Goal: Task Accomplishment & Management: Manage account settings

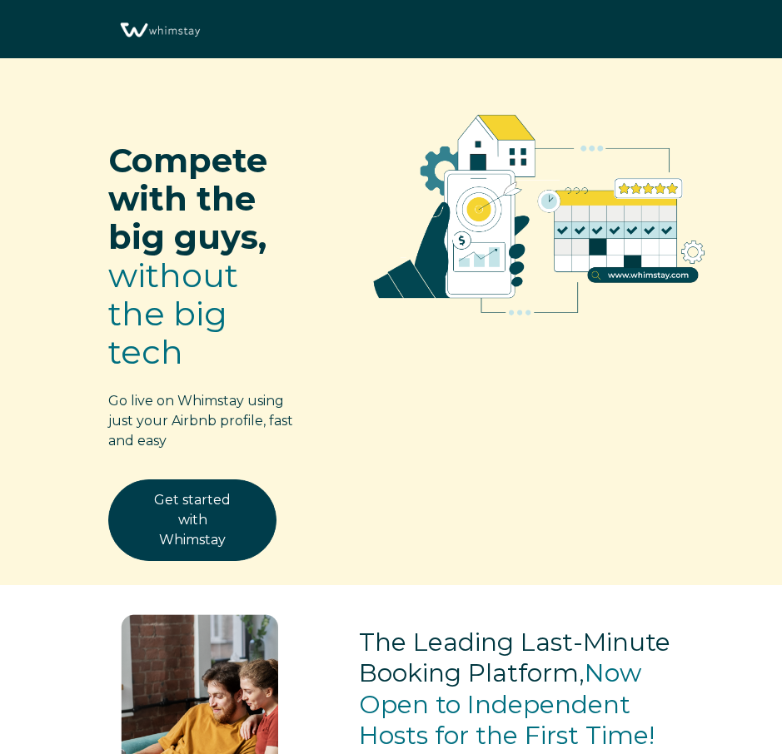
select select "US"
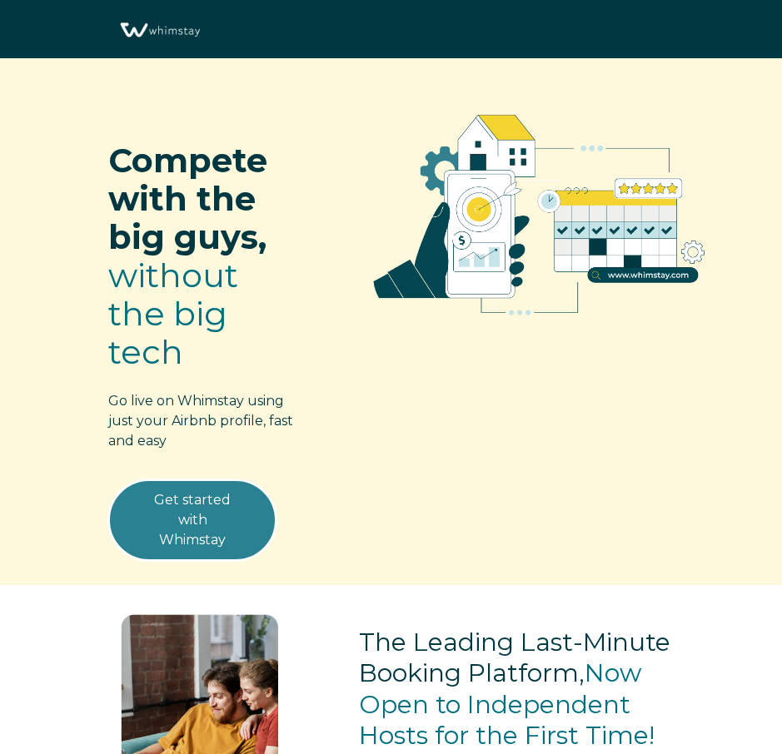
click at [186, 527] on link "Get started with Whimstay" at bounding box center [192, 520] width 168 height 82
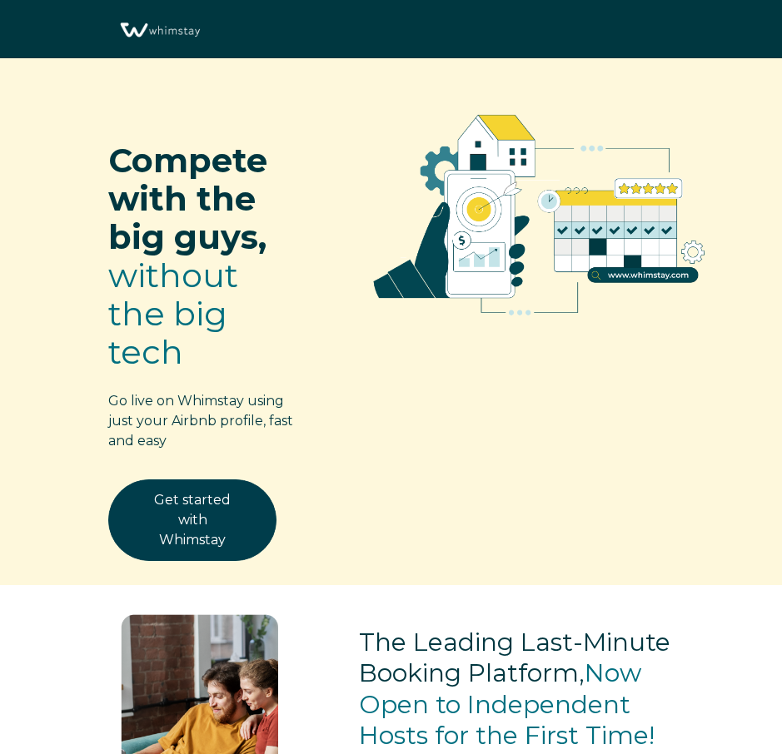
select select "US"
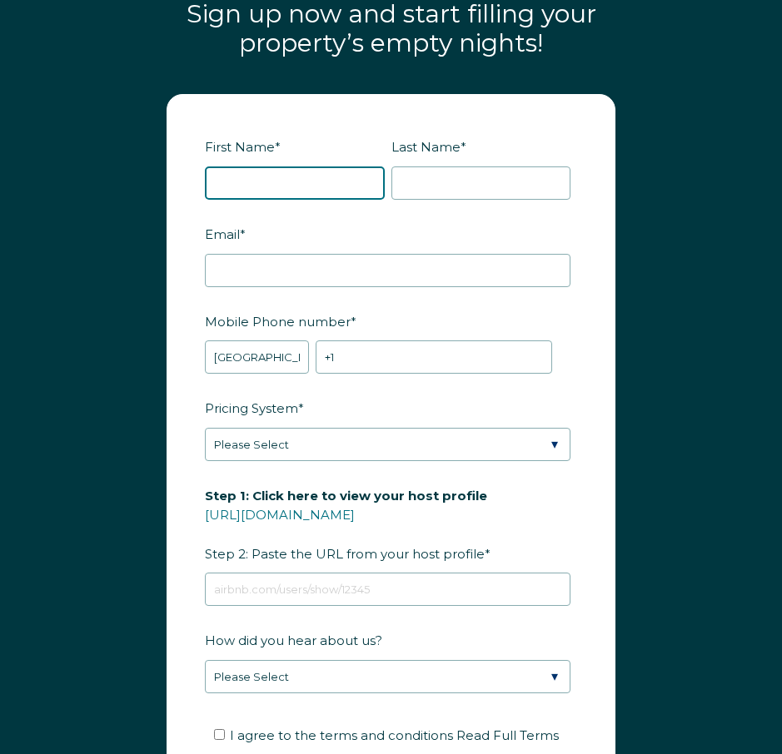
click at [297, 171] on input "First Name *" at bounding box center [295, 182] width 180 height 33
type input "Thomas"
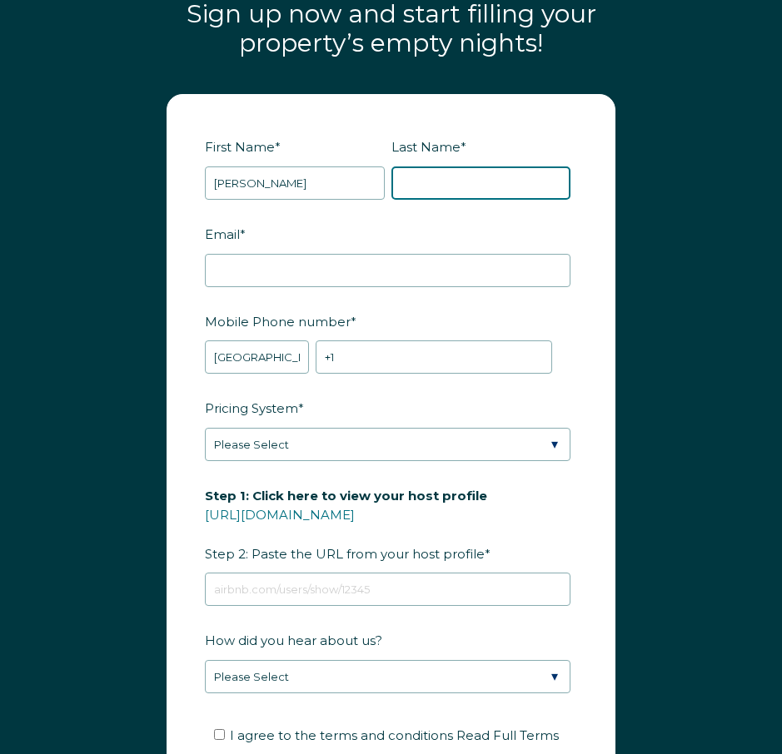
type input "Vacanti"
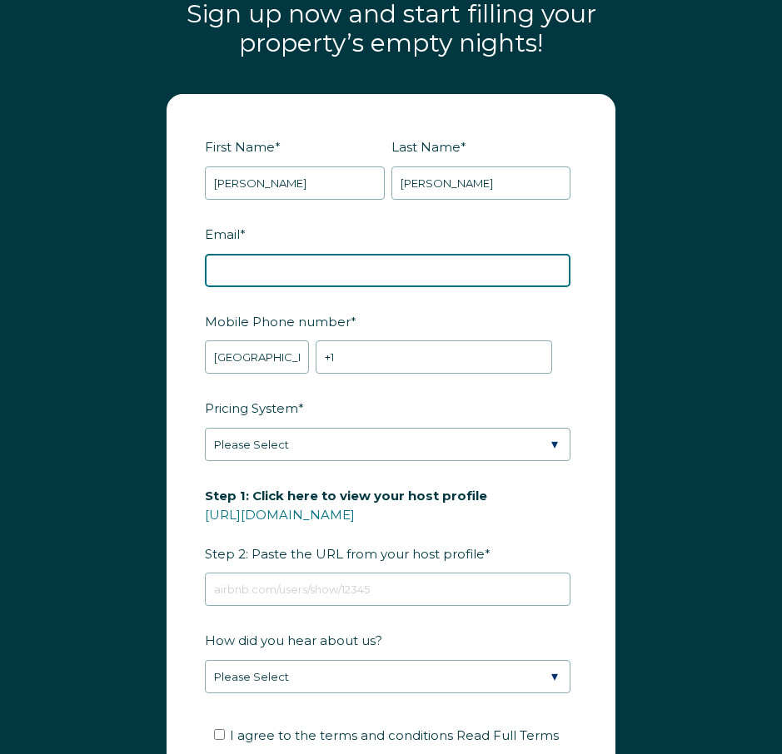
type input "[EMAIL_ADDRESS][DOMAIN_NAME]"
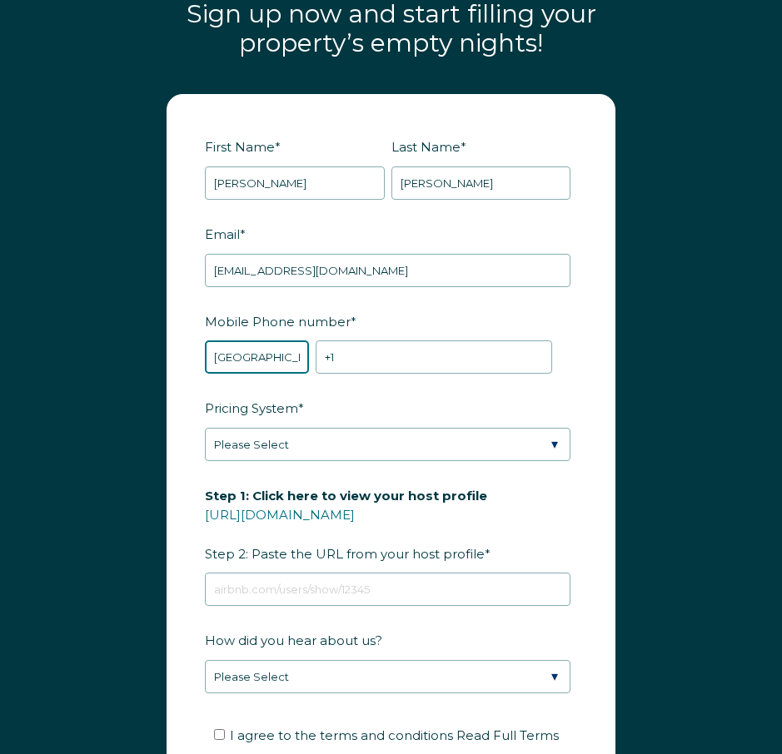
click at [286, 359] on select "* Afghanistan (‫افغانستان‬‎) Albania (Shqipëri) Algeria (‫الجزائر‬‎) American S…" at bounding box center [257, 356] width 104 height 33
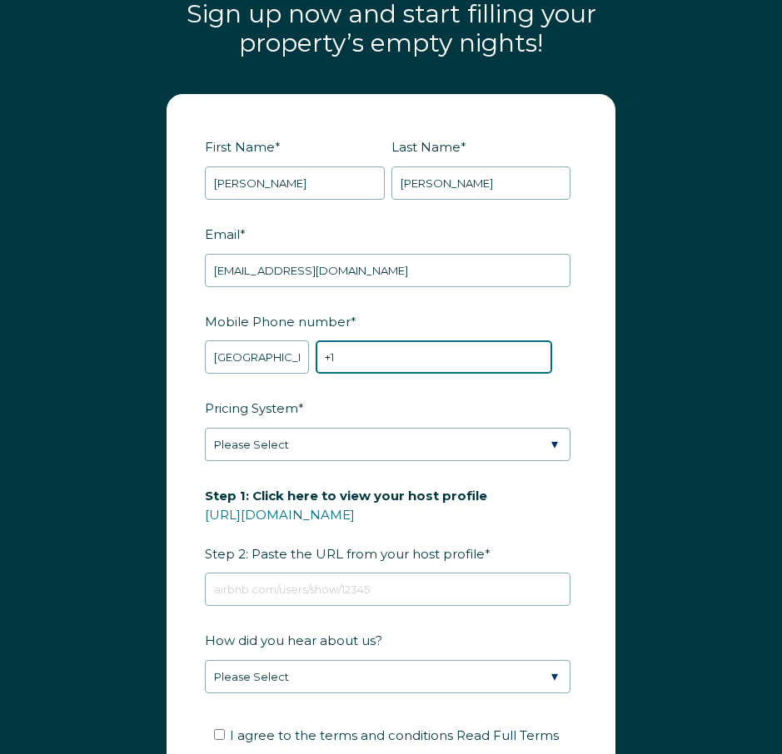
click at [475, 360] on input "+1" at bounding box center [433, 356] width 236 height 33
type input "+1 7164401041"
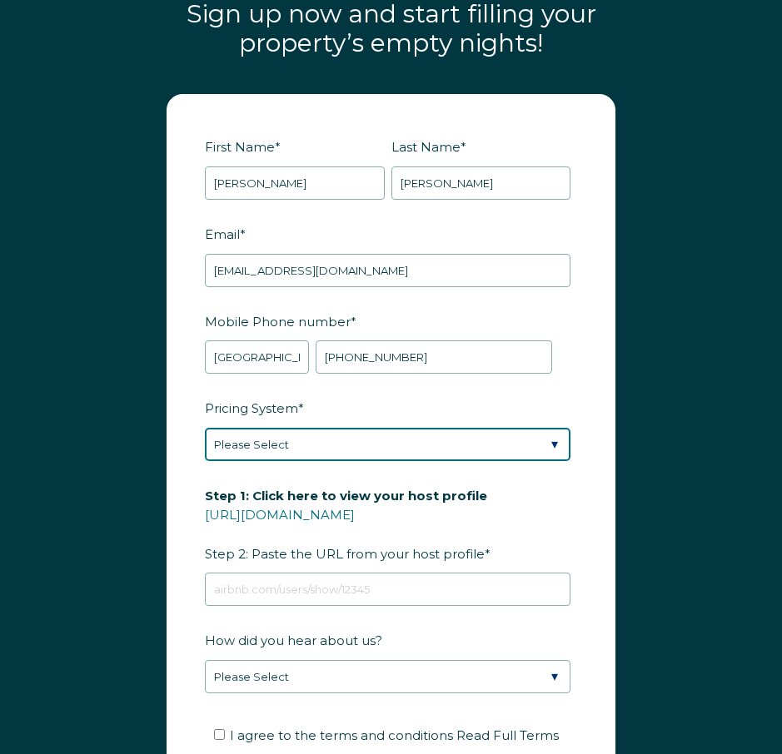
click at [478, 452] on select "Please Select Manual Airbnb Smart Pricing PriceLabs Wheelhouse Beyond Pricing 3…" at bounding box center [387, 444] width 365 height 33
select select "Manual"
click at [205, 428] on select "Please Select Manual Airbnb Smart Pricing PriceLabs Wheelhouse Beyond Pricing 3…" at bounding box center [387, 444] width 365 height 33
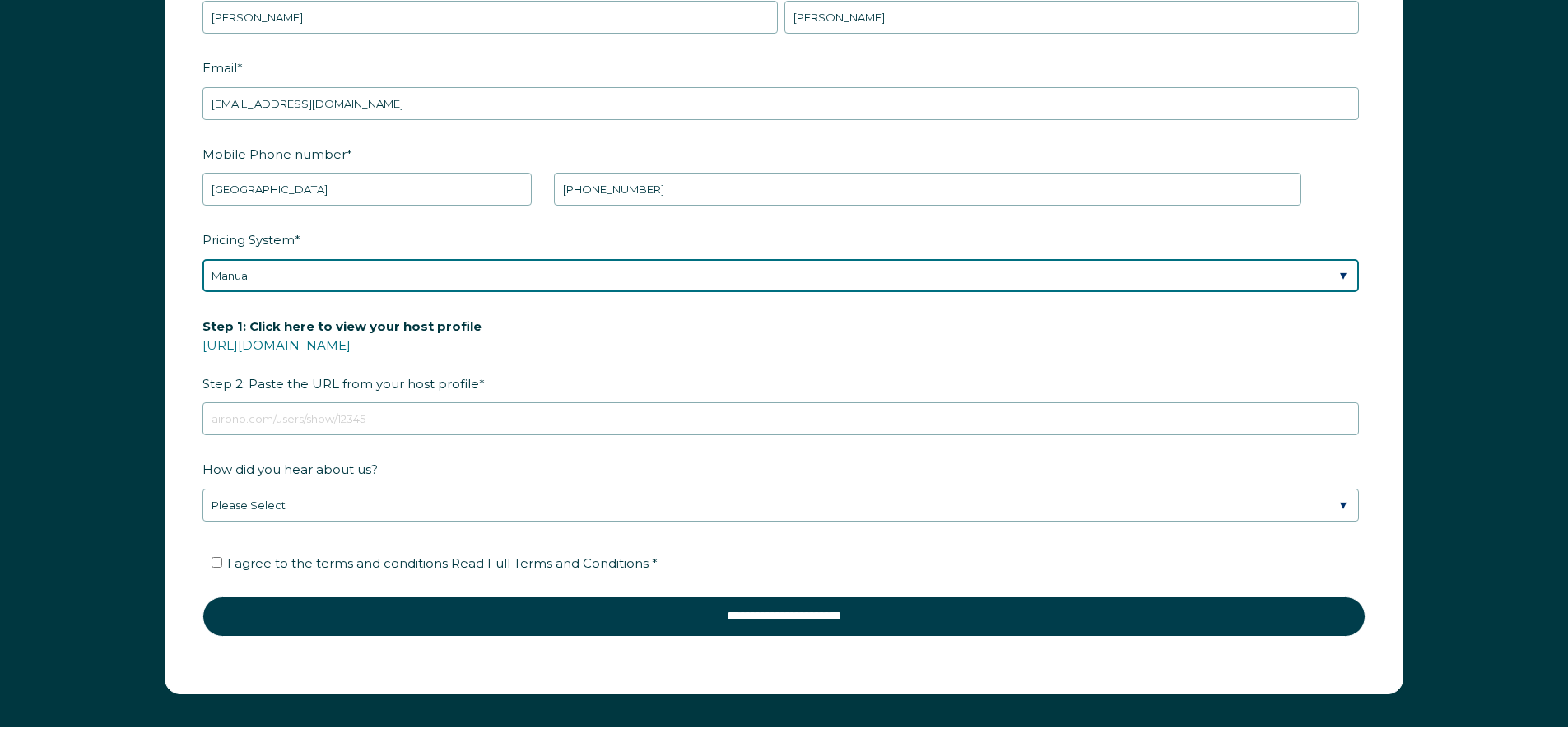
scroll to position [2483, 0]
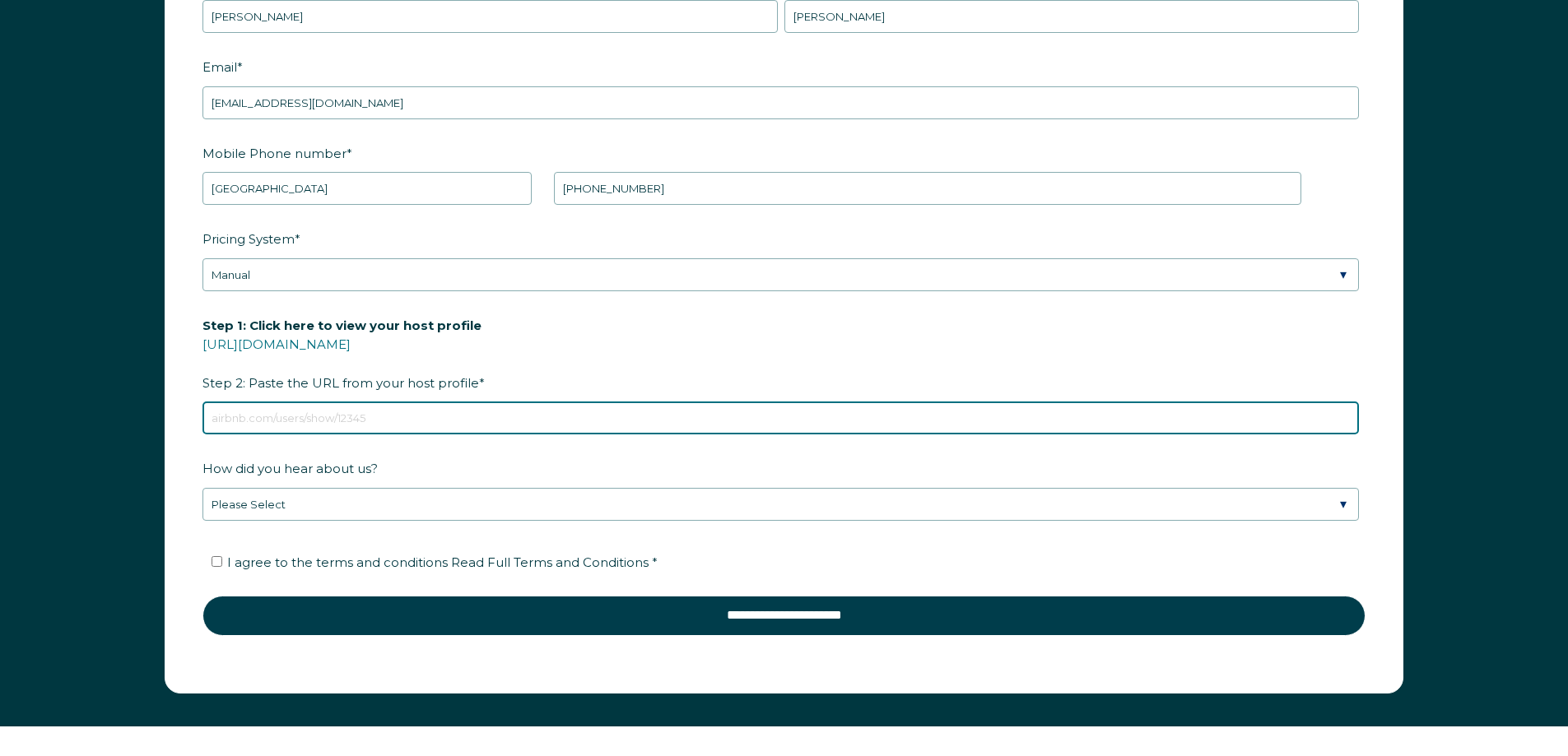
click at [374, 420] on input "Step 1: Click here to view your host profile https://www.airbnb.com/users/show/…" at bounding box center [781, 417] width 1157 height 33
paste input "https://www.airbnb.com/users/profile/about"
type input "https://www.airbnb.com/users/profile/about"
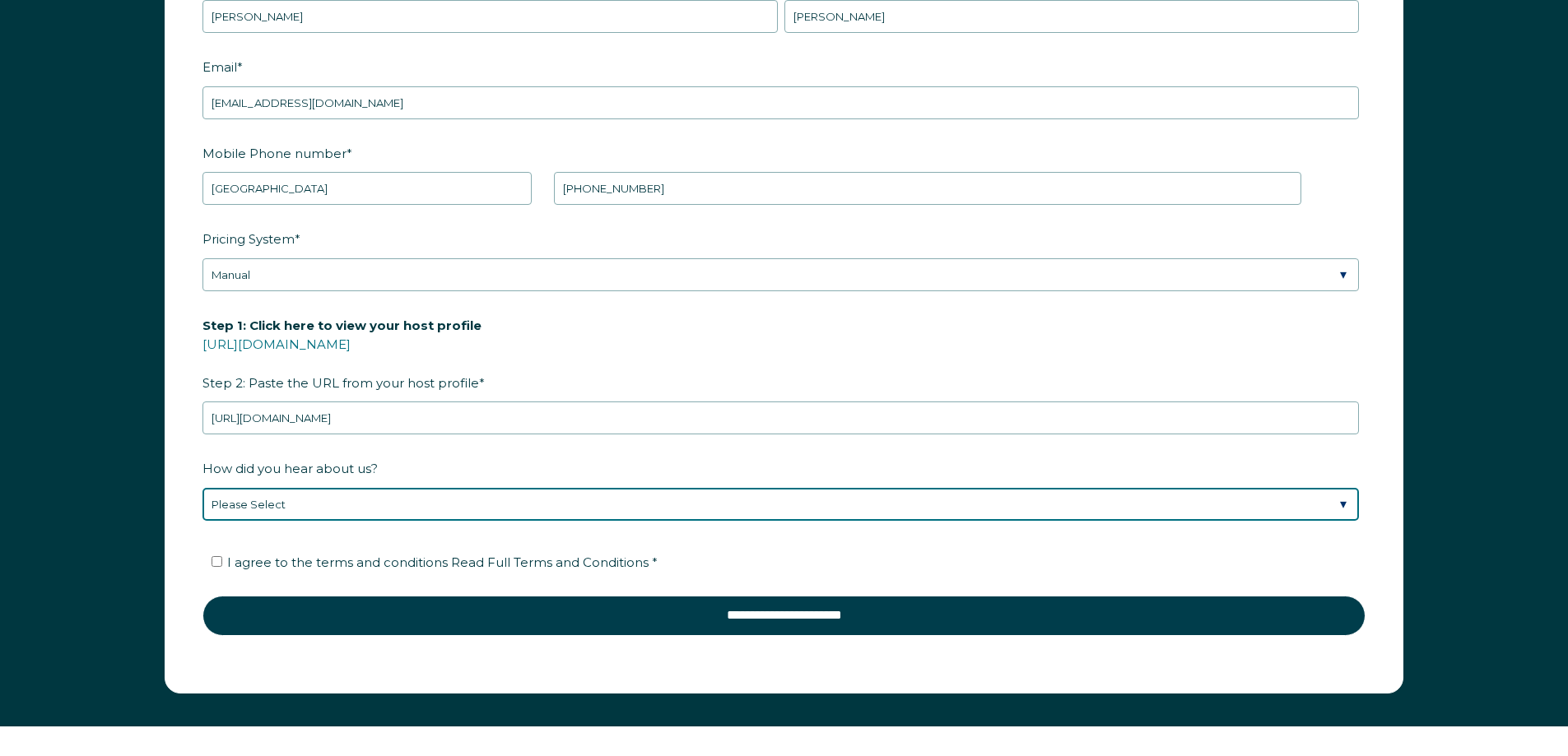
click at [378, 503] on select "Please Select Discovered Whimstay at an event or conference Found Whimstay thro…" at bounding box center [781, 504] width 1157 height 33
select select "Marketing Email"
click at [203, 488] on select "Please Select Discovered Whimstay at an event or conference Found Whimstay thro…" at bounding box center [781, 504] width 1157 height 33
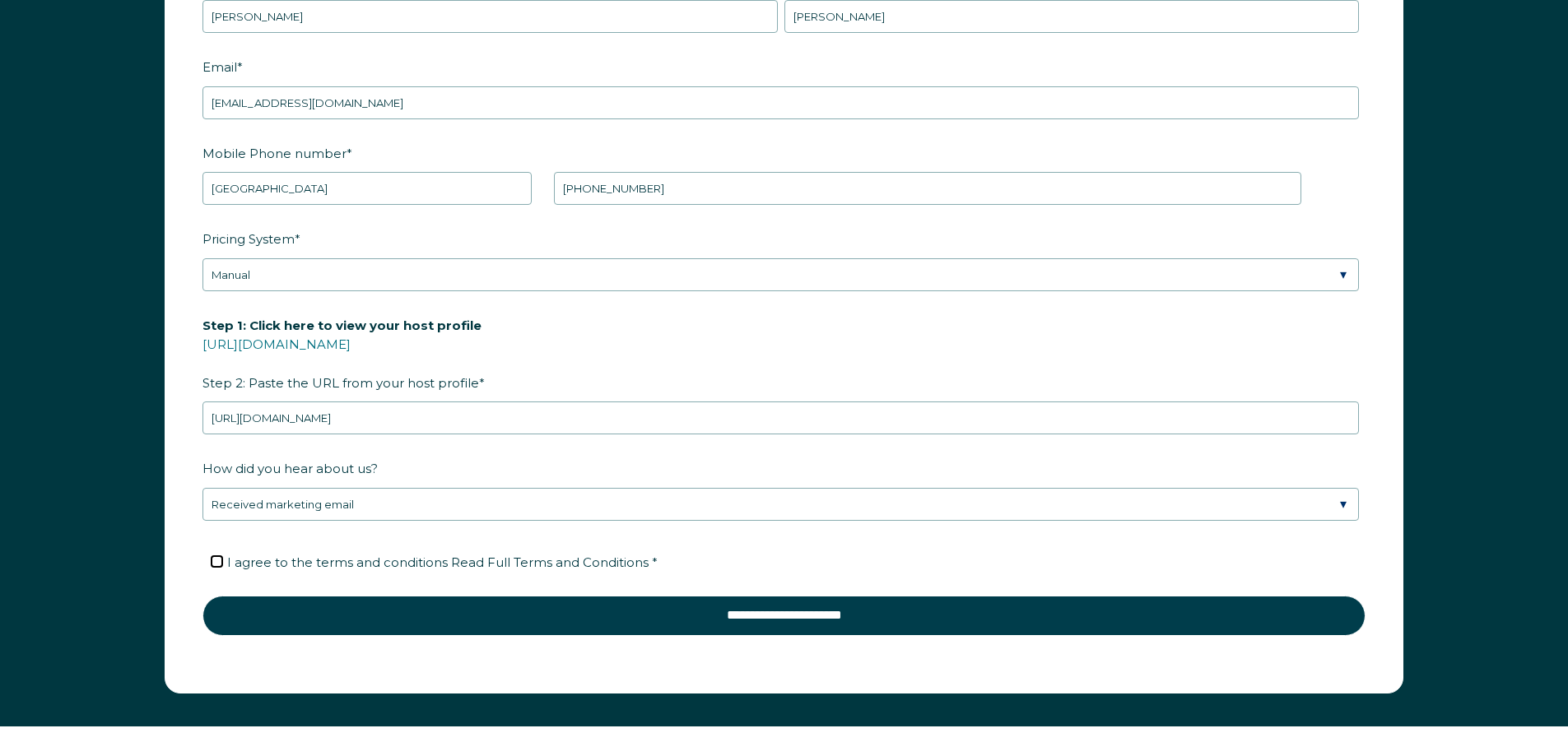
click at [214, 561] on input "I agree to the terms and conditions Read Full Terms and Conditions *" at bounding box center [217, 561] width 11 height 11
checkbox input "true"
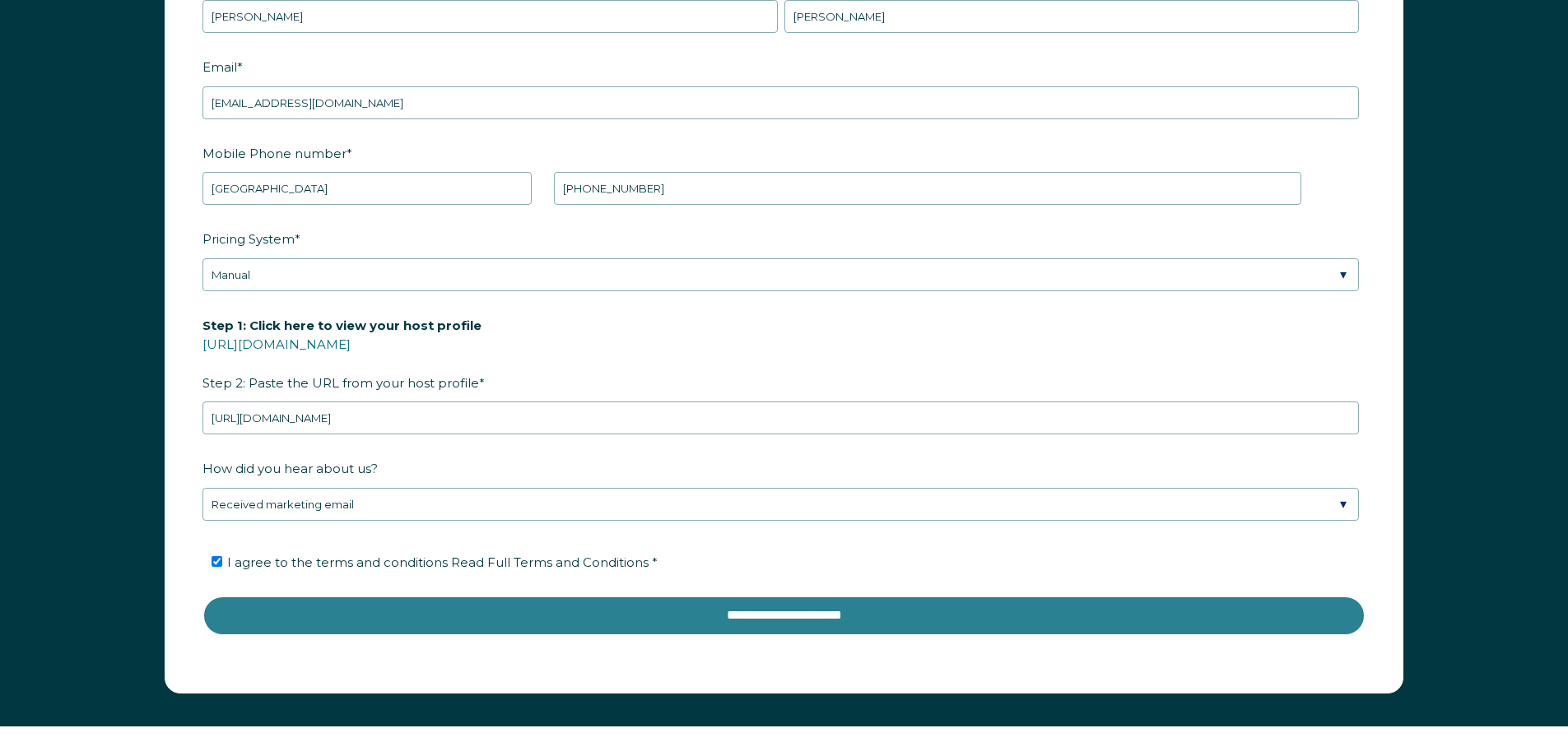
click at [772, 610] on input "**********" at bounding box center [784, 616] width 1163 height 40
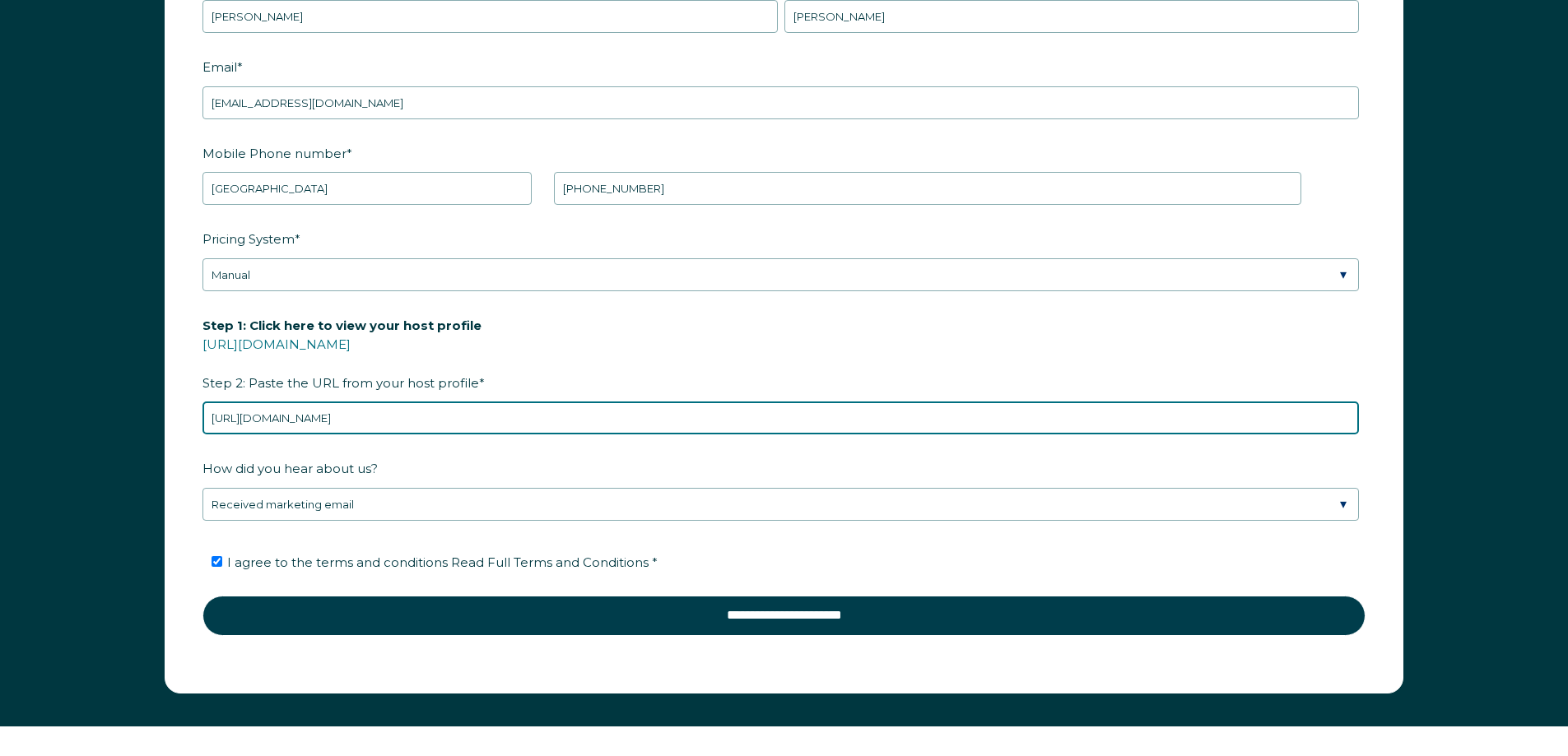
drag, startPoint x: 479, startPoint y: 407, endPoint x: 175, endPoint y: 409, distance: 304.0
click at [175, 409] on form "First Name * Thomas Last Name * Vacanti RBO Token Company ID Referrer Code Dial…" at bounding box center [783, 310] width 1237 height 763
paste input "rooms/1018295677909928470?check_in=2025-09-22&check_out=2025-09-23&search_mode=…"
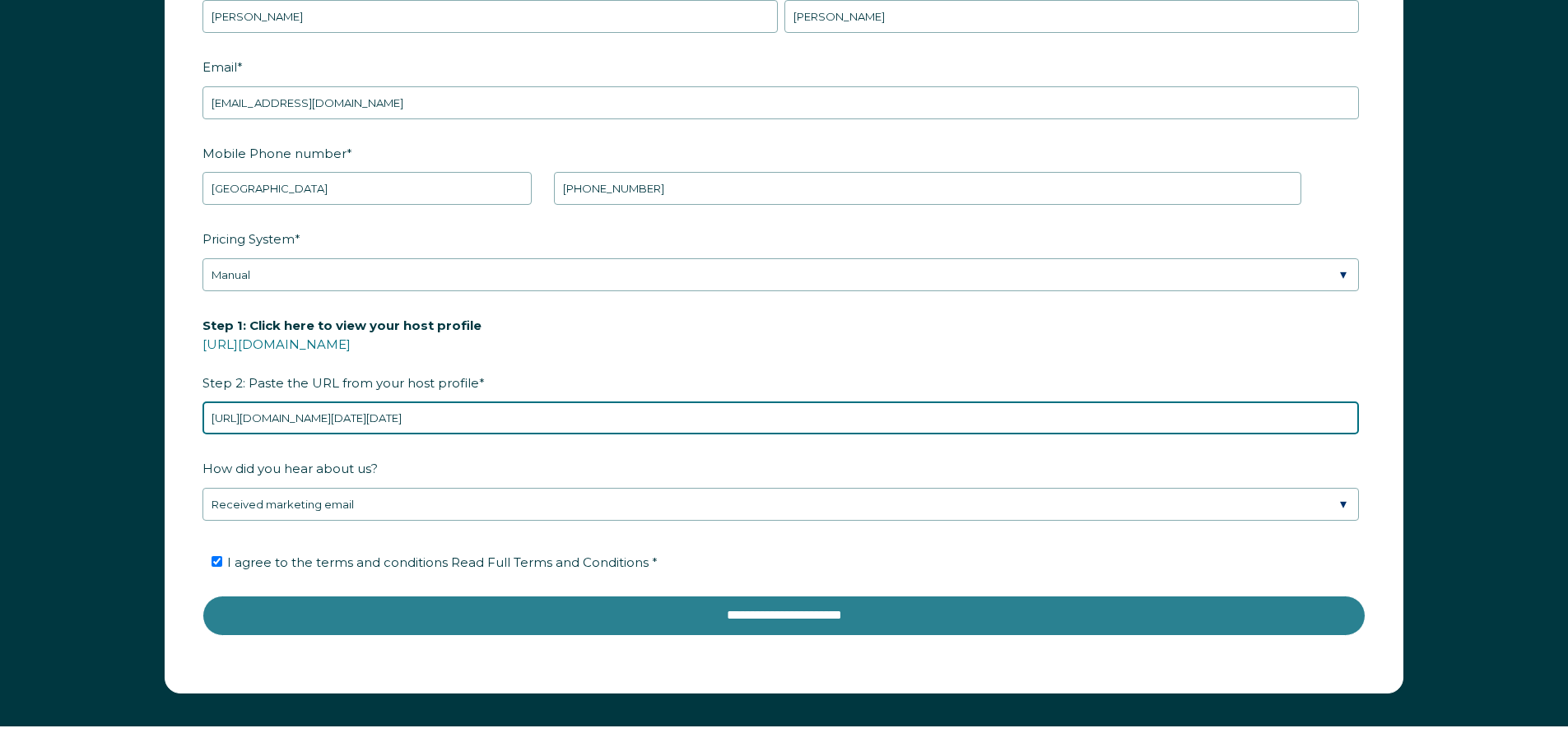
type input "https://www.airbnb.com/rooms/1018295677909928470?check_in=2025-09-22&check_out=…"
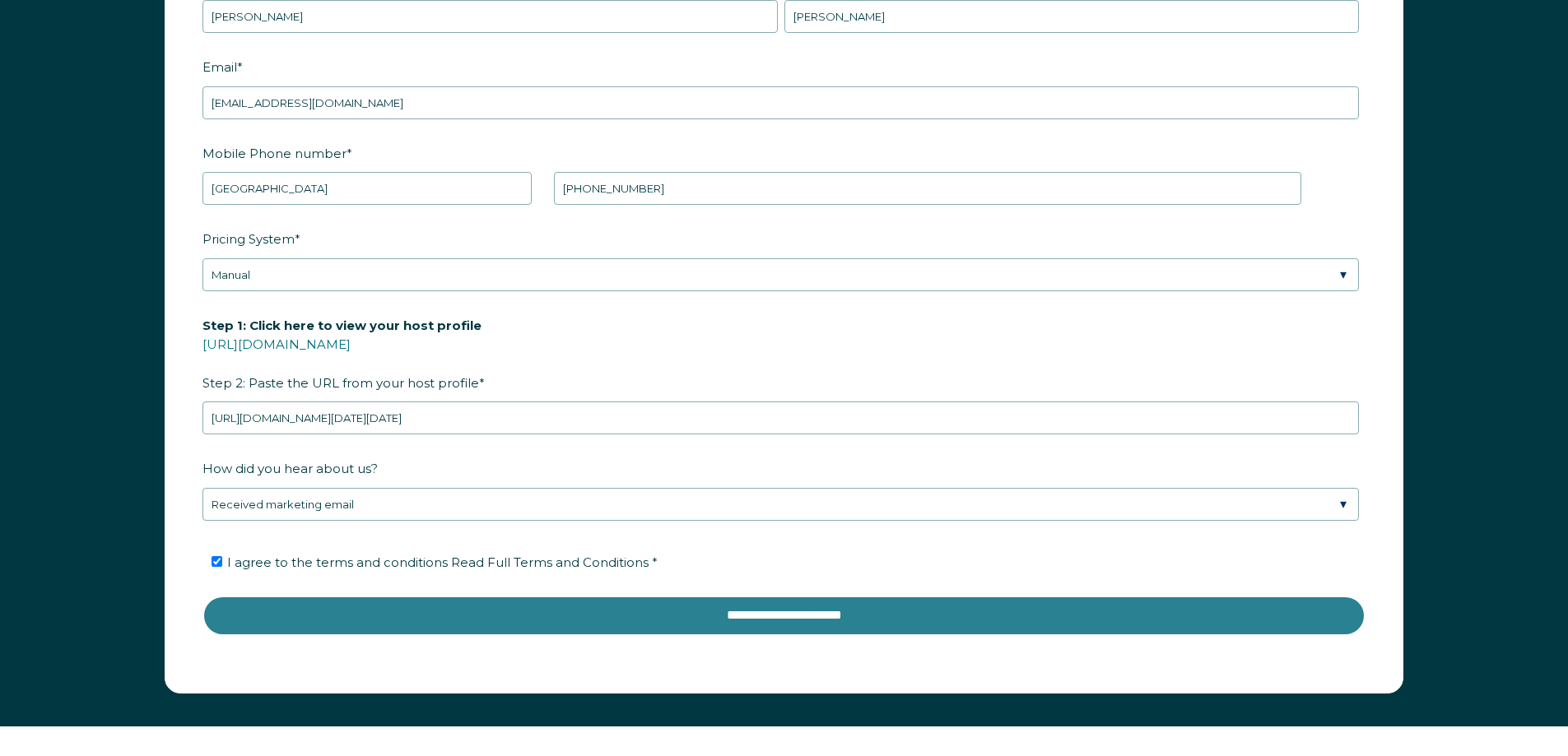
scroll to position [0, 0]
click at [772, 623] on input "**********" at bounding box center [784, 616] width 1163 height 40
click at [764, 617] on input "**********" at bounding box center [784, 616] width 1163 height 40
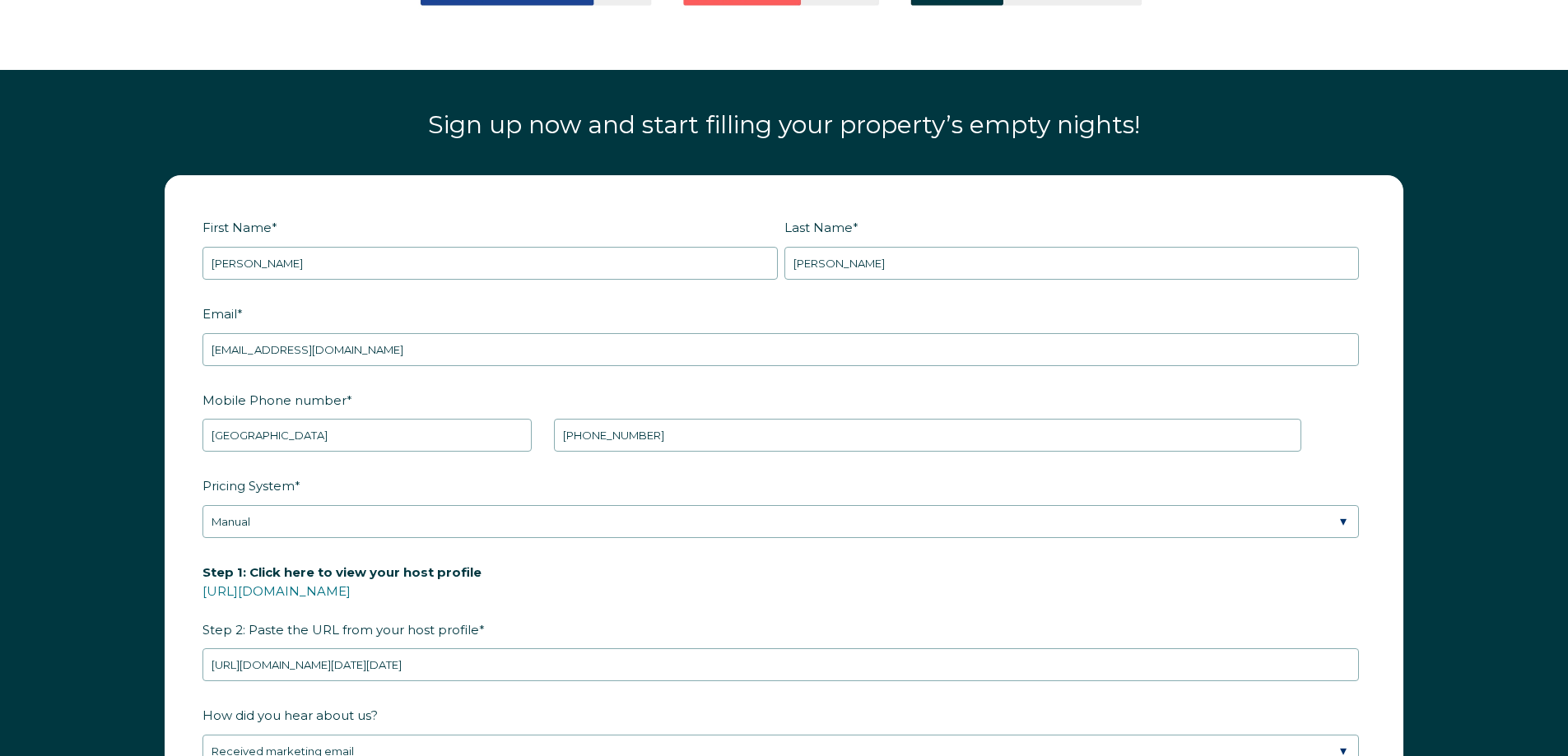
scroll to position [2273, 0]
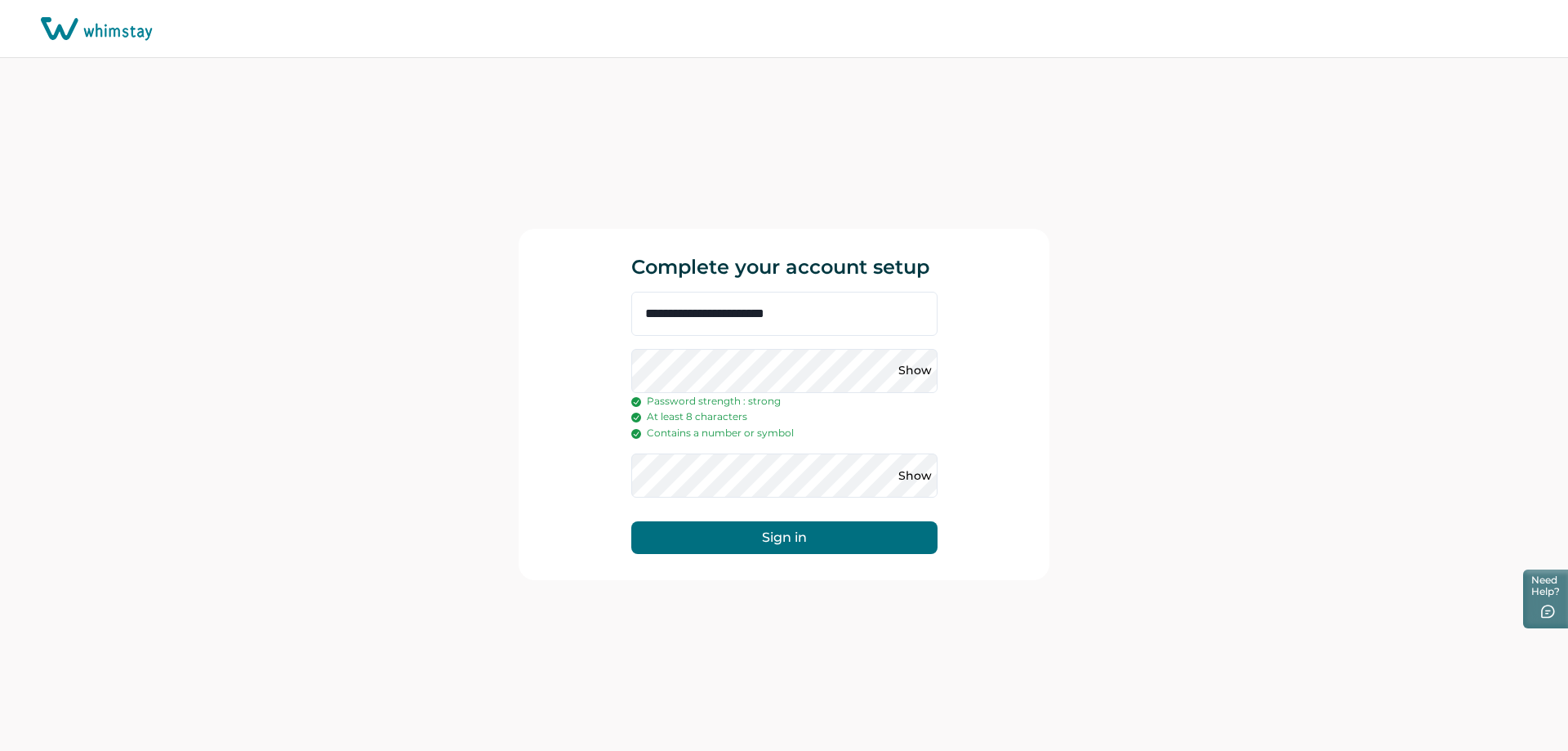
click at [759, 541] on button "Sign in" at bounding box center [784, 537] width 306 height 32
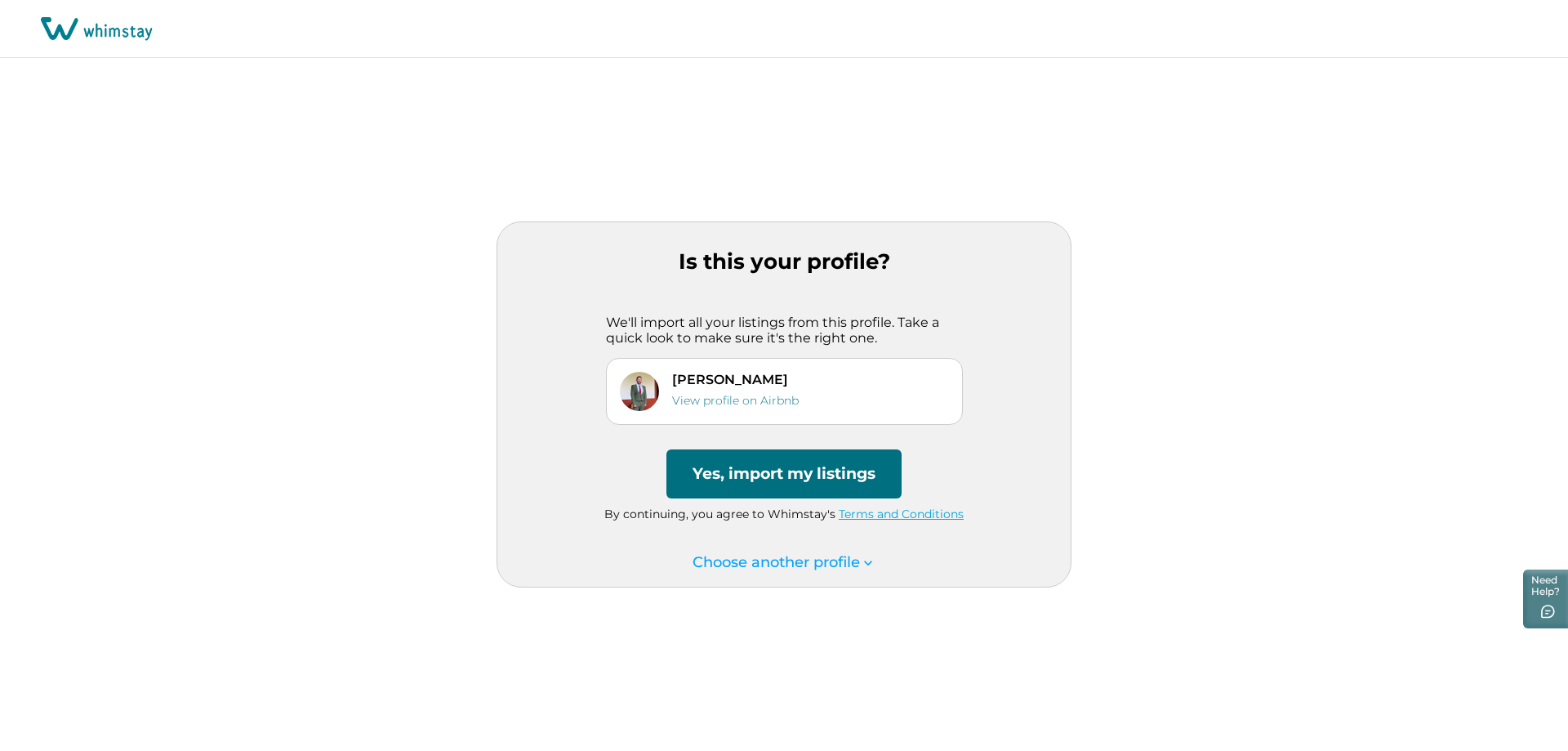
click at [812, 473] on button "Yes, import my listings" at bounding box center [784, 474] width 235 height 49
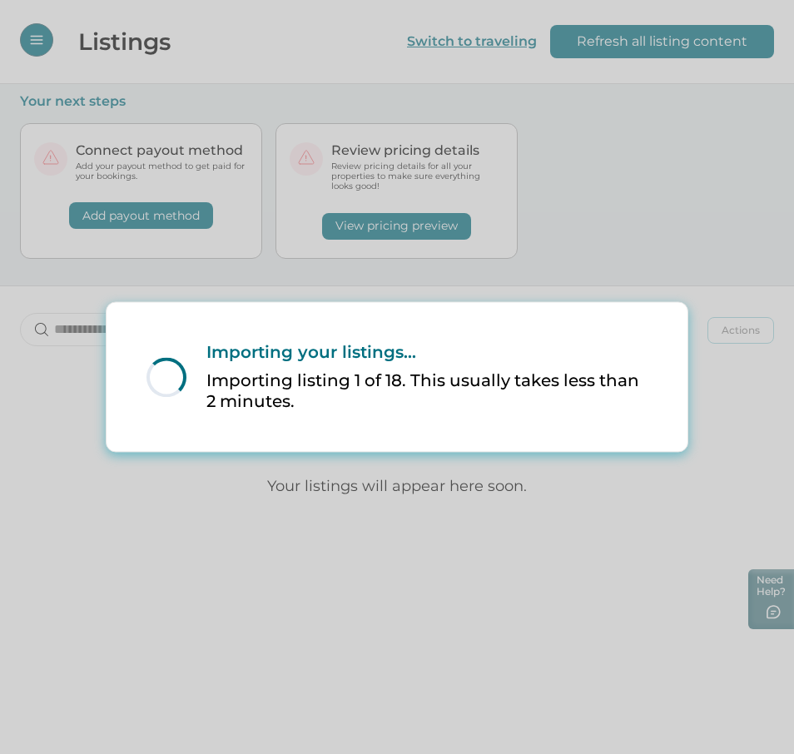
click at [602, 548] on div "Loading... Importing your listings... Importing listing 1 of 18. This usually t…" at bounding box center [397, 377] width 794 height 754
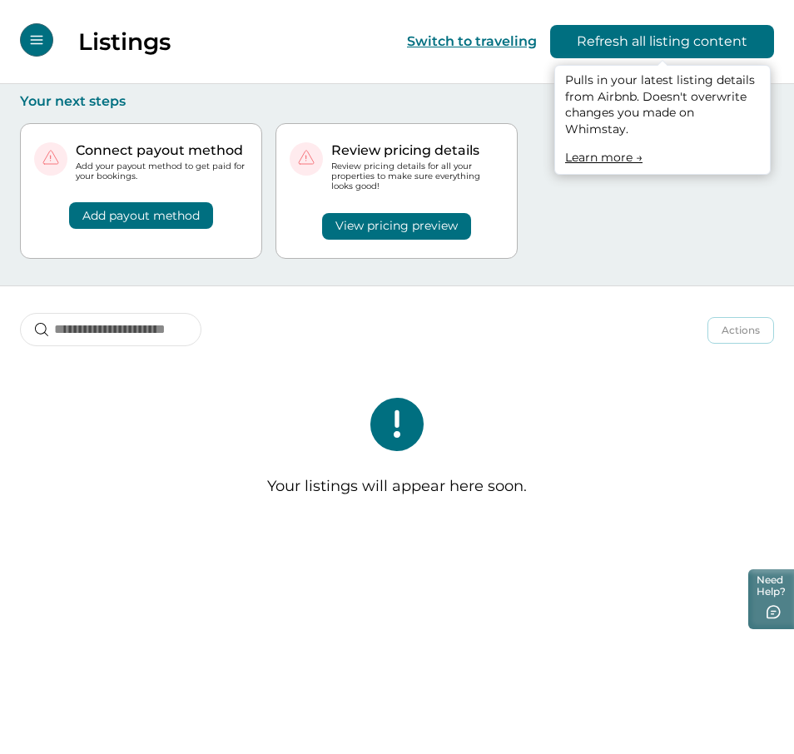
click at [708, 49] on button "Refresh all listing content" at bounding box center [662, 41] width 224 height 33
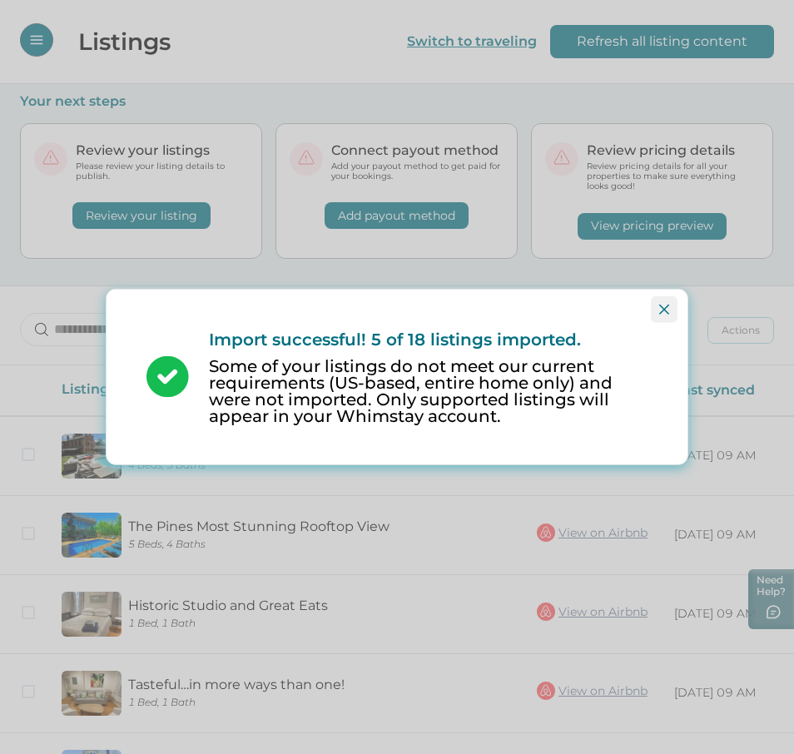
click at [673, 313] on button "Close" at bounding box center [664, 309] width 27 height 27
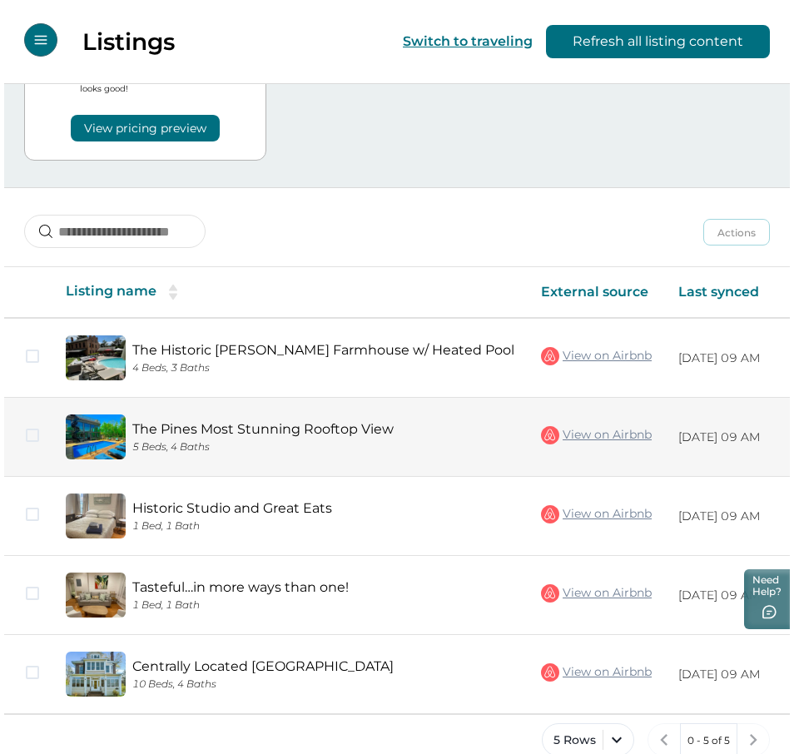
scroll to position [283, 0]
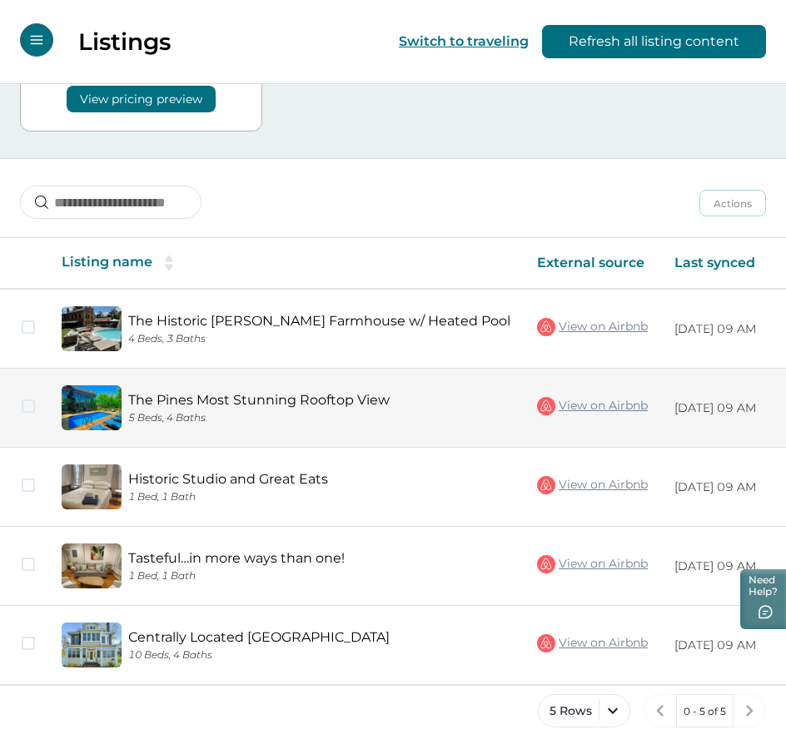
click at [29, 400] on span at bounding box center [28, 406] width 13 height 13
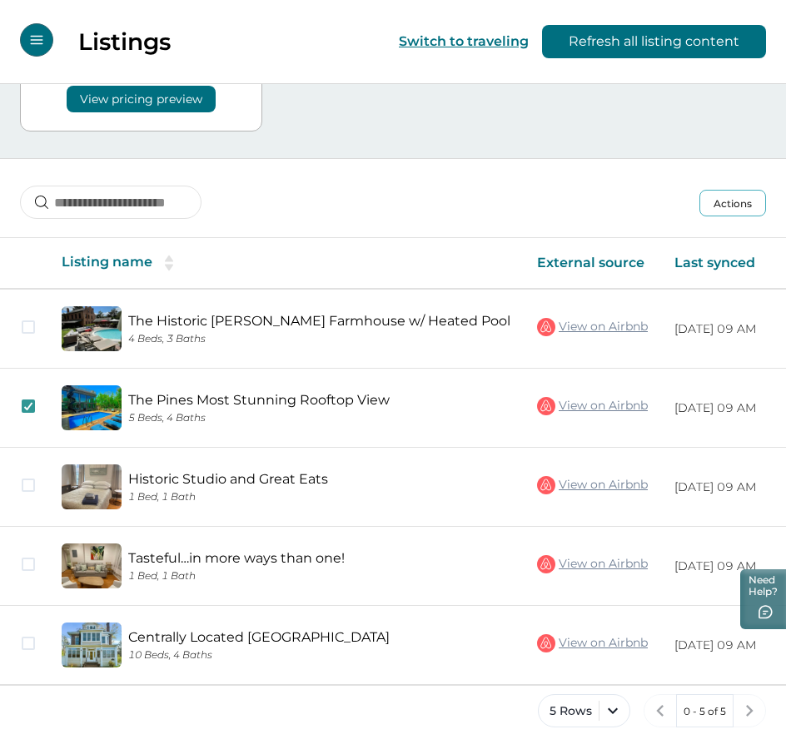
click at [742, 197] on button "Actions" at bounding box center [732, 203] width 67 height 27
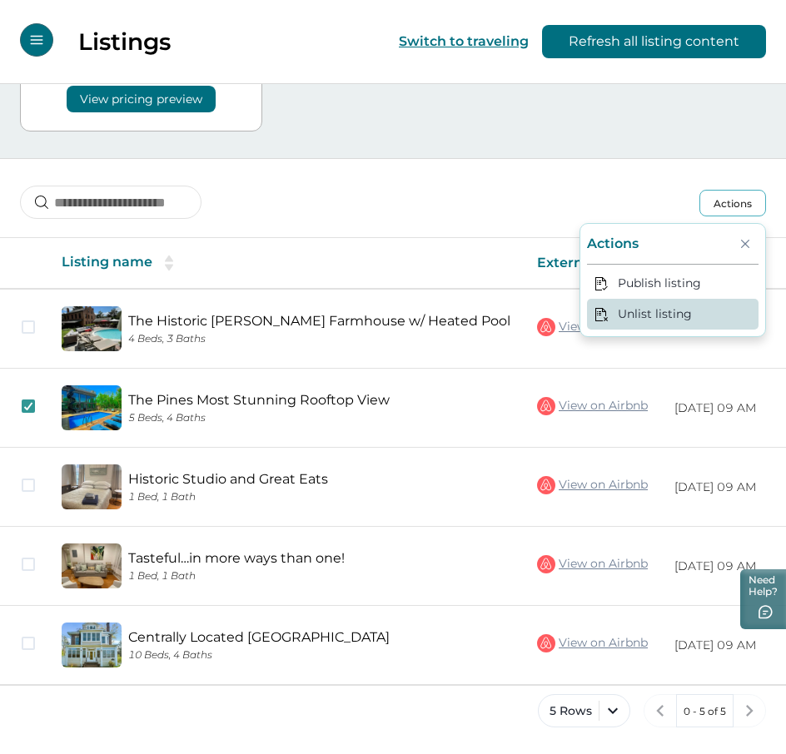
click at [682, 316] on button "Unlist listing" at bounding box center [672, 314] width 171 height 31
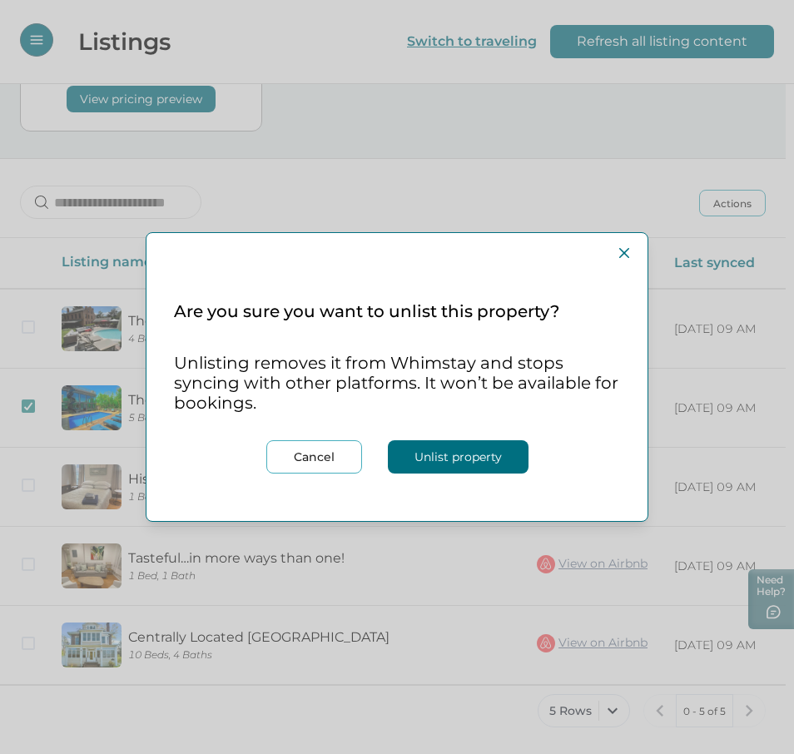
click at [477, 466] on button "Unlist property" at bounding box center [458, 456] width 141 height 33
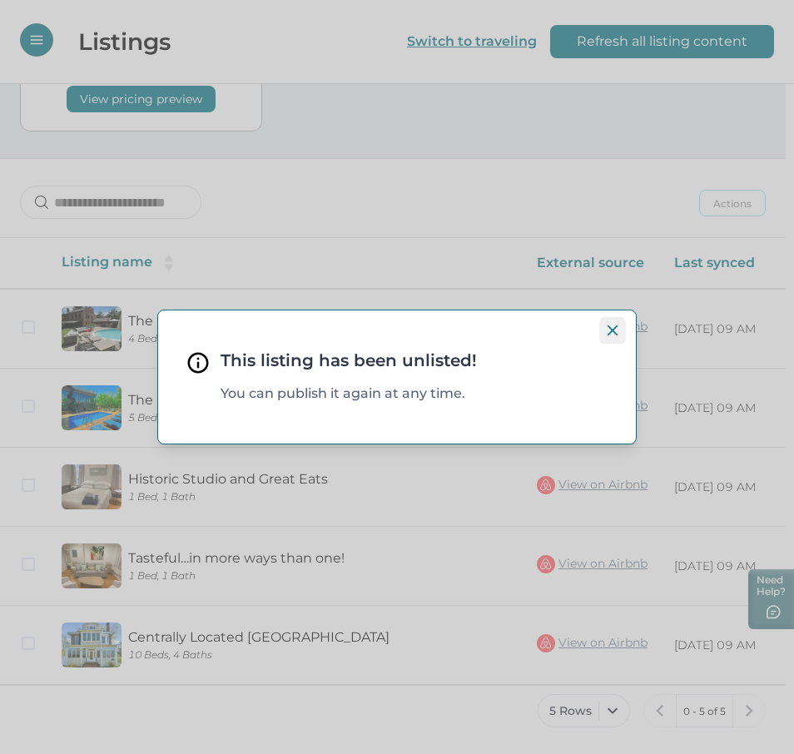
click at [609, 335] on icon "Close" at bounding box center [613, 330] width 10 height 10
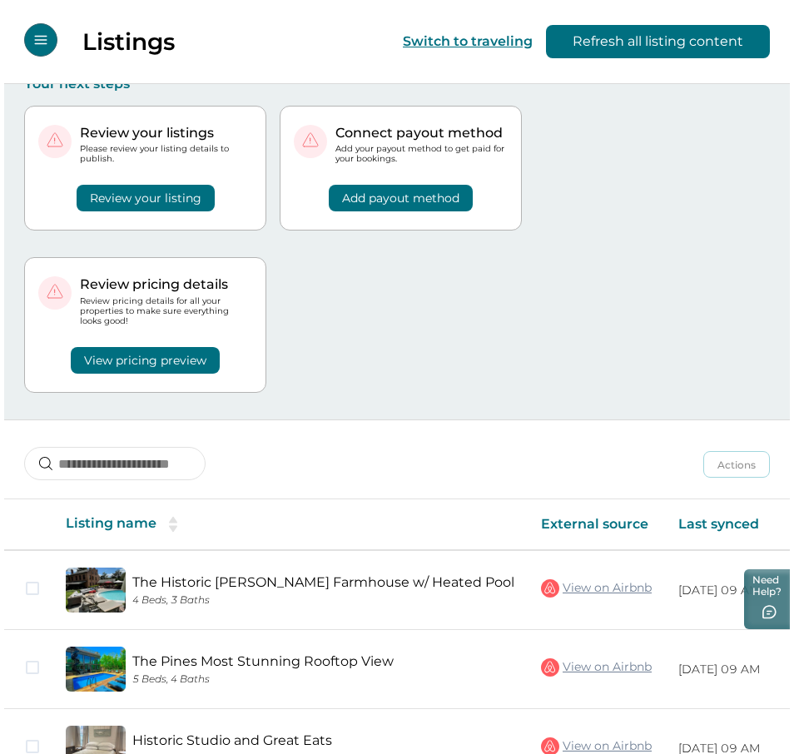
scroll to position [0, 0]
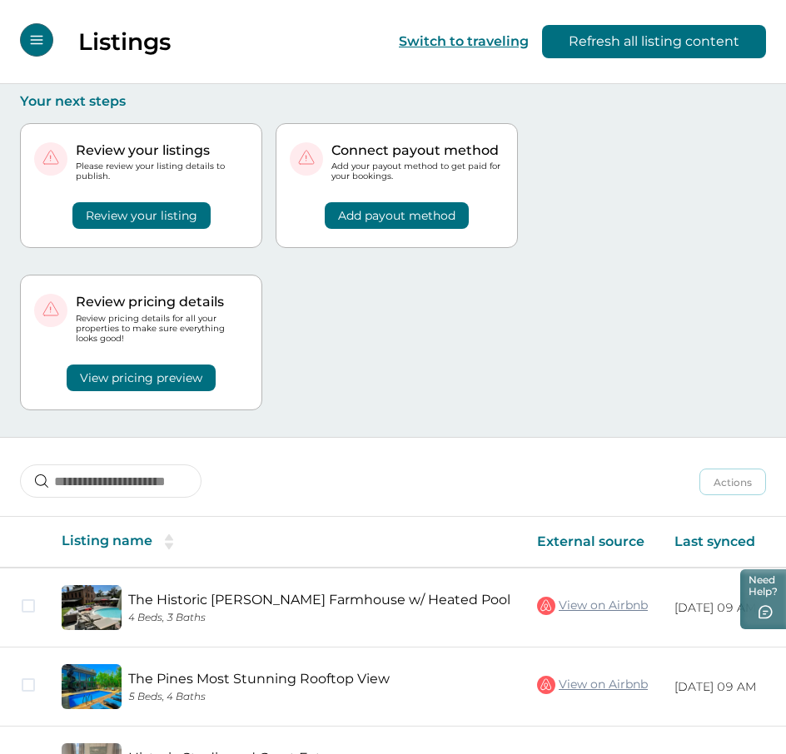
click at [183, 210] on button "Review your listing" at bounding box center [141, 215] width 138 height 27
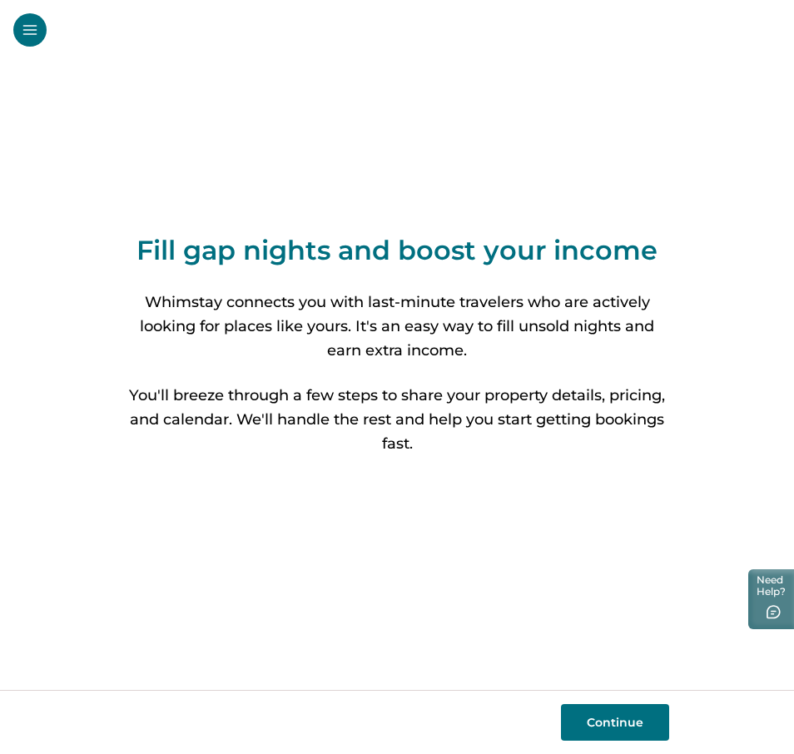
click at [598, 713] on button "Continue" at bounding box center [615, 722] width 108 height 37
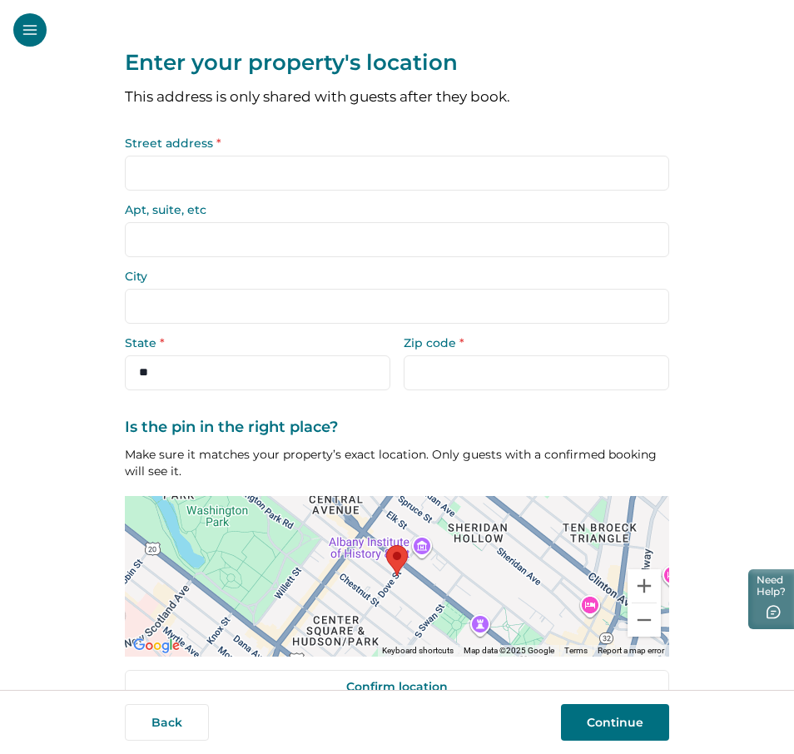
click at [228, 175] on input "Street address *" at bounding box center [397, 173] width 544 height 35
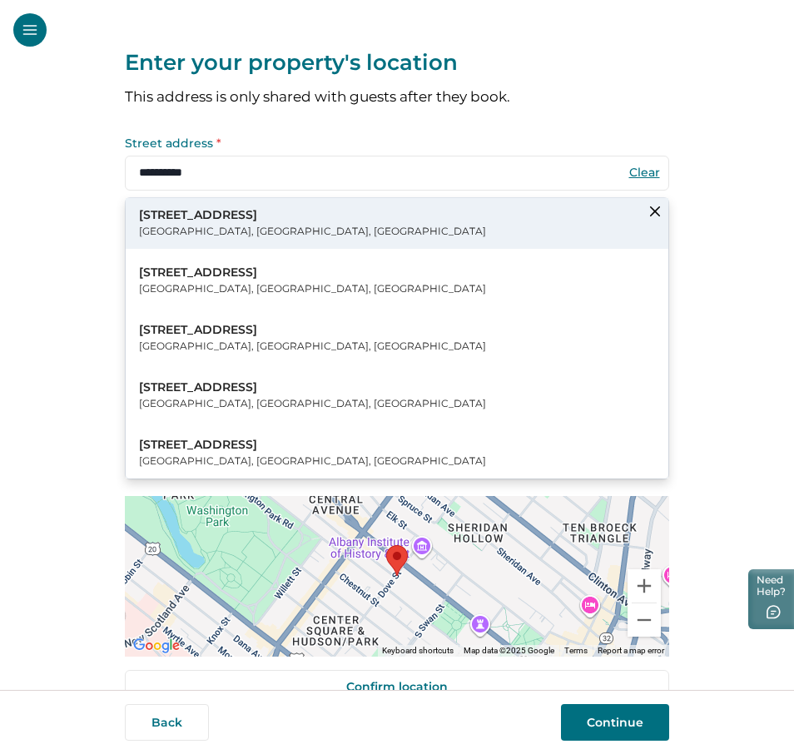
type input "**********"
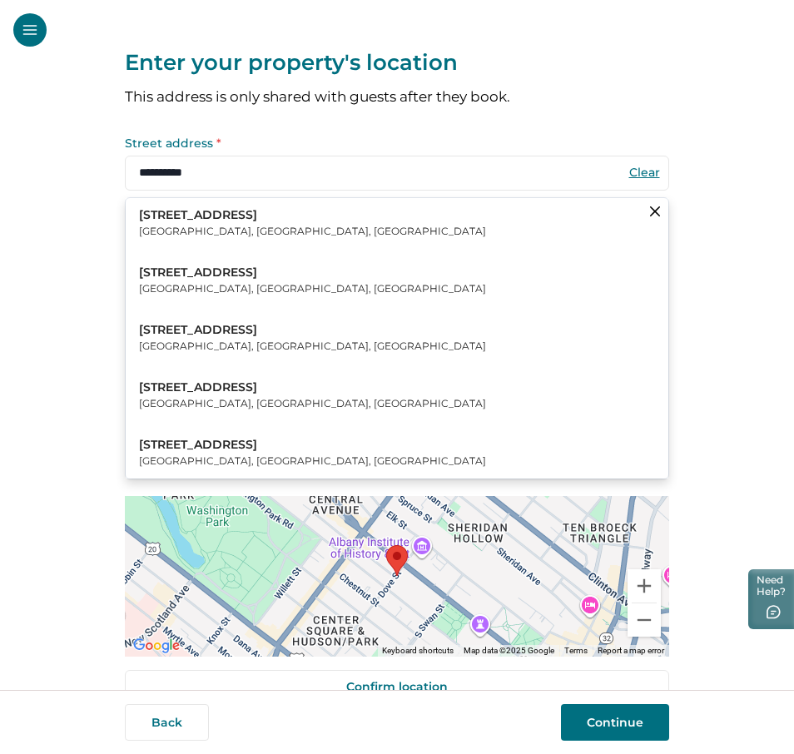
click at [228, 227] on button "32 Dove Street Albany, NY, USA" at bounding box center [397, 223] width 543 height 51
type input "******"
select select "**"
type input "*****"
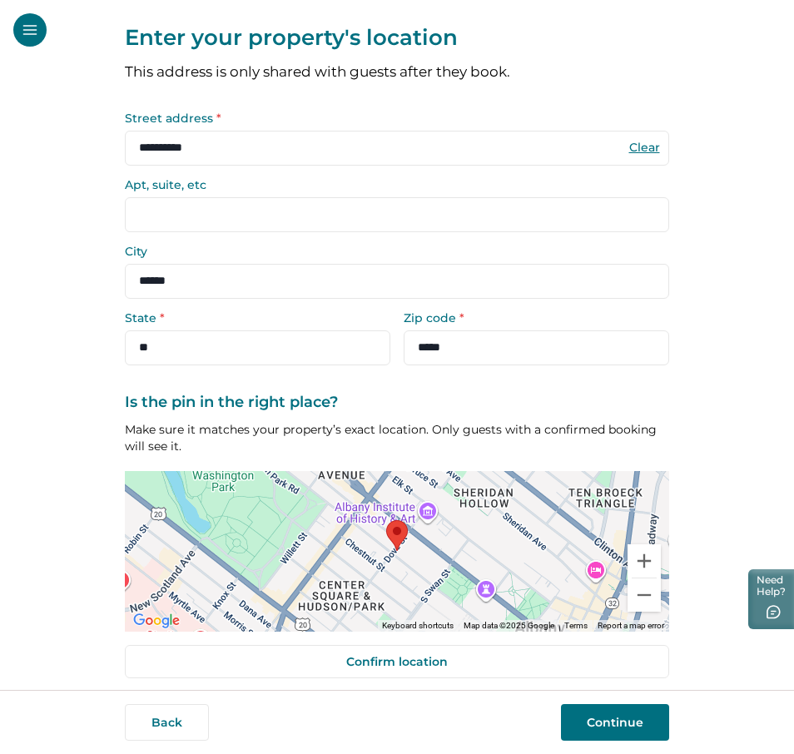
scroll to position [37, 0]
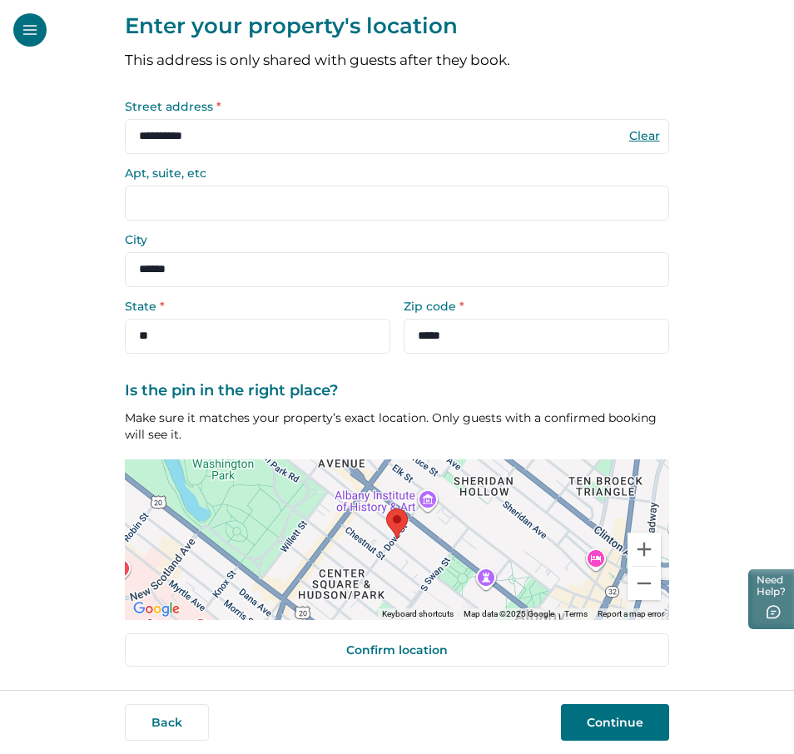
click at [639, 722] on button "Continue" at bounding box center [615, 722] width 108 height 37
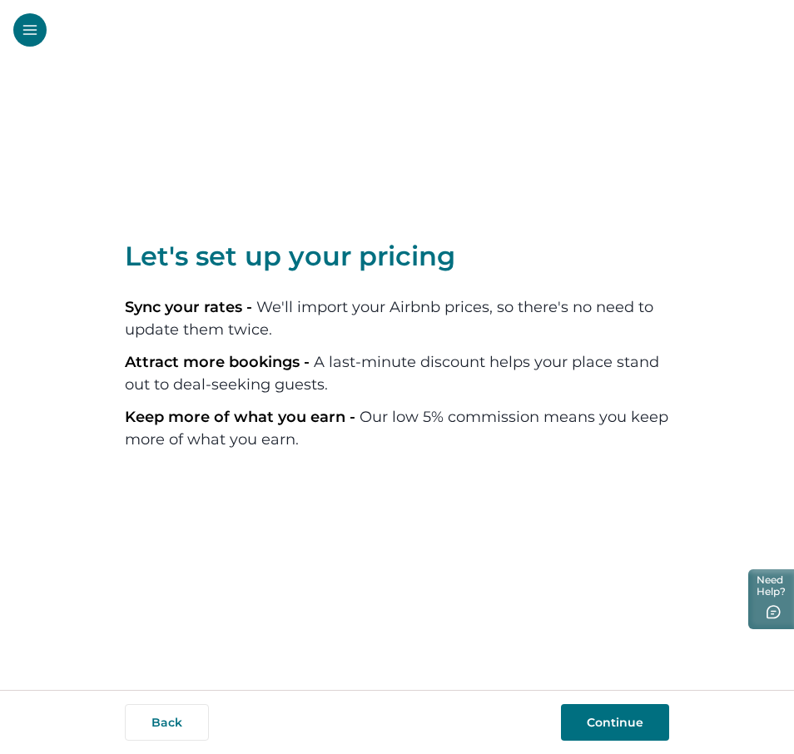
click at [618, 710] on button "Continue" at bounding box center [615, 722] width 108 height 37
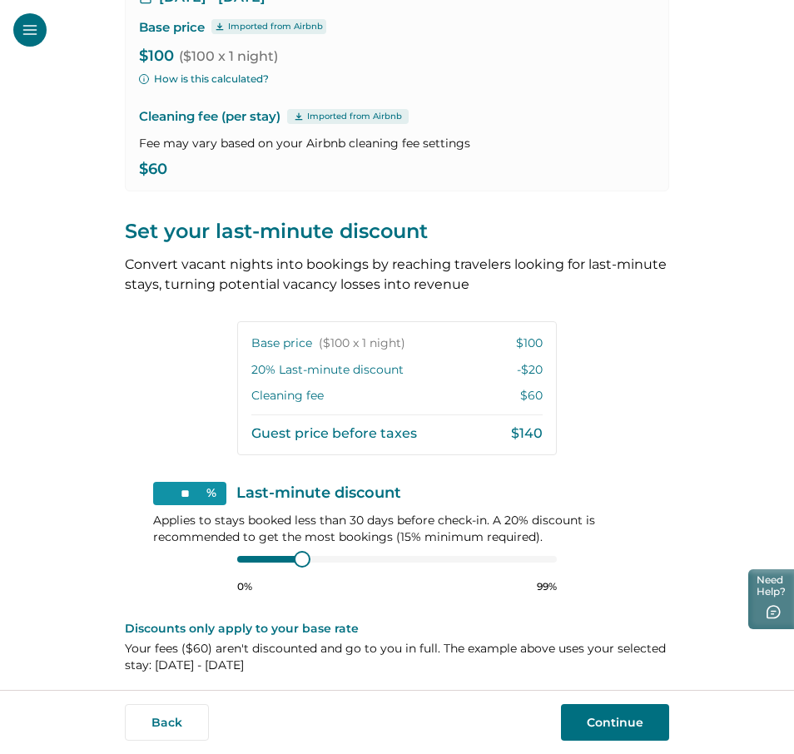
scroll to position [181, 0]
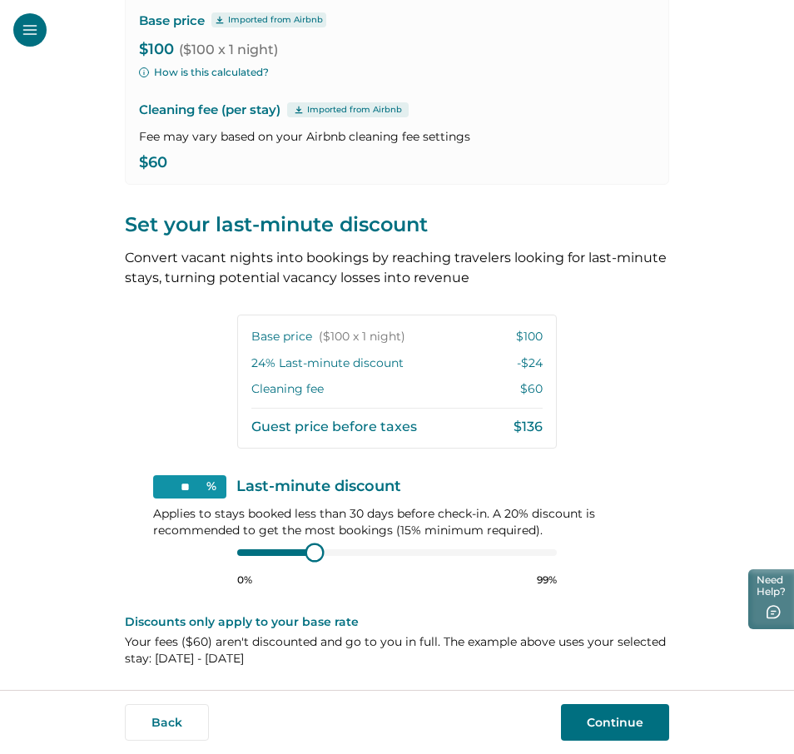
type input "**"
click at [315, 569] on div "0% 99%" at bounding box center [397, 566] width 320 height 42
click at [615, 722] on button "Continue" at bounding box center [615, 722] width 108 height 37
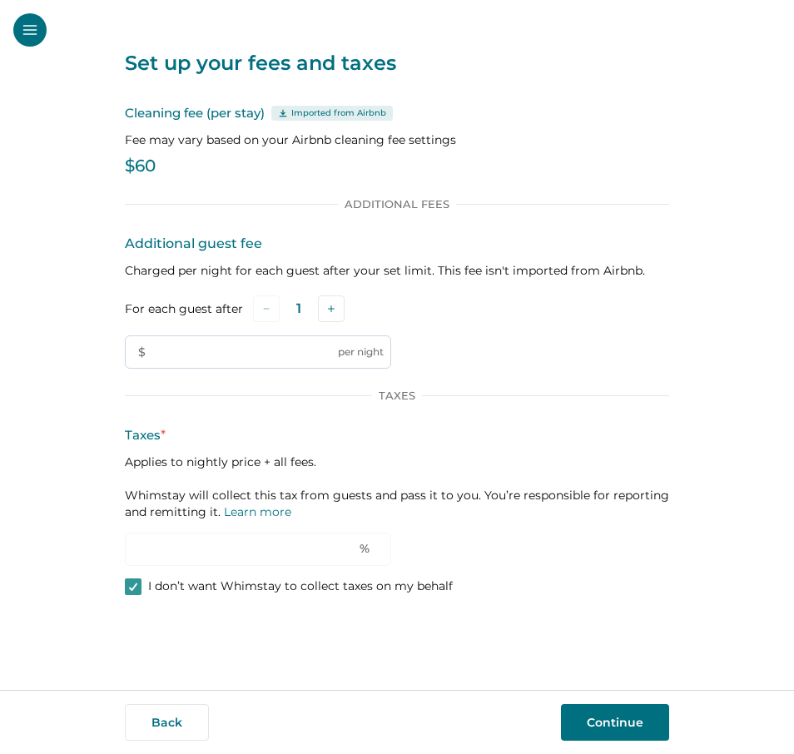
click at [246, 348] on input "text" at bounding box center [258, 351] width 266 height 33
type input "**"
click at [594, 718] on button "Continue" at bounding box center [615, 722] width 108 height 37
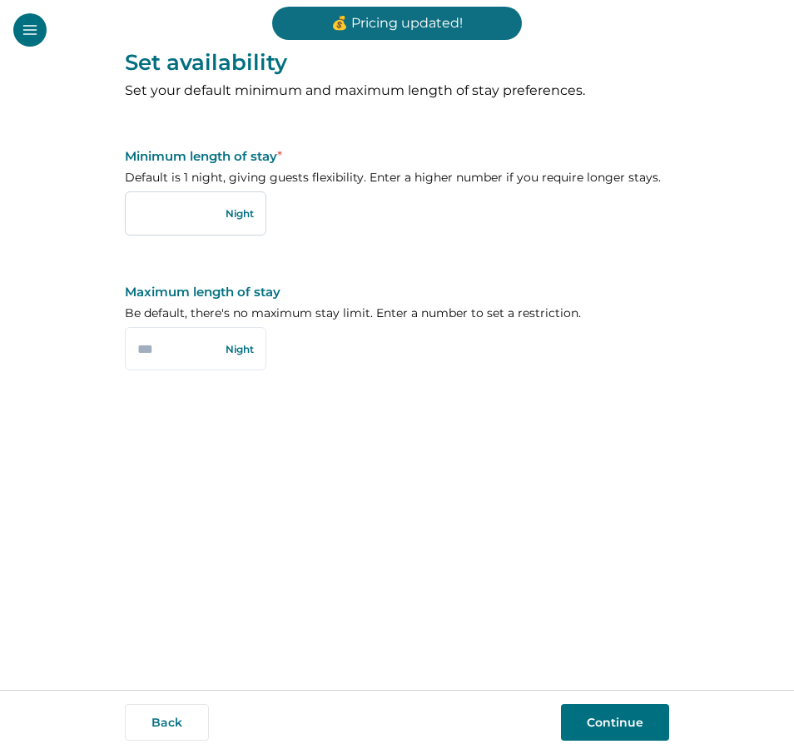
click at [198, 219] on input "text" at bounding box center [196, 212] width 142 height 43
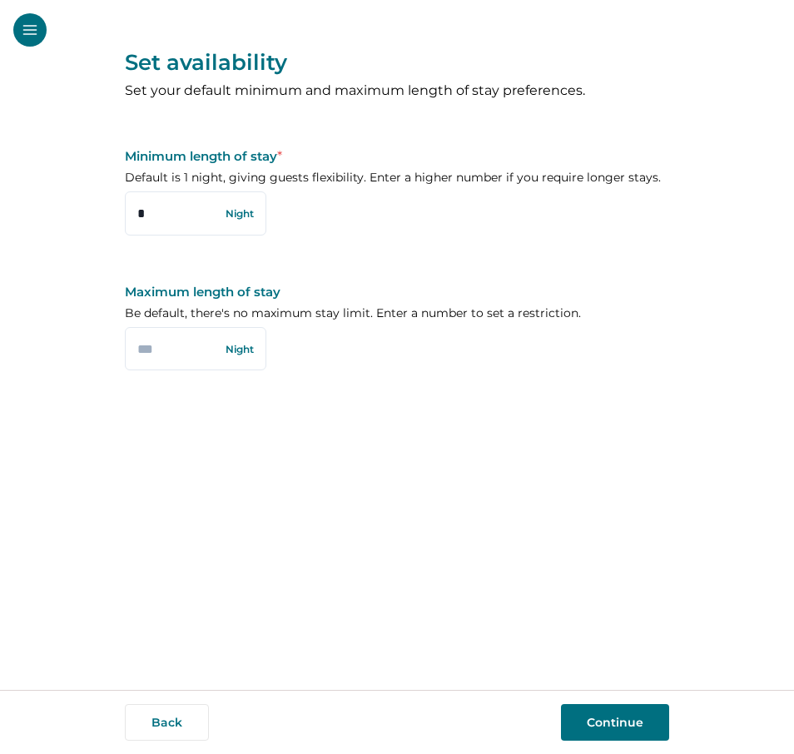
type input "*"
click at [605, 718] on button "Continue" at bounding box center [615, 722] width 108 height 37
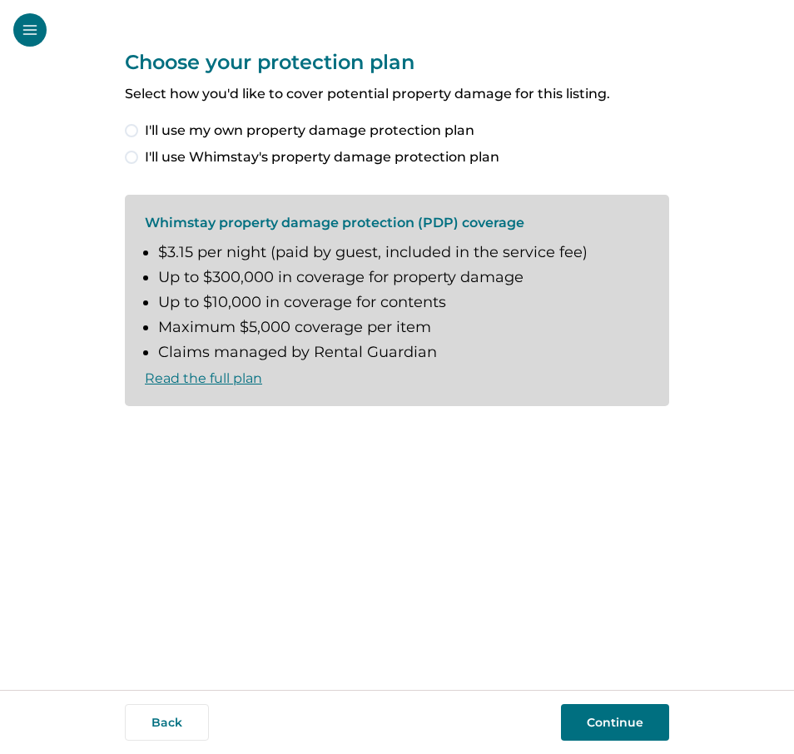
click at [129, 131] on span at bounding box center [131, 130] width 13 height 13
click at [134, 157] on span at bounding box center [131, 157] width 13 height 13
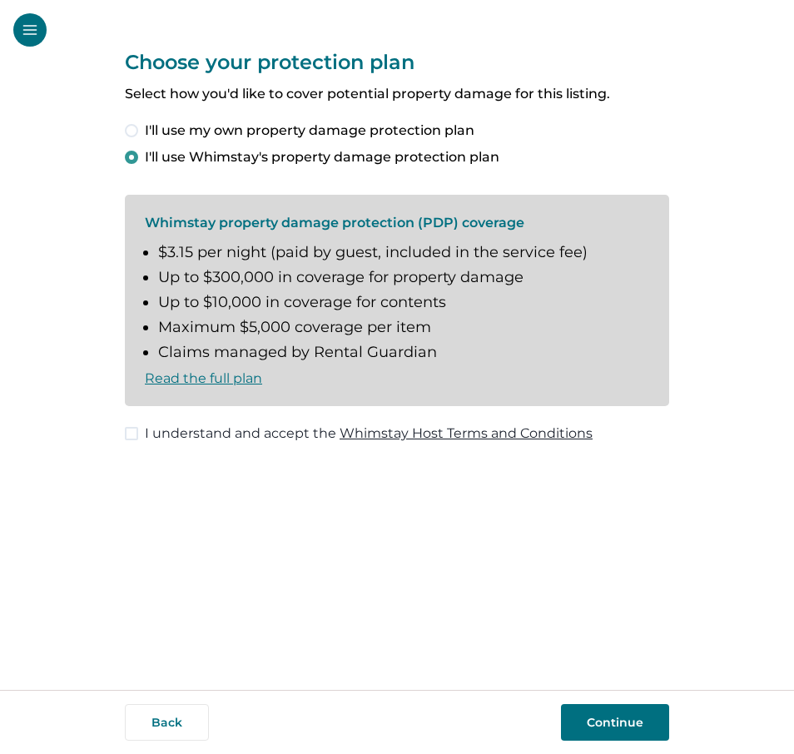
click at [130, 432] on span at bounding box center [131, 433] width 13 height 13
click at [637, 737] on button "Continue" at bounding box center [615, 722] width 108 height 37
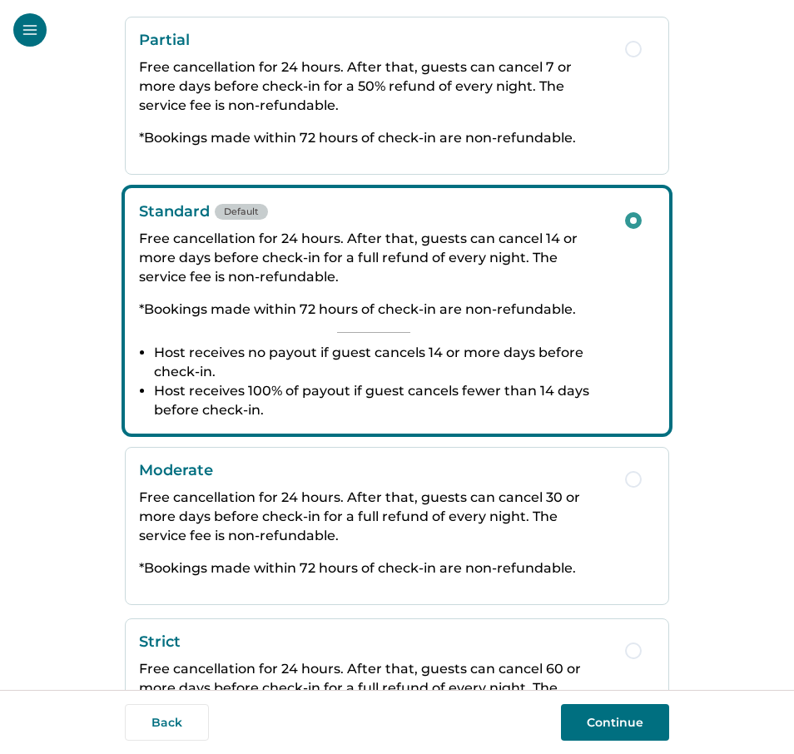
scroll to position [166, 0]
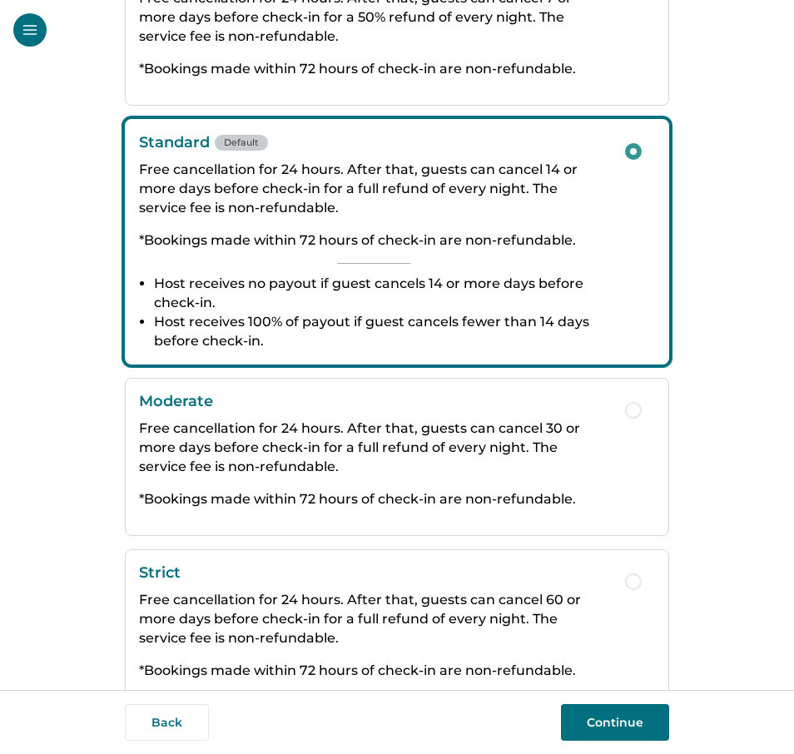
click at [598, 427] on p "Free cancellation for 24 hours. After that, guests can cancel 30 or more days b…" at bounding box center [373, 447] width 469 height 57
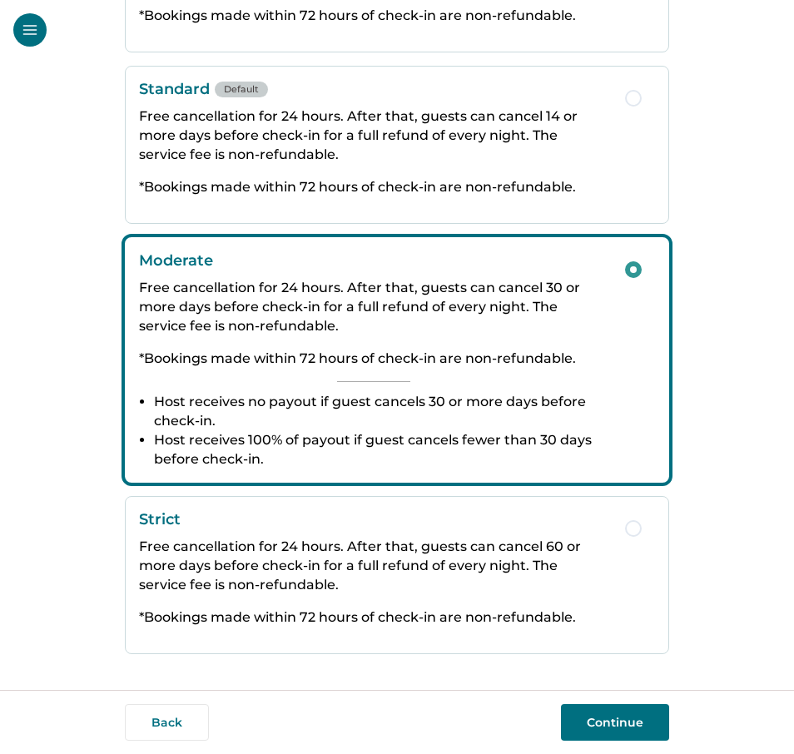
scroll to position [221, 0]
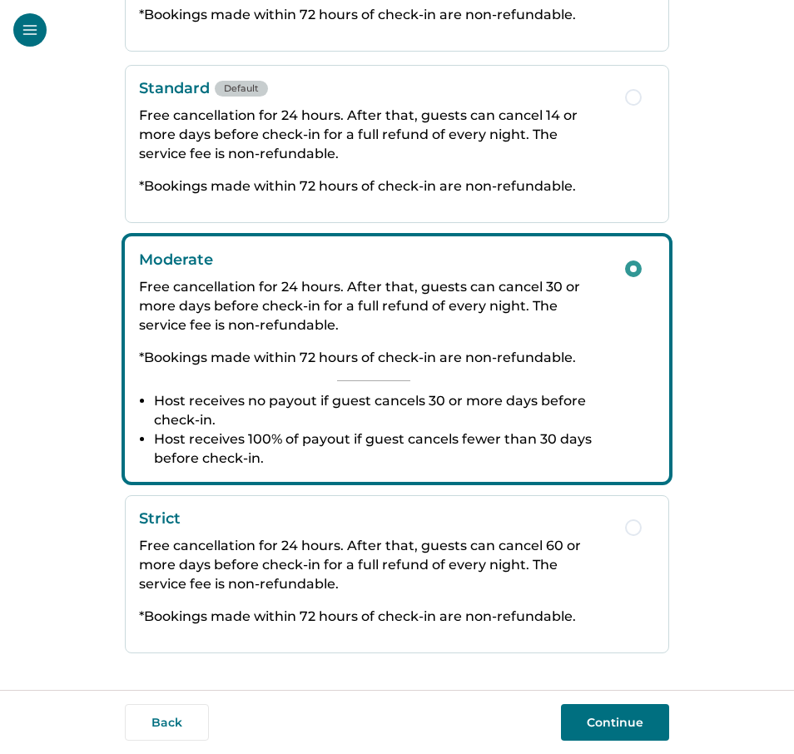
click at [521, 163] on p "Free cancellation for 24 hours. After that, guests can cancel 14 or more days b…" at bounding box center [373, 134] width 469 height 57
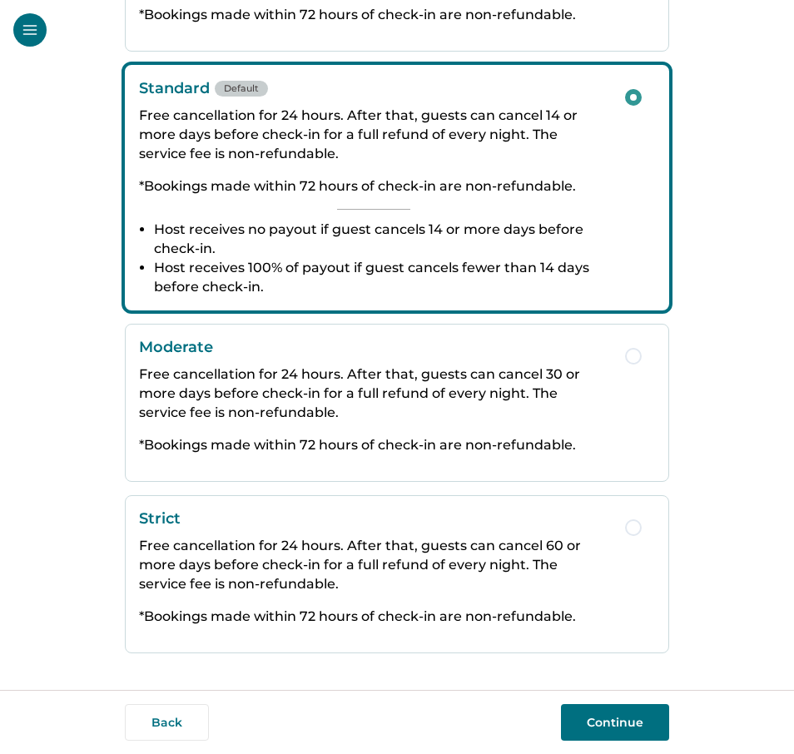
click at [628, 728] on button "Continue" at bounding box center [615, 722] width 108 height 37
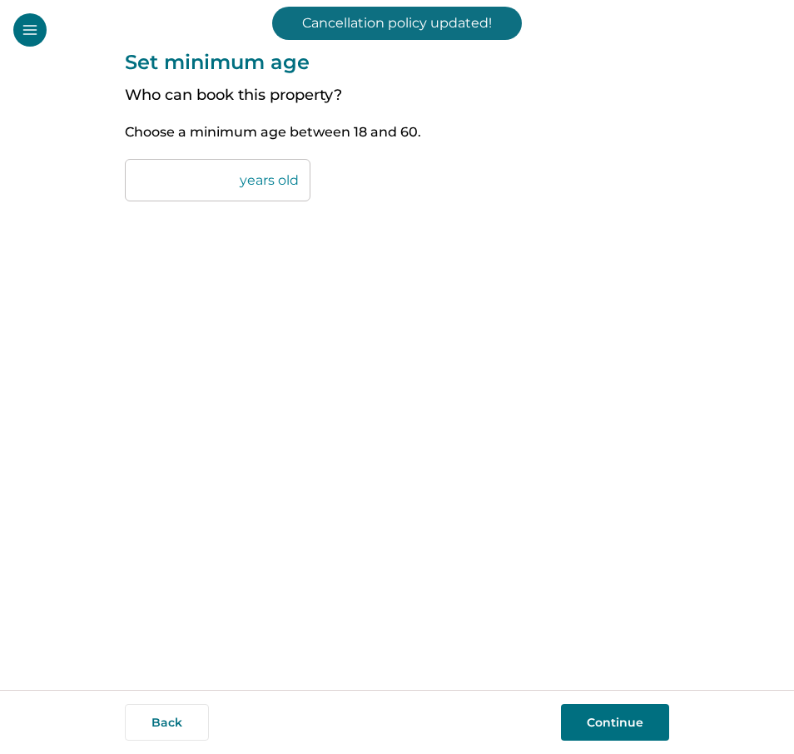
drag, startPoint x: 195, startPoint y: 186, endPoint x: 115, endPoint y: 177, distance: 80.3
click at [115, 177] on div "Set minimum age Who can book this property? Choose a minimum age between 18 and…" at bounding box center [397, 345] width 794 height 690
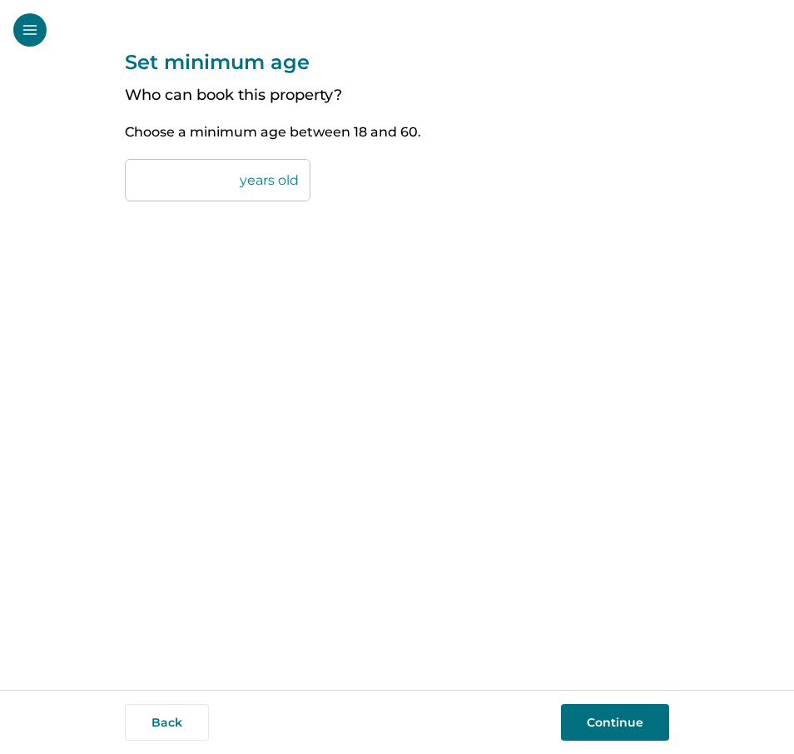
click at [633, 725] on button "Continue" at bounding box center [615, 722] width 108 height 37
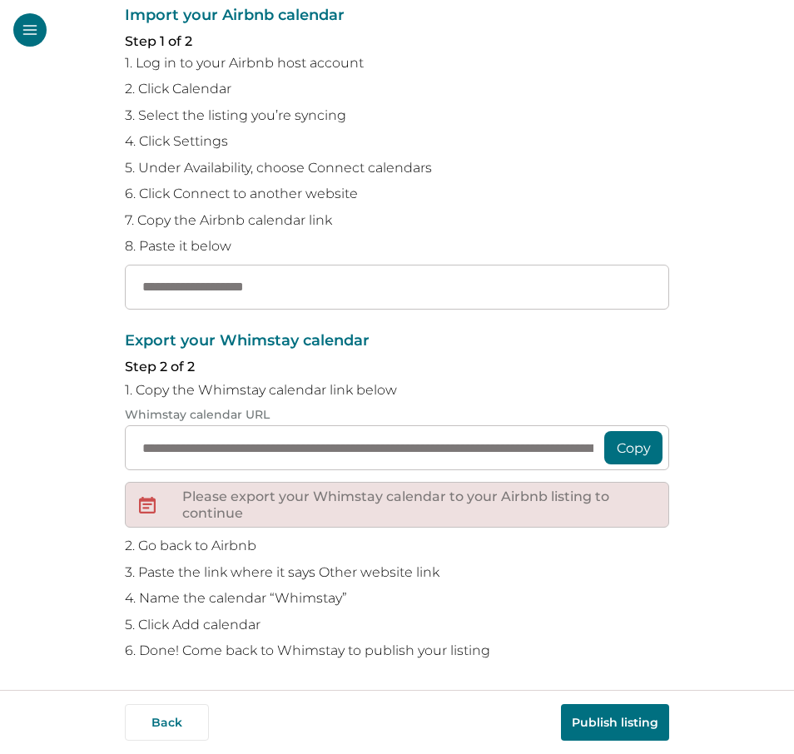
scroll to position [144, 0]
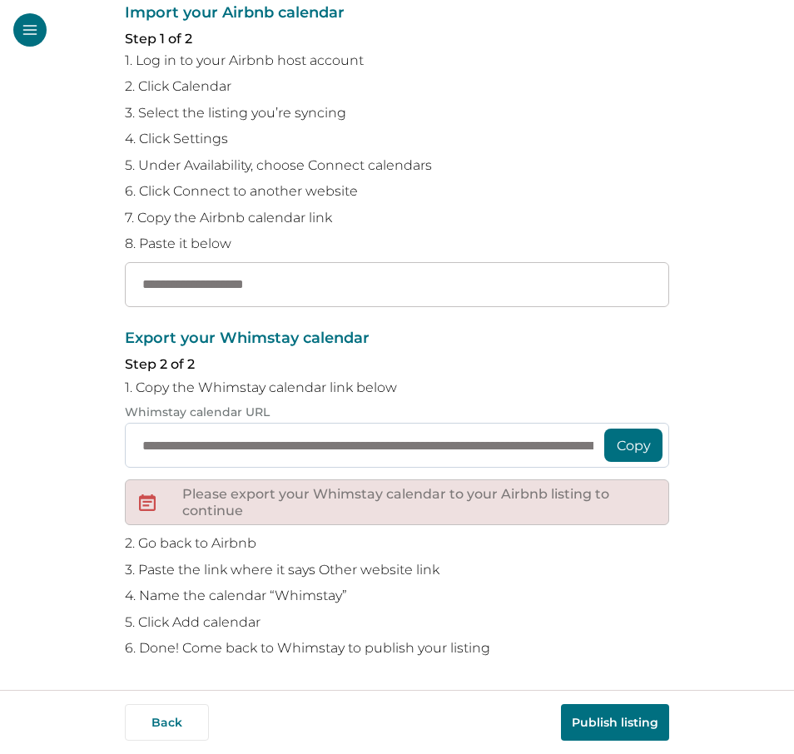
click at [549, 451] on input "**********" at bounding box center [397, 445] width 544 height 45
click at [626, 448] on button "Copy" at bounding box center [633, 445] width 58 height 33
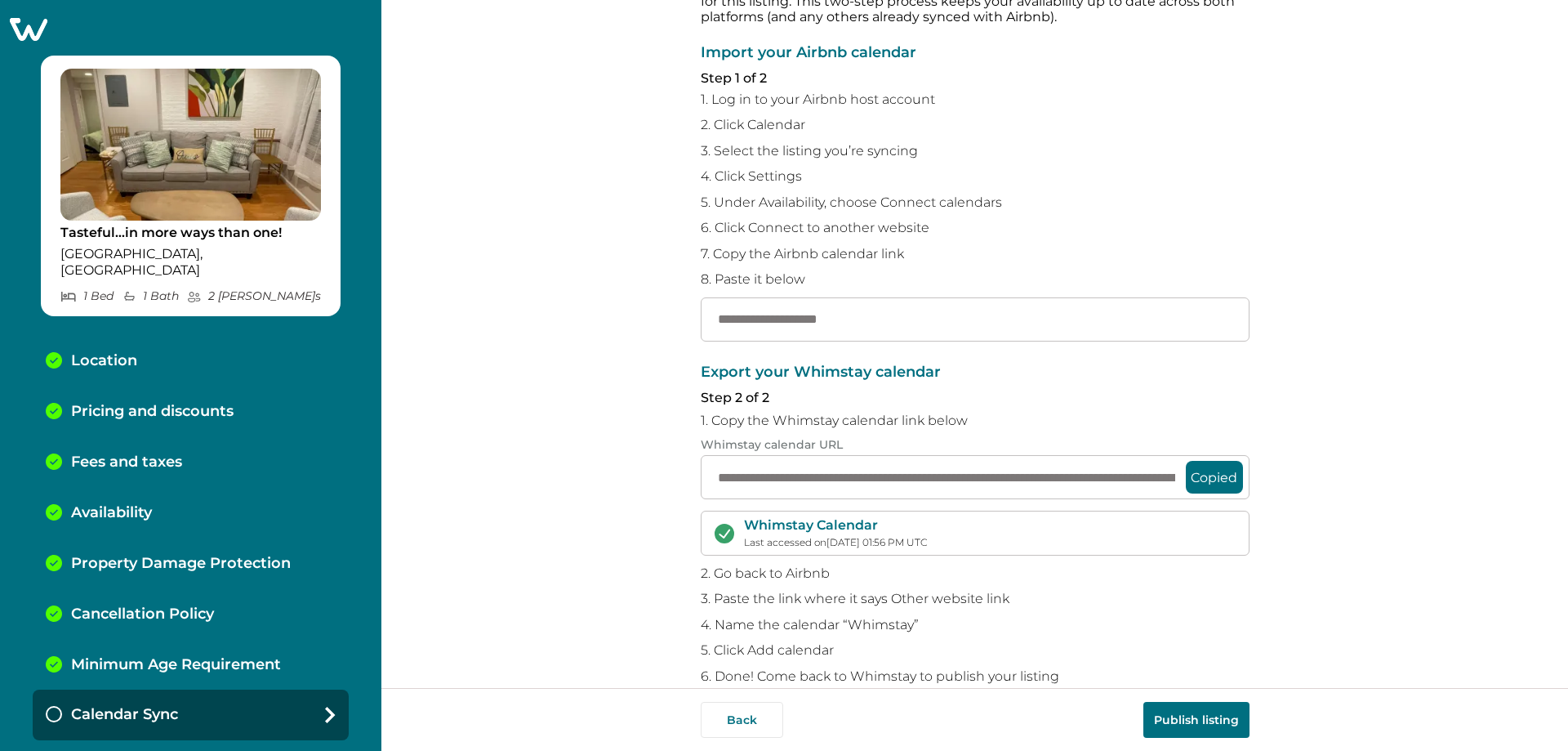
scroll to position [130, 0]
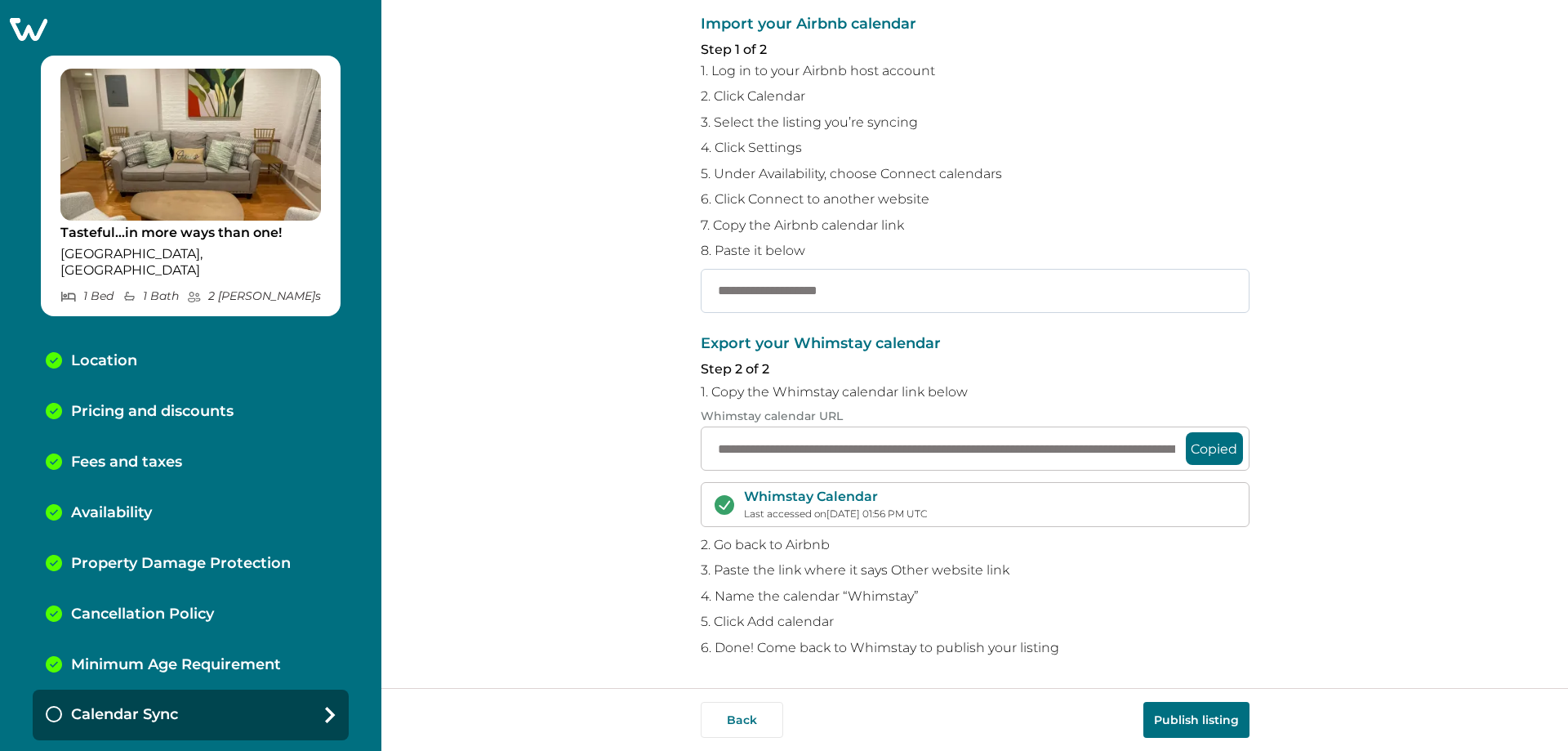
click at [778, 295] on input "text" at bounding box center [974, 291] width 549 height 44
paste input "**********"
drag, startPoint x: 871, startPoint y: 292, endPoint x: 597, endPoint y: 292, distance: 274.0
click at [597, 292] on div "**********" at bounding box center [974, 344] width 1186 height 688
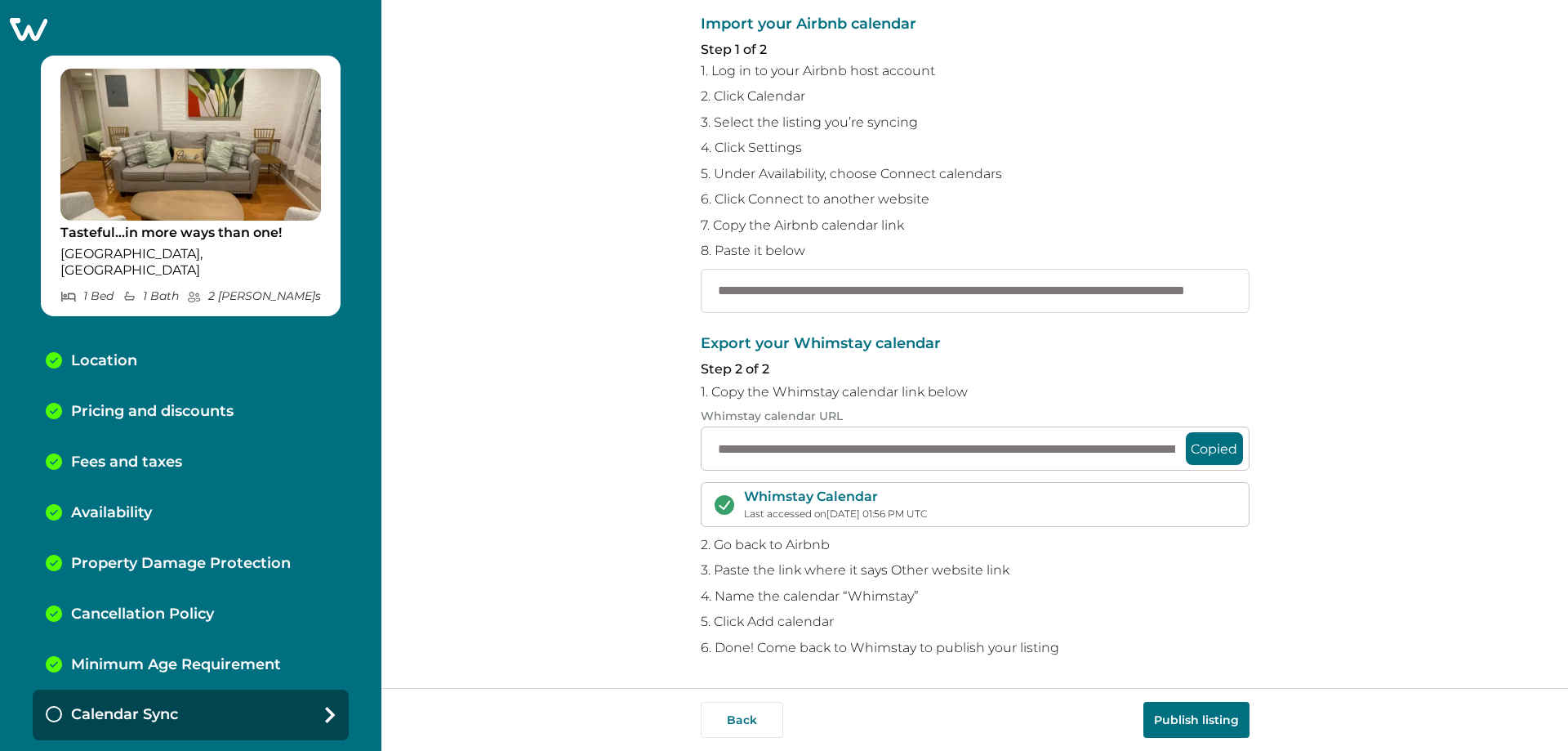
click at [778, 291] on input "**********" at bounding box center [974, 291] width 549 height 44
type input "**********"
click at [778, 467] on input "**********" at bounding box center [974, 449] width 549 height 44
click at [778, 457] on input "**********" at bounding box center [974, 449] width 549 height 44
click at [778, 444] on input "**********" at bounding box center [974, 449] width 549 height 44
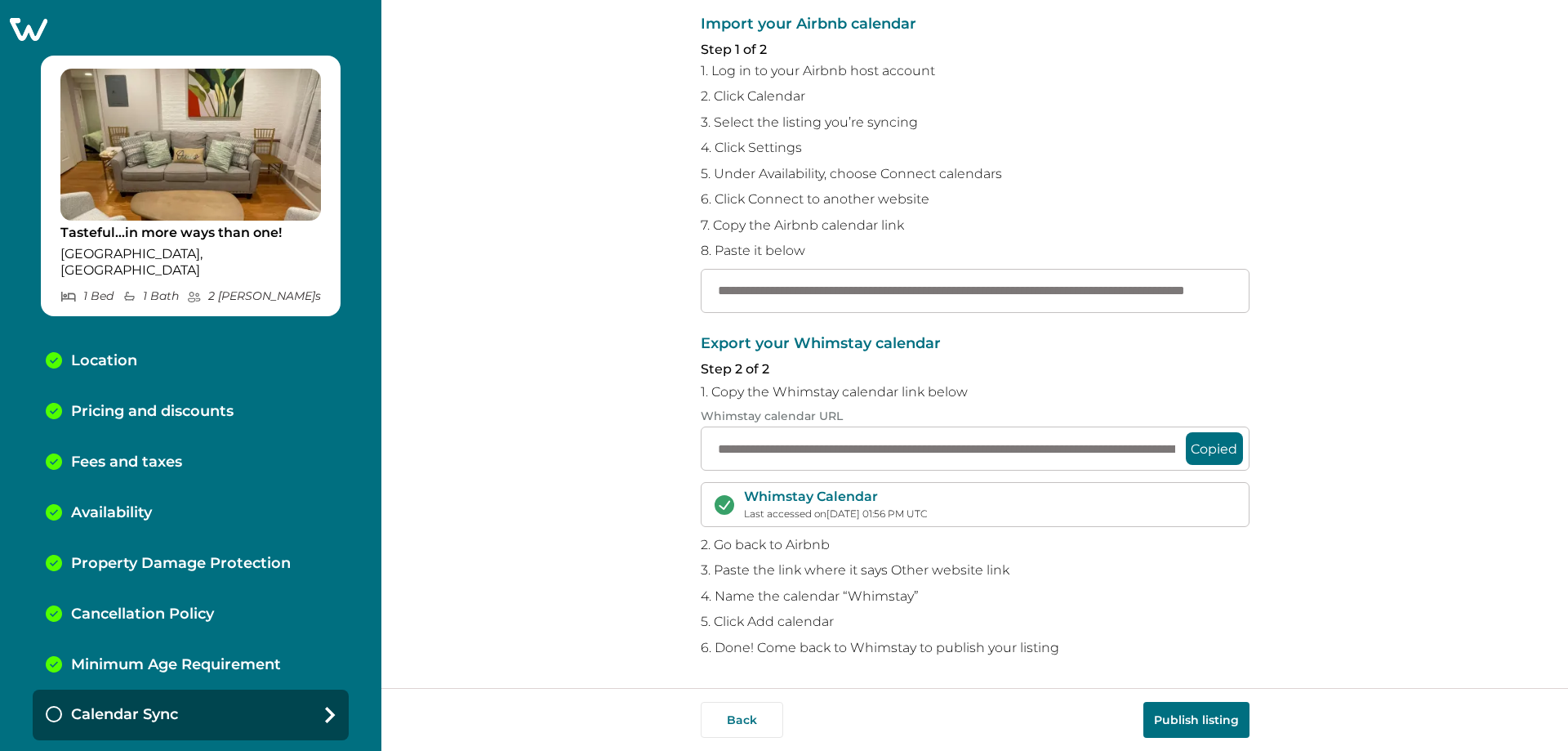
click at [778, 451] on button "Copied" at bounding box center [1215, 448] width 57 height 32
click at [778, 445] on input "**********" at bounding box center [974, 449] width 549 height 44
click at [778, 714] on button "Publish listing" at bounding box center [1196, 720] width 106 height 36
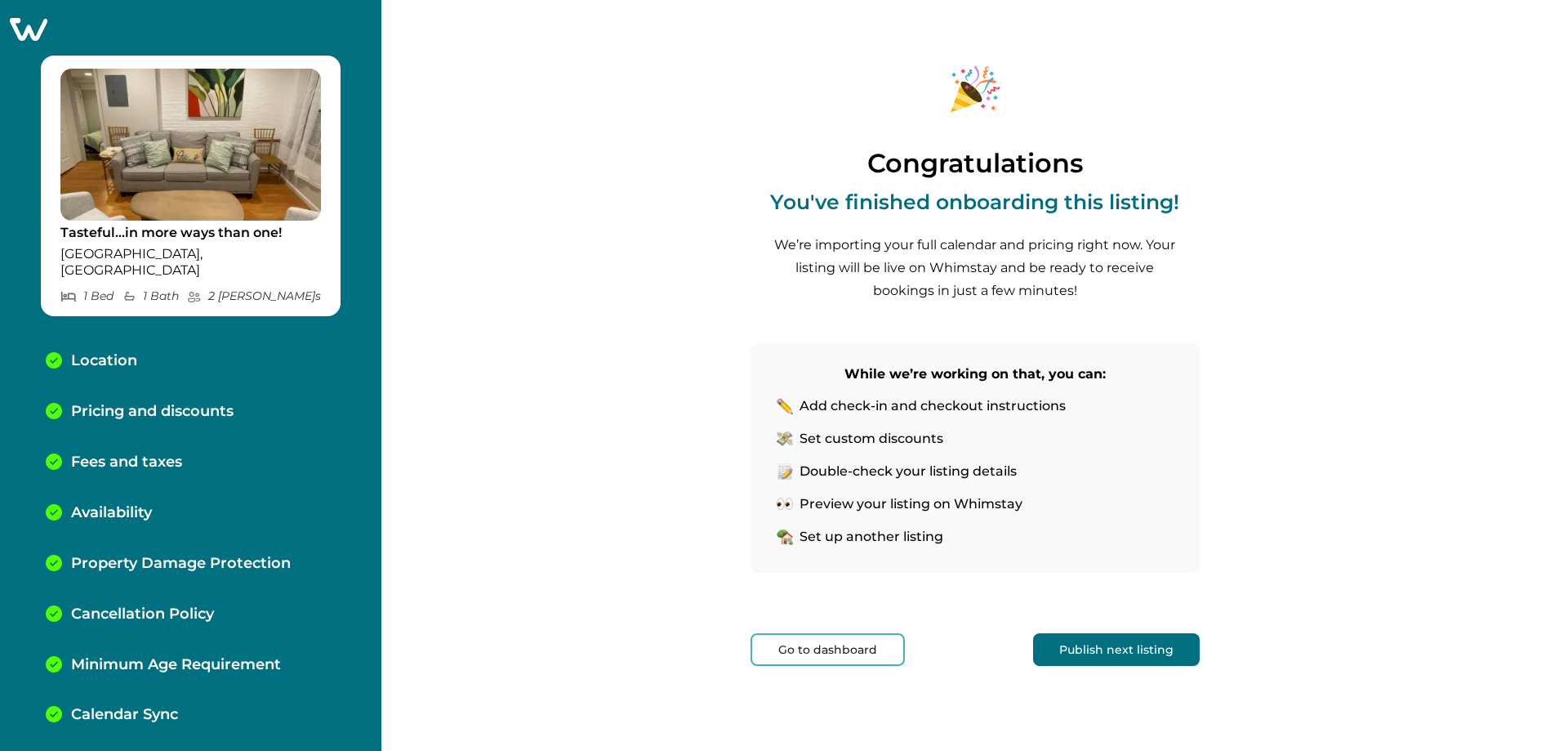
scroll to position [7, 0]
click at [778, 655] on button "Publish next listing" at bounding box center [1117, 649] width 167 height 32
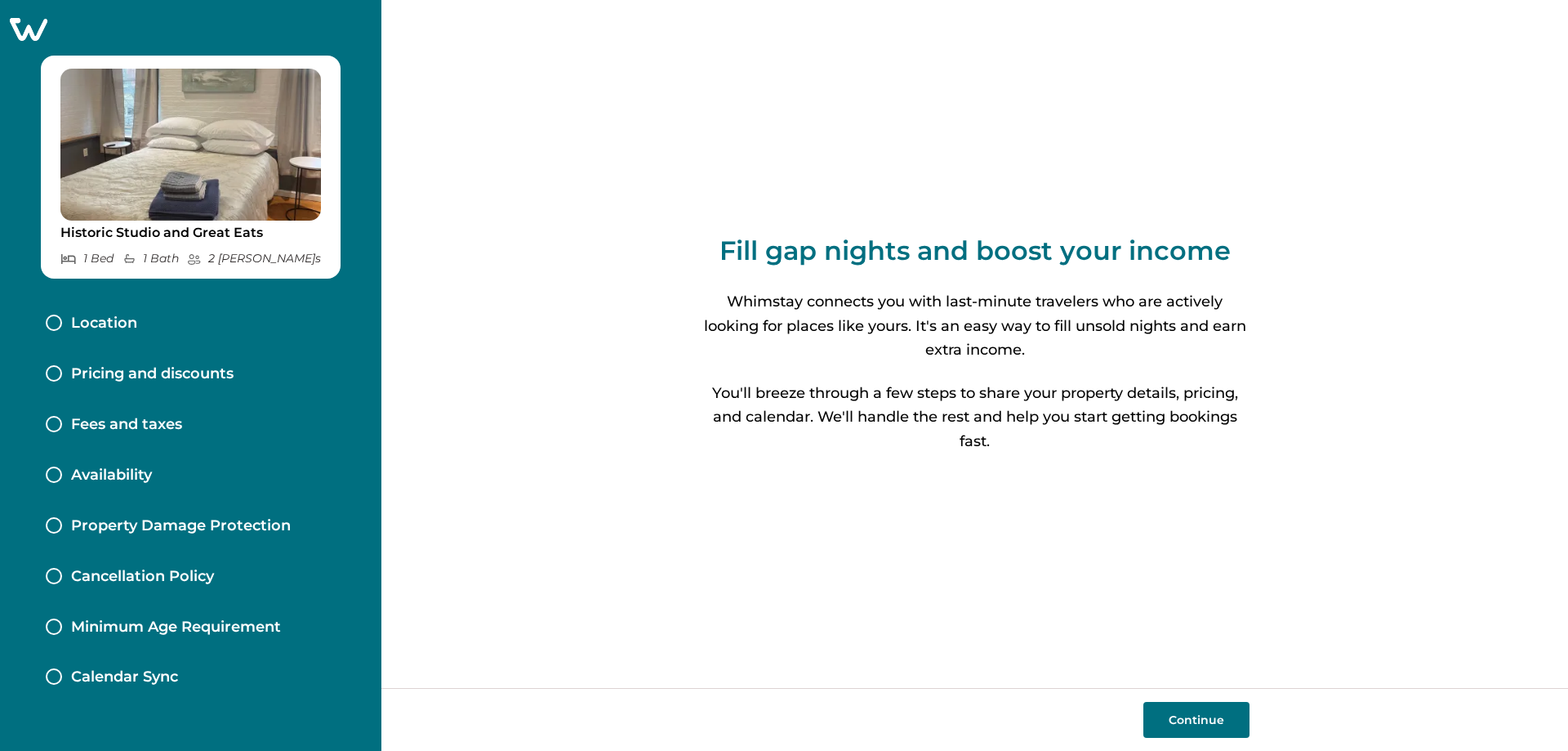
click at [778, 723] on button "Continue" at bounding box center [1196, 720] width 106 height 36
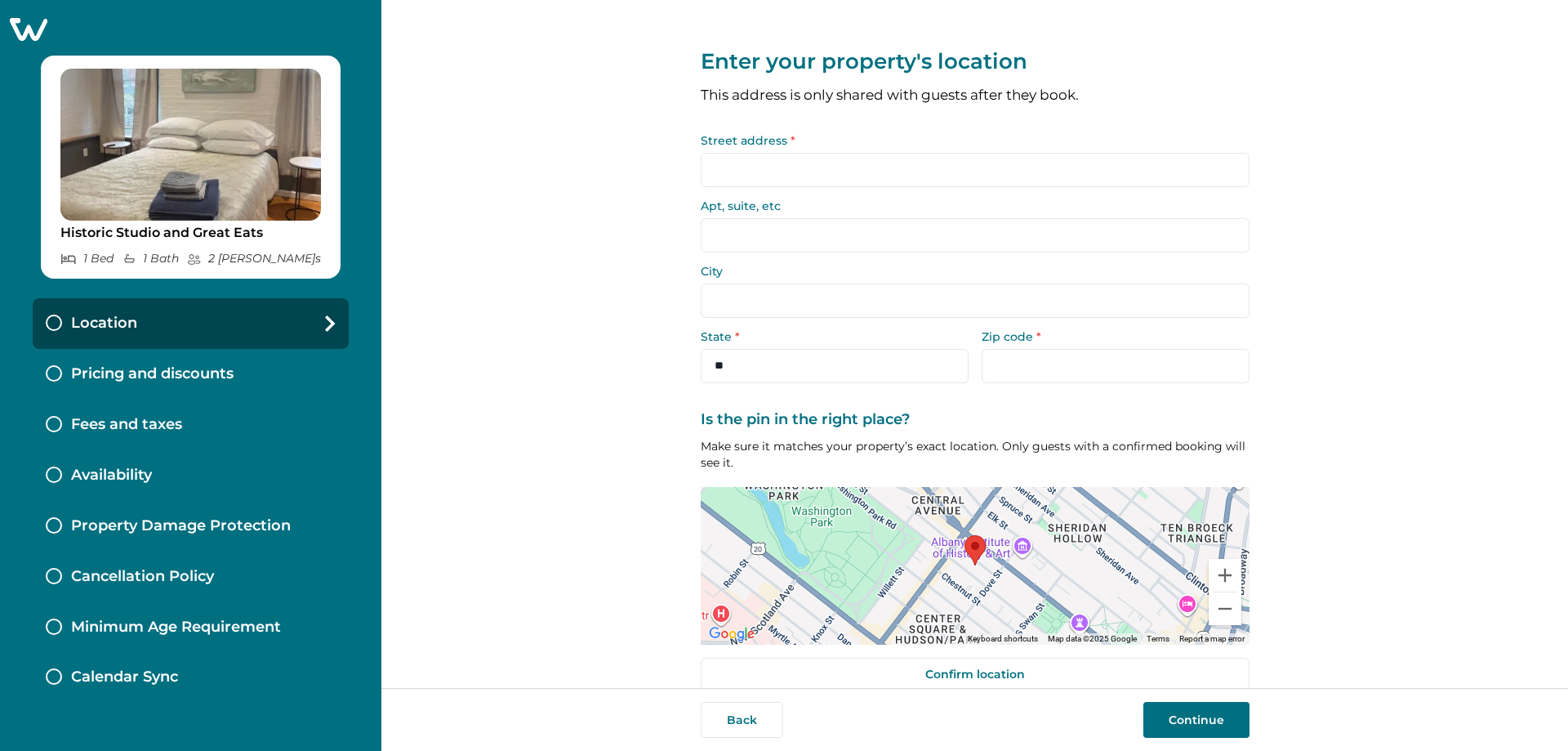
click at [778, 164] on input "Street address *" at bounding box center [974, 170] width 549 height 34
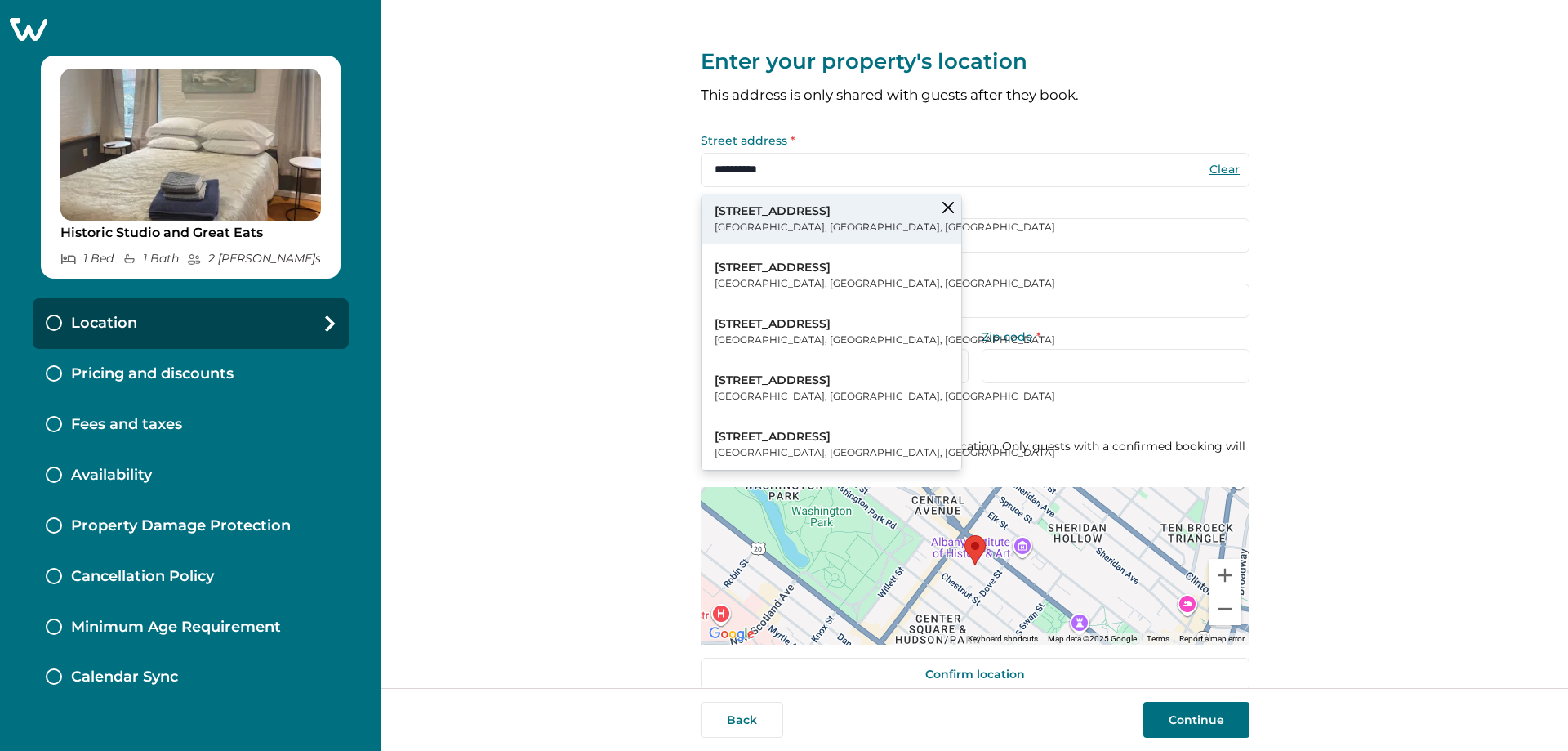
type input "**********"
click at [778, 211] on p "32 Dove Street" at bounding box center [884, 211] width 340 height 17
type input "******"
select select "**"
type input "*****"
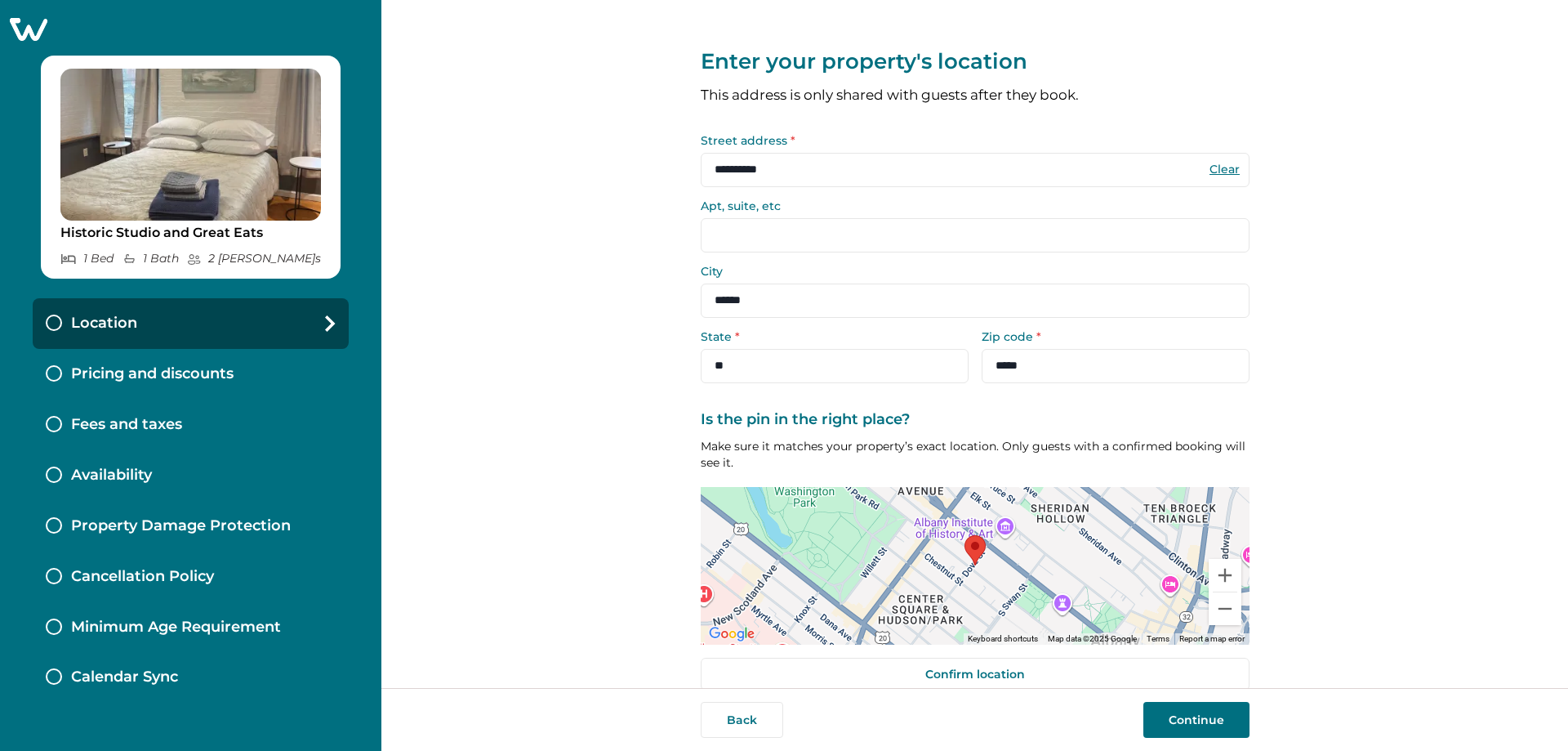
scroll to position [26, 0]
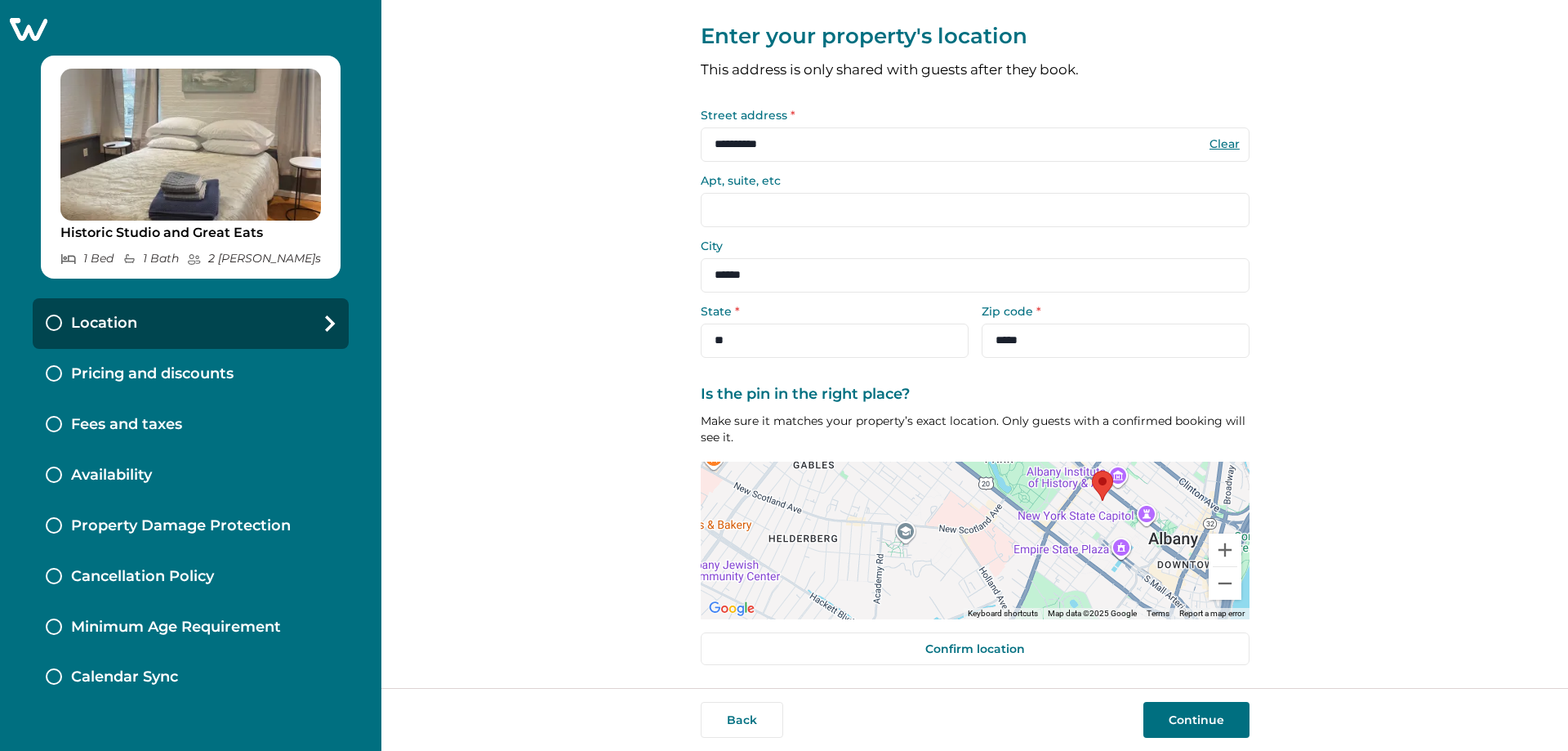
click at [778, 721] on button "Continue" at bounding box center [1196, 720] width 106 height 36
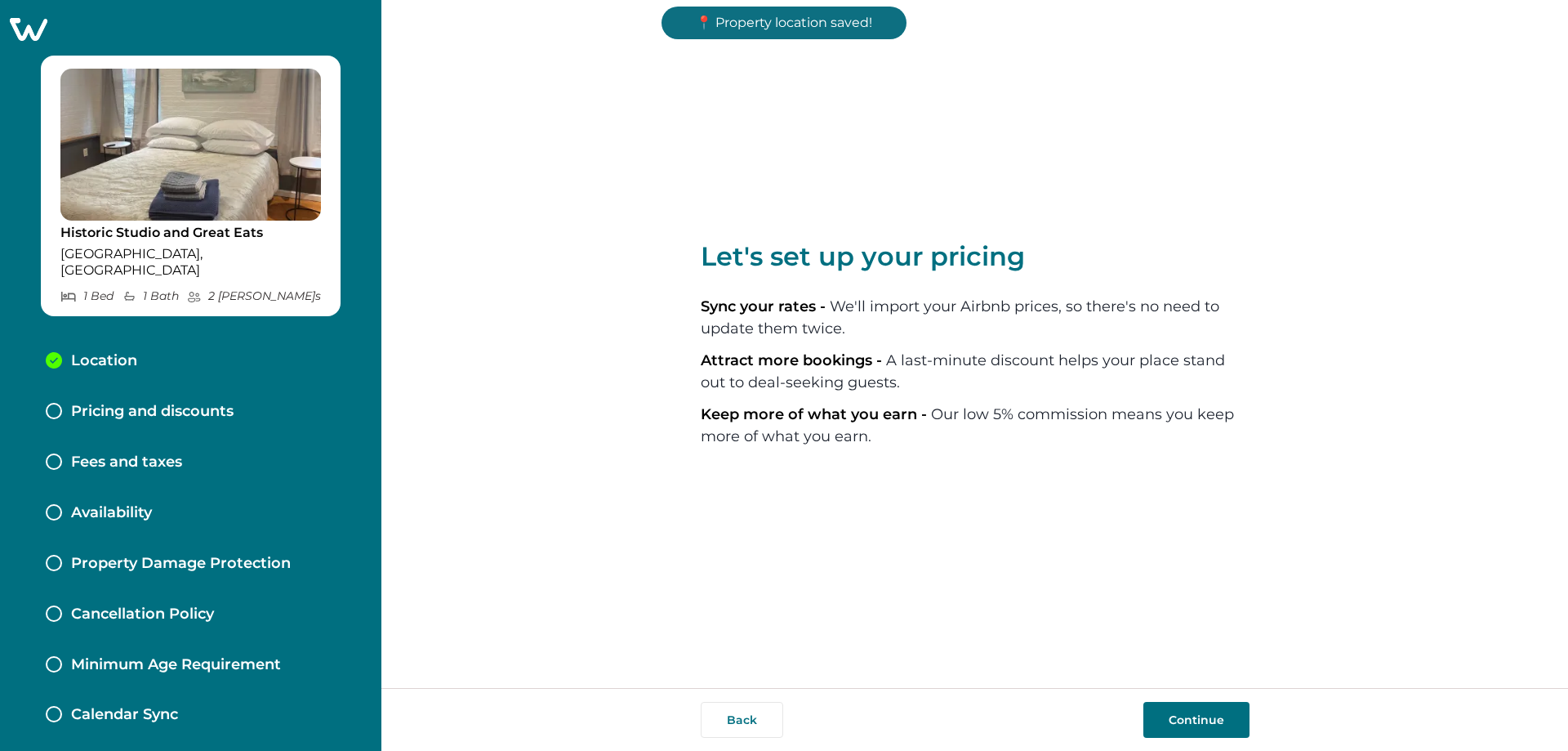
click at [778, 716] on button "Continue" at bounding box center [1196, 720] width 106 height 36
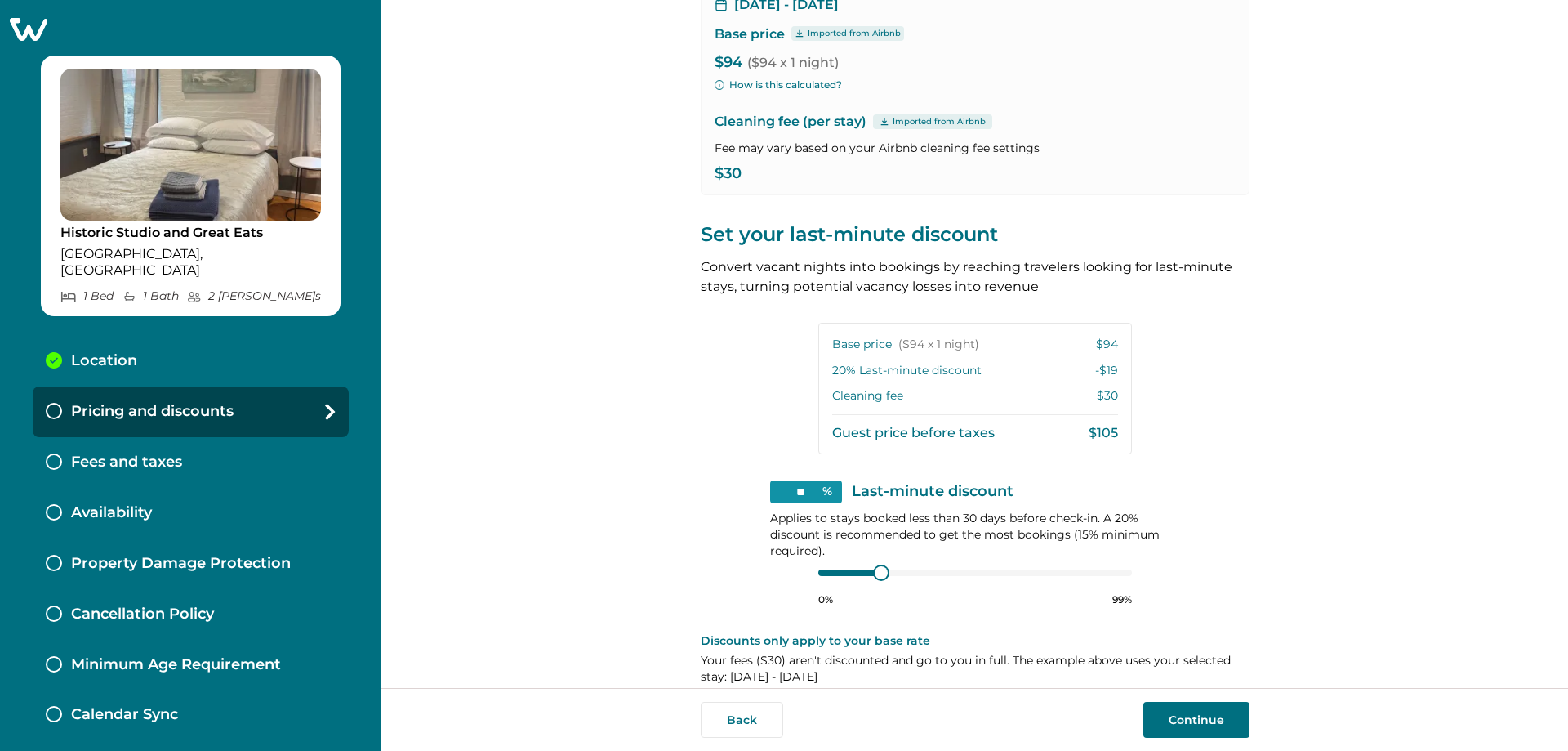
scroll to position [184, 0]
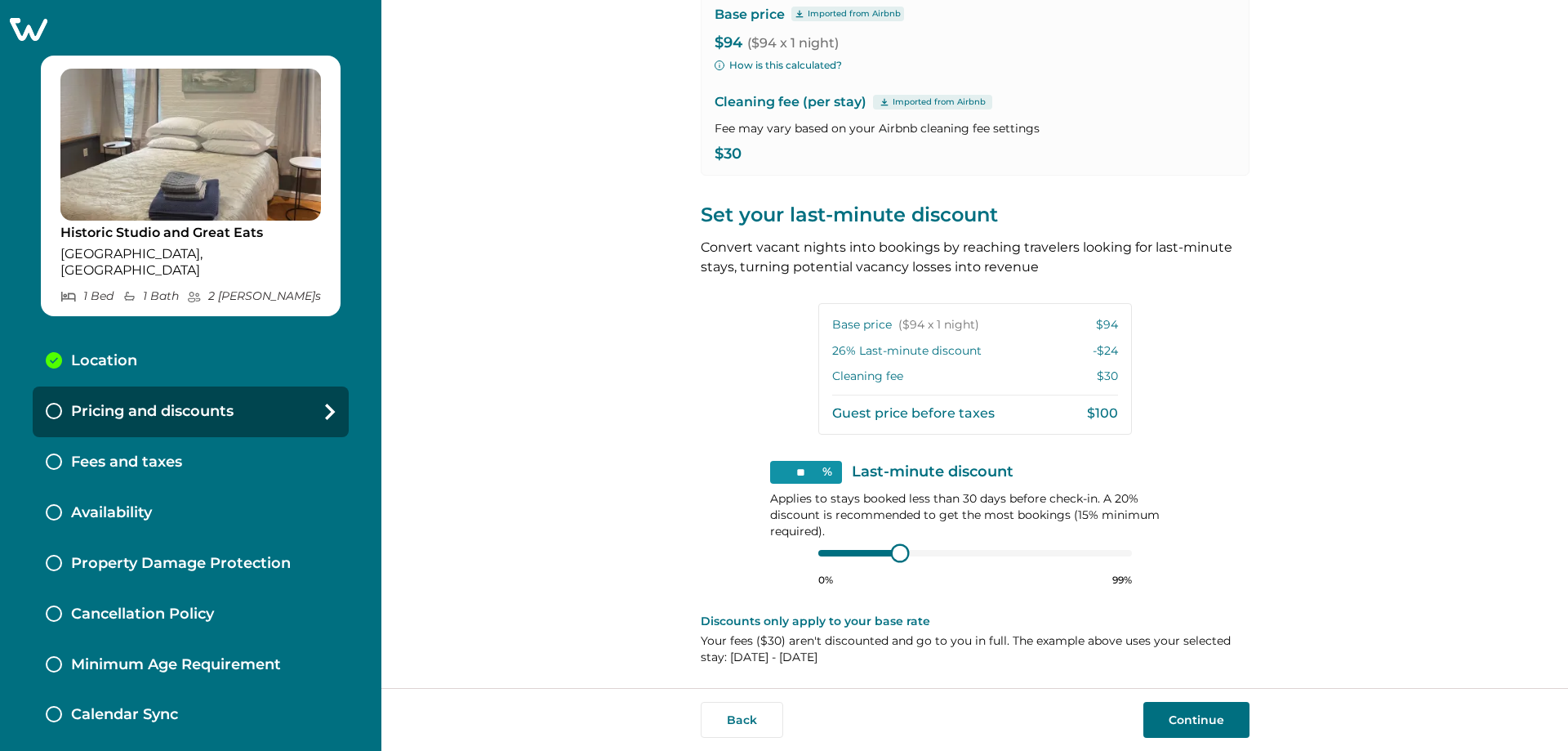
type input "**"
click at [778, 562] on div "0% 99%" at bounding box center [975, 566] width 314 height 41
click at [778, 720] on button "Continue" at bounding box center [1196, 720] width 106 height 36
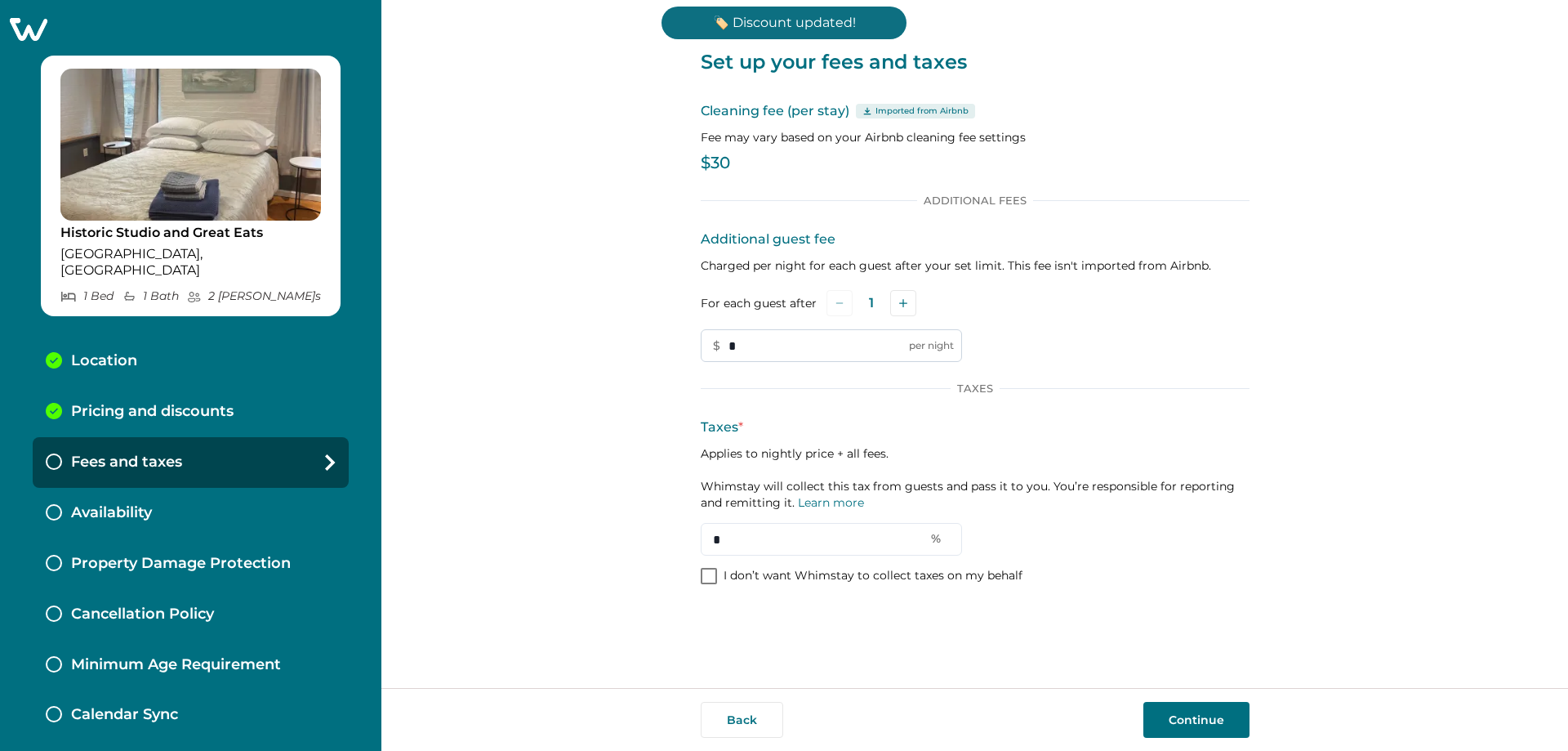
click at [778, 339] on input "*" at bounding box center [831, 345] width 261 height 32
type input "**"
click at [705, 578] on span at bounding box center [708, 576] width 17 height 17
click at [778, 716] on button "Continue" at bounding box center [1196, 720] width 106 height 36
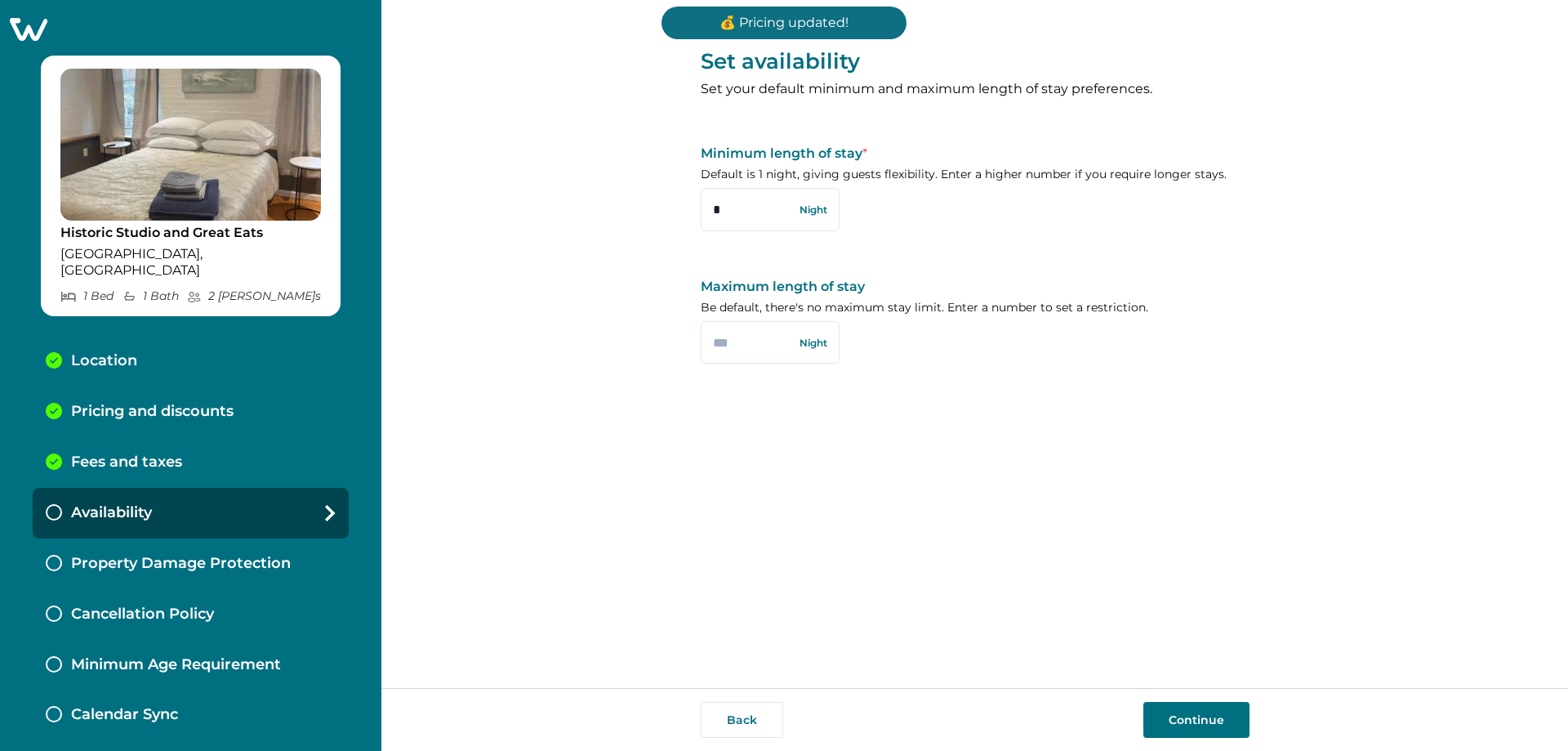
click at [778, 722] on button "Continue" at bounding box center [1196, 720] width 106 height 36
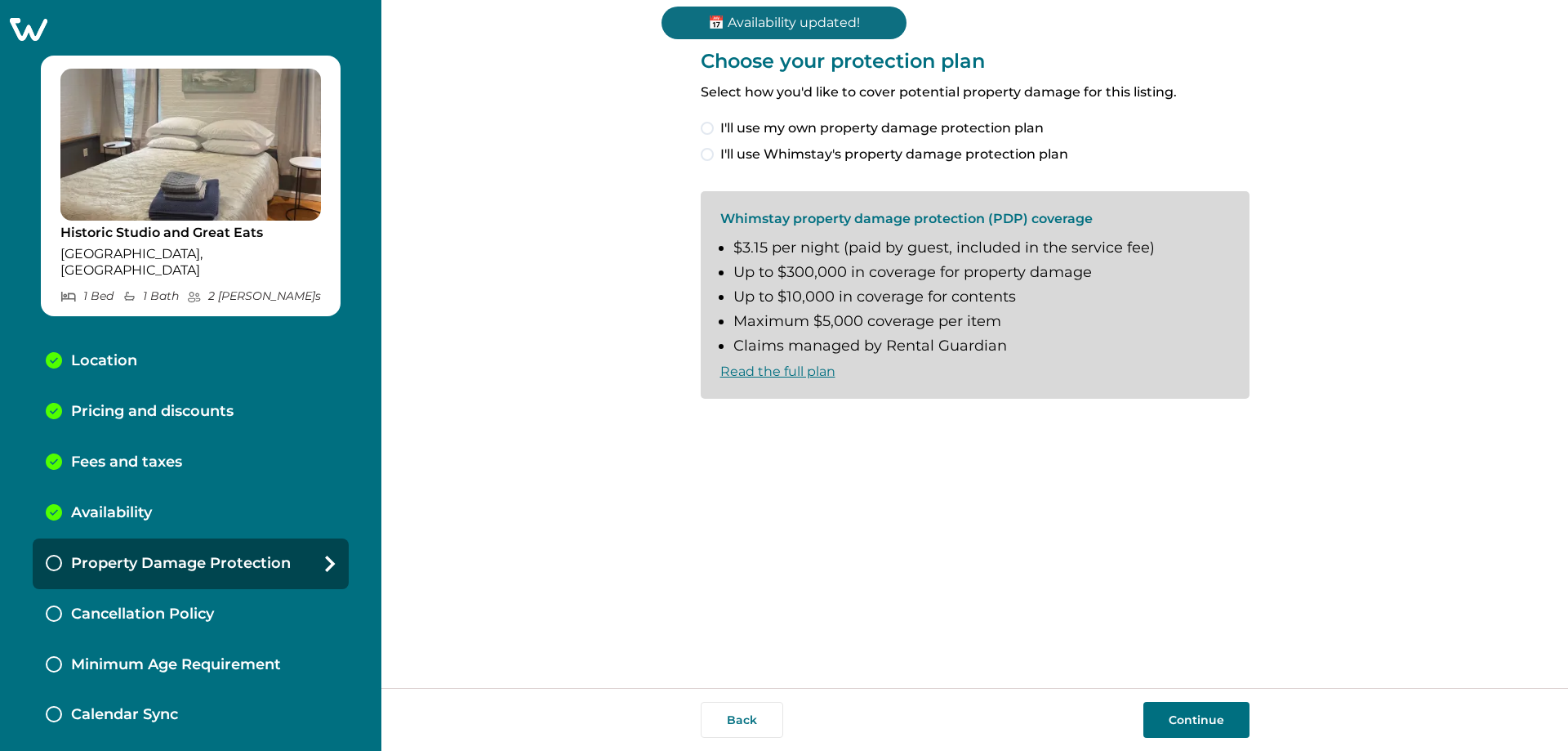
click at [709, 155] on span at bounding box center [706, 154] width 13 height 13
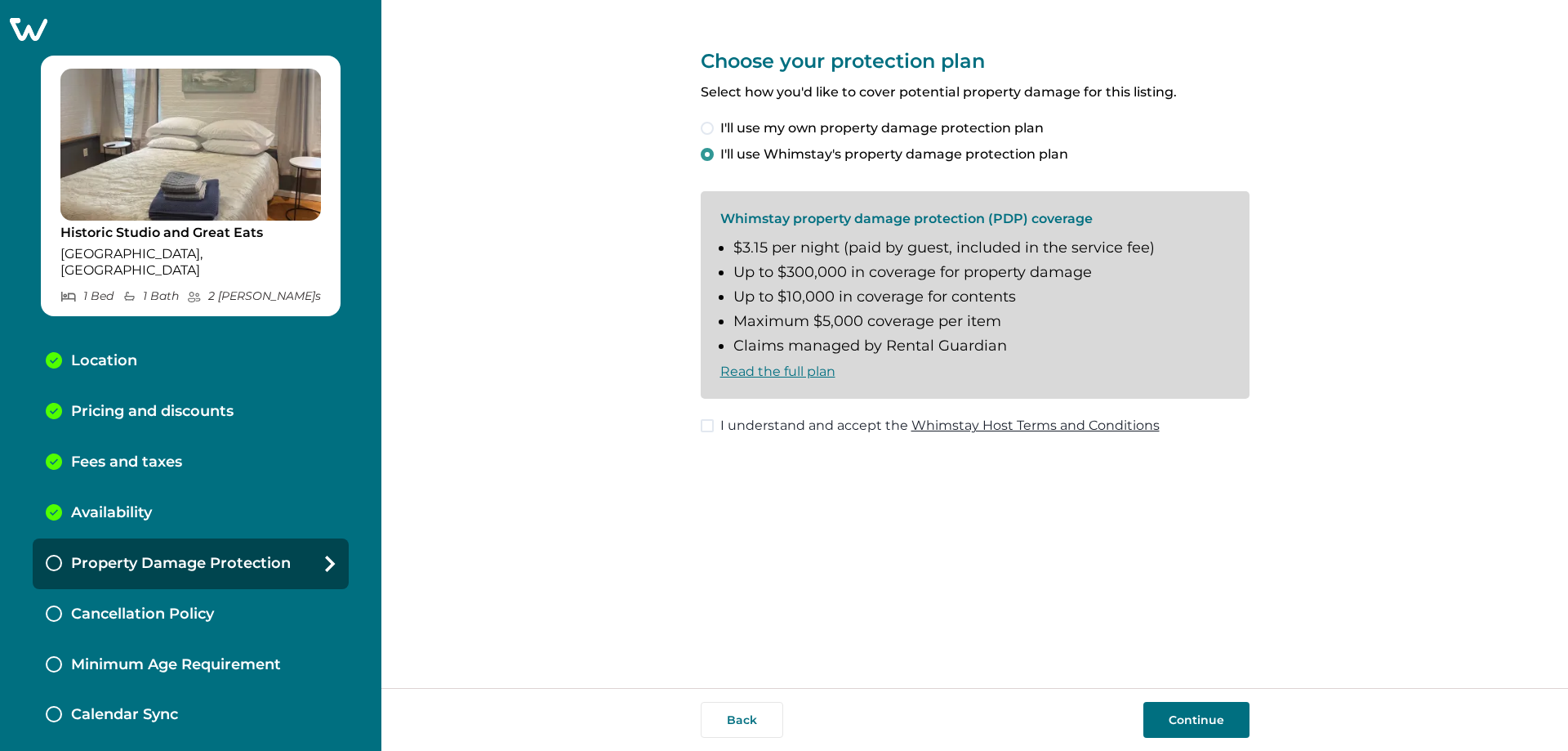
click at [713, 422] on span at bounding box center [706, 425] width 13 height 13
click at [778, 709] on button "Continue" at bounding box center [1196, 720] width 106 height 36
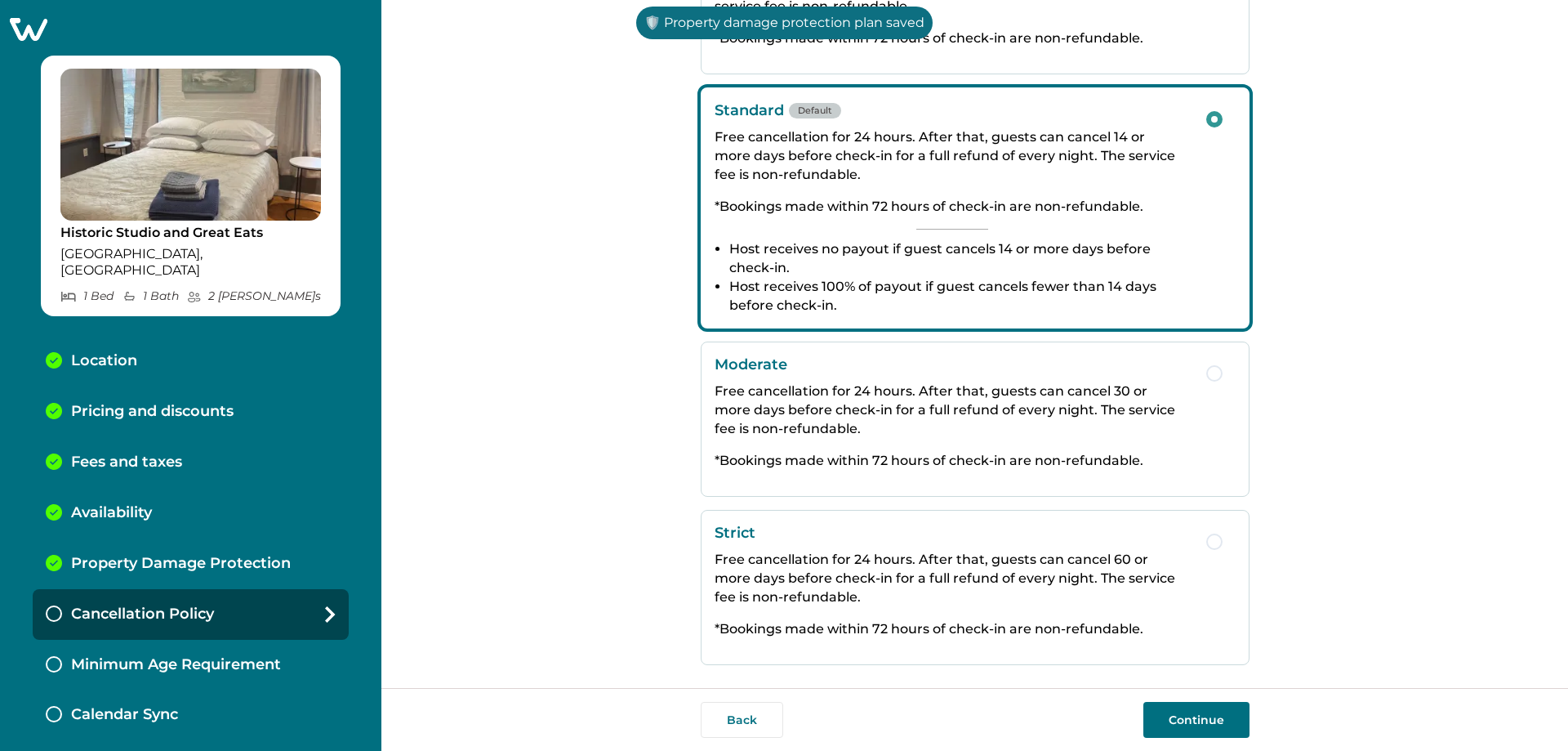
scroll to position [206, 0]
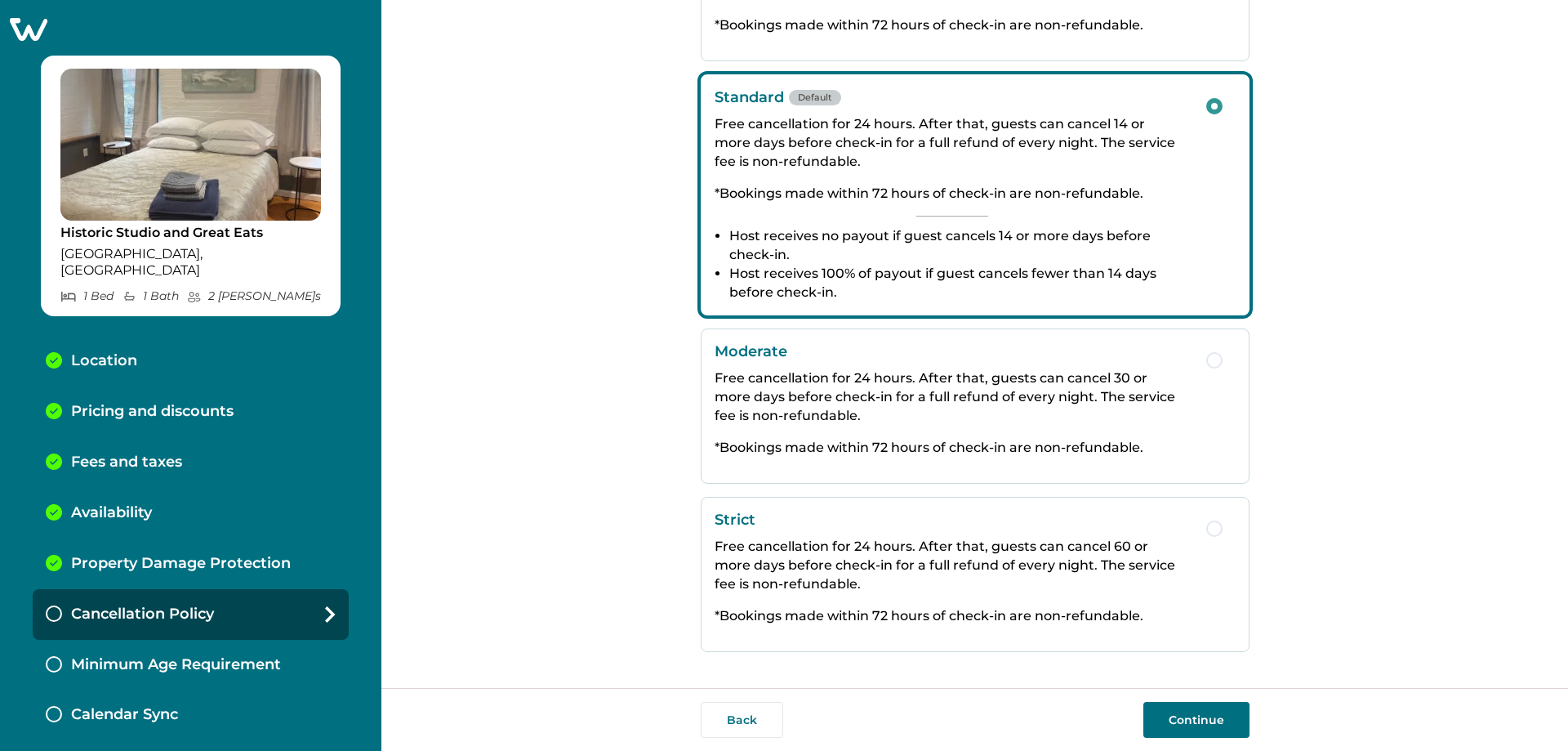
click at [778, 709] on button "Continue" at bounding box center [1196, 720] width 106 height 36
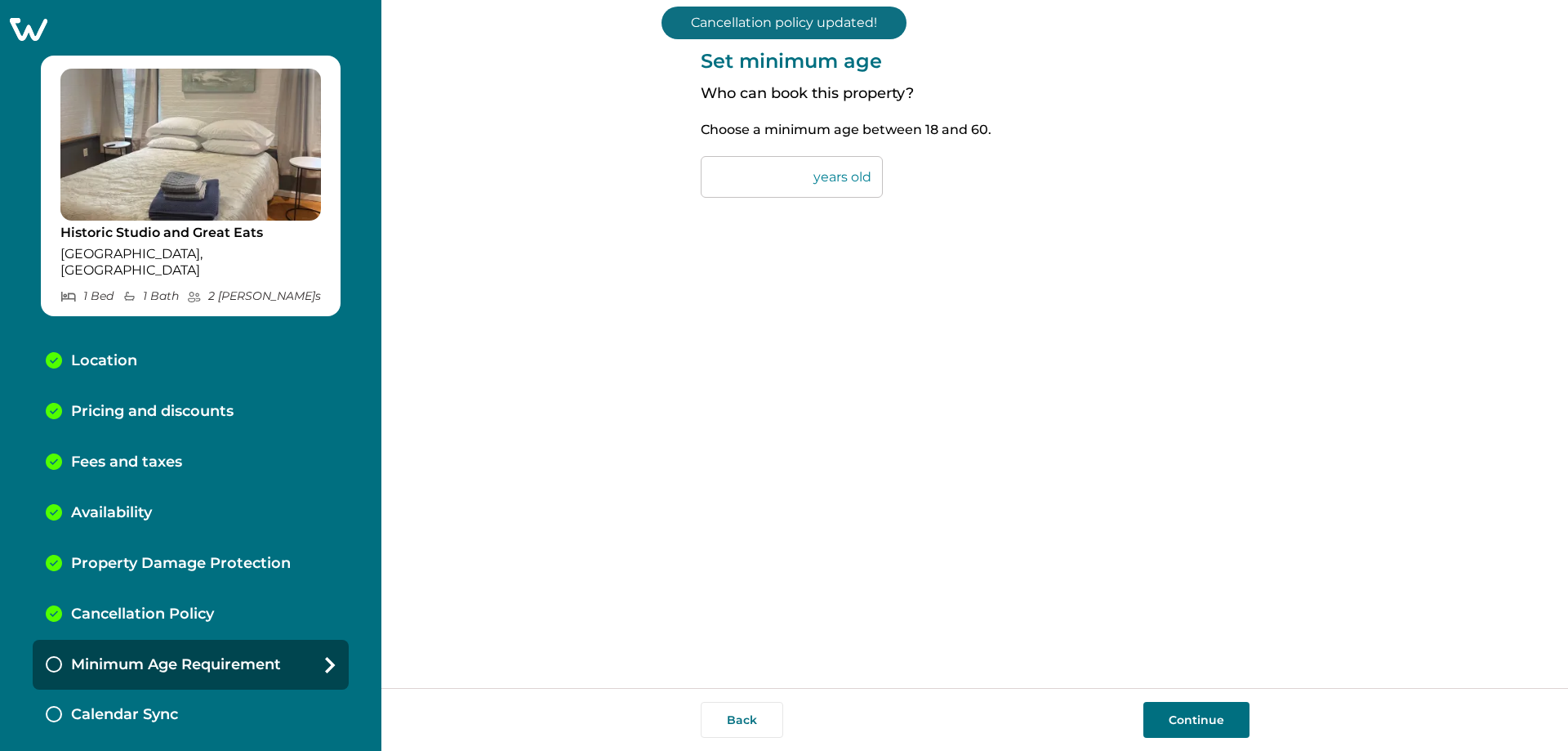
click at [778, 709] on button "Continue" at bounding box center [1196, 720] width 106 height 36
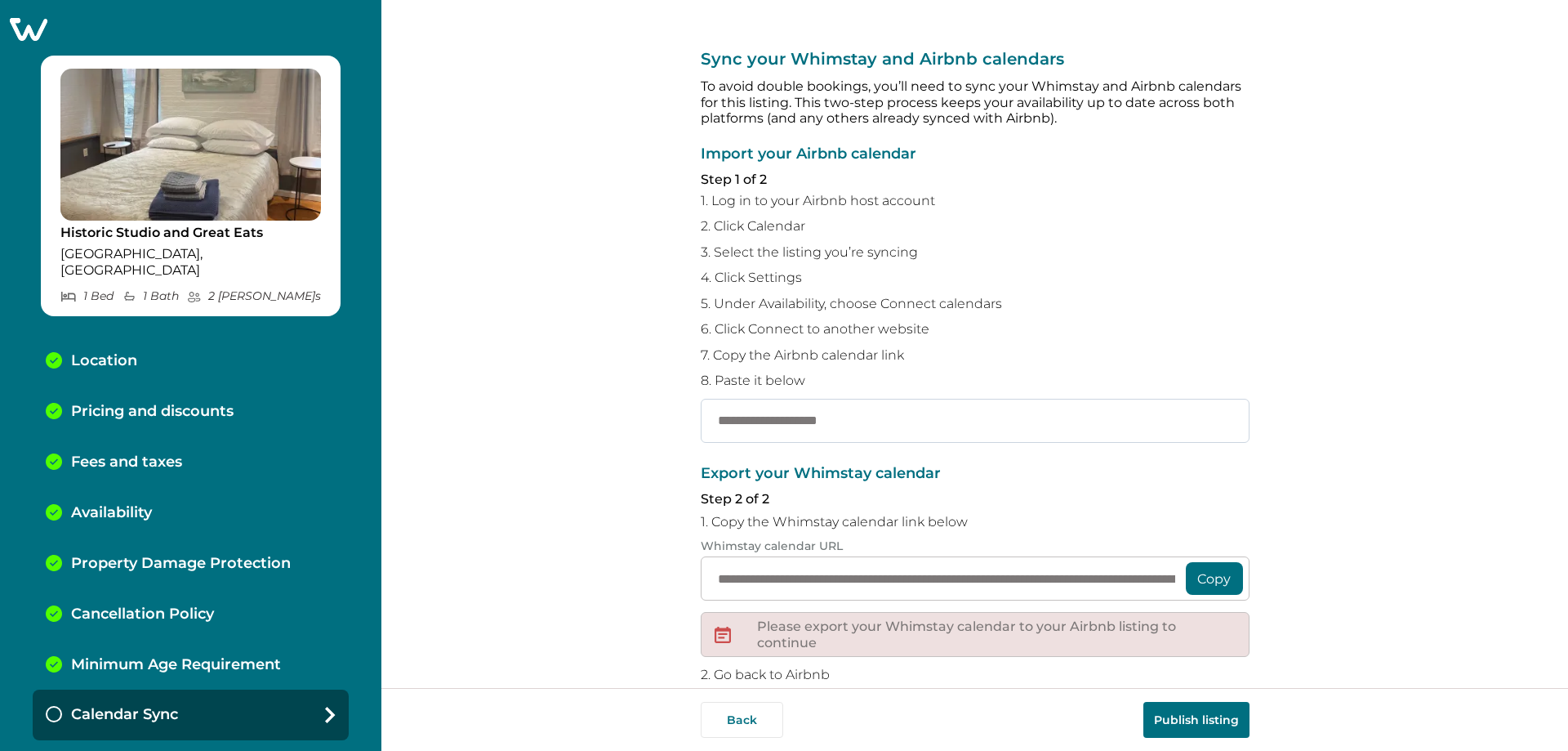
click at [778, 410] on input "text" at bounding box center [974, 420] width 549 height 44
paste input "**********"
type input "**********"
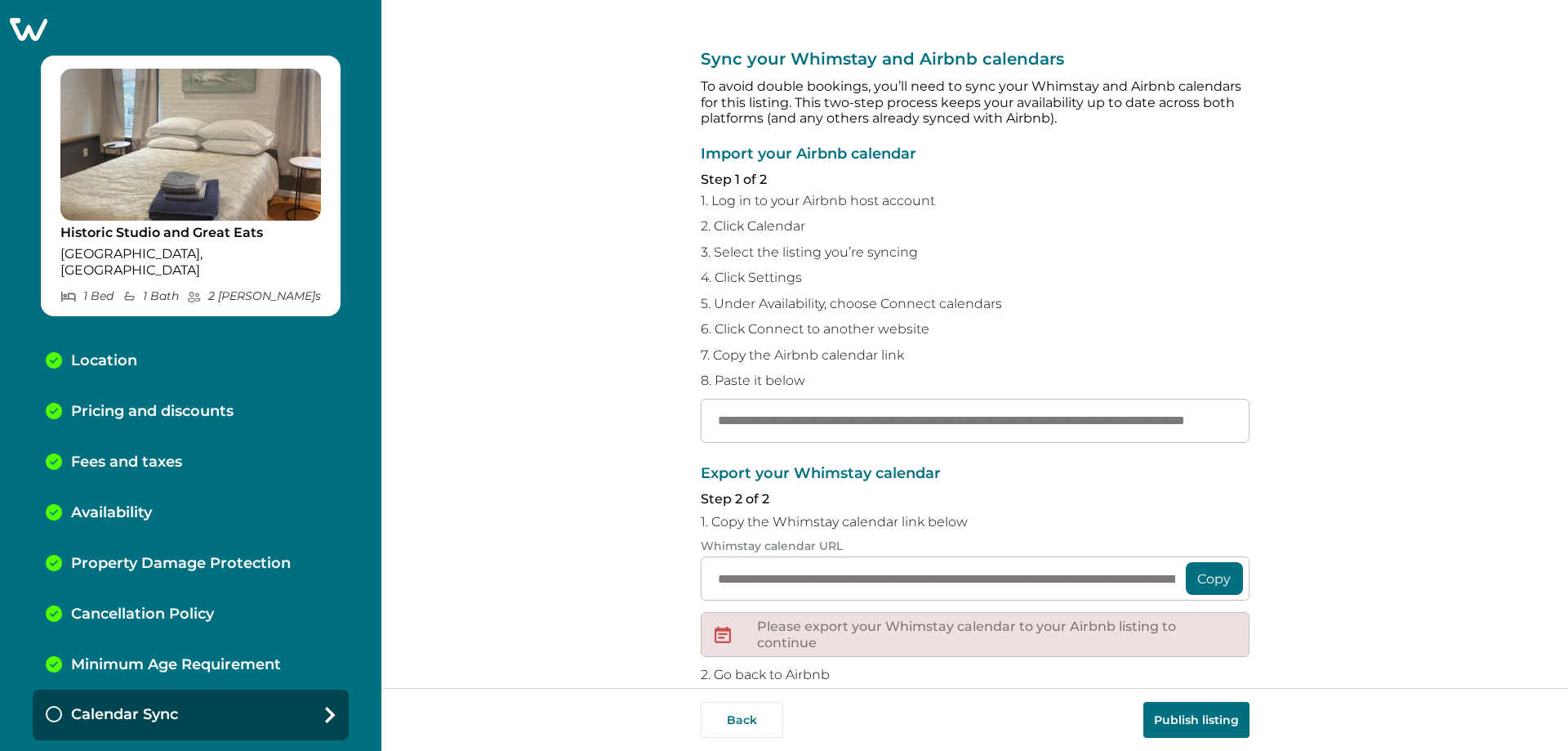
click at [778, 581] on button "Copy" at bounding box center [1215, 578] width 57 height 32
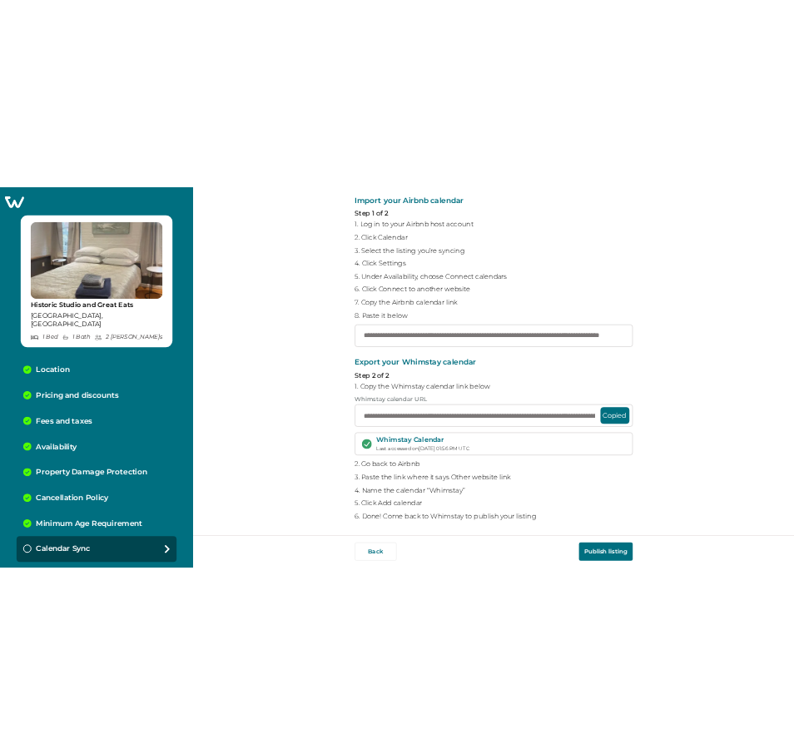
scroll to position [132, 0]
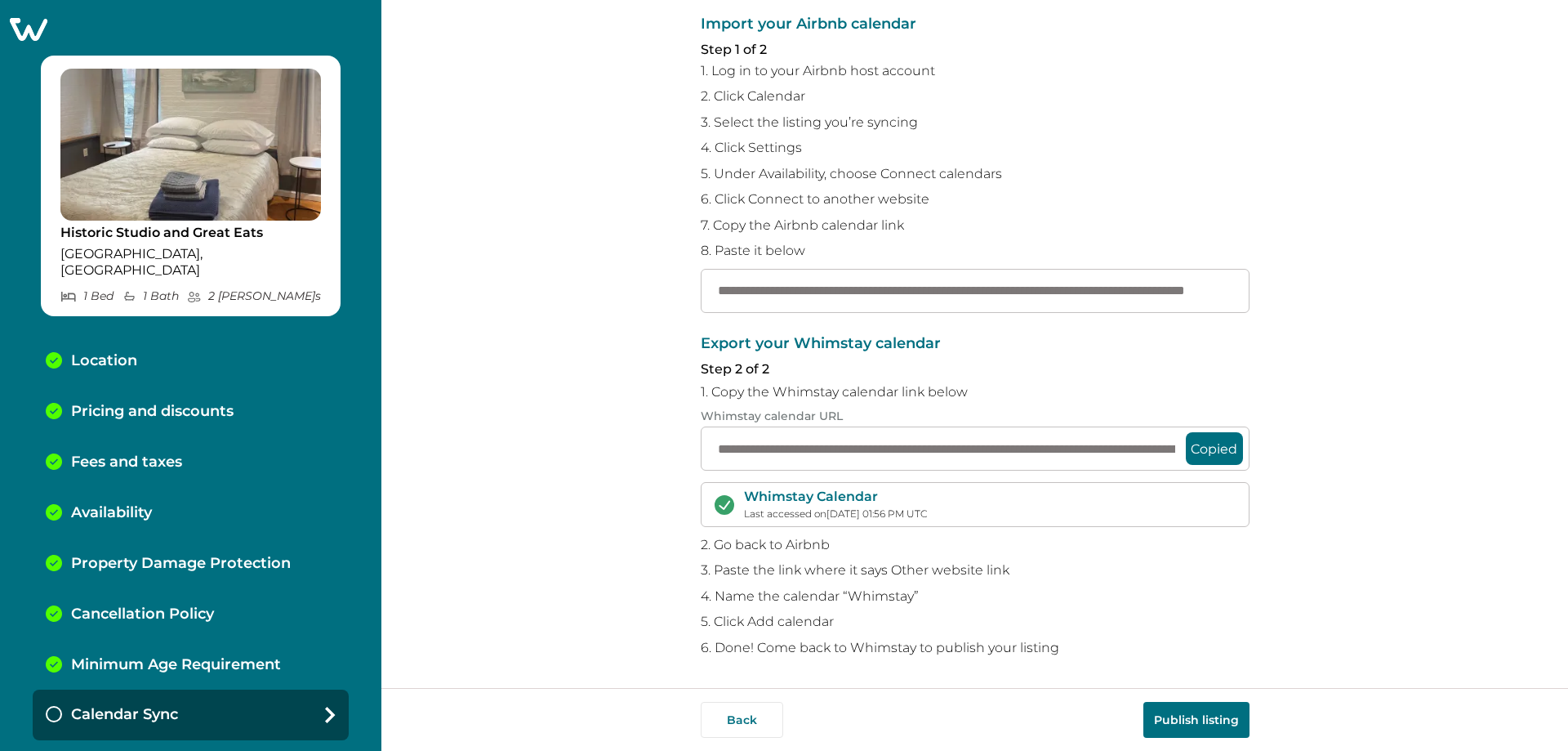
click at [778, 715] on button "Publish listing" at bounding box center [1196, 720] width 106 height 36
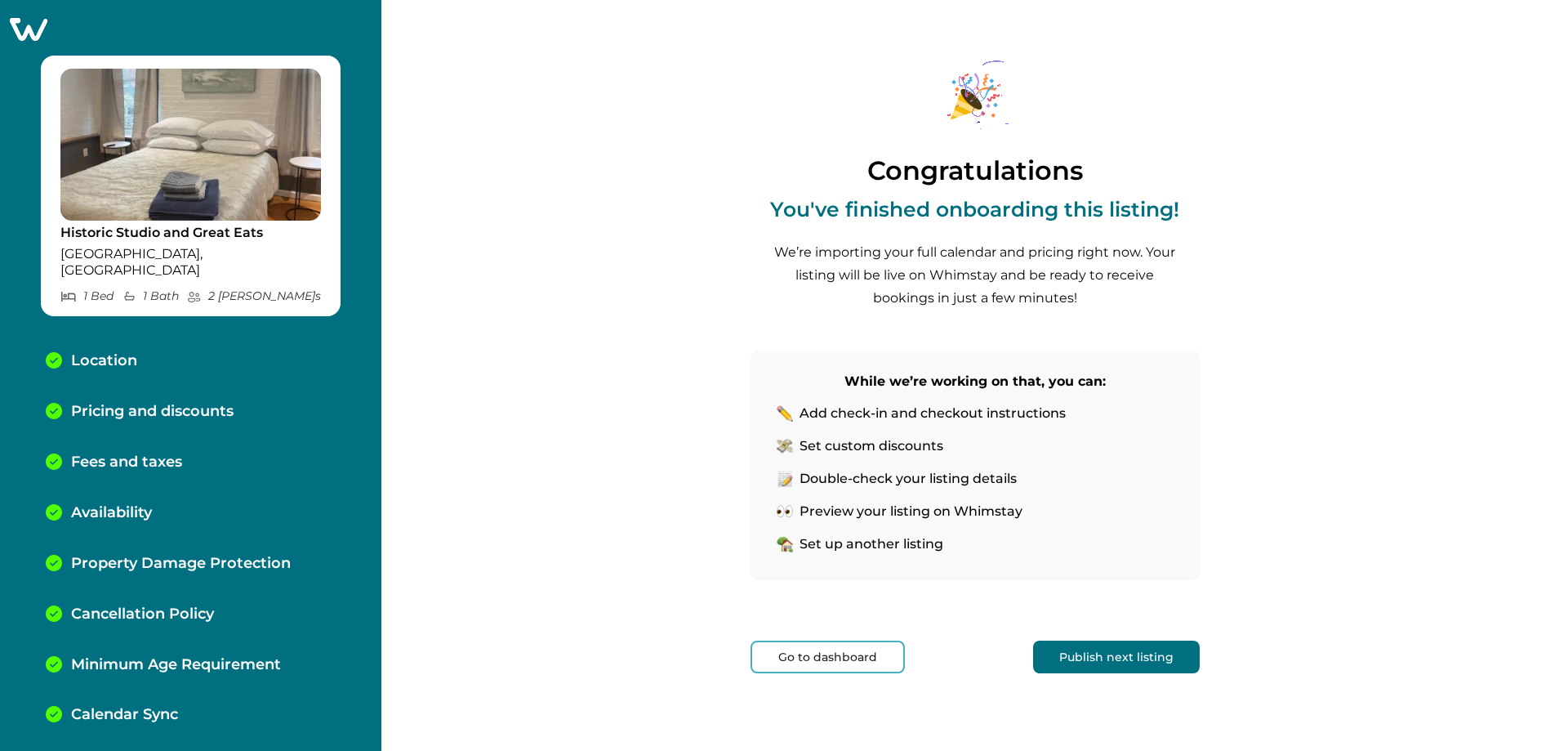
click at [778, 666] on button "Publish next listing" at bounding box center [1117, 657] width 167 height 32
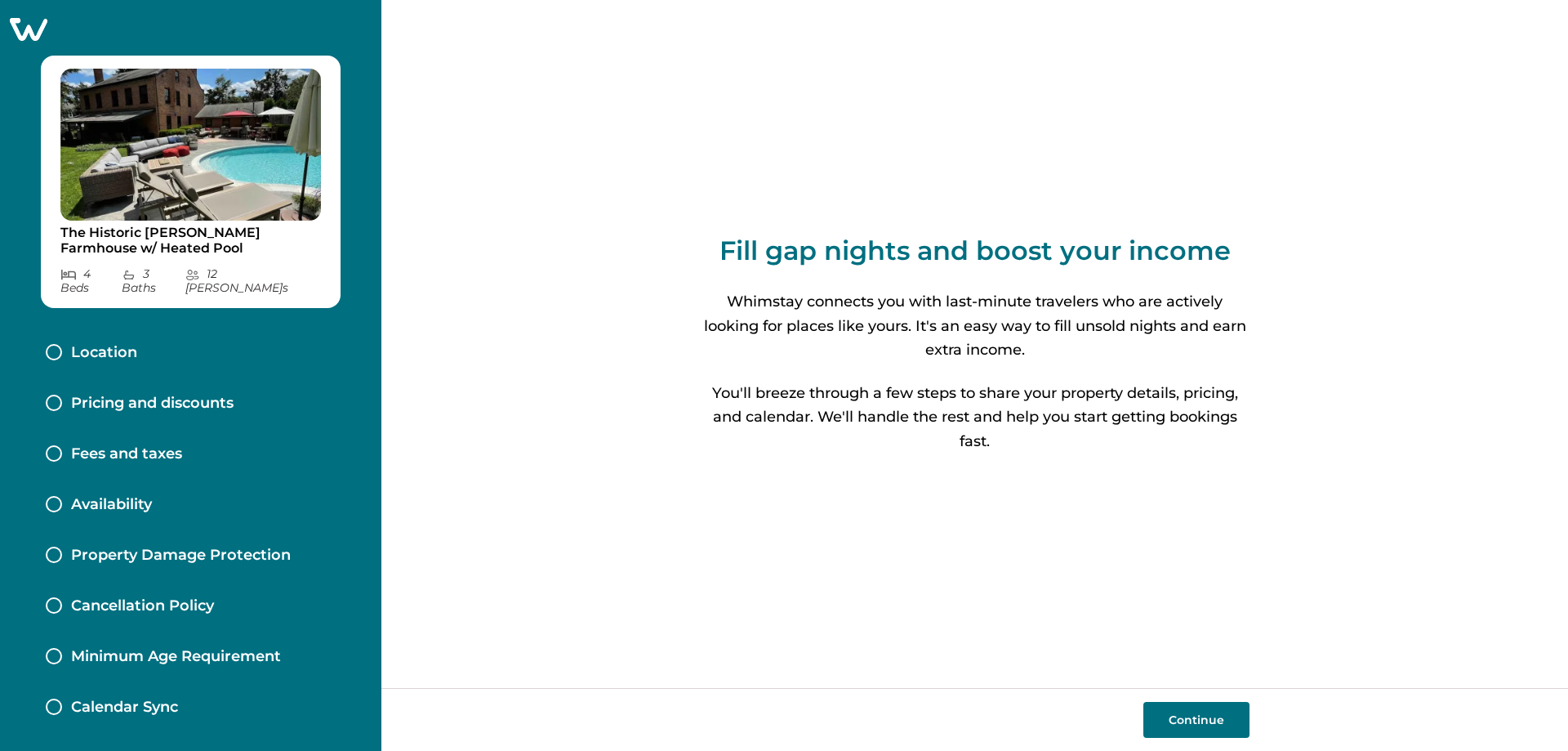
click at [778, 714] on button "Continue" at bounding box center [1196, 720] width 106 height 36
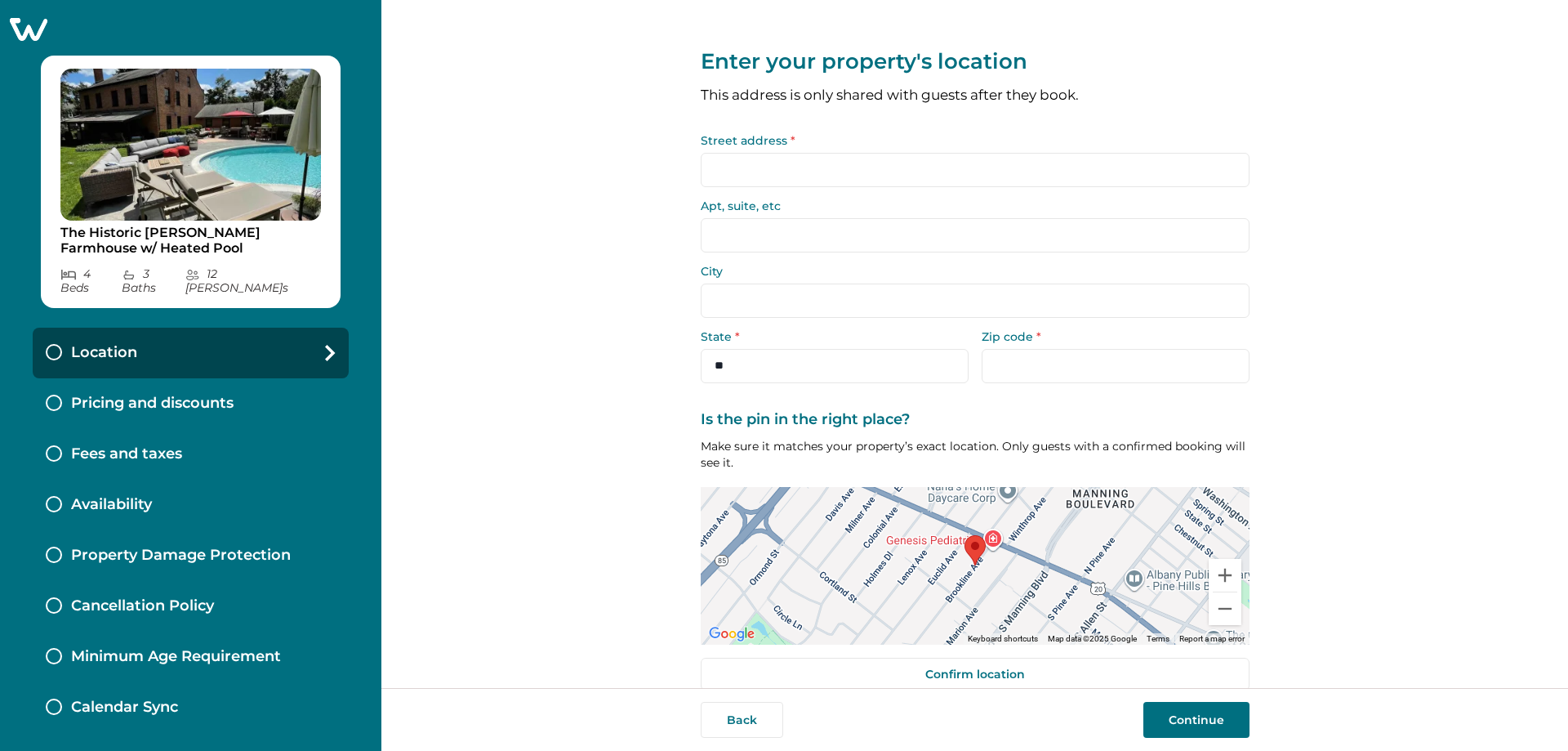
click at [778, 172] on input "Street address *" at bounding box center [974, 170] width 549 height 34
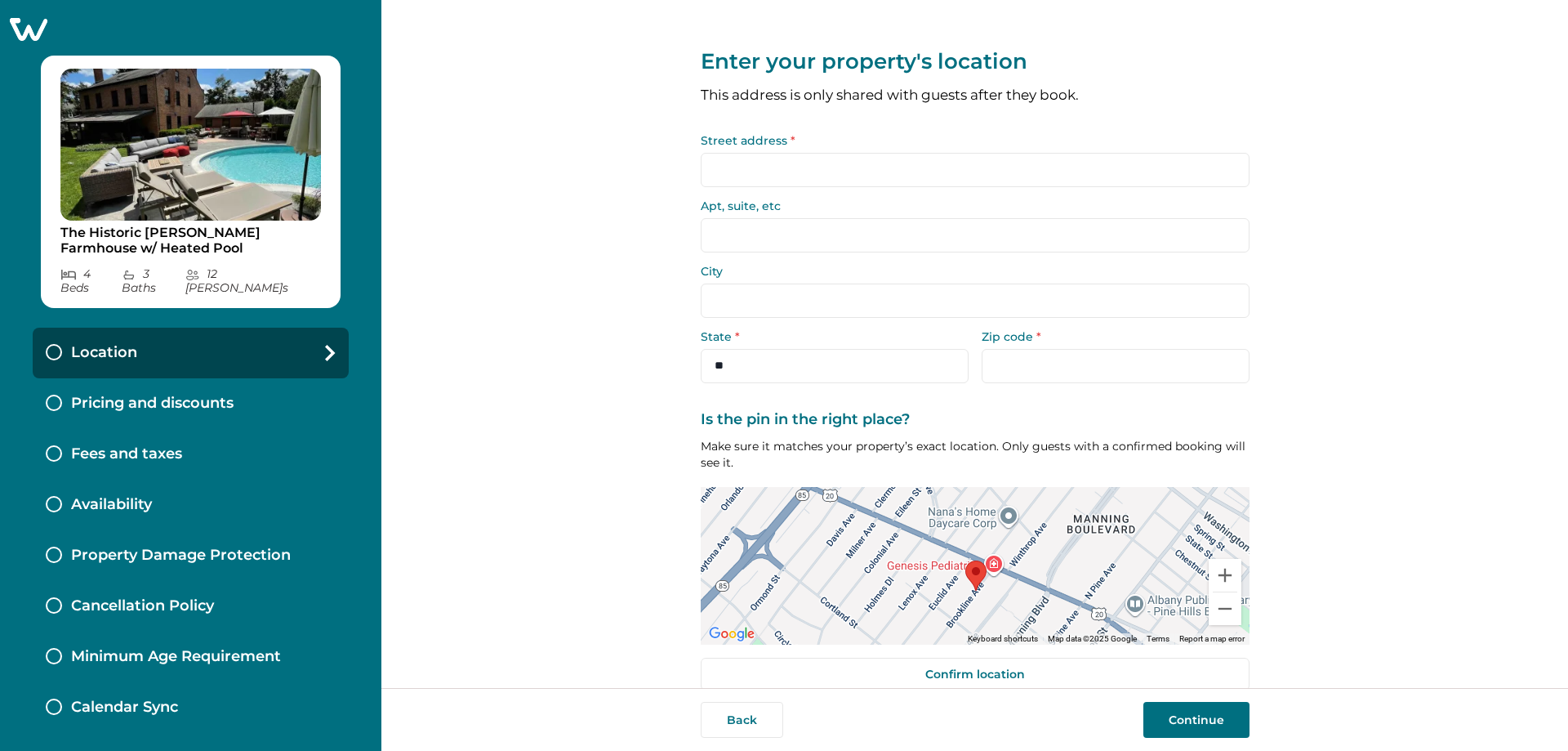
drag, startPoint x: 987, startPoint y: 573, endPoint x: 987, endPoint y: 597, distance: 24.0
click at [778, 597] on div at bounding box center [974, 565] width 549 height 158
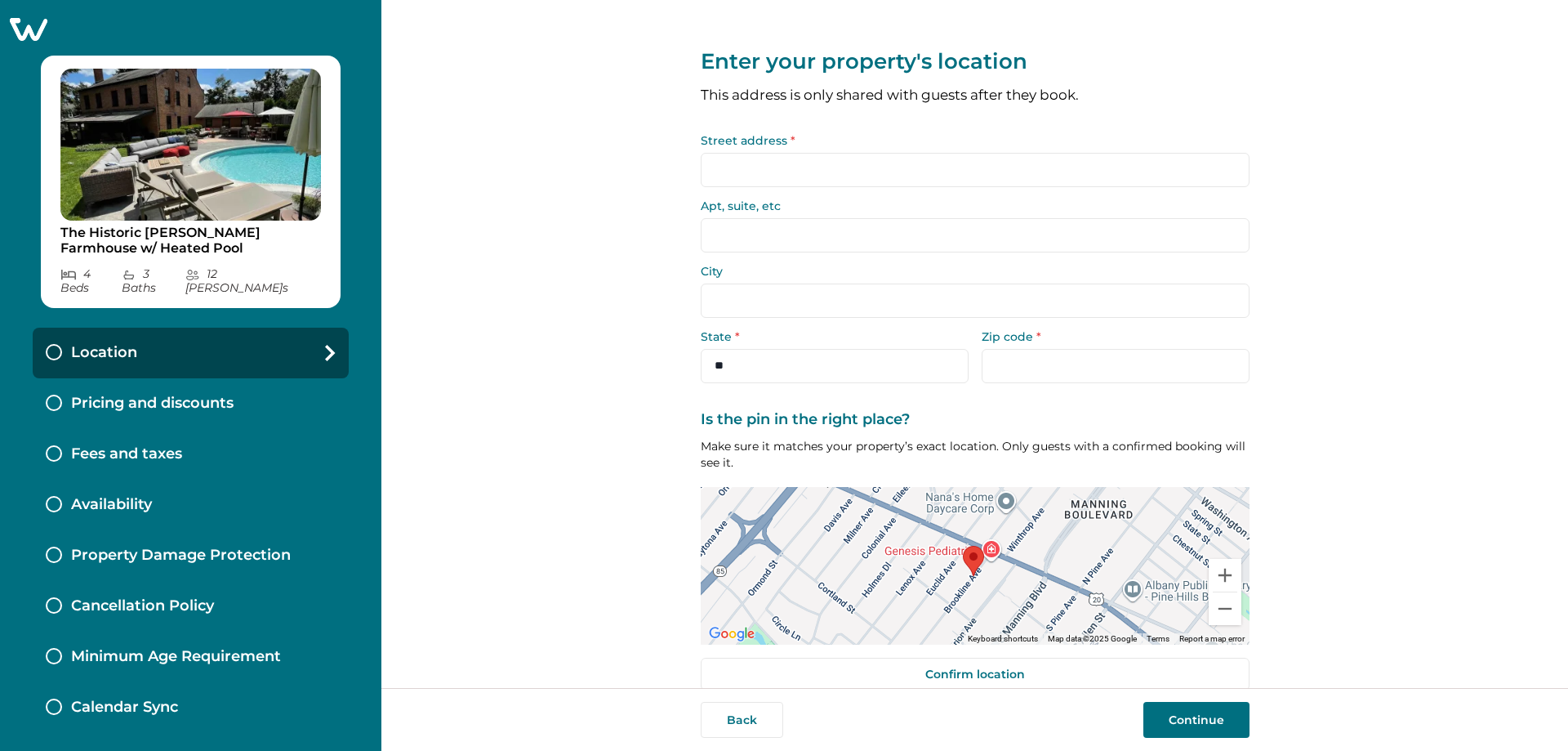
drag, startPoint x: 968, startPoint y: 565, endPoint x: 967, endPoint y: 548, distance: 17.0
click at [778, 546] on area at bounding box center [963, 546] width 0 height 0
click at [778, 173] on input "Street address *" at bounding box center [974, 170] width 549 height 34
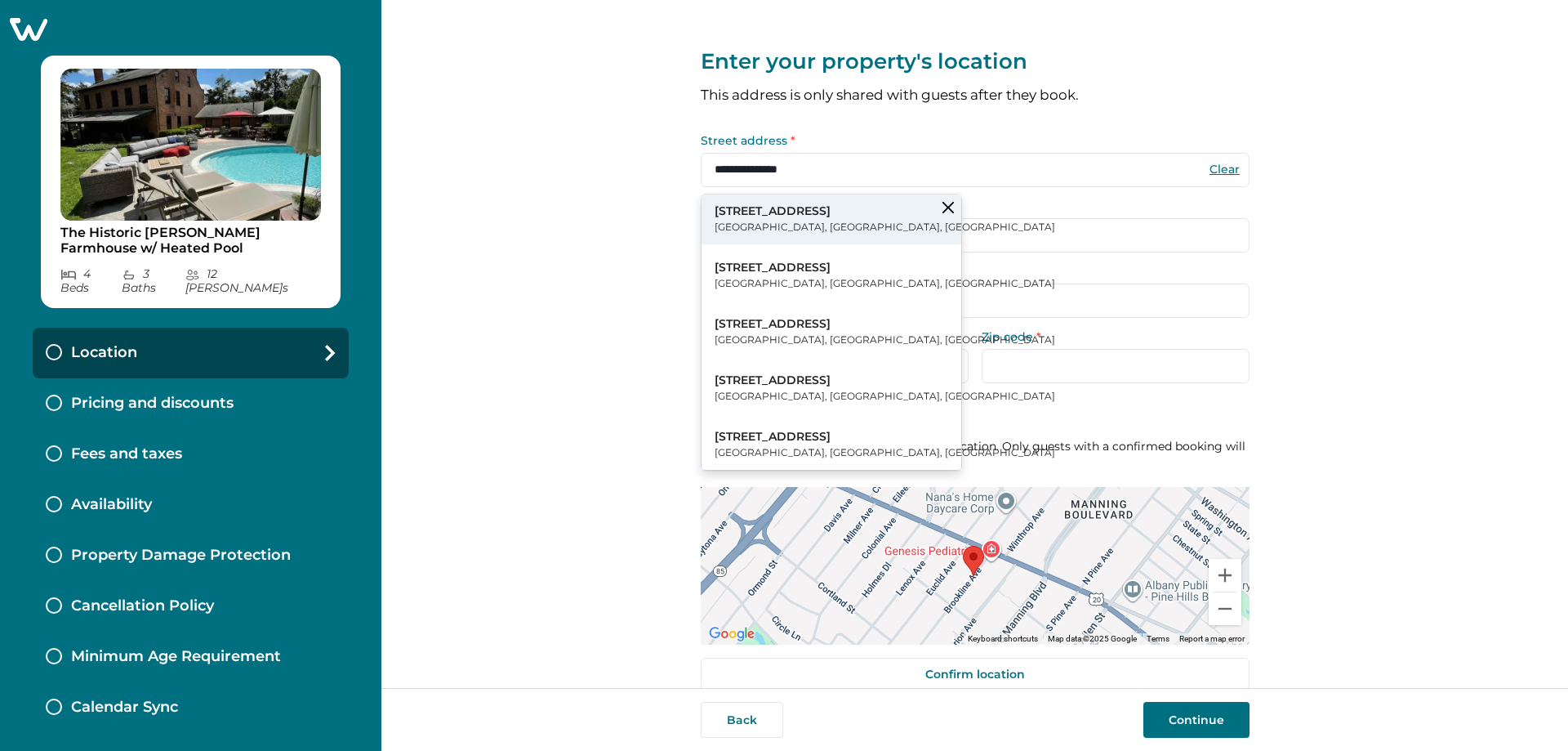
type input "**********"
click at [778, 207] on p "637 Western Avenue" at bounding box center [884, 211] width 340 height 17
type input "******"
select select "**"
type input "*****"
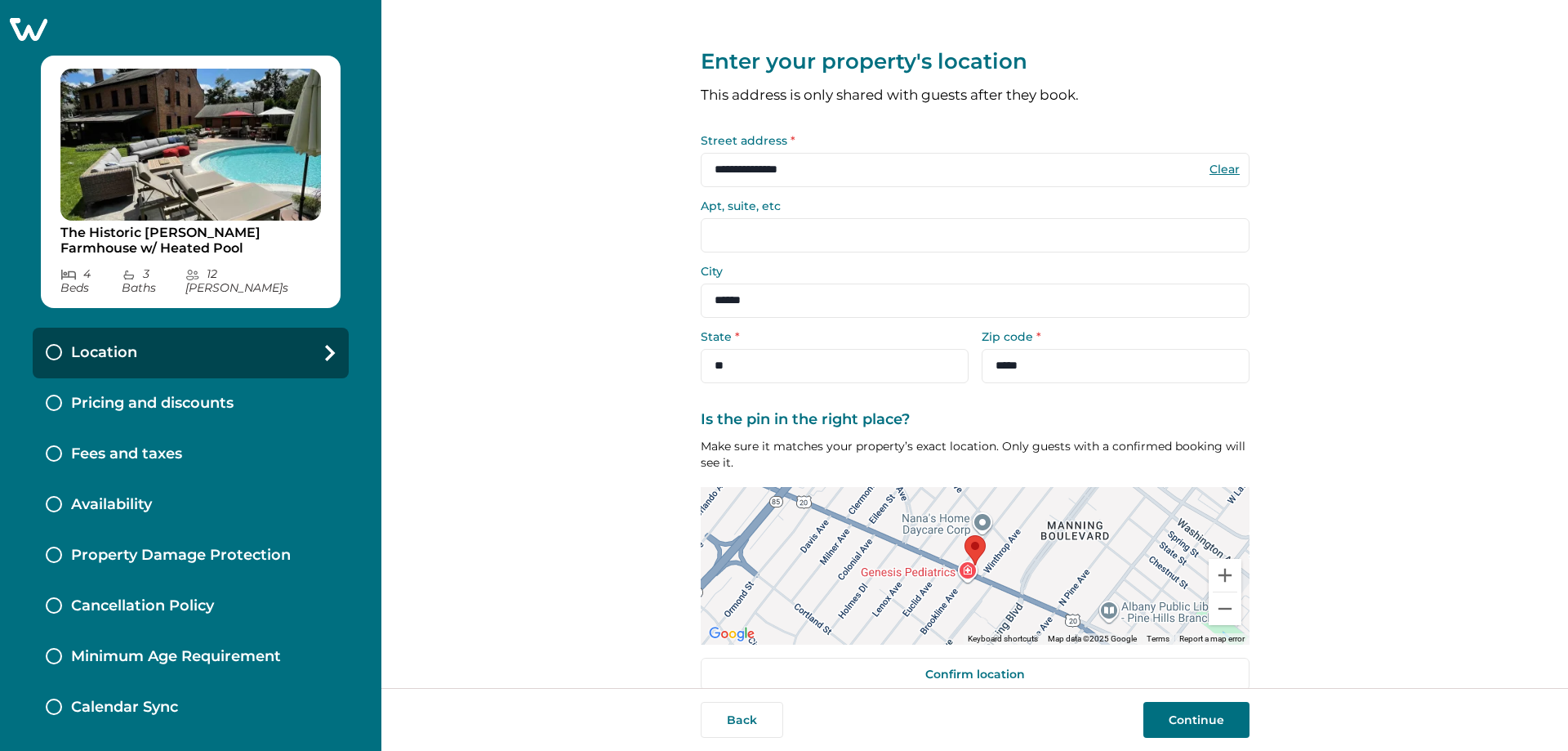
scroll to position [26, 0]
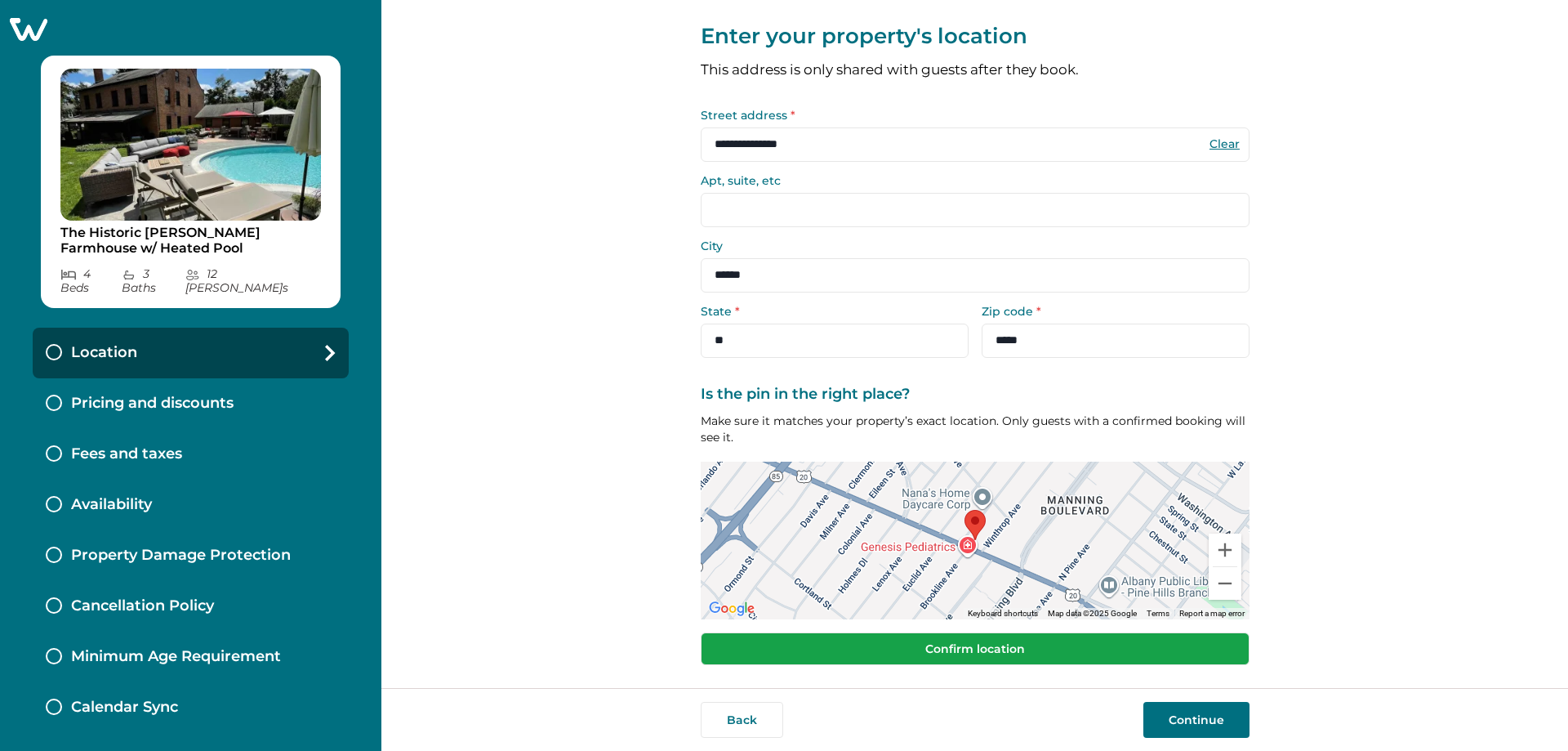
click at [778, 636] on button "Confirm location" at bounding box center [974, 648] width 549 height 32
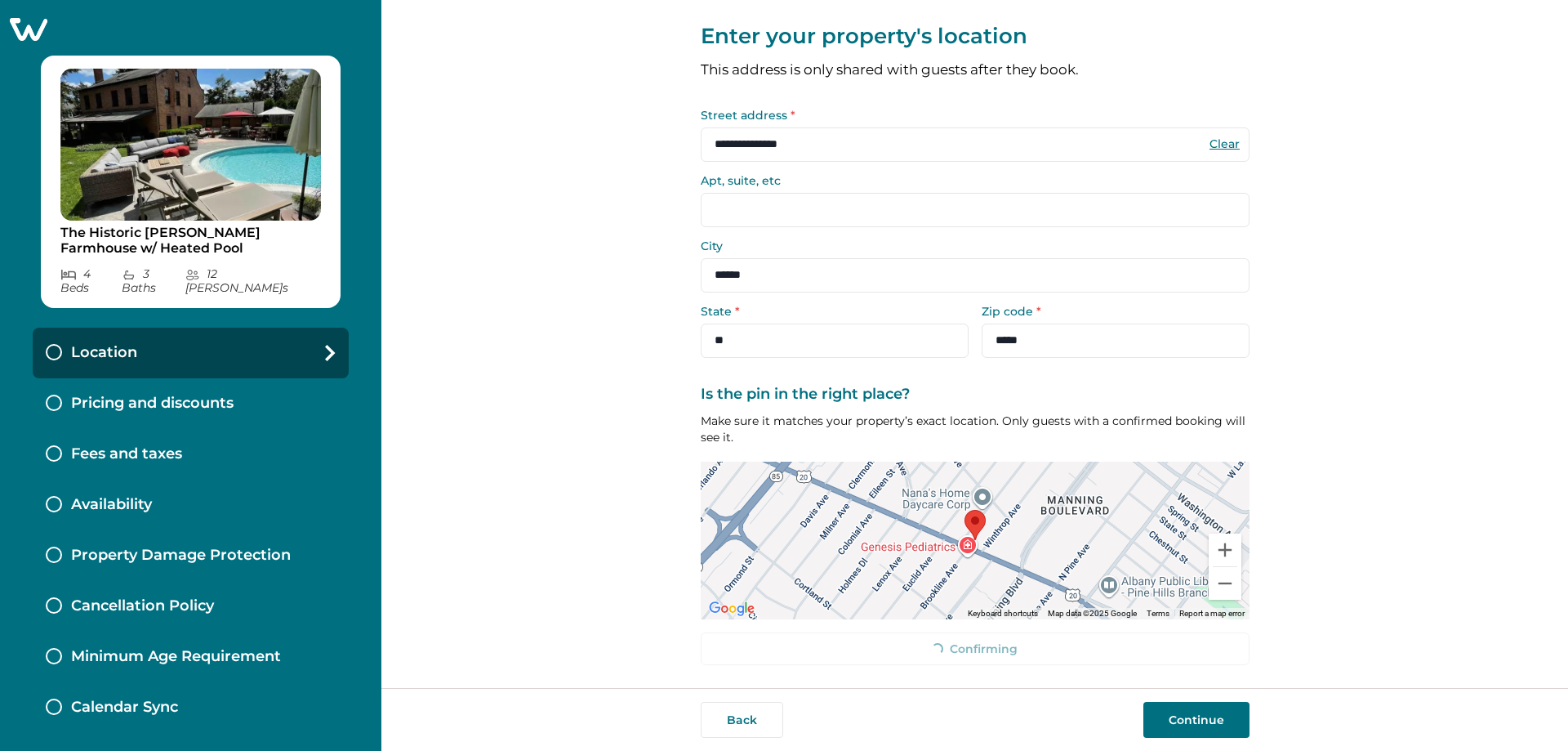
scroll to position [15, 0]
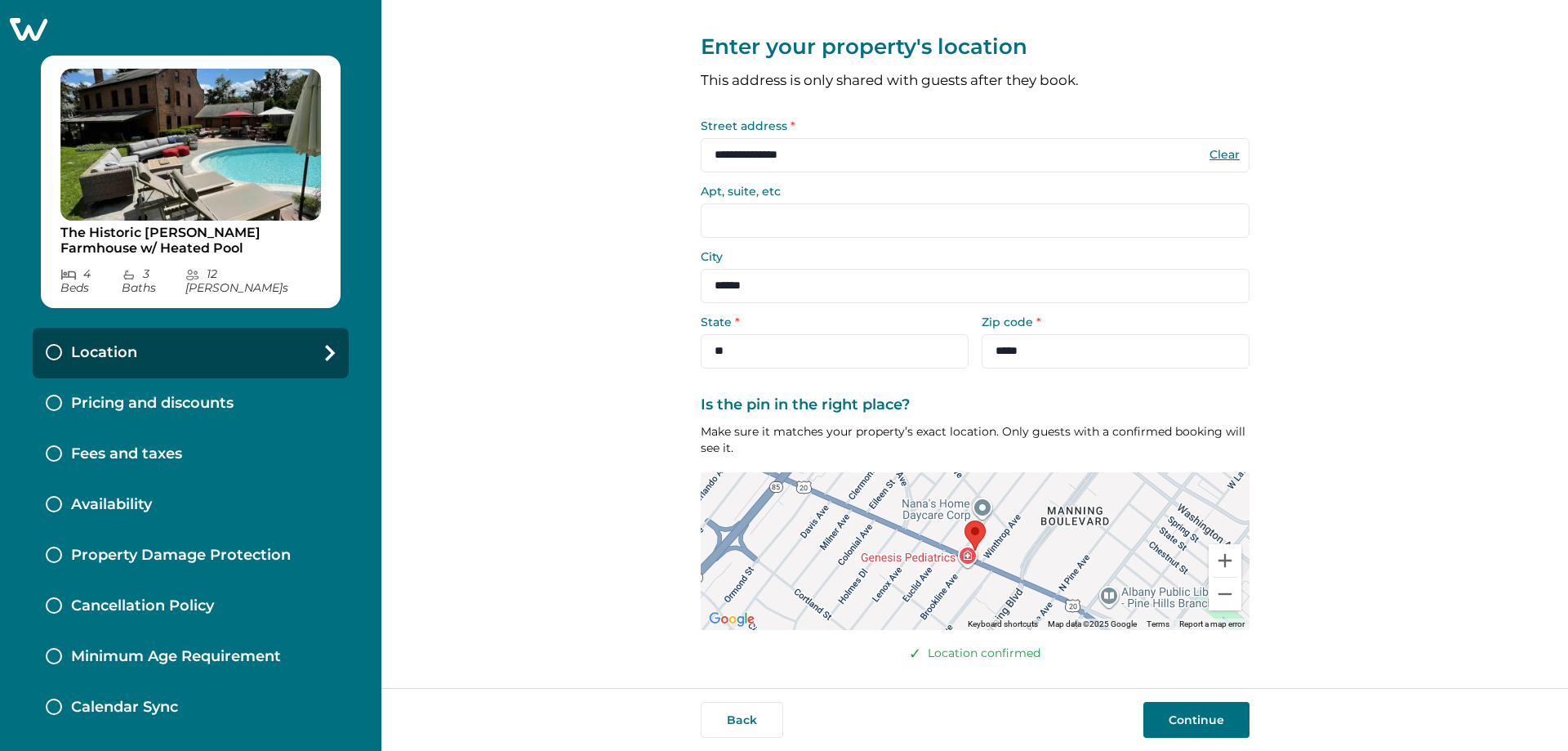
click at [778, 714] on button "Continue" at bounding box center [1196, 720] width 106 height 36
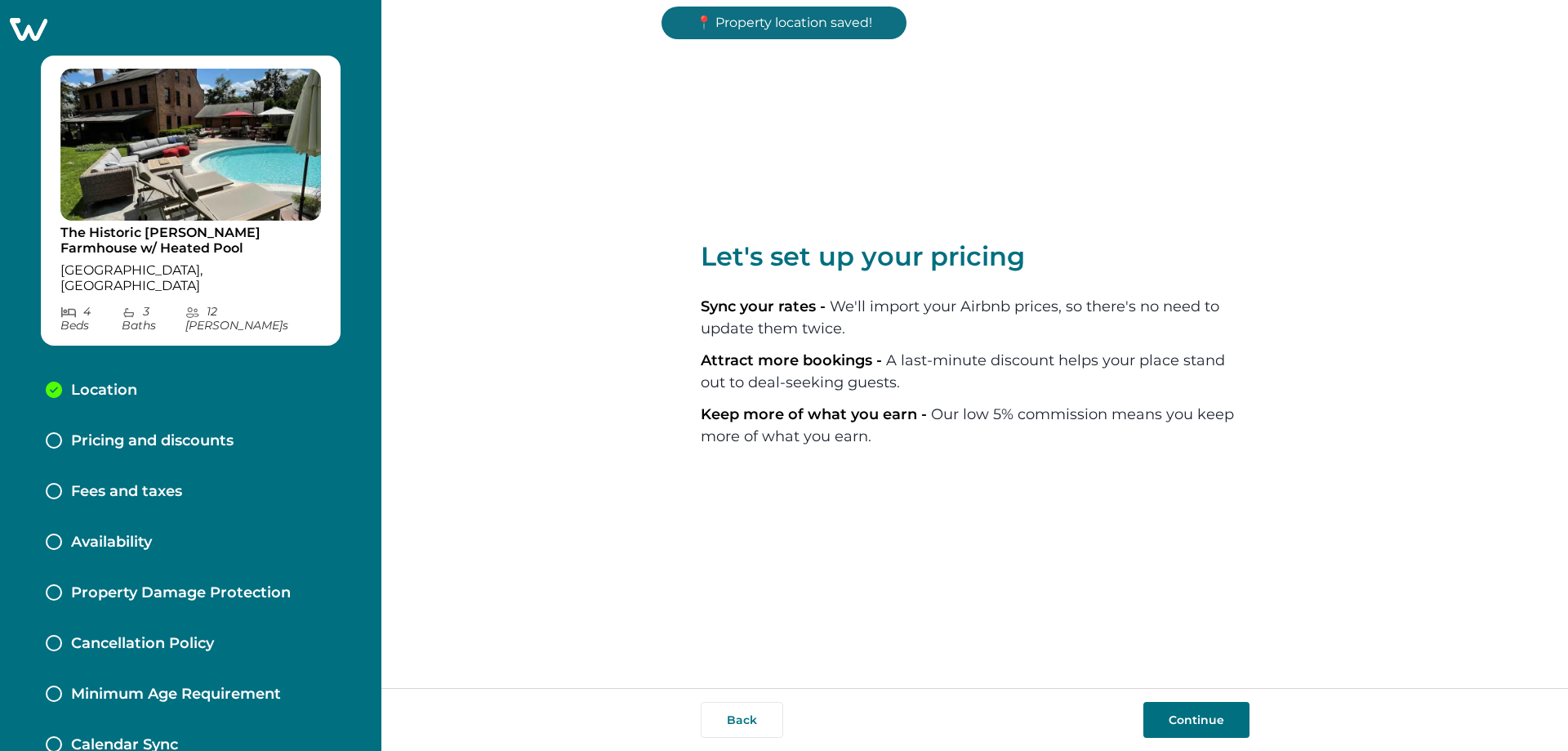
click at [778, 715] on button "Continue" at bounding box center [1196, 720] width 106 height 36
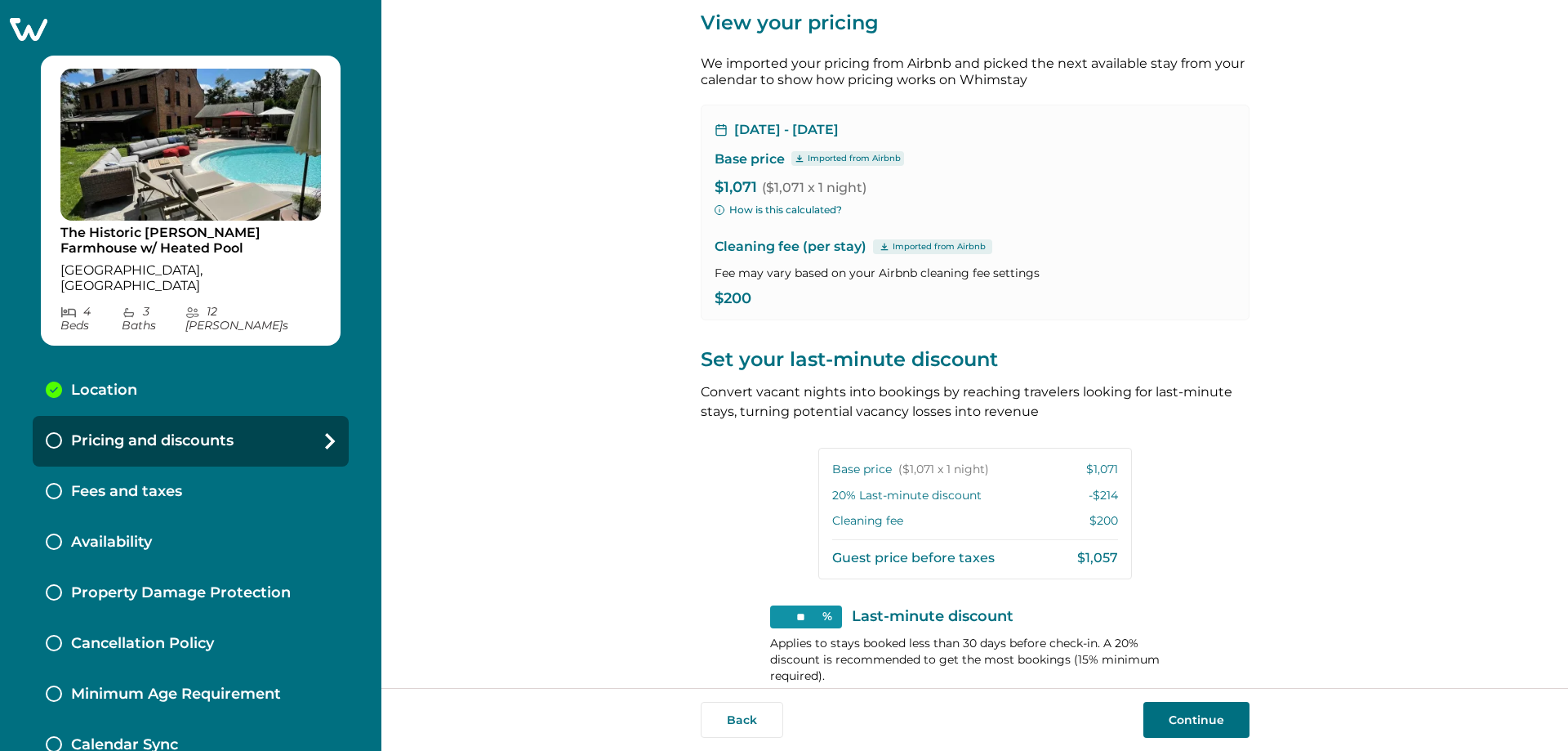
scroll to position [163, 0]
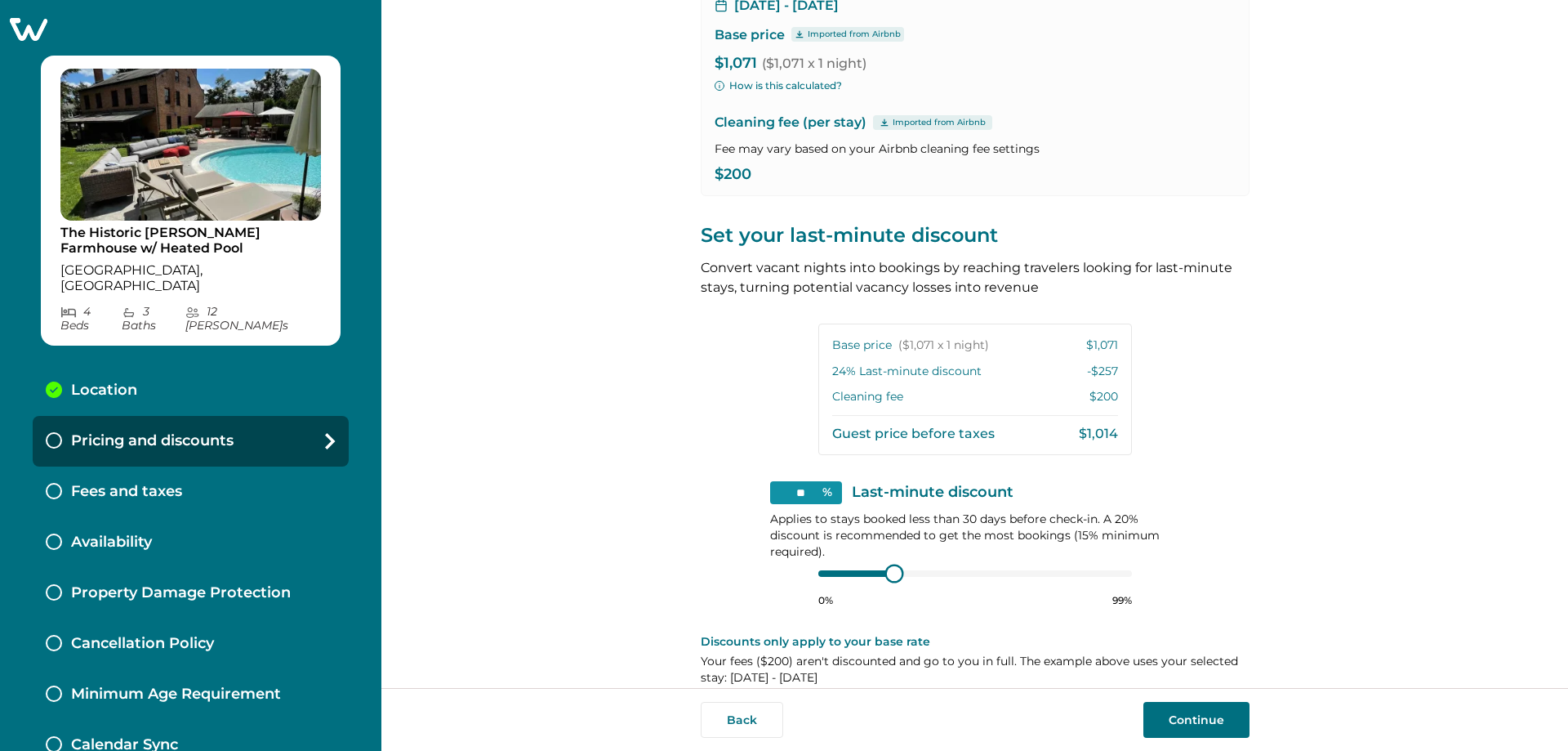
type input "**"
click at [778, 581] on div at bounding box center [896, 573] width 15 height 15
click at [778, 727] on button "Continue" at bounding box center [1196, 720] width 106 height 36
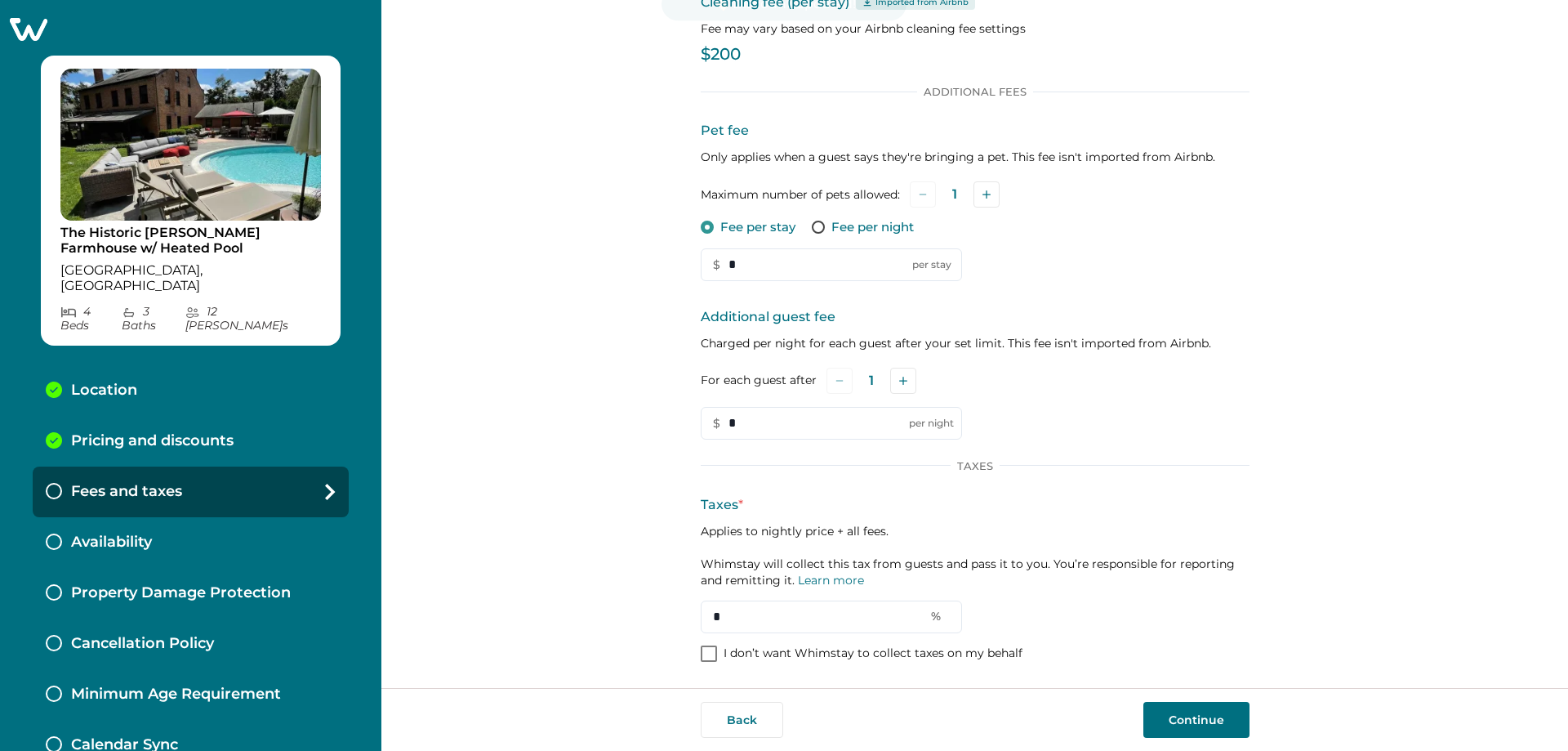
scroll to position [109, 0]
click at [778, 198] on icon "Add" at bounding box center [986, 194] width 8 height 8
drag, startPoint x: 763, startPoint y: 267, endPoint x: 691, endPoint y: 267, distance: 72.0
click at [691, 267] on div "Set up your fees and taxes Cleaning fee (per stay) Imported from Airbnb Fee may…" at bounding box center [974, 344] width 1186 height 688
type input "***"
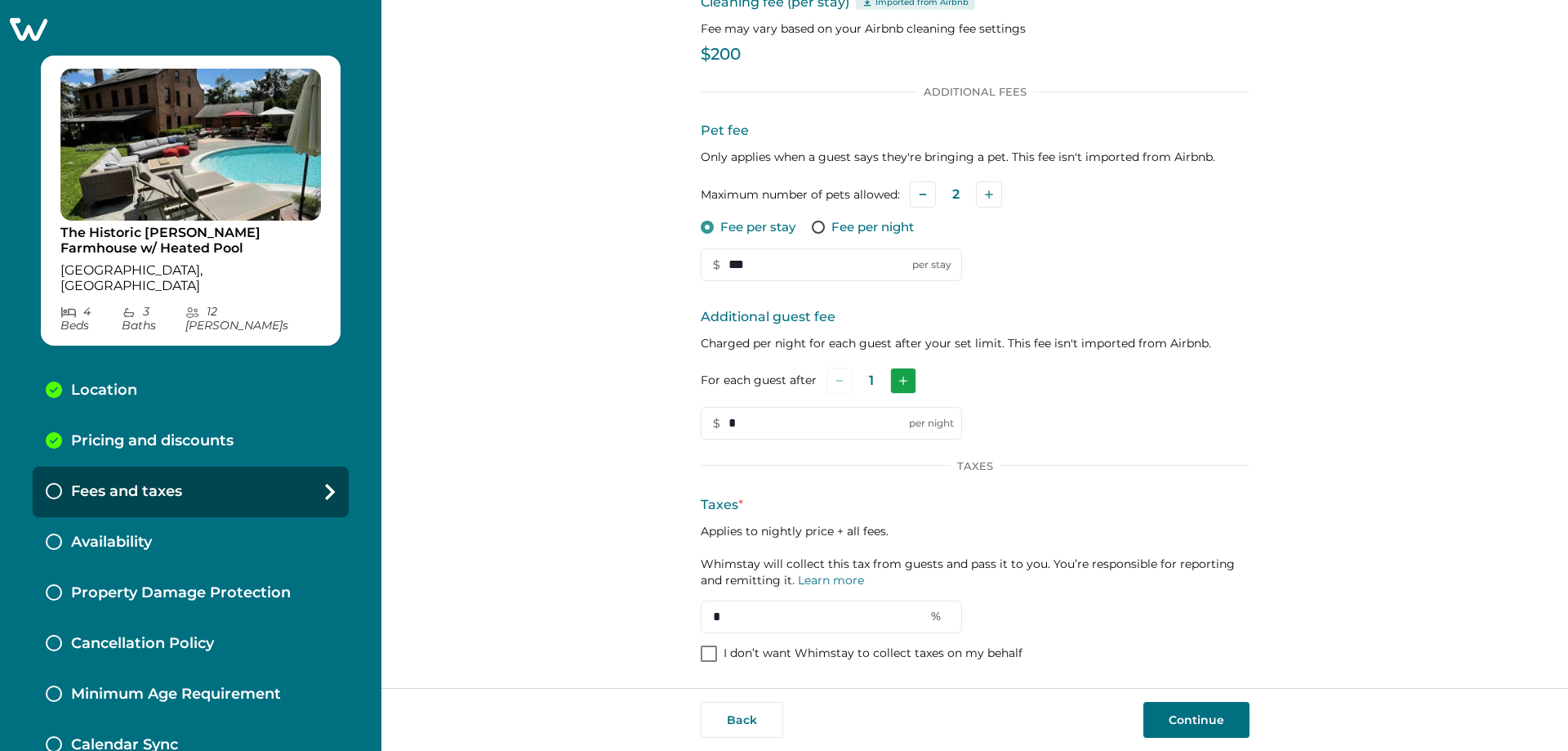
click at [778, 383] on icon "Add" at bounding box center [903, 381] width 8 height 8
click at [778, 383] on button "Add" at bounding box center [906, 381] width 26 height 27
click at [778, 383] on button "Add" at bounding box center [907, 381] width 26 height 27
click at [778, 383] on button "Add" at bounding box center [906, 381] width 26 height 27
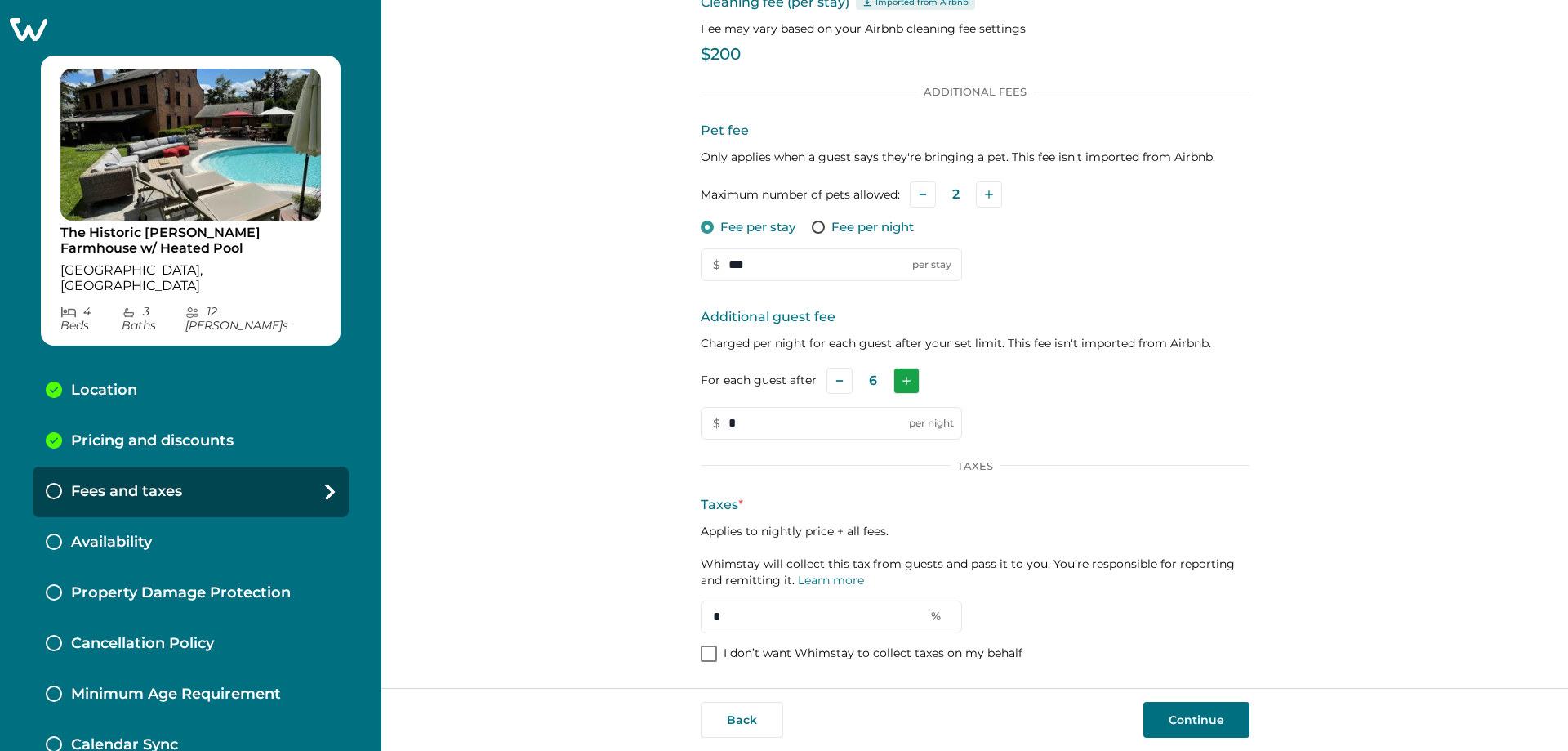
click at [778, 387] on button "Add" at bounding box center [907, 381] width 26 height 27
drag, startPoint x: 825, startPoint y: 416, endPoint x: 652, endPoint y: 434, distance: 173.9
click at [652, 434] on div "Set up your fees and taxes Cleaning fee (per stay) Imported from Airbnb Fee may…" at bounding box center [974, 344] width 1186 height 688
type input "***"
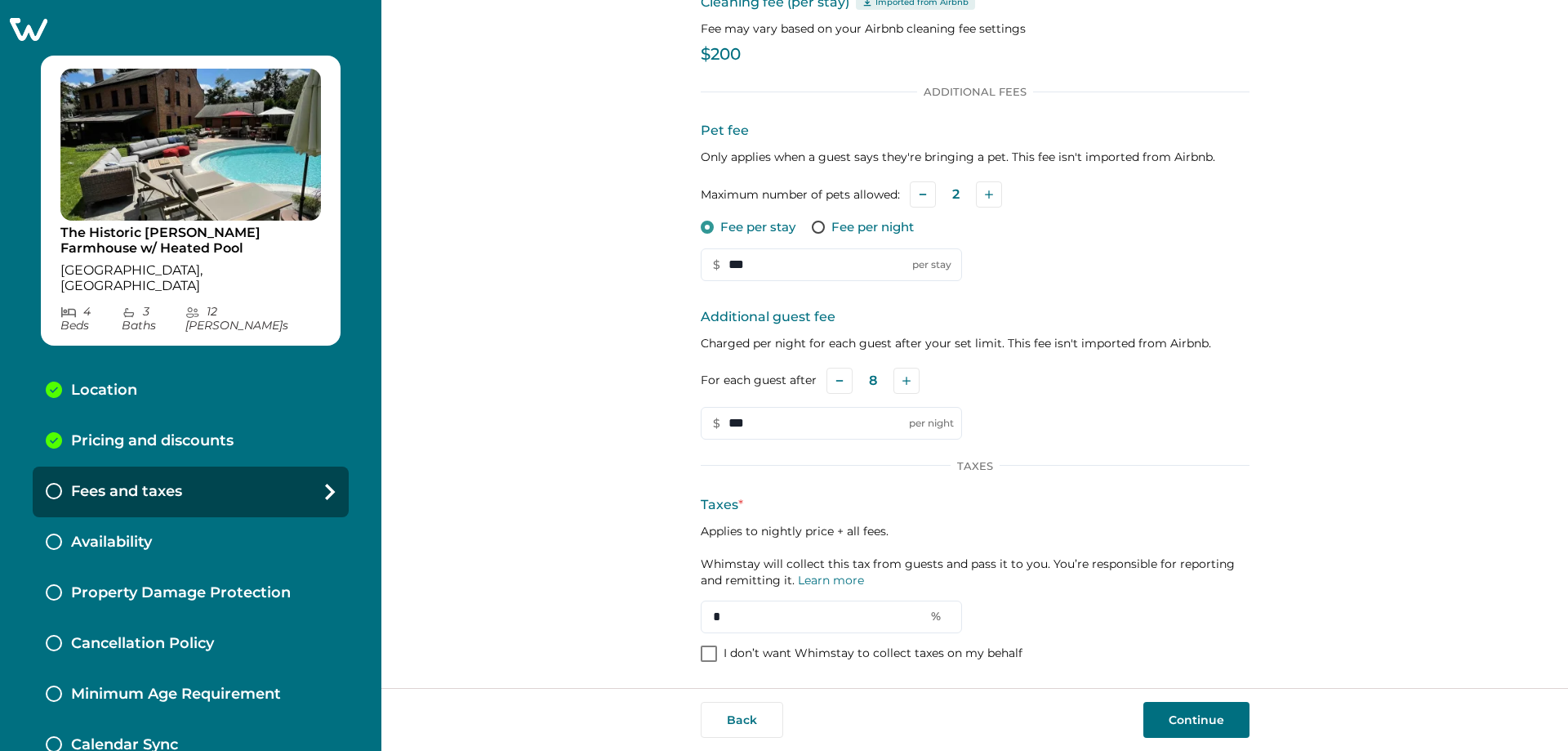
click at [778, 419] on div "Additional guest fee Charged per night for each guest after your set limit. Thi…" at bounding box center [974, 373] width 549 height 133
click at [703, 659] on span at bounding box center [708, 654] width 17 height 17
click at [778, 719] on button "Continue" at bounding box center [1196, 720] width 106 height 36
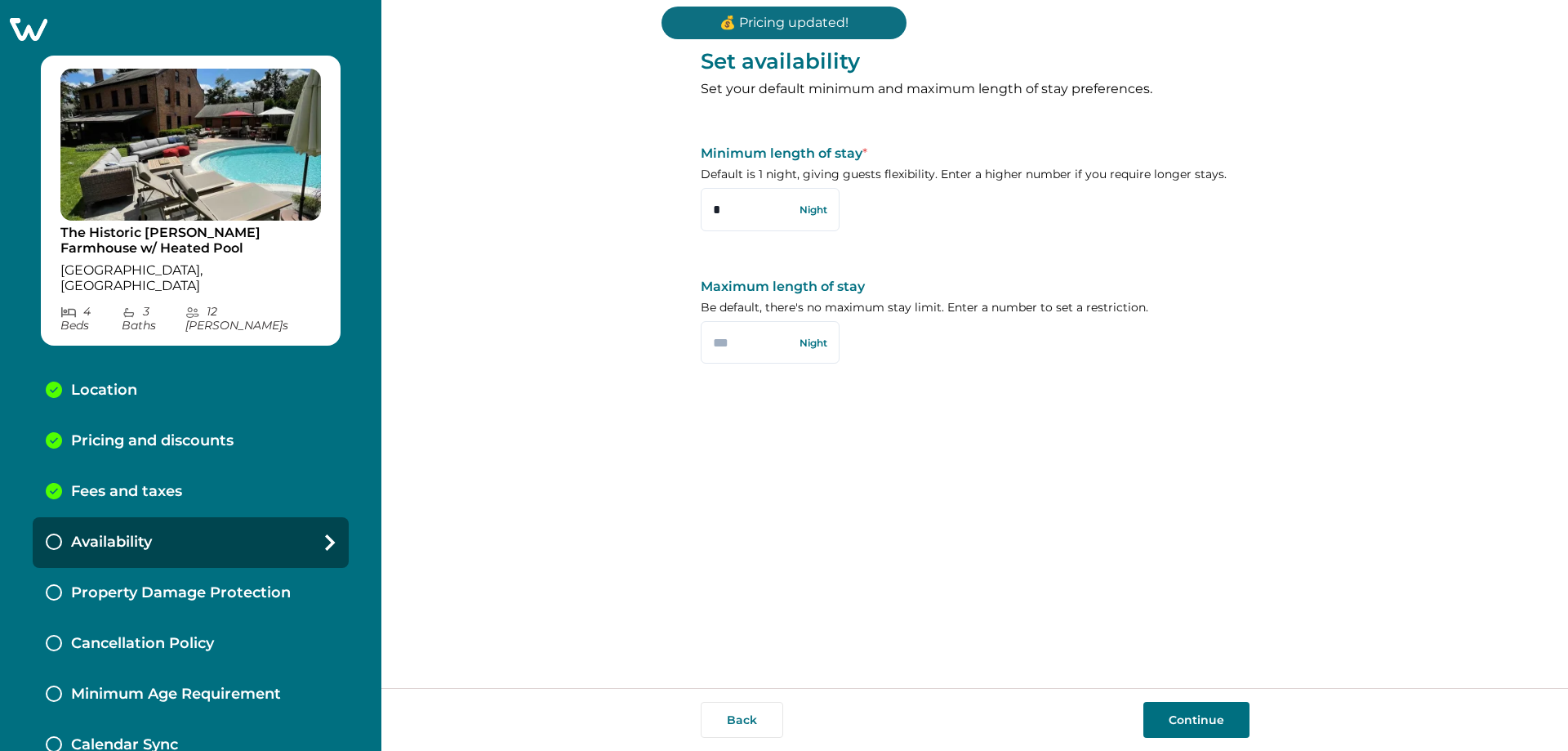
click at [778, 723] on button "Continue" at bounding box center [1196, 720] width 106 height 36
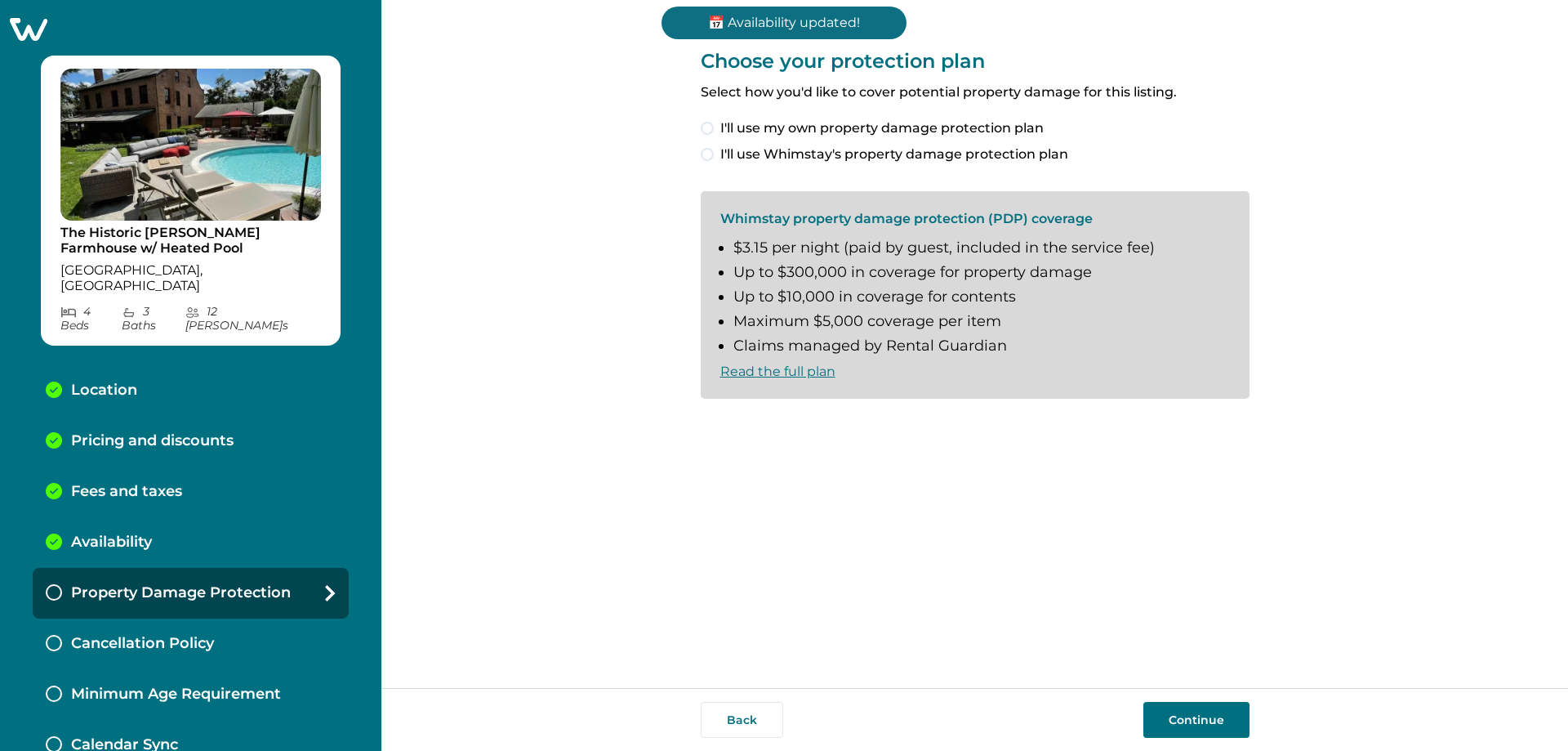
click at [708, 158] on span at bounding box center [706, 154] width 13 height 13
click at [703, 428] on span at bounding box center [706, 425] width 13 height 13
click at [778, 703] on button "Continue" at bounding box center [1196, 720] width 106 height 36
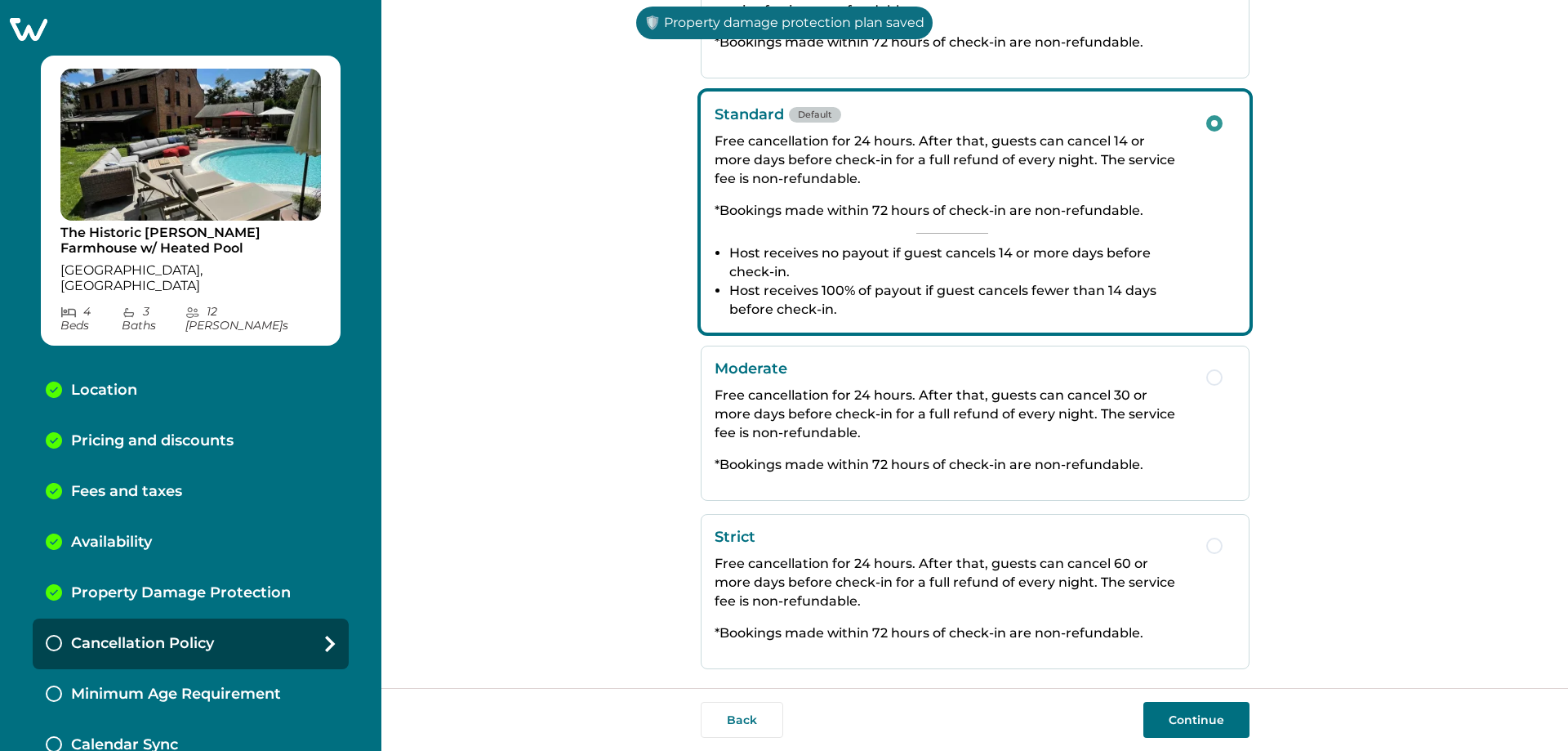
scroll to position [206, 0]
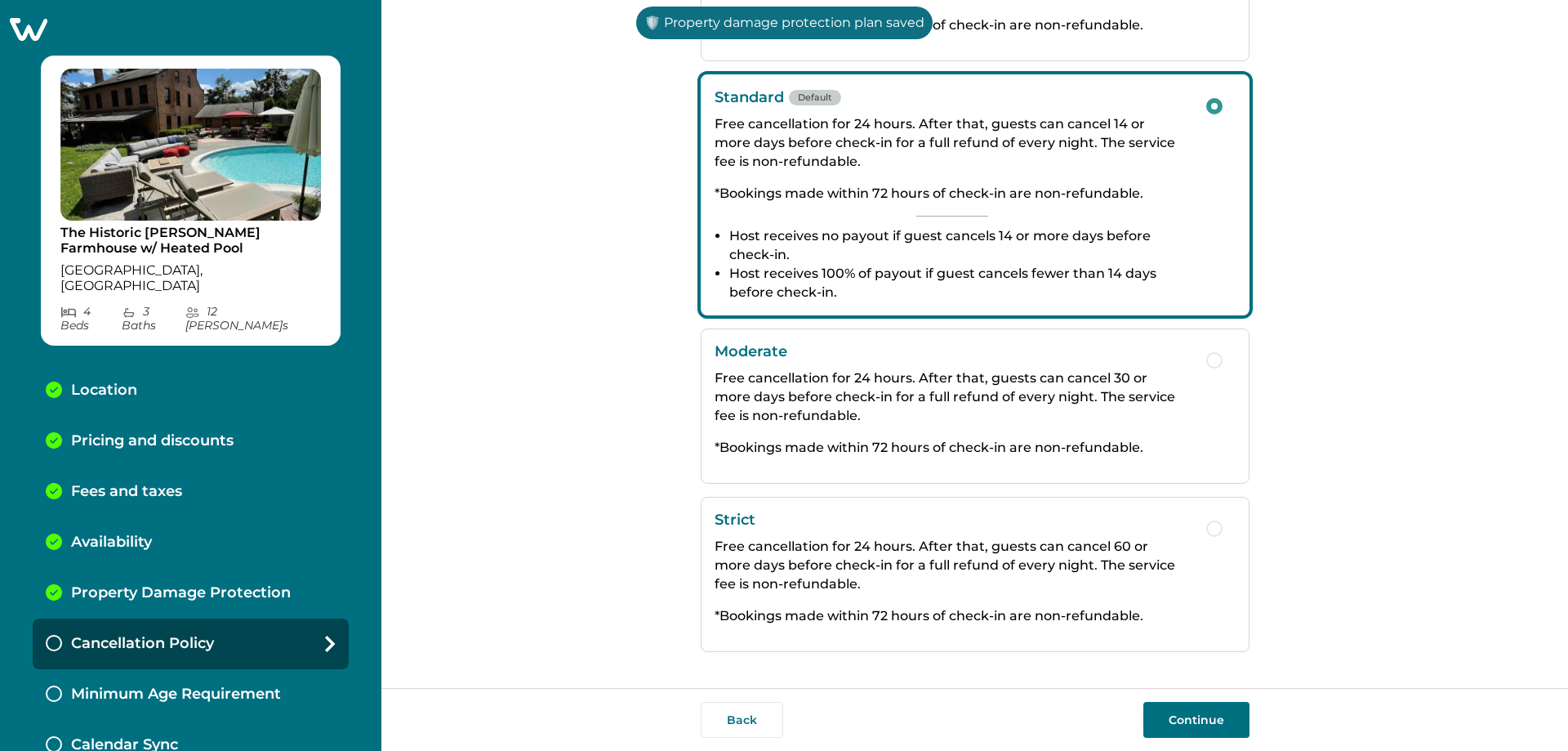
click at [778, 728] on button "Continue" at bounding box center [1196, 720] width 106 height 36
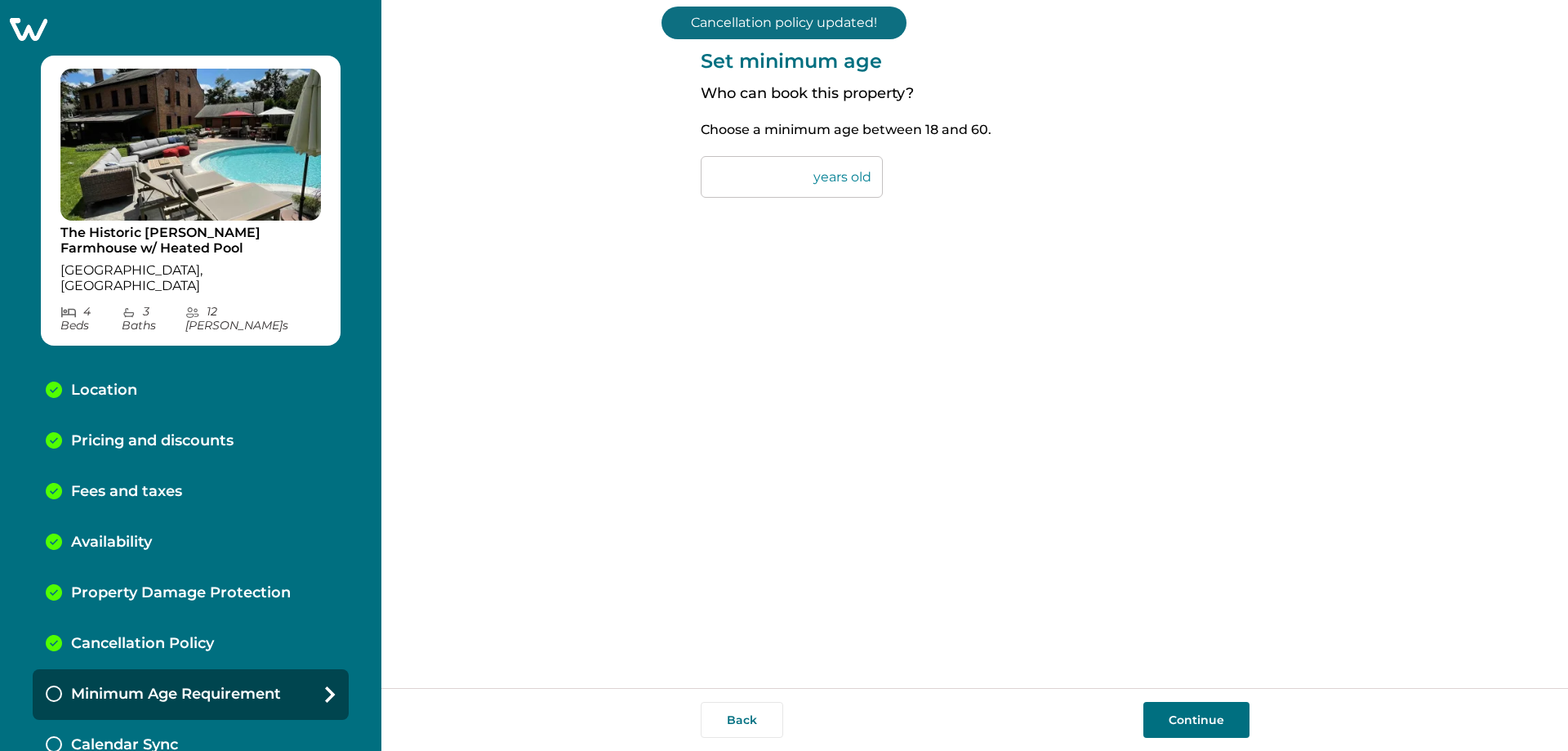
drag, startPoint x: 748, startPoint y: 178, endPoint x: 660, endPoint y: 183, distance: 88.1
click at [660, 183] on div "Set minimum age Who can book this property? Choose a minimum age between 18 and…" at bounding box center [974, 344] width 1186 height 688
drag, startPoint x: 749, startPoint y: 180, endPoint x: 649, endPoint y: 188, distance: 100.3
click at [651, 188] on div "Set minimum age Who can book this property? Choose a minimum age between 18 and…" at bounding box center [974, 344] width 1186 height 688
type input "**"
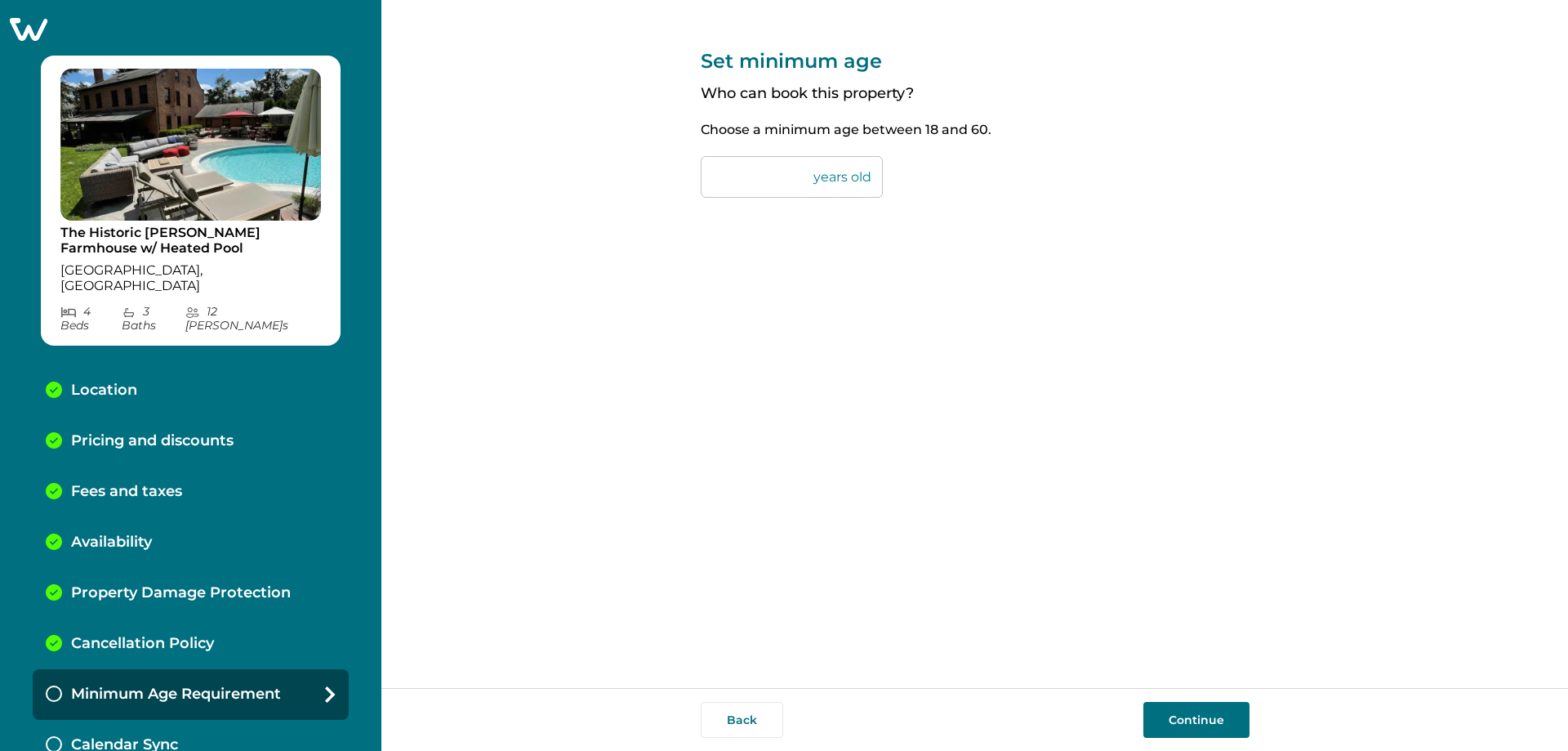
click at [778, 715] on button "Continue" at bounding box center [1196, 720] width 106 height 36
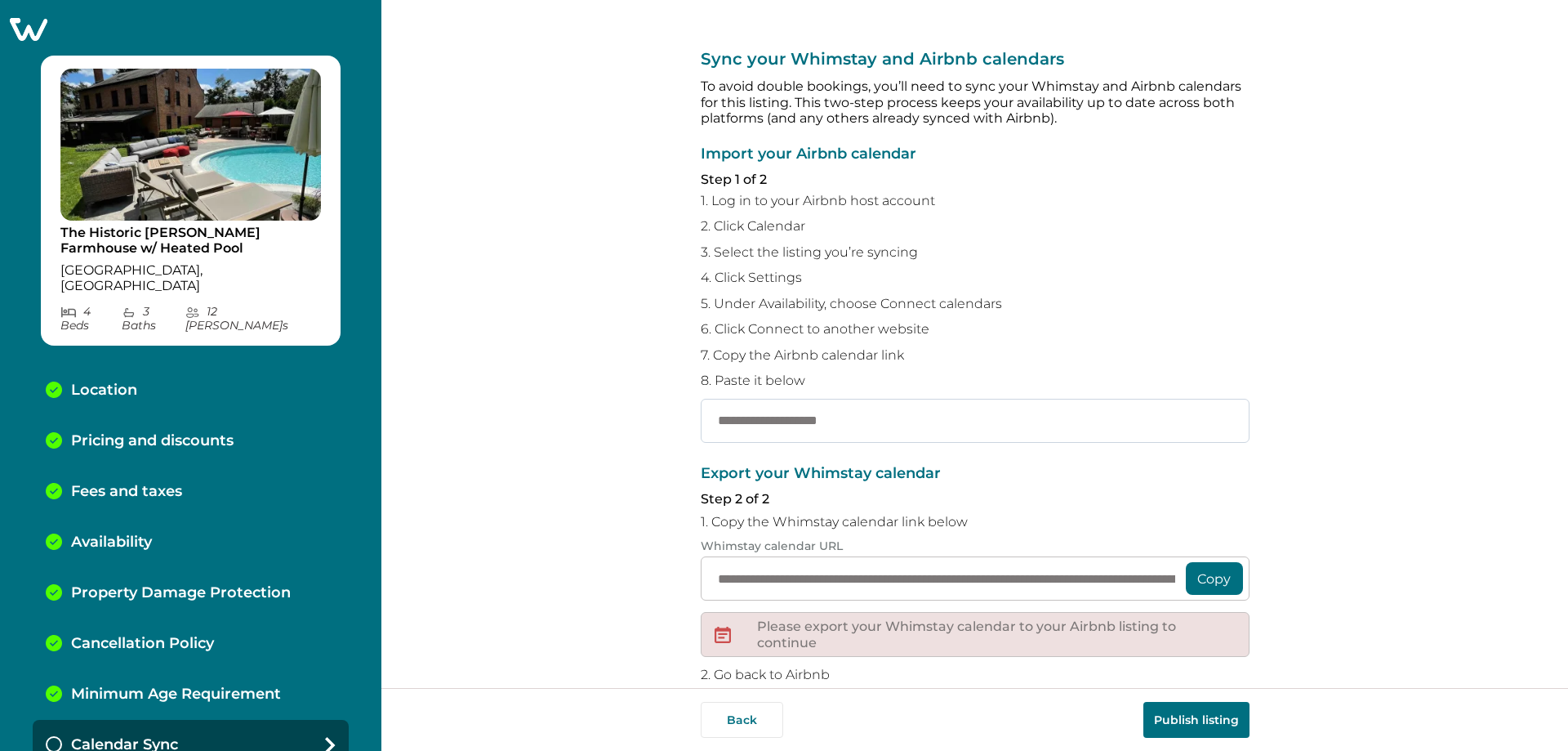
click at [778, 412] on input "text" at bounding box center [974, 420] width 549 height 44
paste input "**********"
type input "**********"
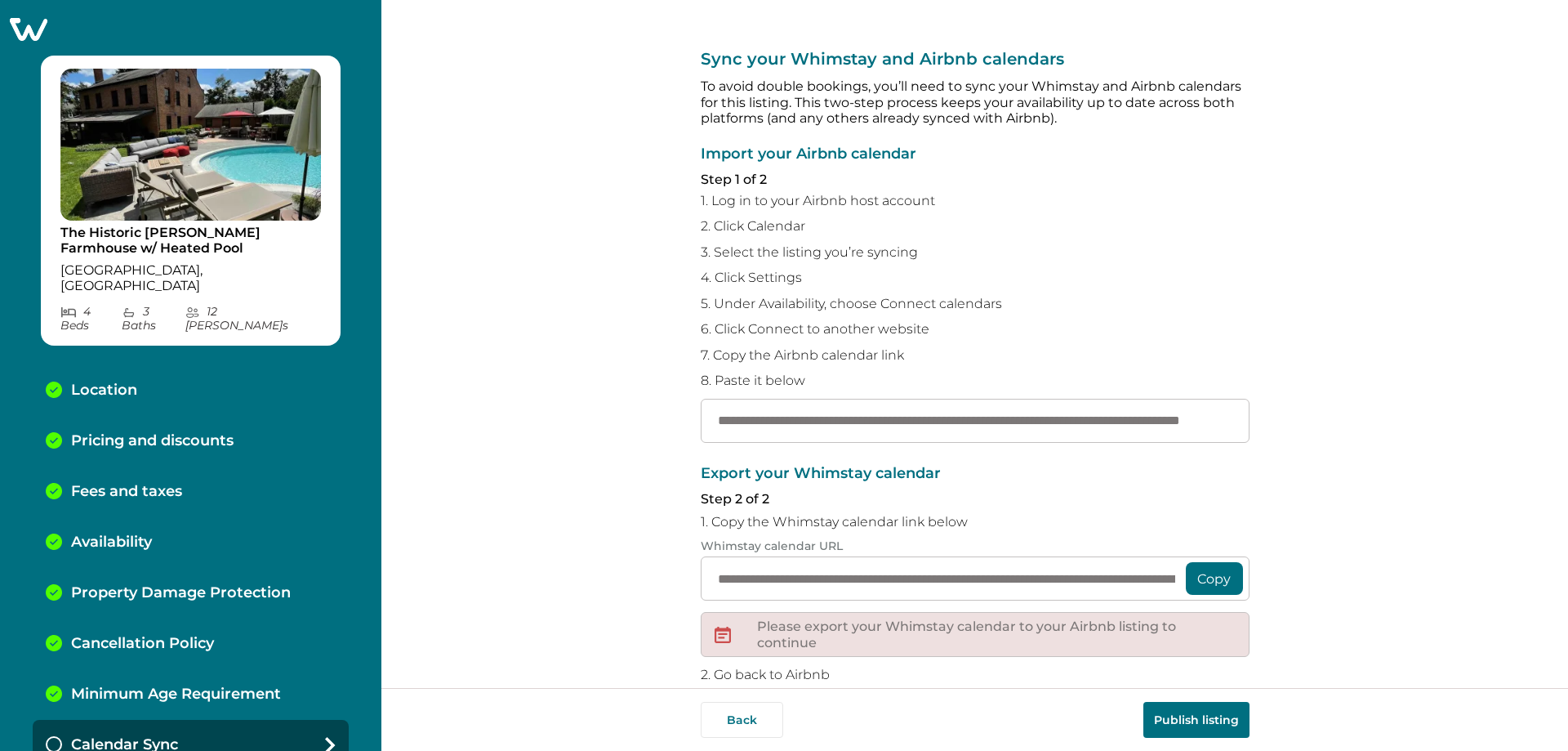
click at [778, 578] on button "Copy" at bounding box center [1215, 578] width 57 height 32
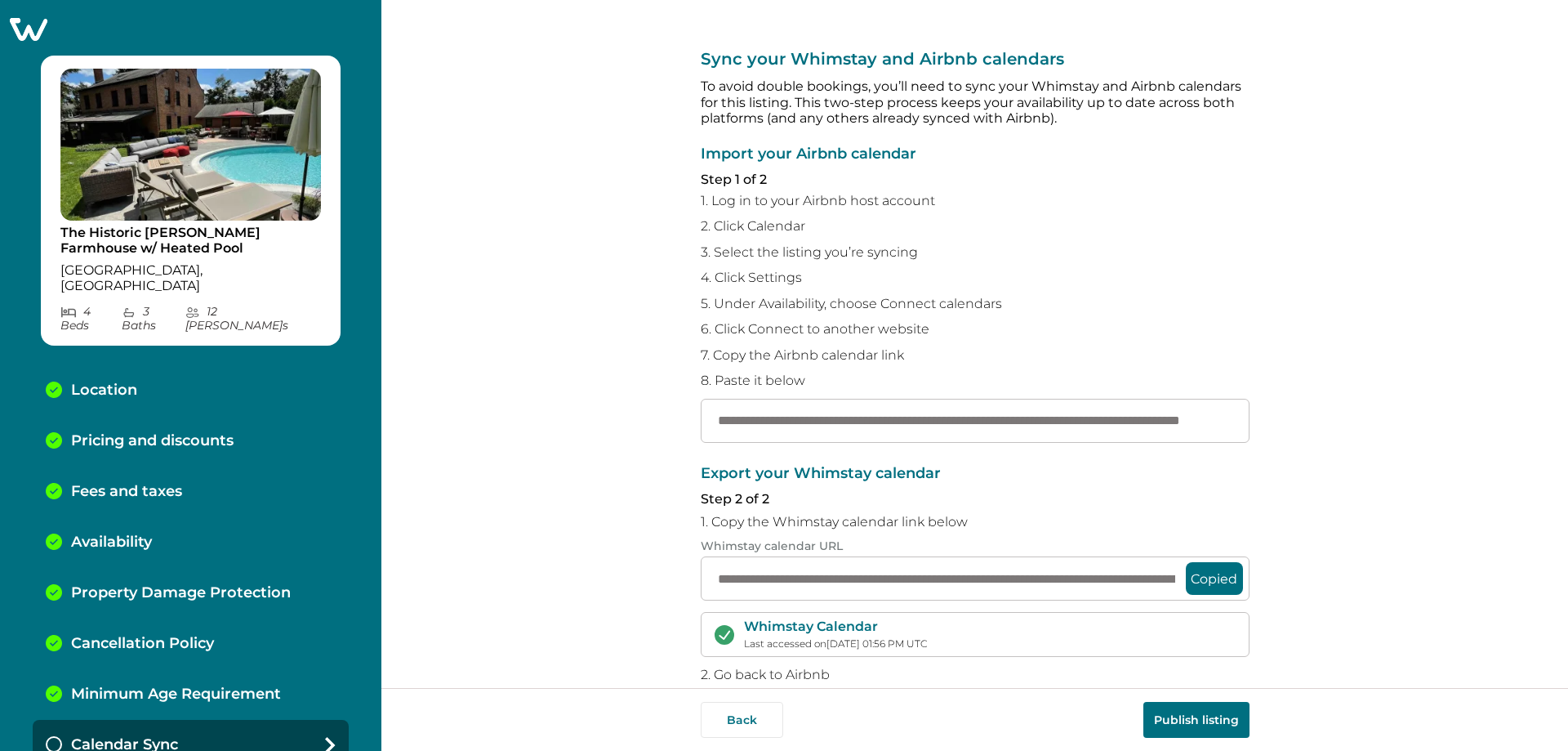
click at [778, 714] on button "Publish listing" at bounding box center [1196, 720] width 106 height 36
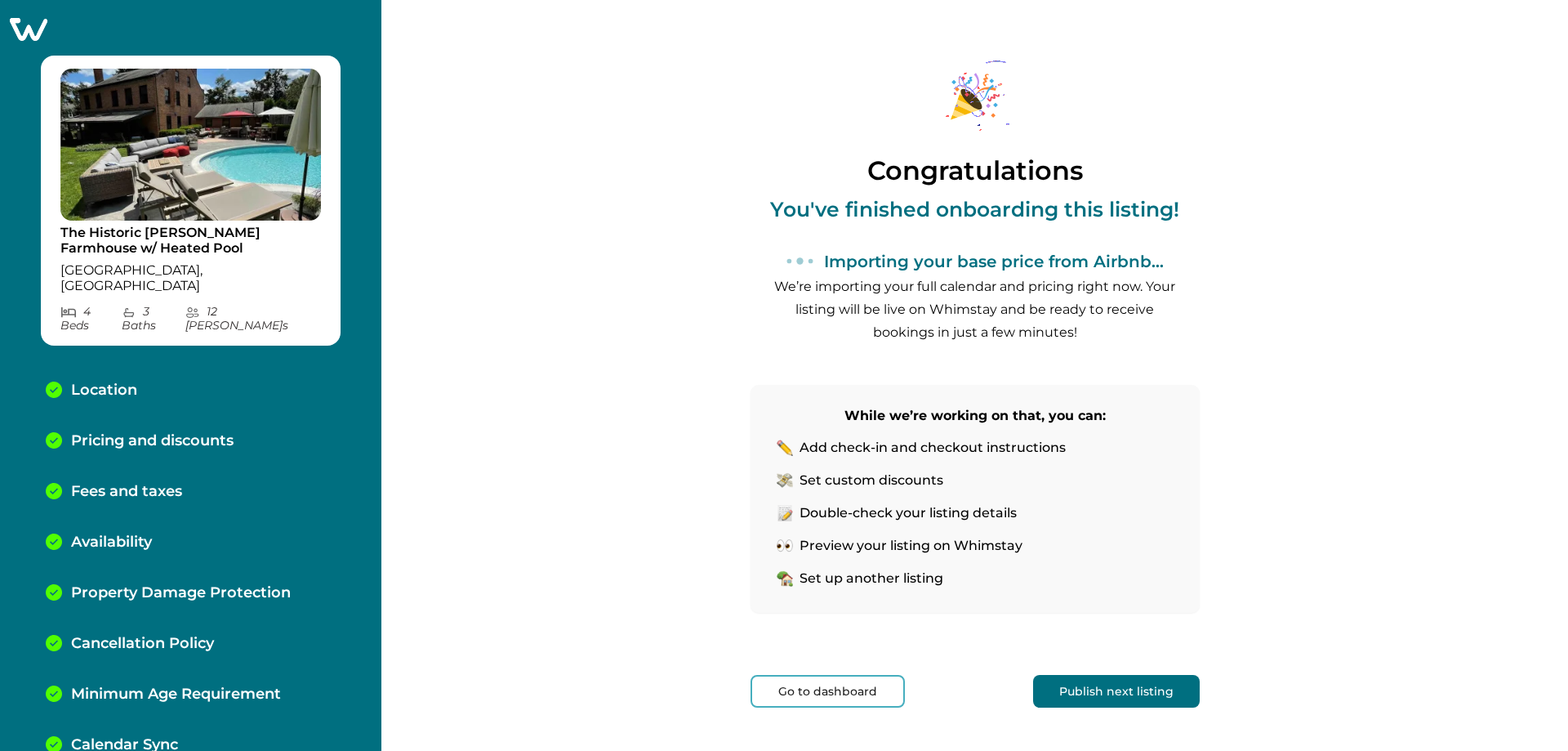
click at [778, 696] on button "Publish next listing" at bounding box center [1117, 691] width 167 height 32
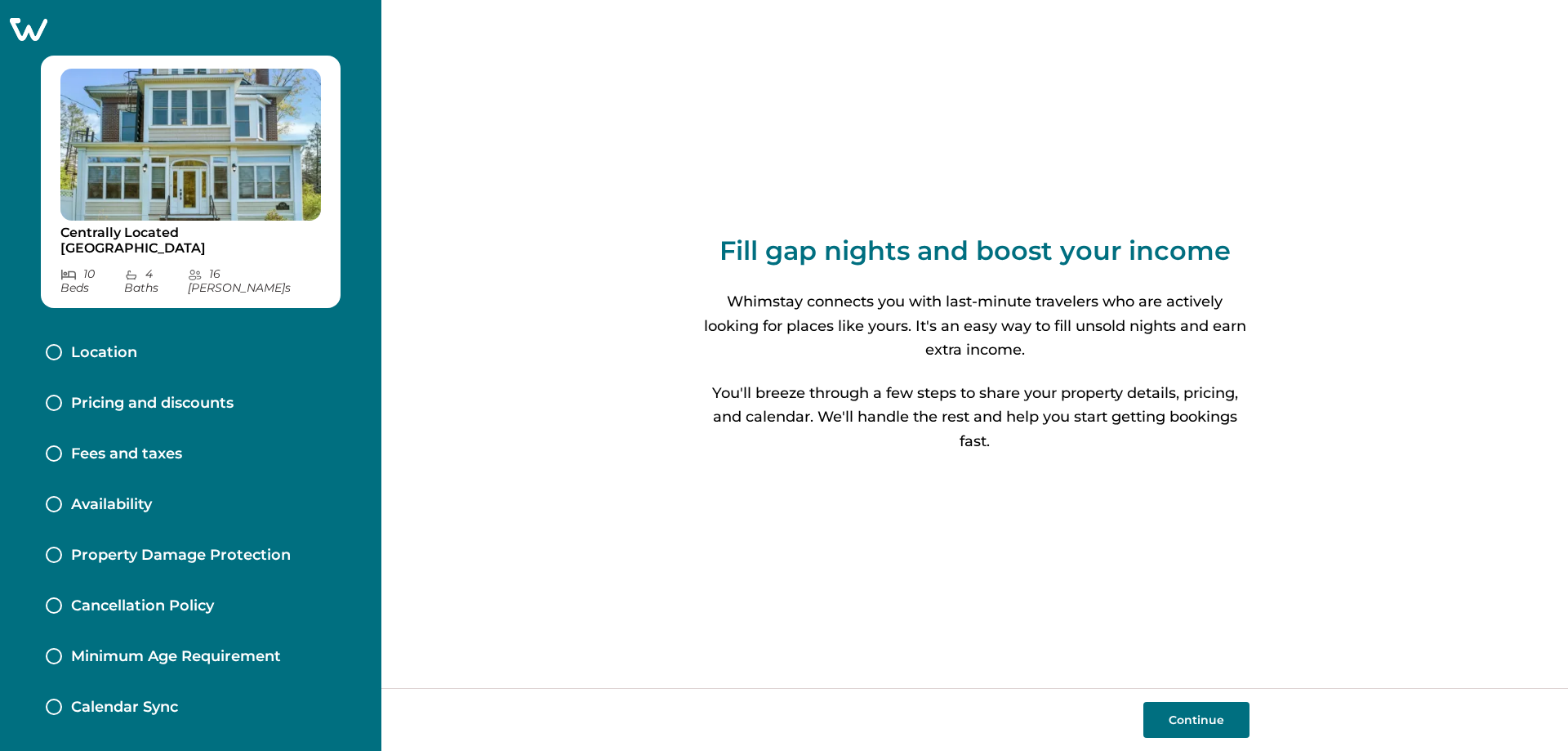
click at [778, 718] on button "Continue" at bounding box center [1196, 720] width 106 height 36
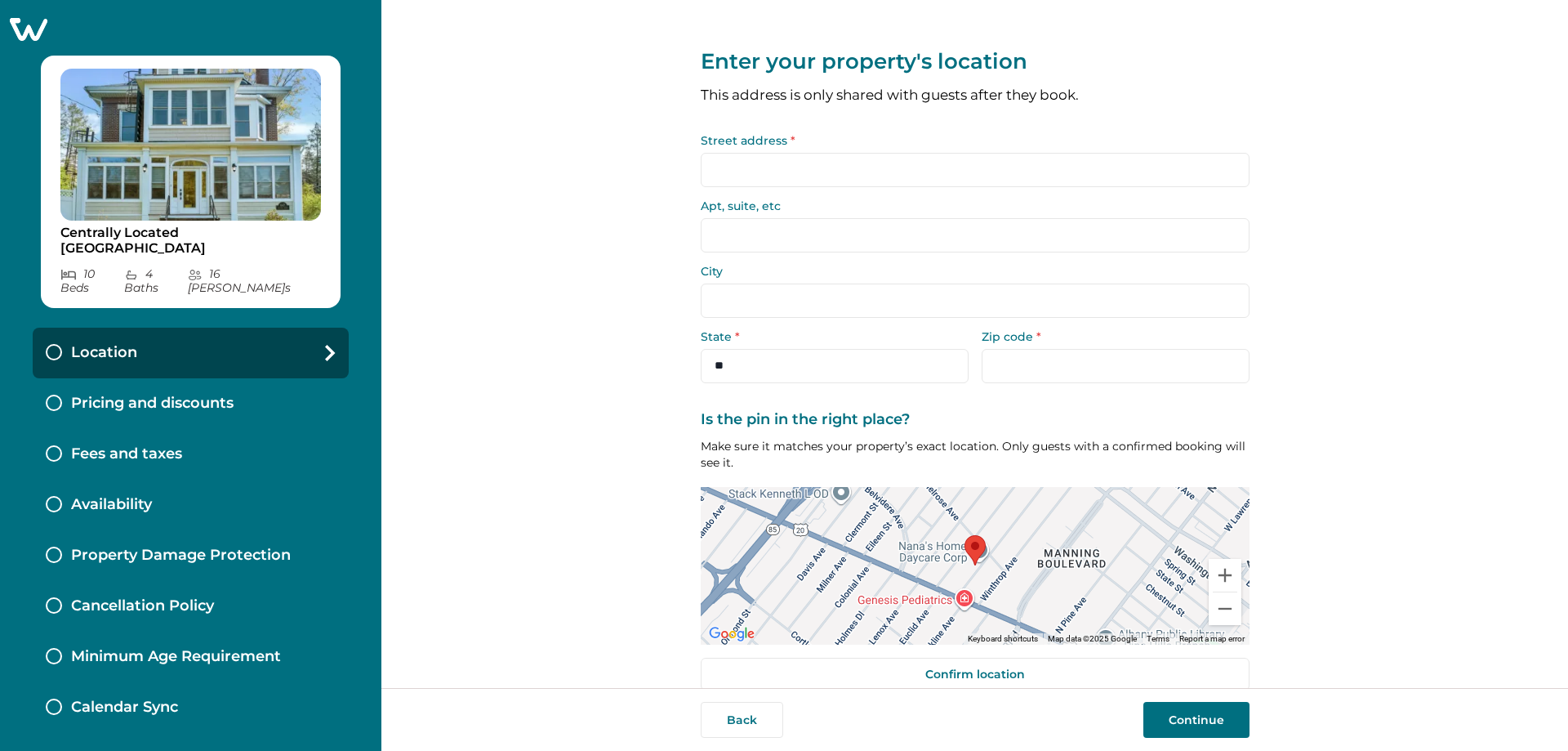
click at [778, 163] on input "Street address *" at bounding box center [974, 170] width 549 height 34
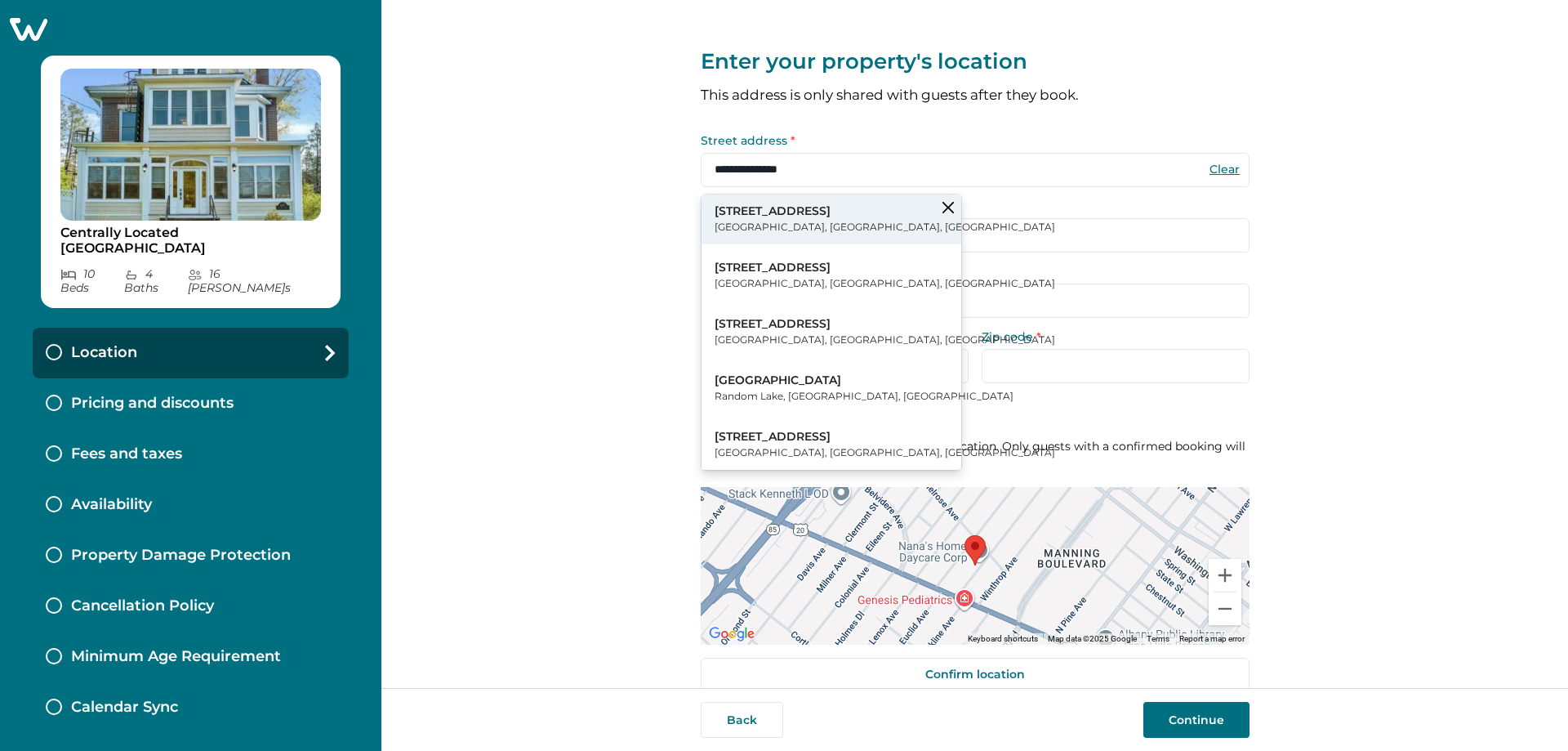
type input "**********"
click at [778, 228] on button "647 Western Avenue Albany, NY, USA" at bounding box center [831, 219] width 260 height 50
type input "******"
select select "**"
type input "*****"
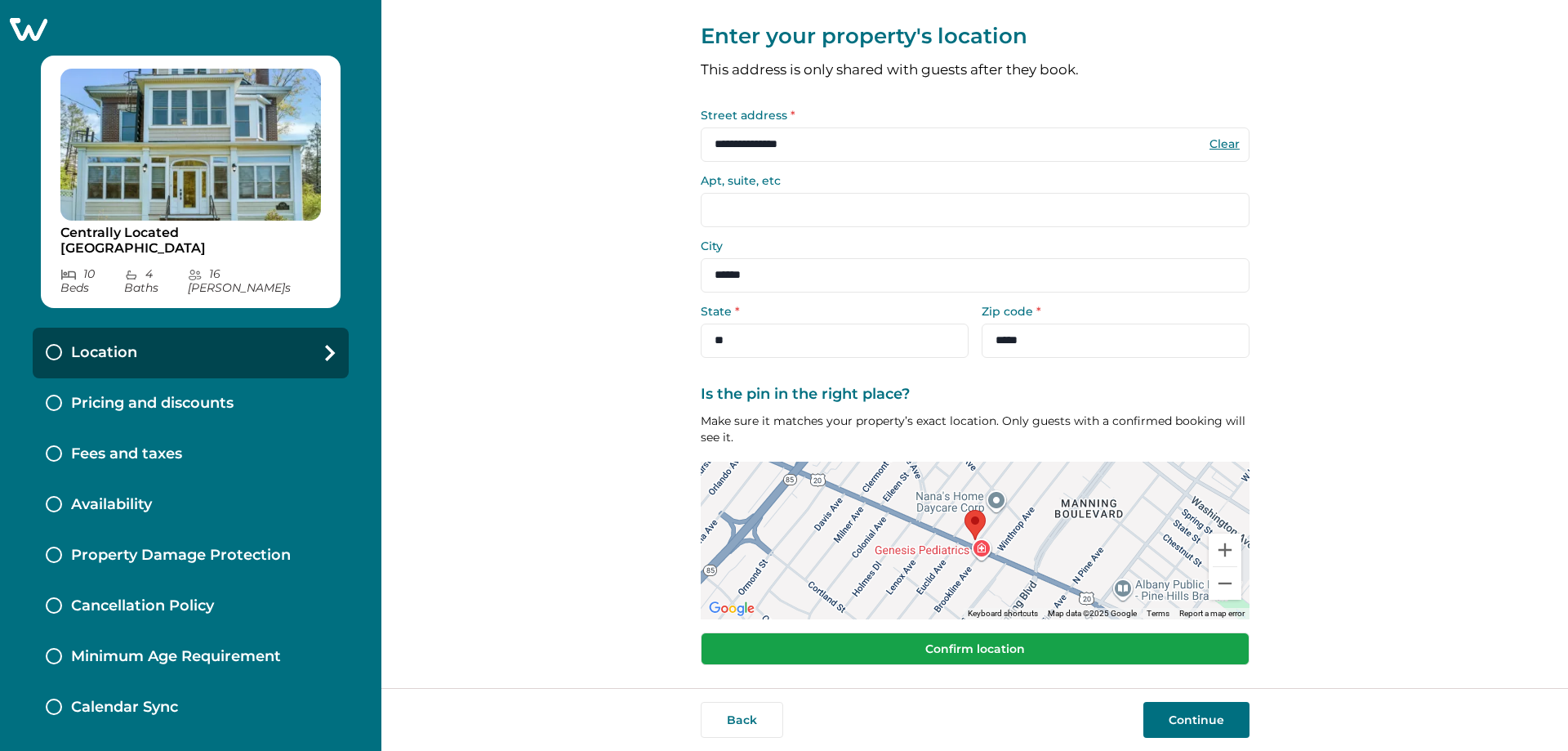
click at [778, 652] on button "Confirm location" at bounding box center [974, 648] width 549 height 32
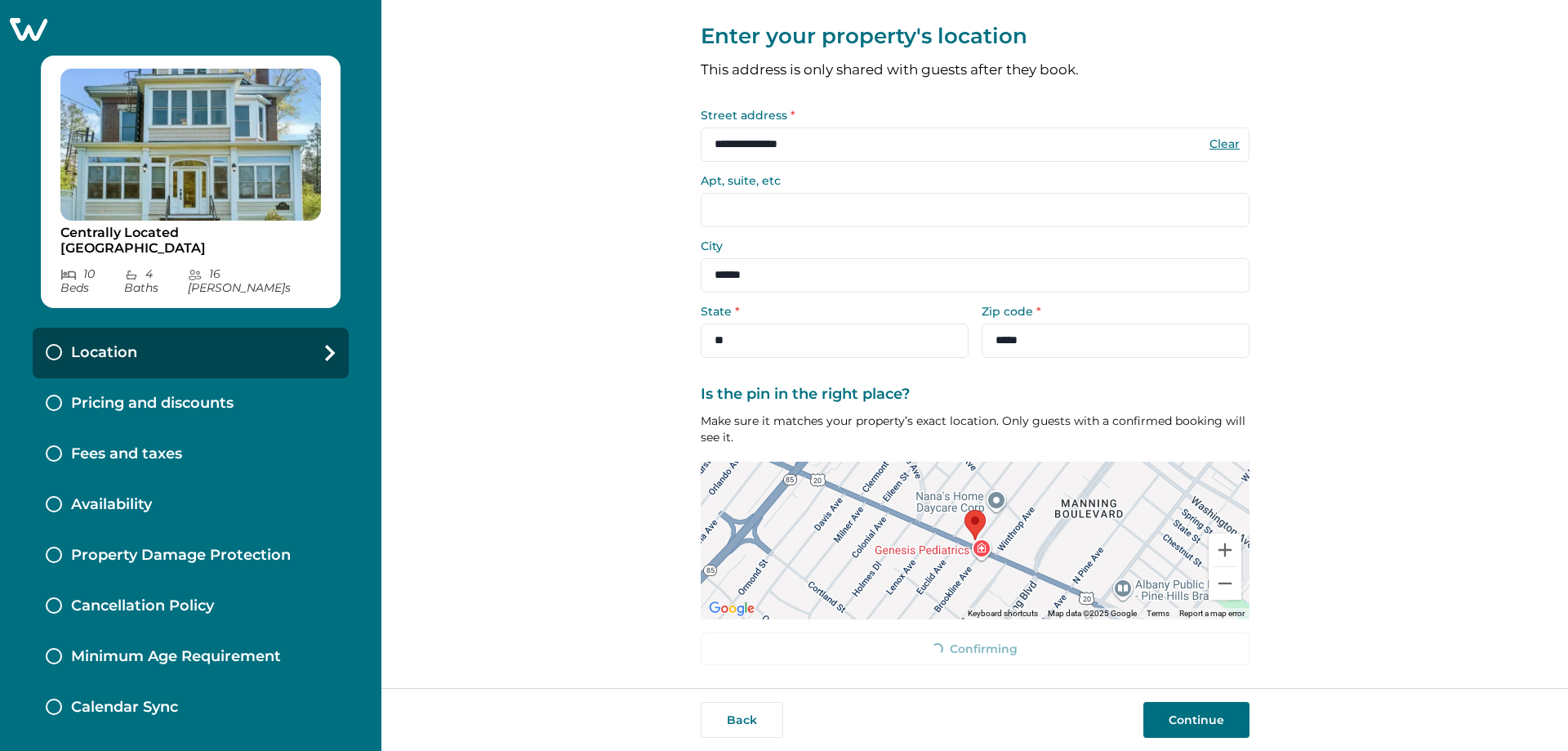
scroll to position [15, 0]
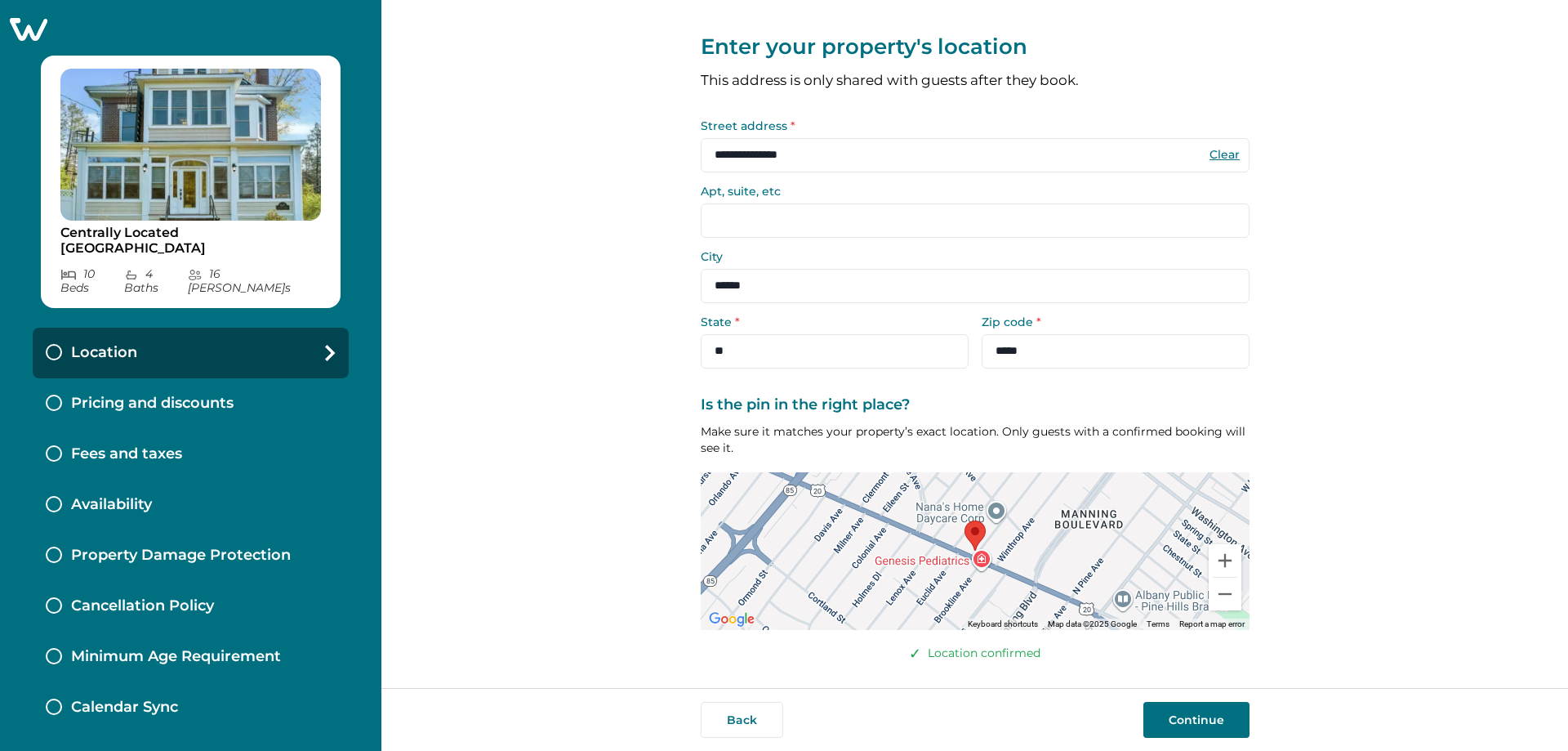
click at [778, 711] on button "Continue" at bounding box center [1196, 720] width 106 height 36
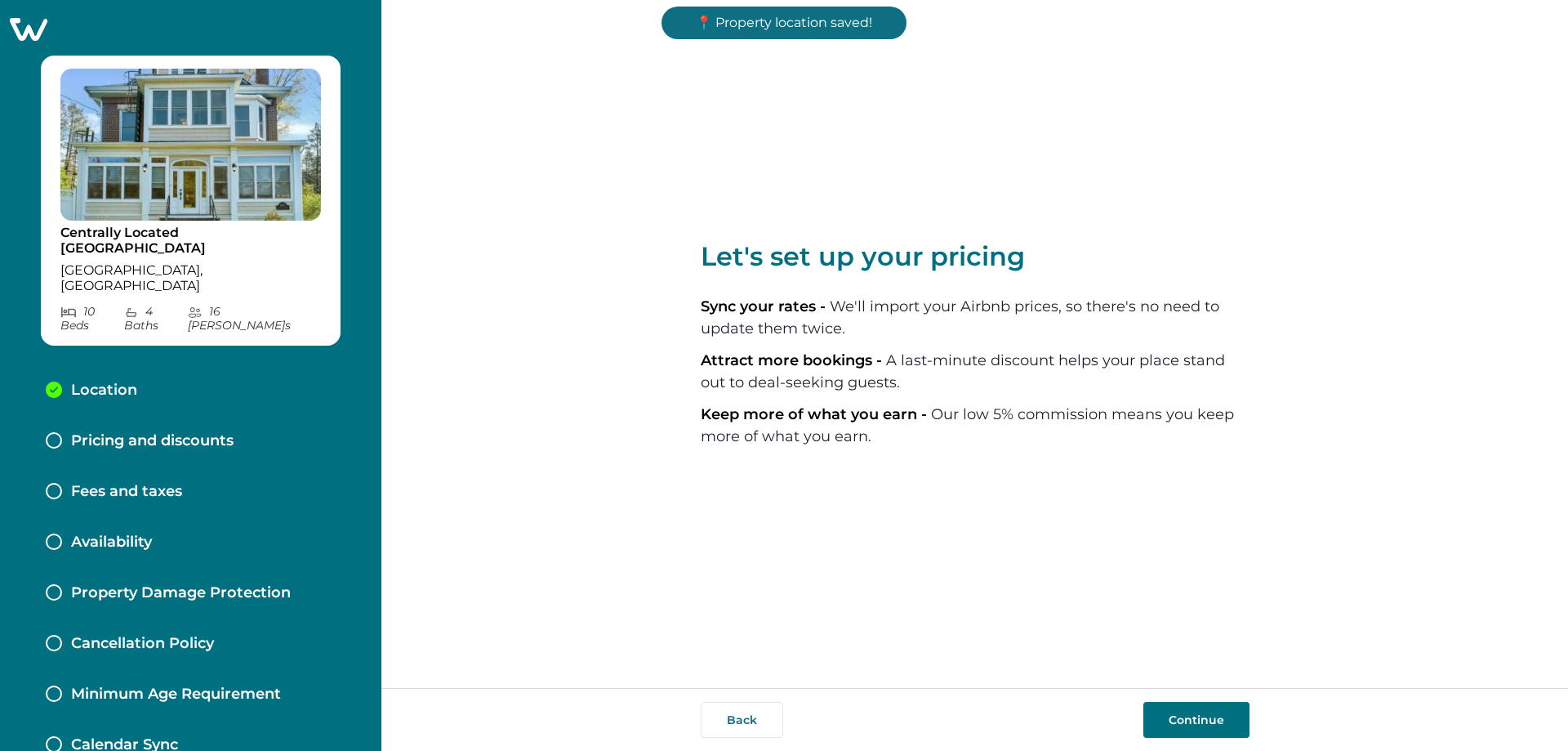
click at [778, 713] on button "Continue" at bounding box center [1196, 720] width 106 height 36
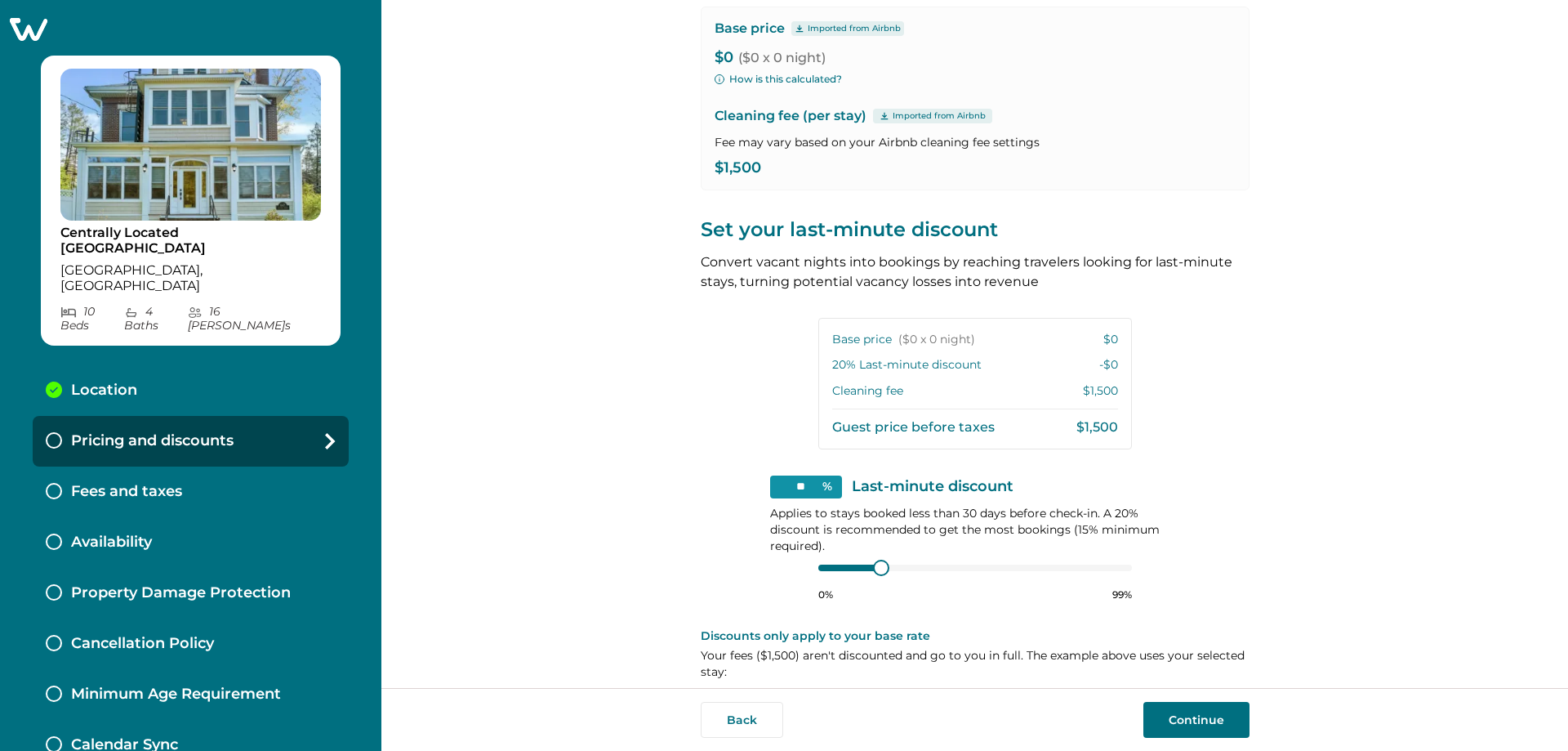
scroll to position [152, 0]
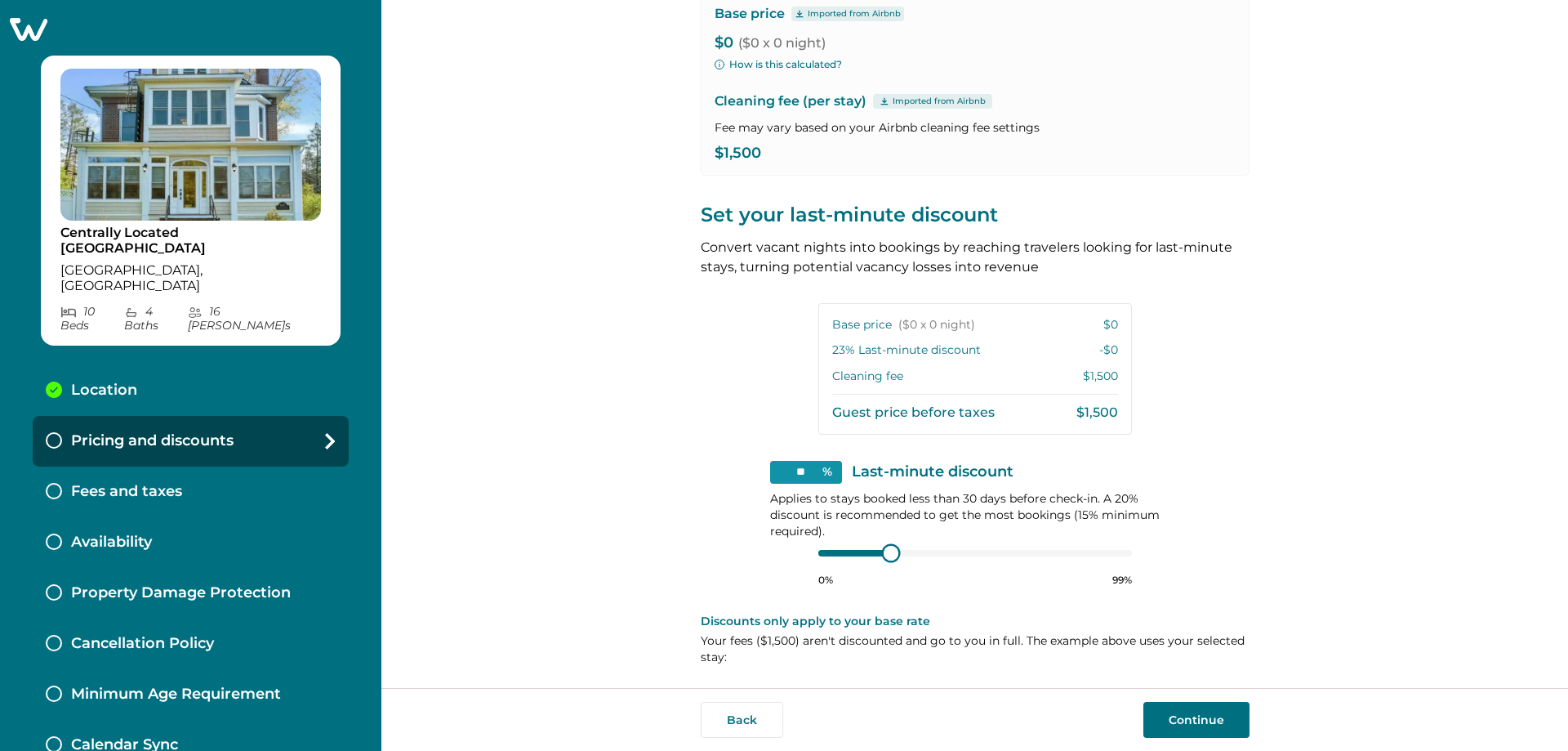
type input "**"
click at [778, 560] on div at bounding box center [896, 552] width 15 height 15
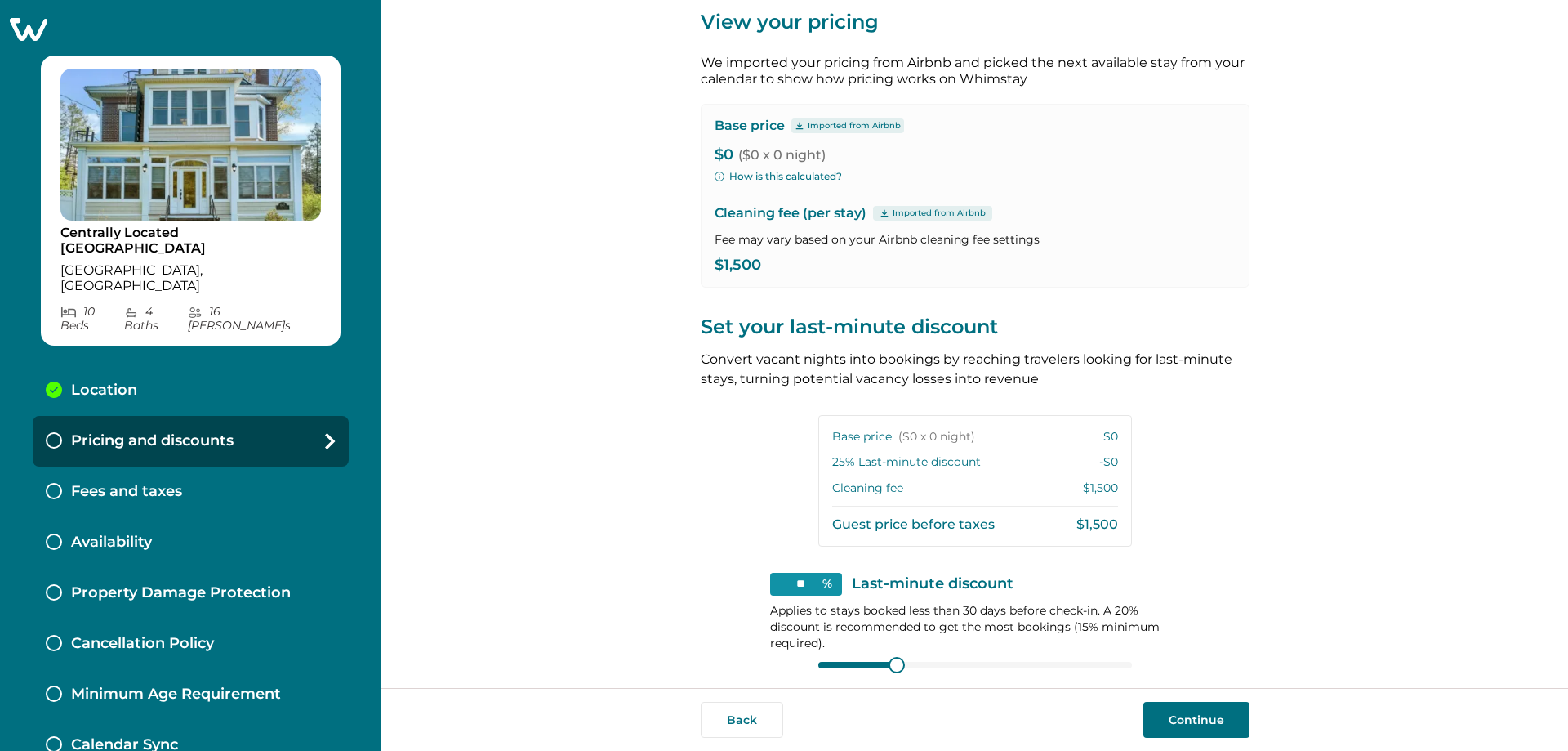
scroll to position [0, 0]
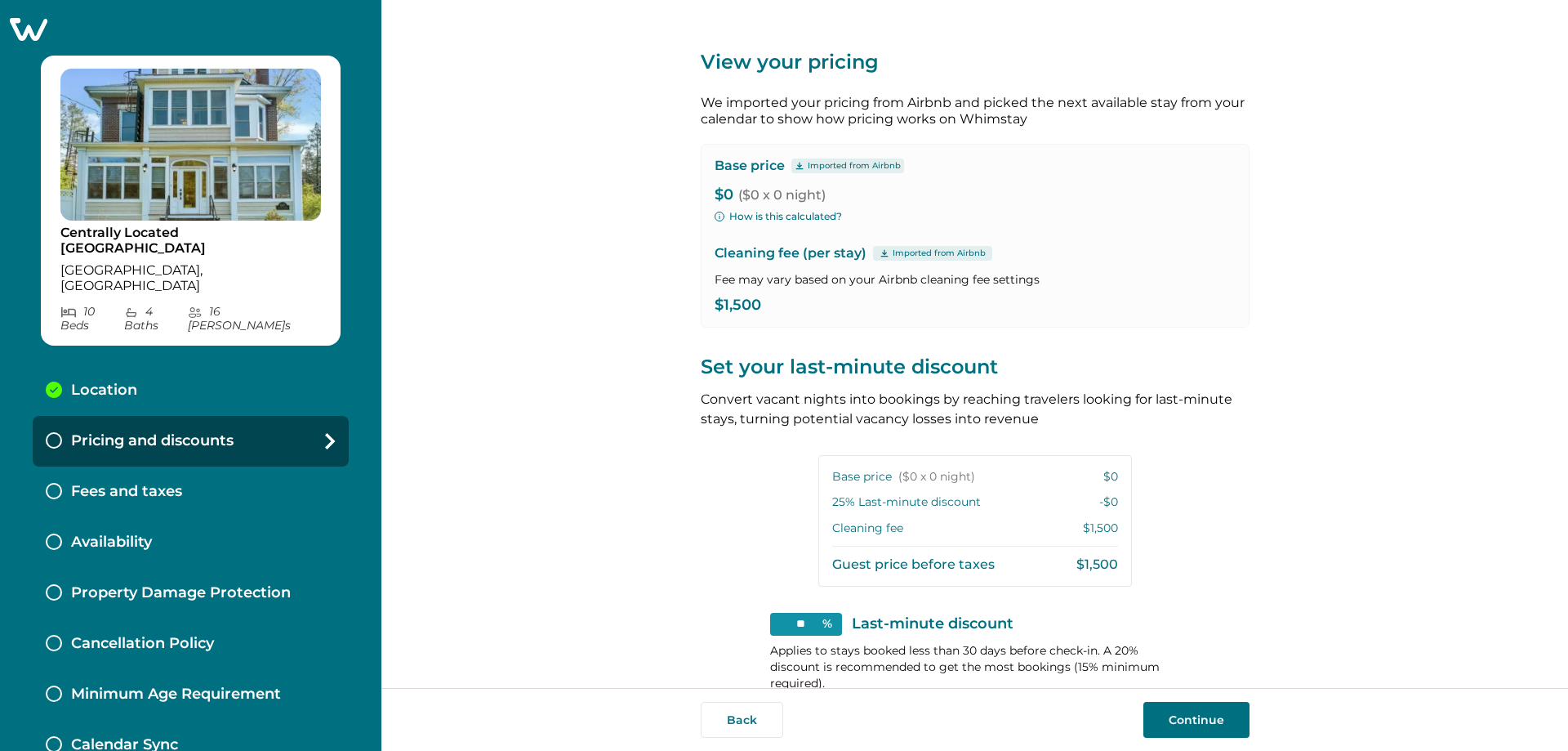
click at [757, 190] on span "($0 x 0 night)" at bounding box center [781, 195] width 87 height 16
click at [722, 194] on p "$0 ($0 x 0 night)" at bounding box center [974, 195] width 521 height 17
click at [778, 168] on p "Imported from Airbnb" at bounding box center [854, 165] width 93 height 13
click at [732, 193] on p "$0 ($0 x 0 night)" at bounding box center [974, 195] width 521 height 17
click at [756, 222] on button "How is this calculated?" at bounding box center [778, 216] width 128 height 15
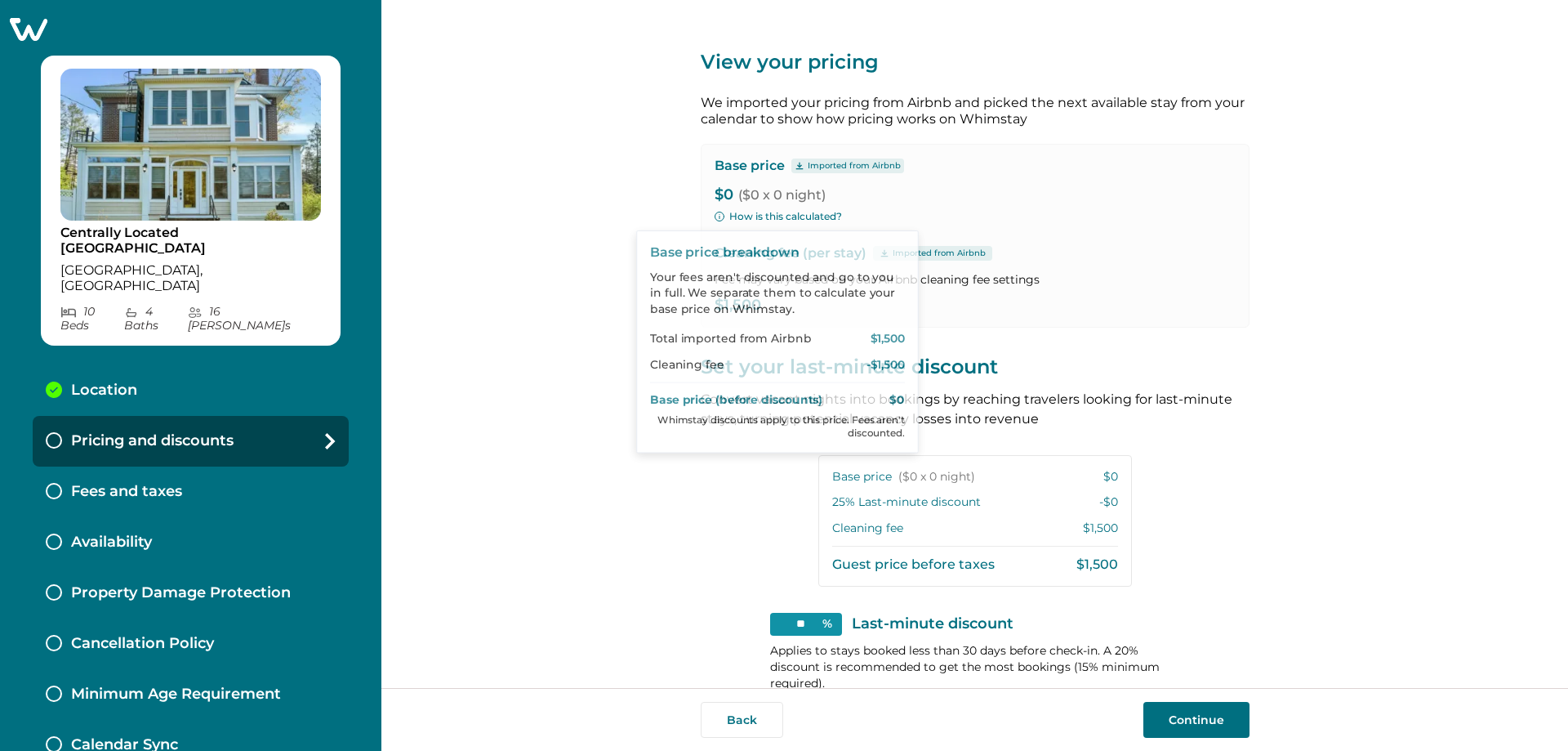
click at [778, 319] on div "Base price Imported from Airbnb $0 ($0 x 0 night) How is this calculated? Clean…" at bounding box center [974, 236] width 549 height 184
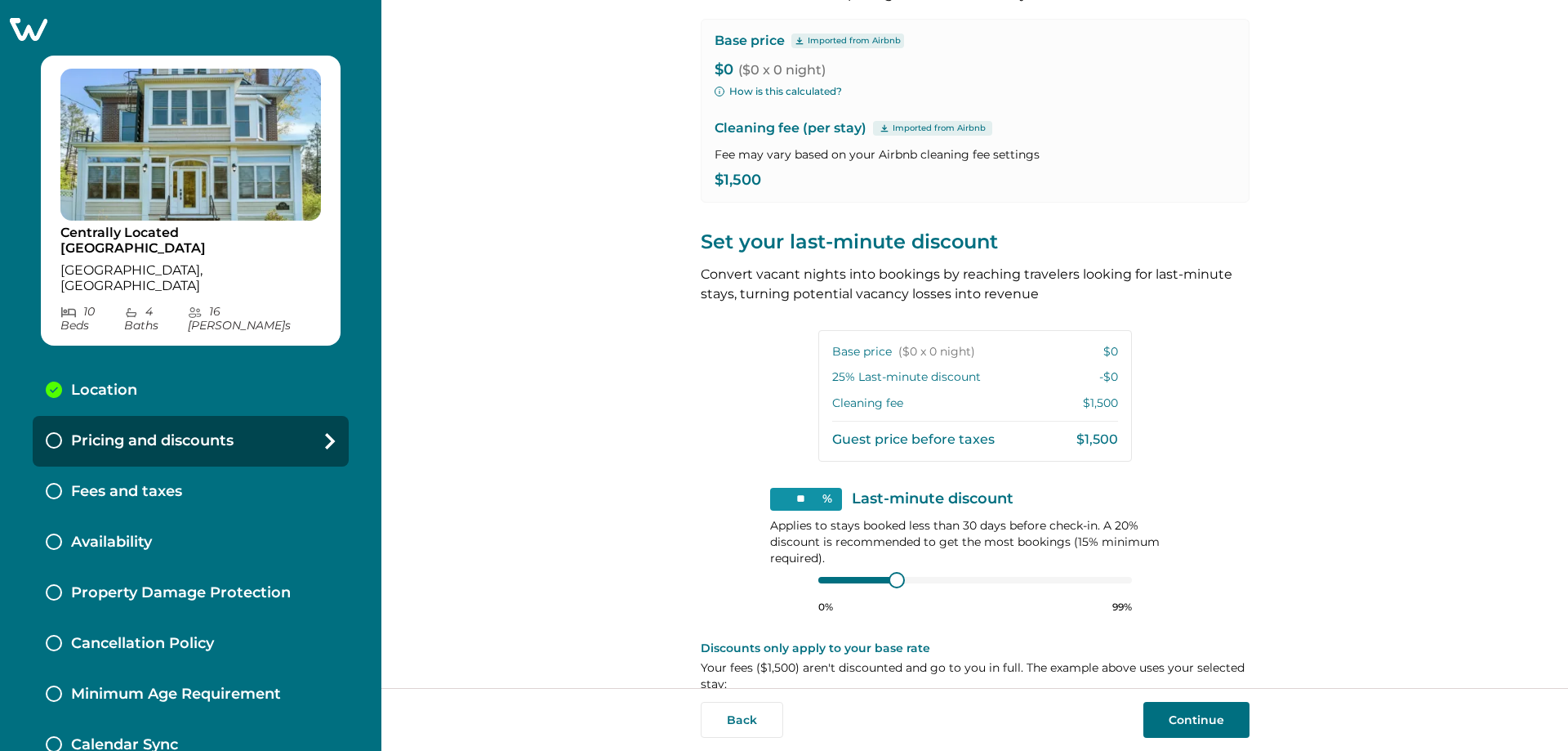
scroll to position [152, 0]
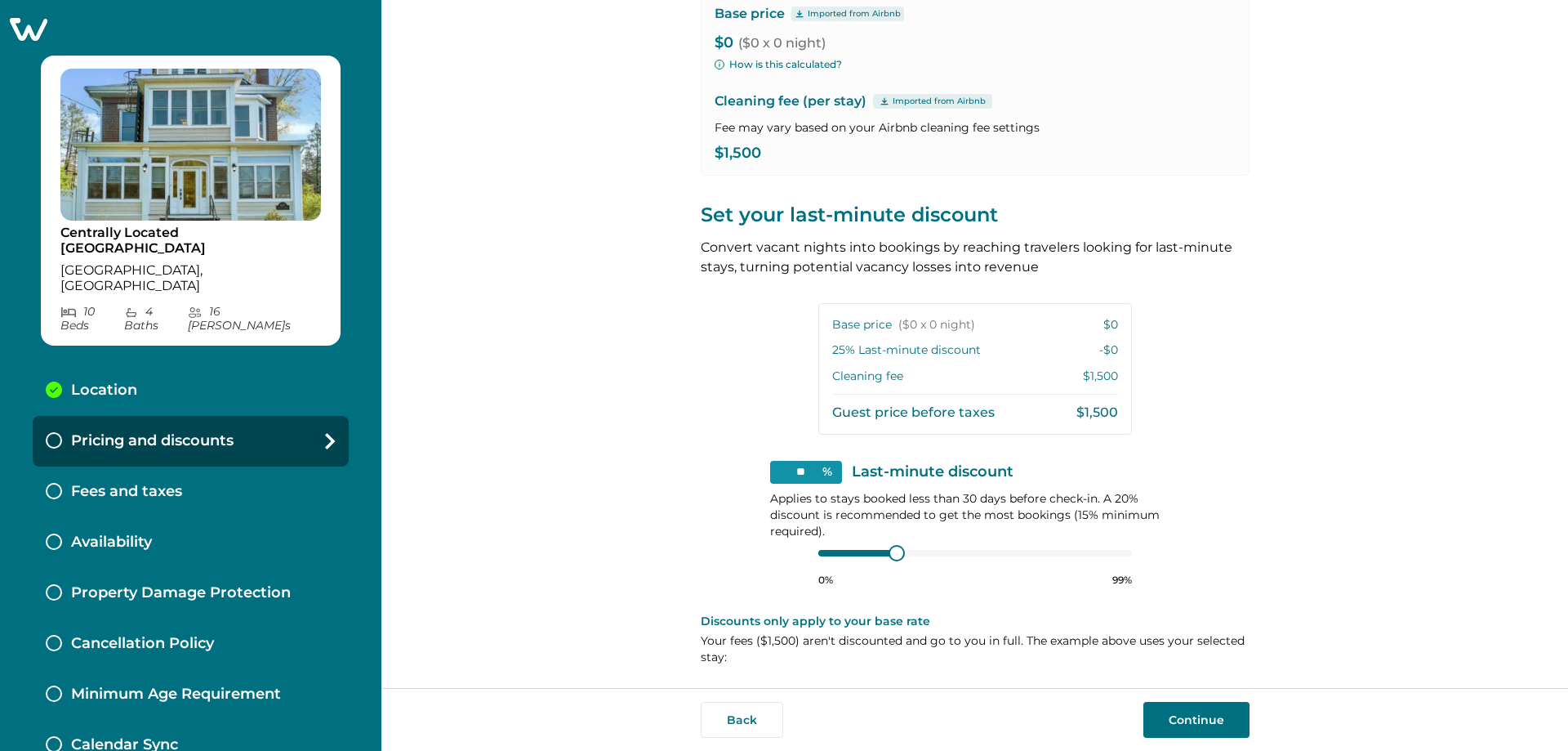
click at [778, 726] on button "Continue" at bounding box center [1196, 720] width 106 height 36
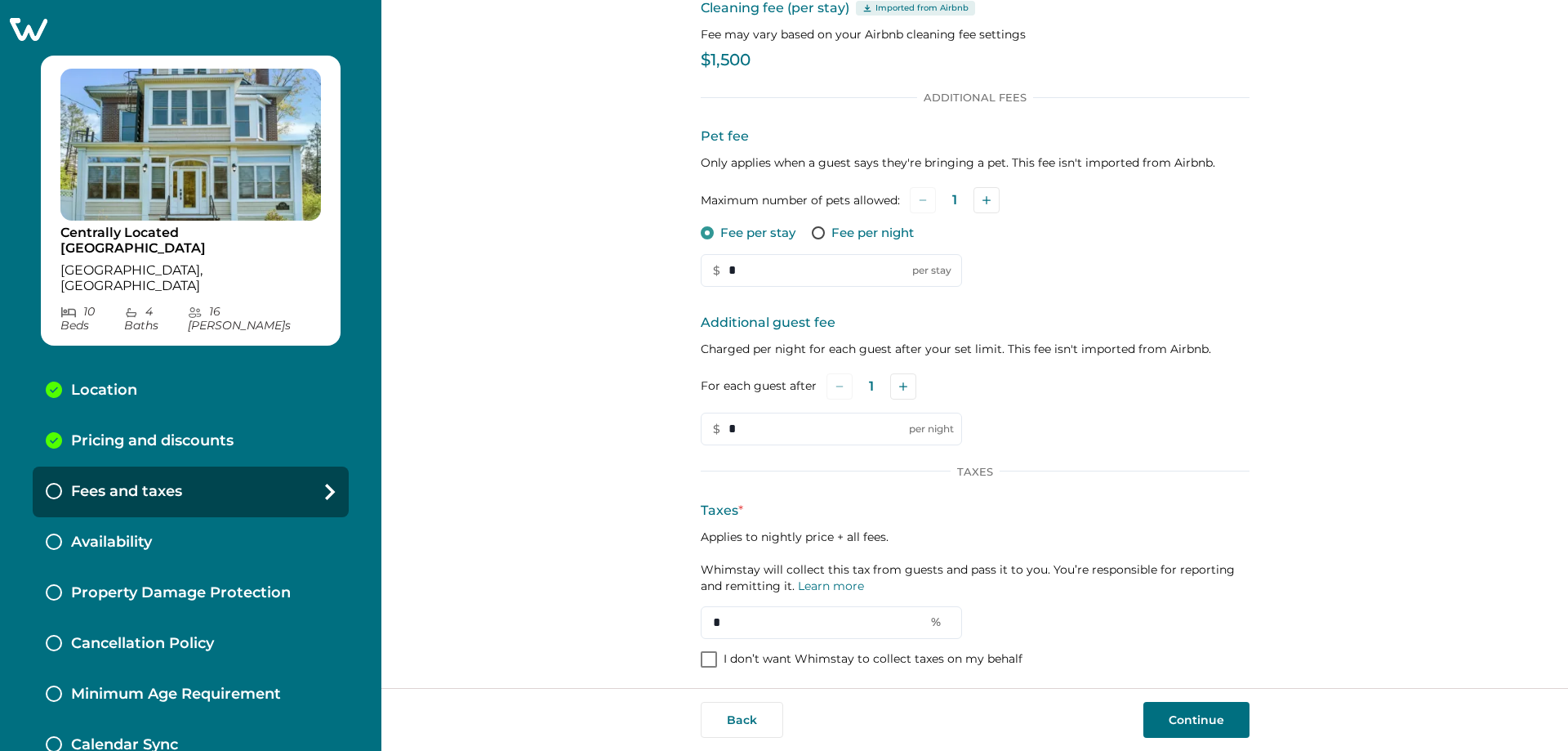
scroll to position [109, 0]
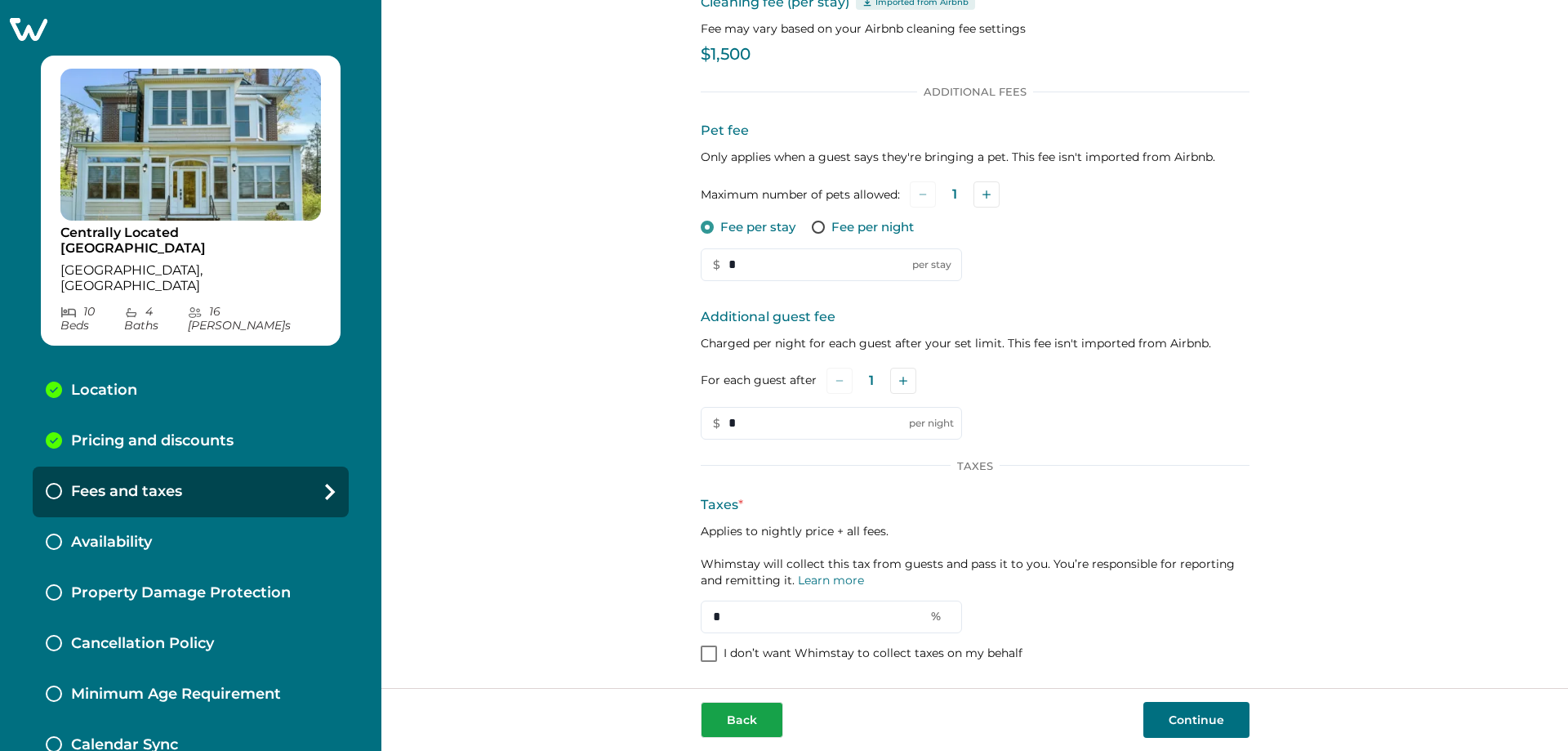
click at [736, 718] on button "Back" at bounding box center [742, 720] width 82 height 36
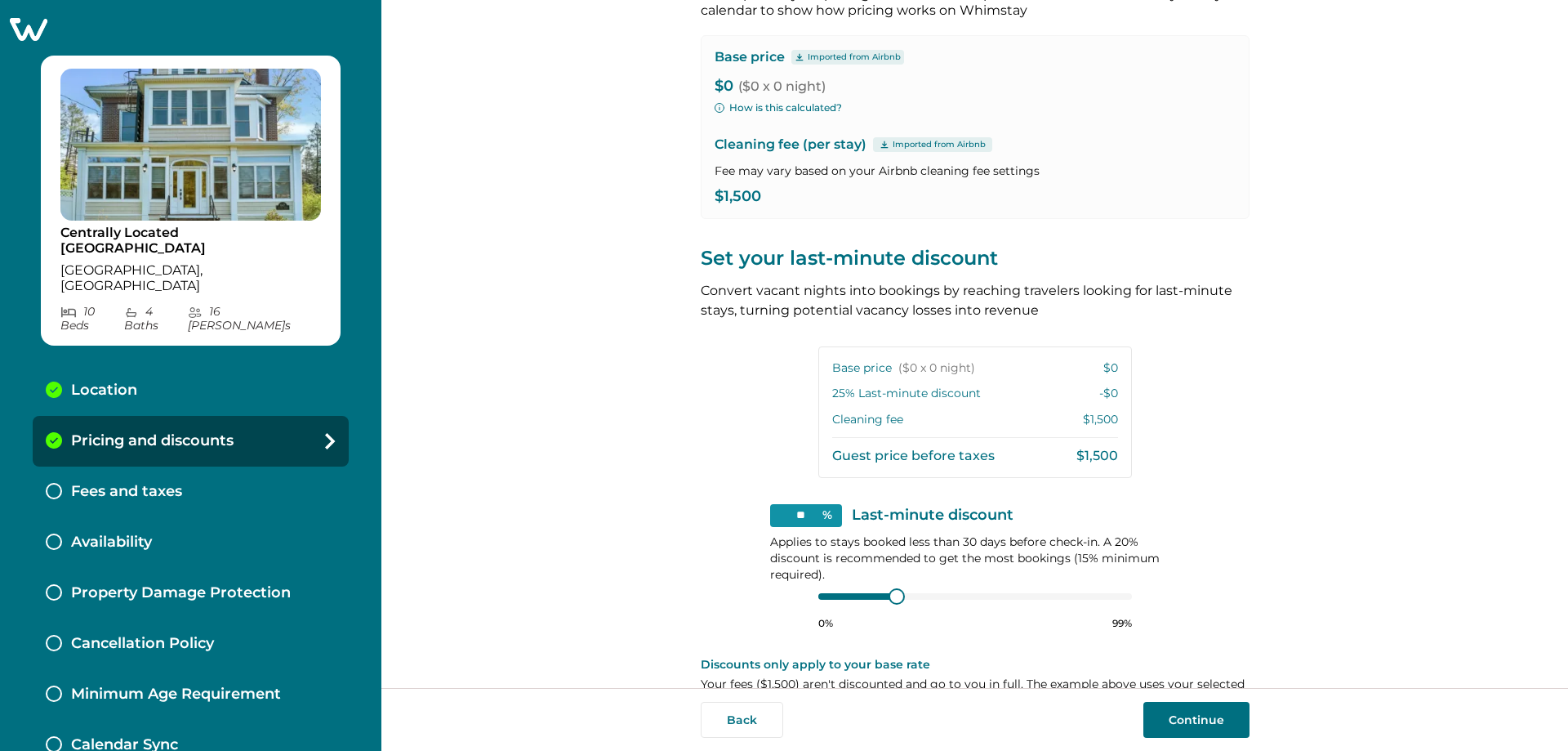
click at [736, 718] on button "Back" at bounding box center [742, 720] width 82 height 36
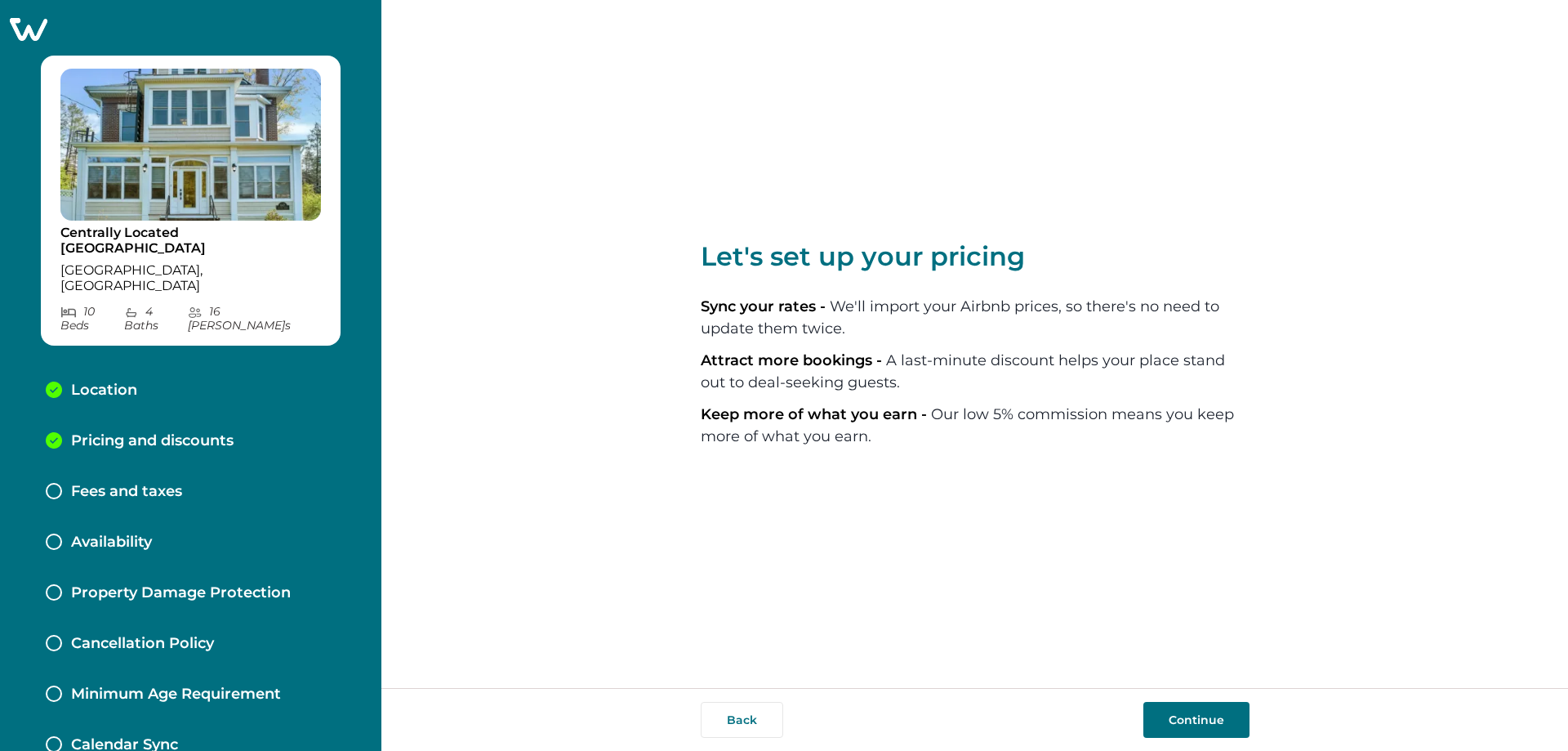
click at [736, 718] on button "Back" at bounding box center [742, 720] width 82 height 36
select select "**"
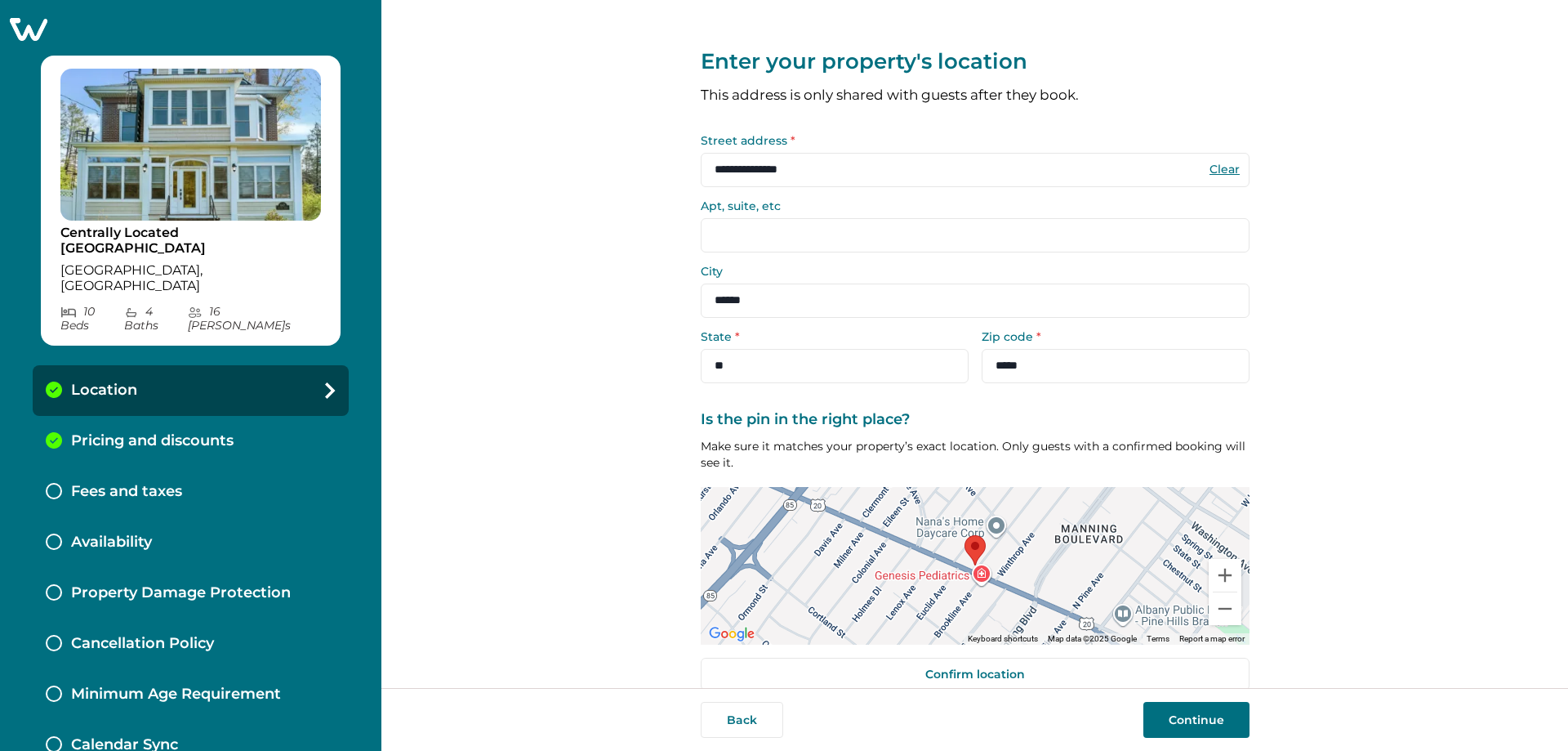
click at [736, 718] on button "Back" at bounding box center [742, 720] width 82 height 36
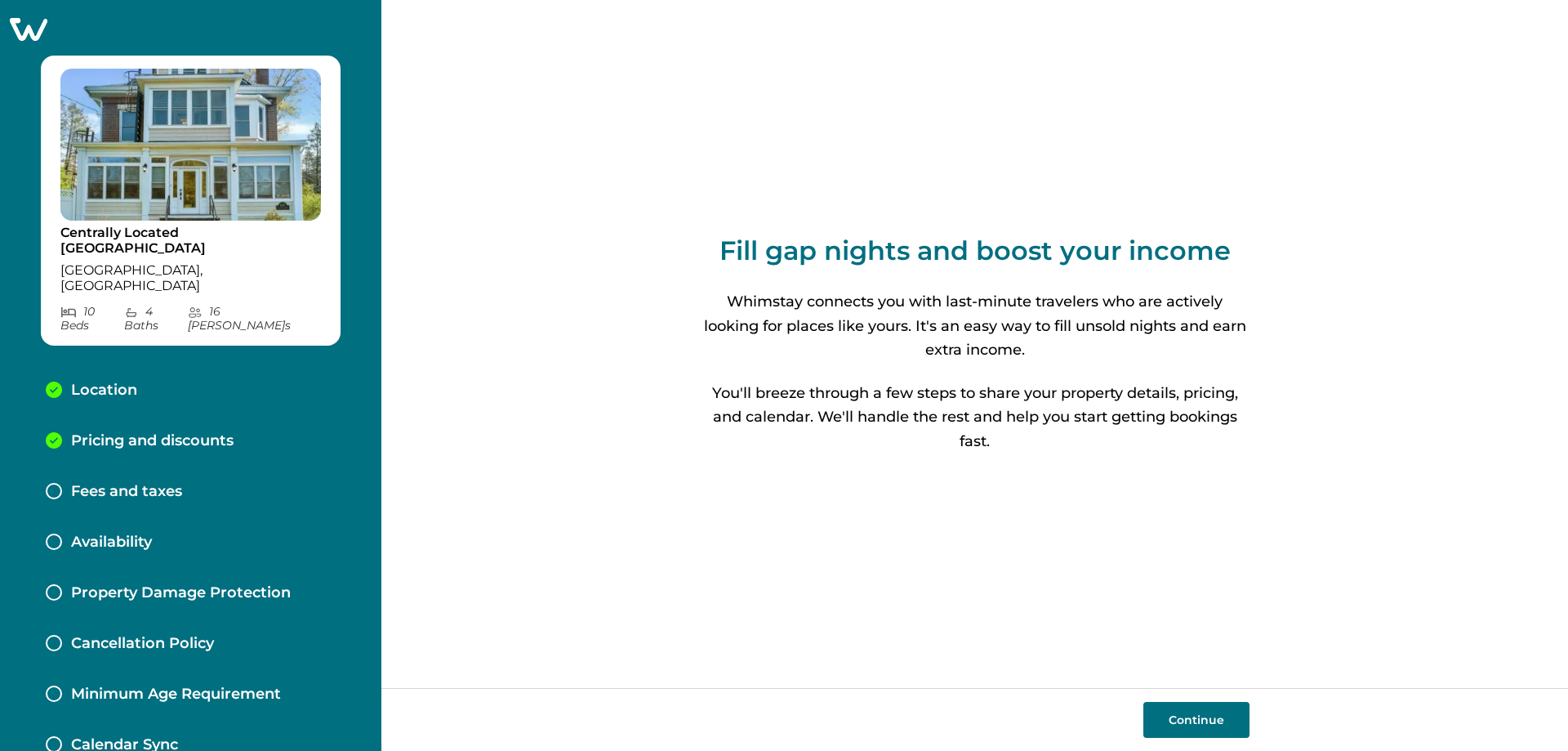
click at [778, 717] on button "Continue" at bounding box center [1196, 720] width 106 height 36
select select "**"
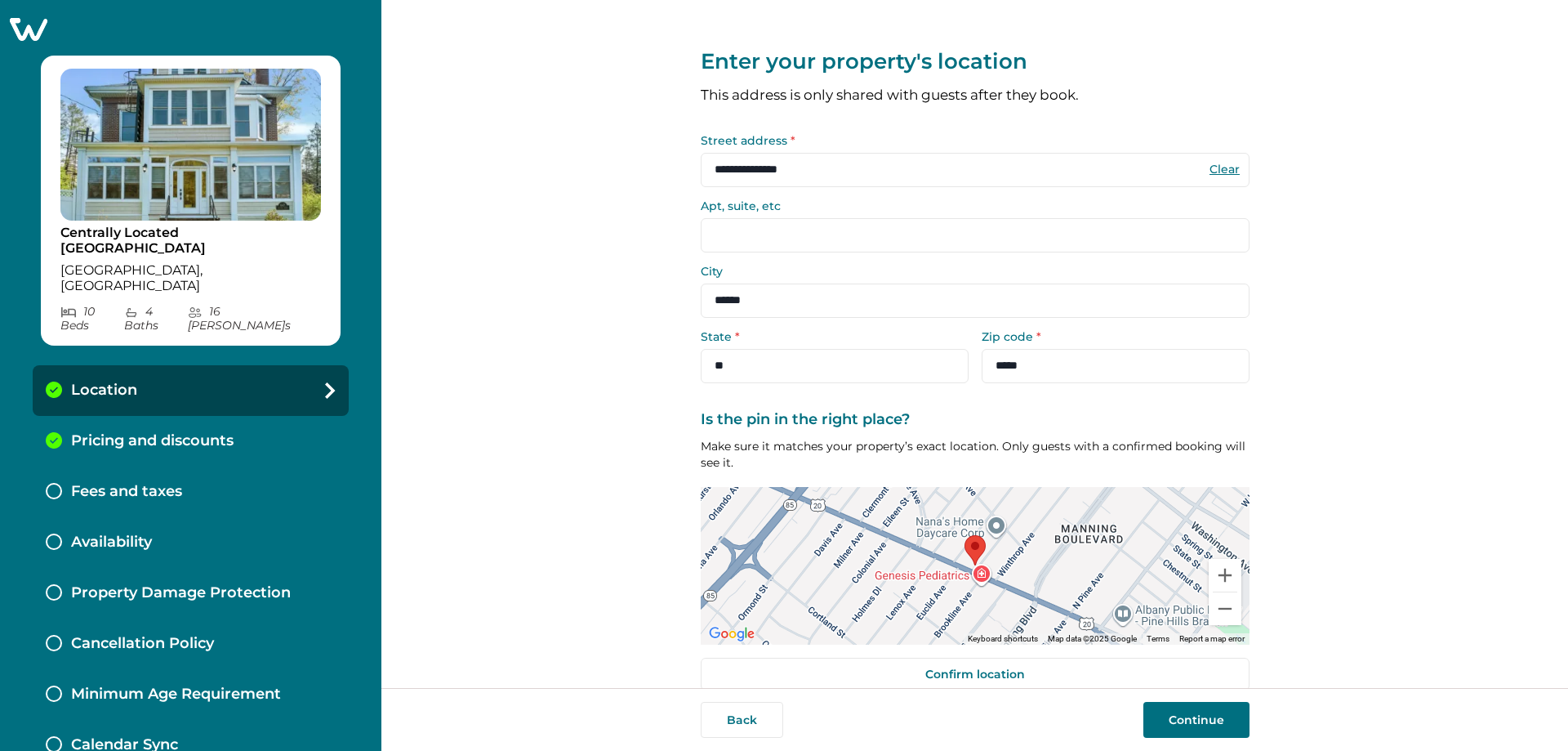
click at [778, 717] on button "Continue" at bounding box center [1196, 720] width 106 height 36
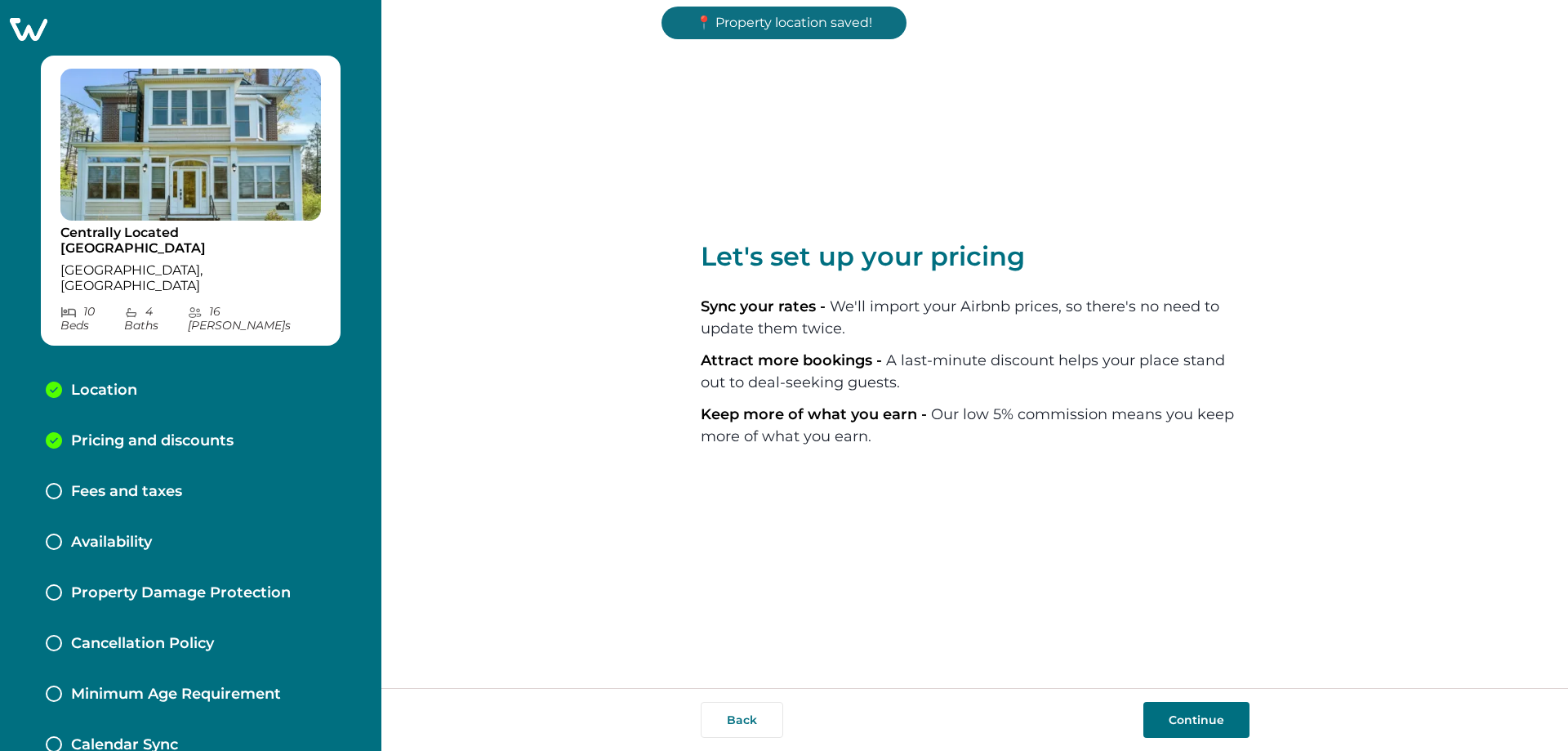
click at [778, 717] on button "Continue" at bounding box center [1196, 720] width 106 height 36
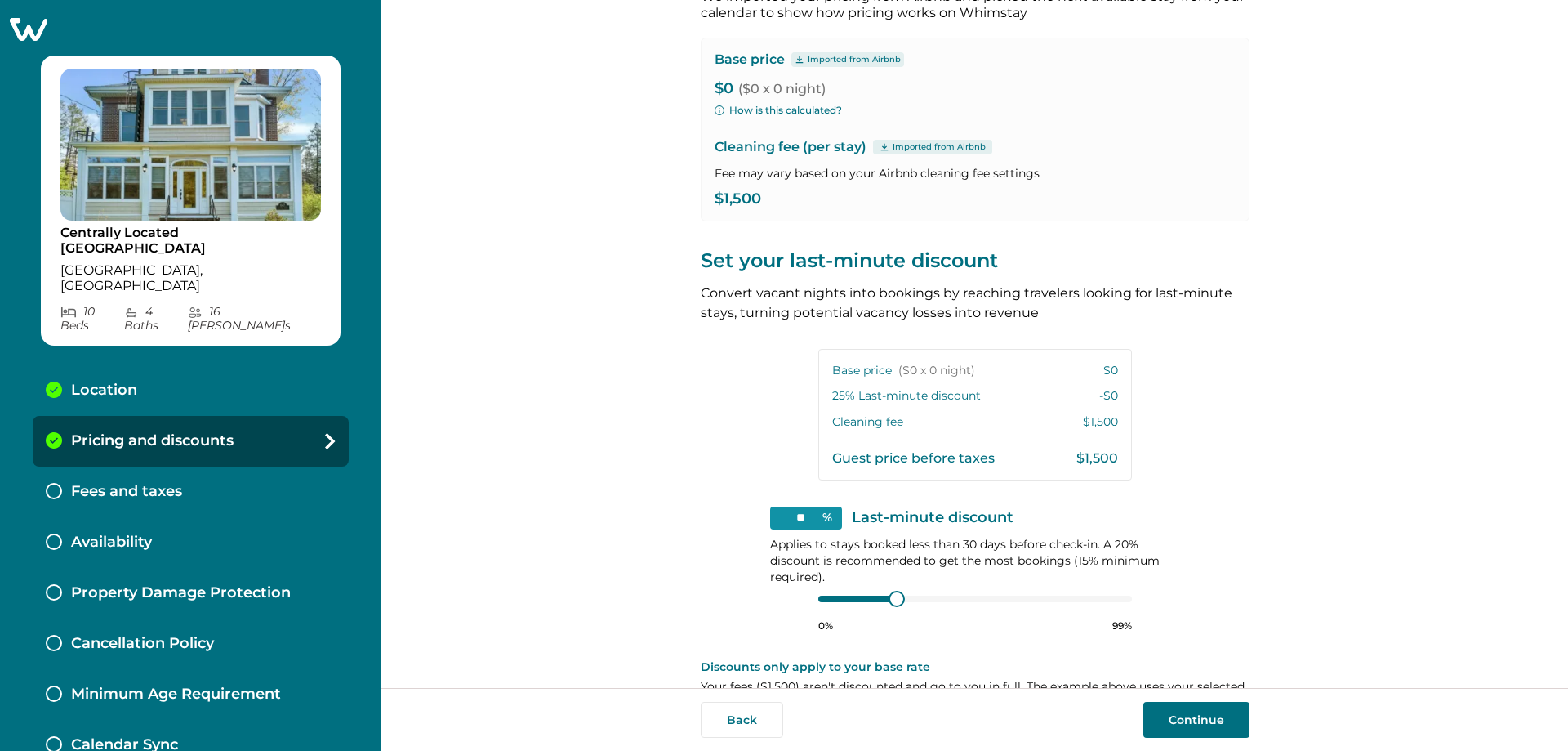
scroll to position [152, 0]
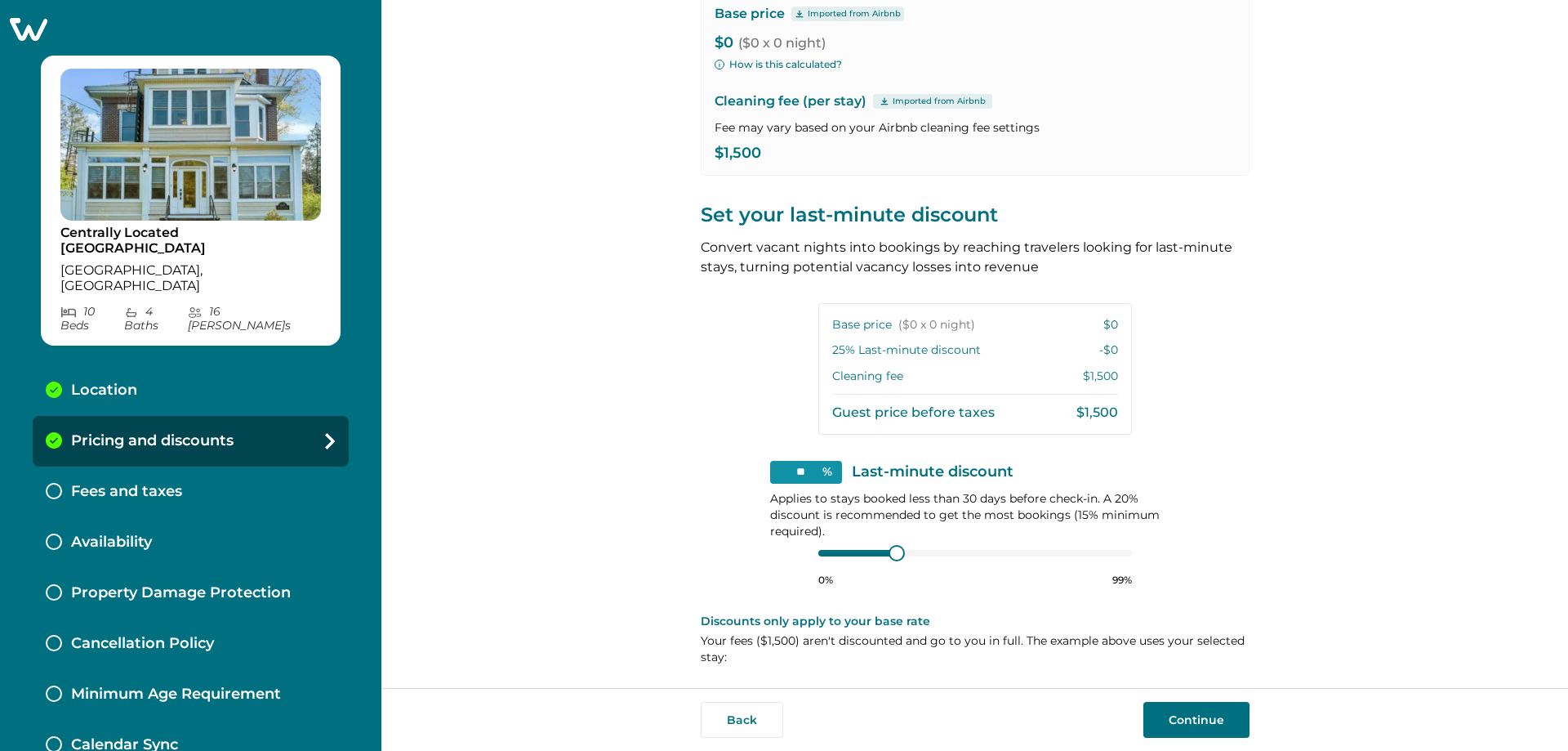
click at [778, 725] on button "Continue" at bounding box center [1196, 720] width 106 height 36
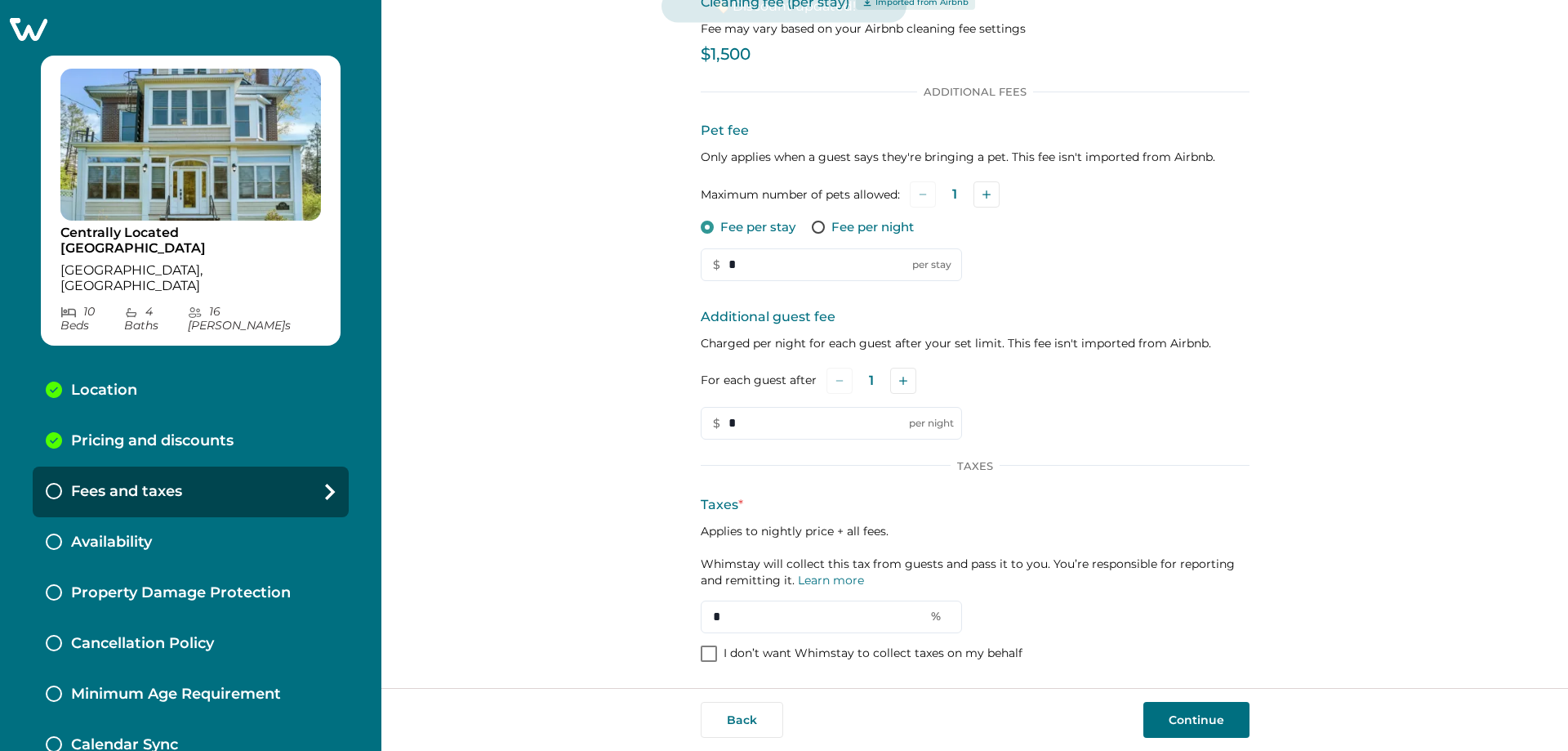
scroll to position [109, 0]
click at [778, 194] on button "Add" at bounding box center [986, 194] width 26 height 27
drag, startPoint x: 813, startPoint y: 263, endPoint x: 535, endPoint y: 276, distance: 278.3
click at [534, 277] on div "Set up your fees and taxes Cleaning fee (per stay) Imported from Airbnb Fee may…" at bounding box center [974, 344] width 1186 height 688
type input "***"
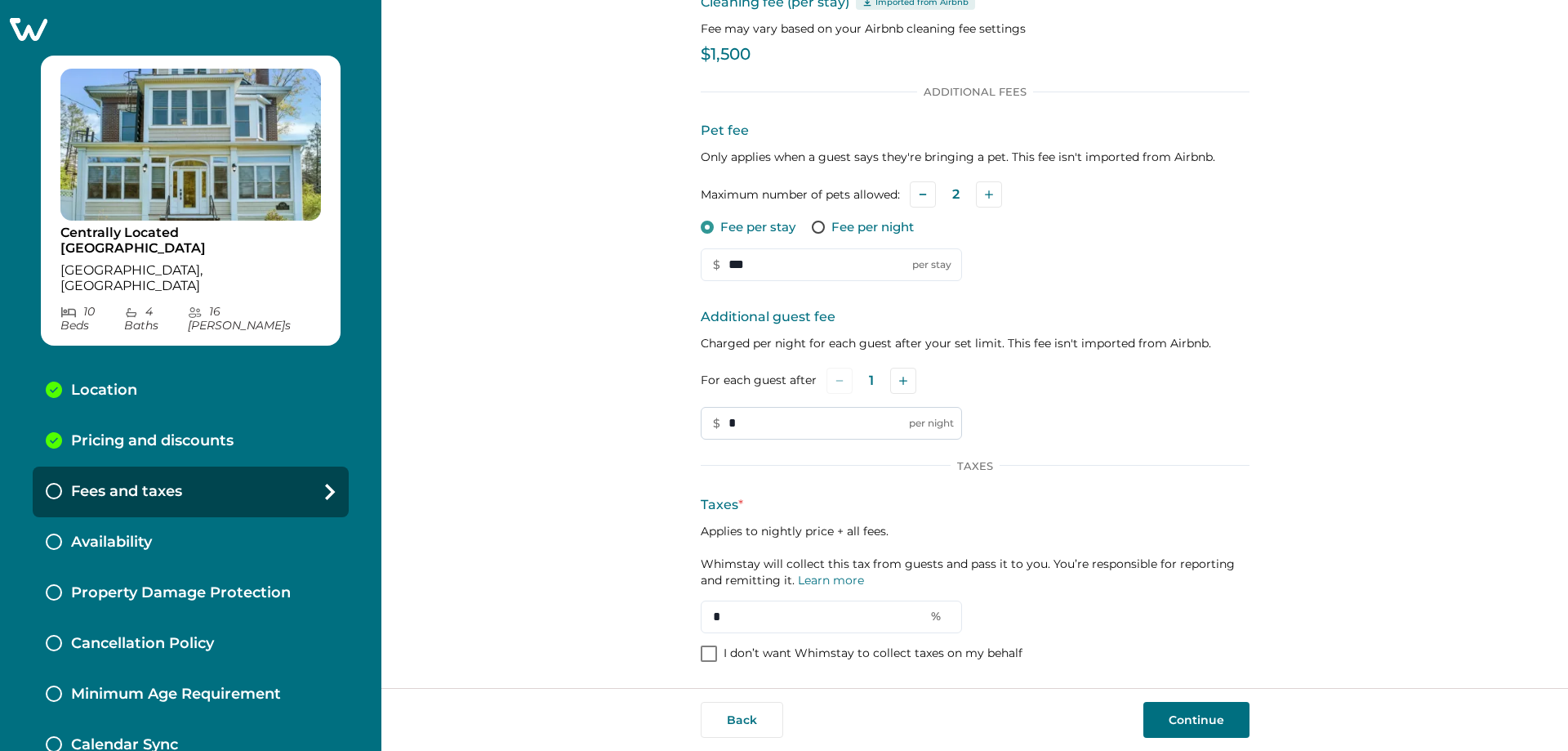
drag, startPoint x: 772, startPoint y: 418, endPoint x: 719, endPoint y: 429, distance: 54.1
click at [719, 429] on input "*" at bounding box center [831, 423] width 261 height 32
click at [778, 433] on div "Additional guest fee Charged per night for each guest after your set limit. Thi…" at bounding box center [974, 373] width 549 height 133
click at [705, 654] on span at bounding box center [708, 654] width 17 height 17
click at [778, 736] on button "Continue" at bounding box center [1196, 720] width 106 height 36
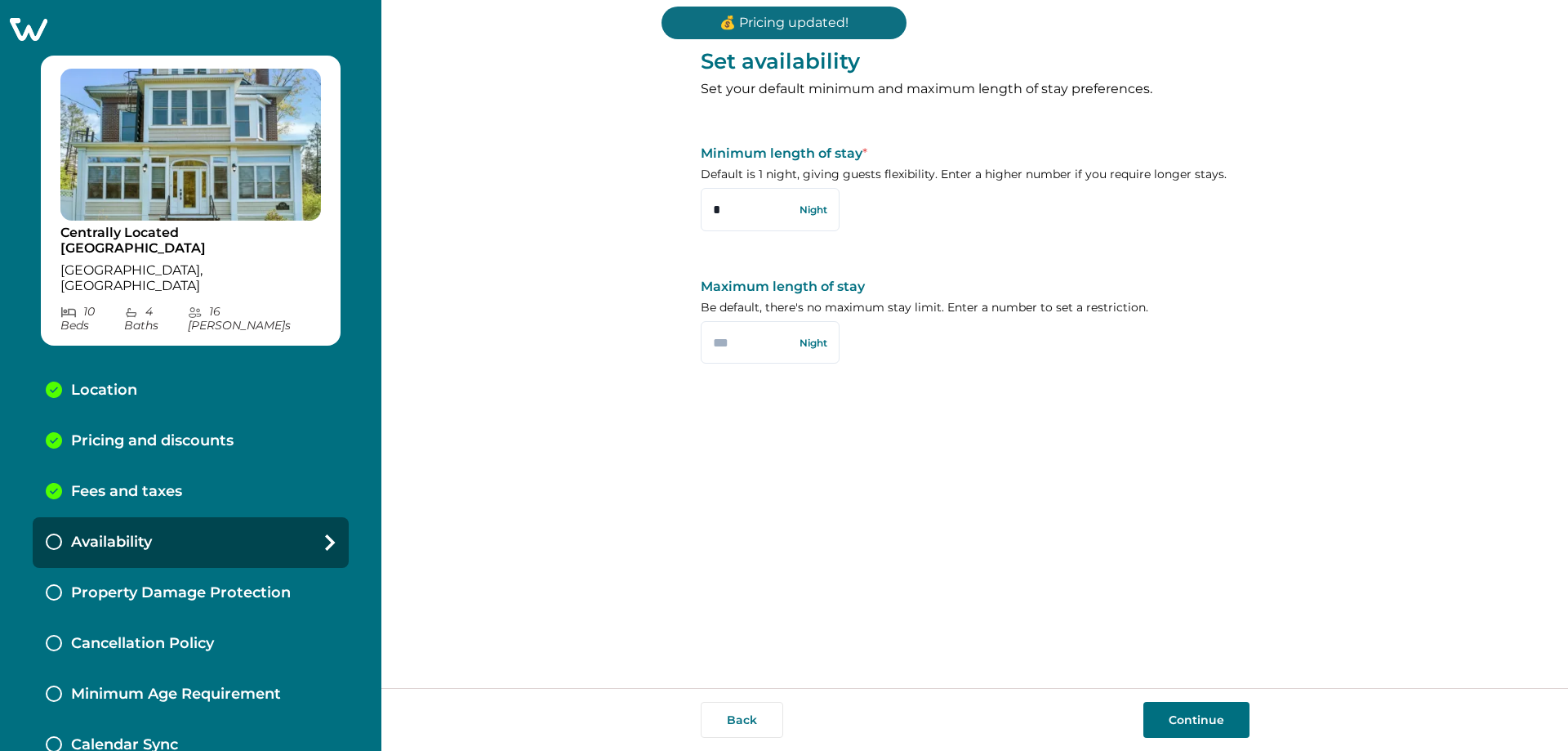
click at [778, 710] on button "Continue" at bounding box center [1196, 720] width 106 height 36
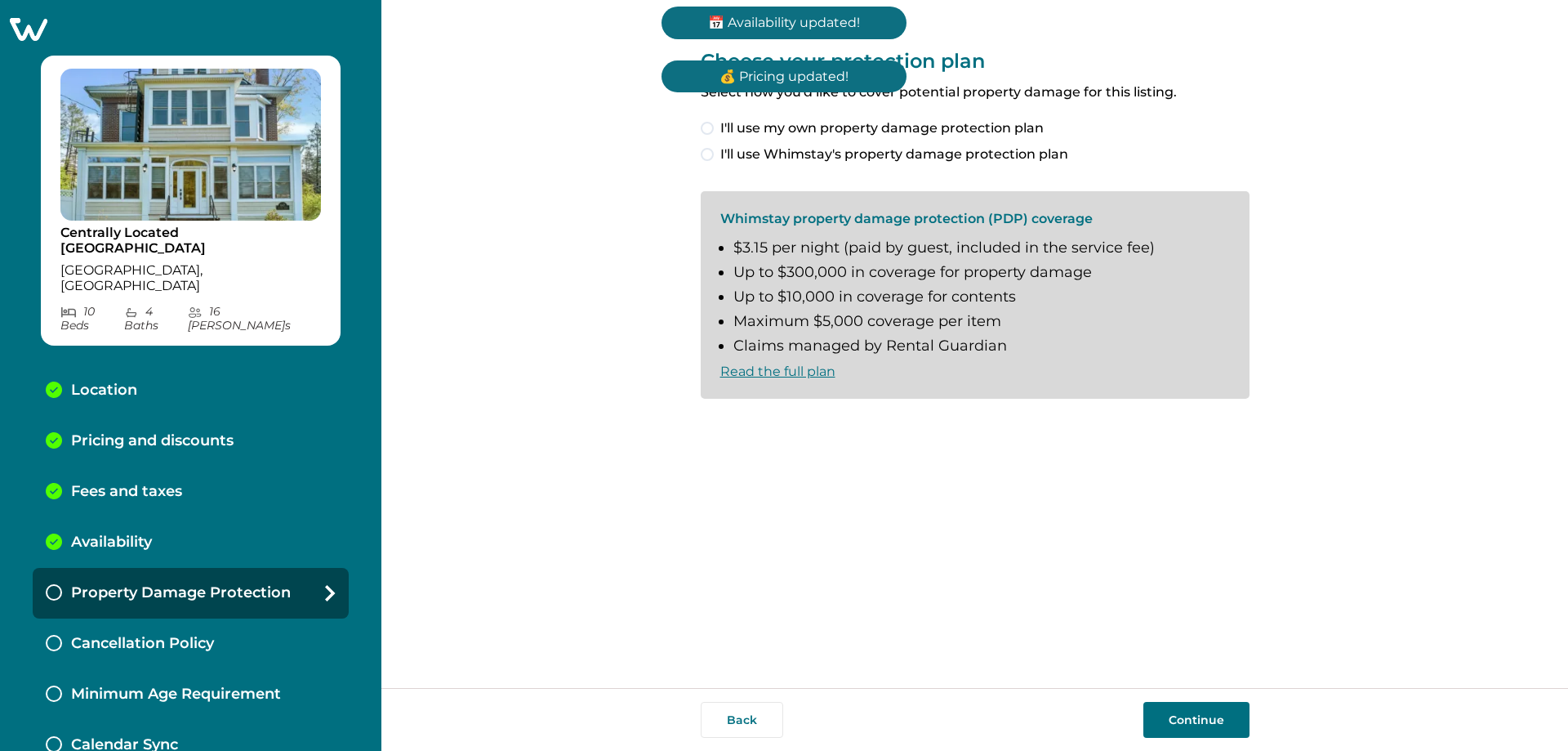
click at [701, 158] on label "I'll use Whimstay's property damage protection plan" at bounding box center [974, 154] width 549 height 20
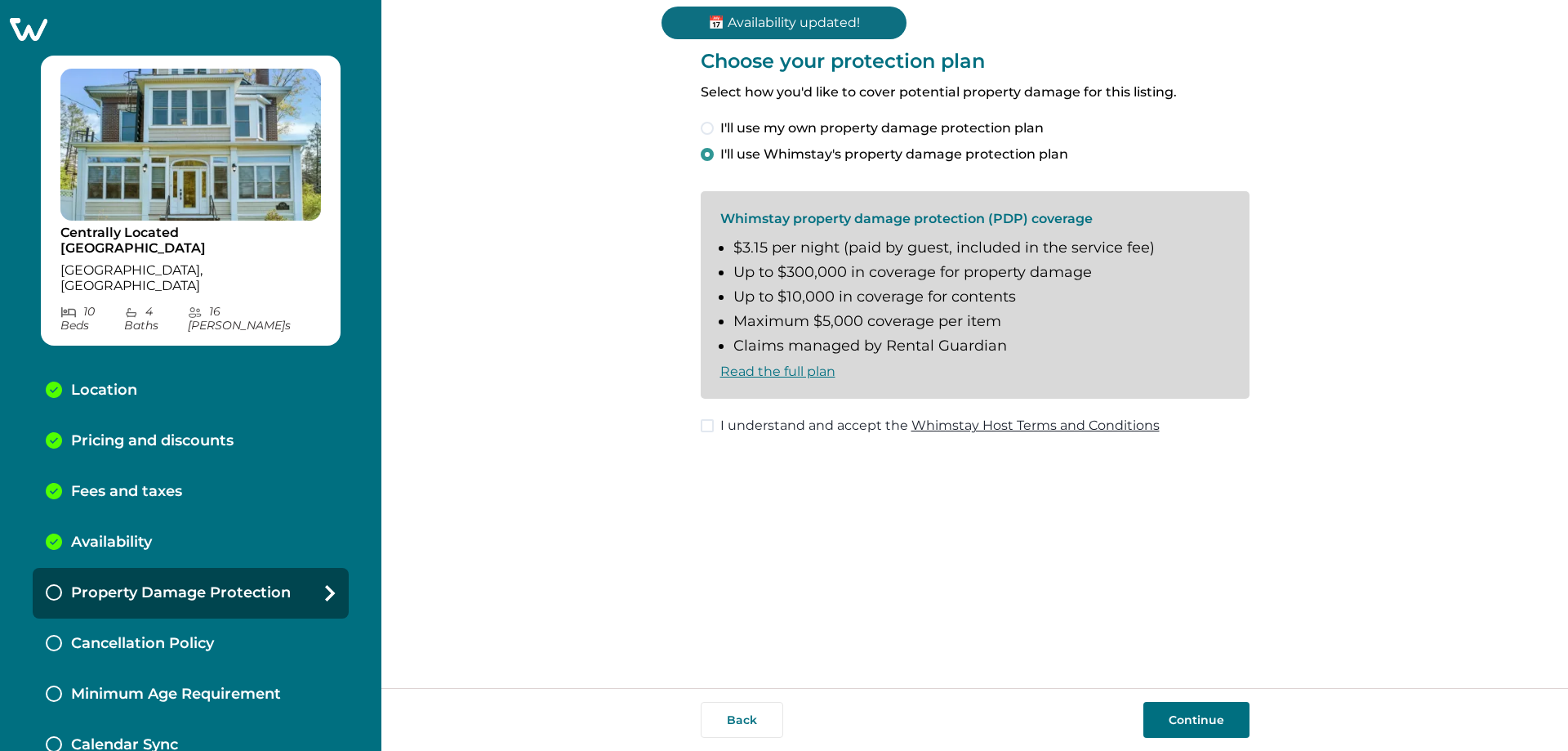
click at [706, 428] on span at bounding box center [706, 425] width 13 height 13
click at [778, 727] on button "Continue" at bounding box center [1196, 720] width 106 height 36
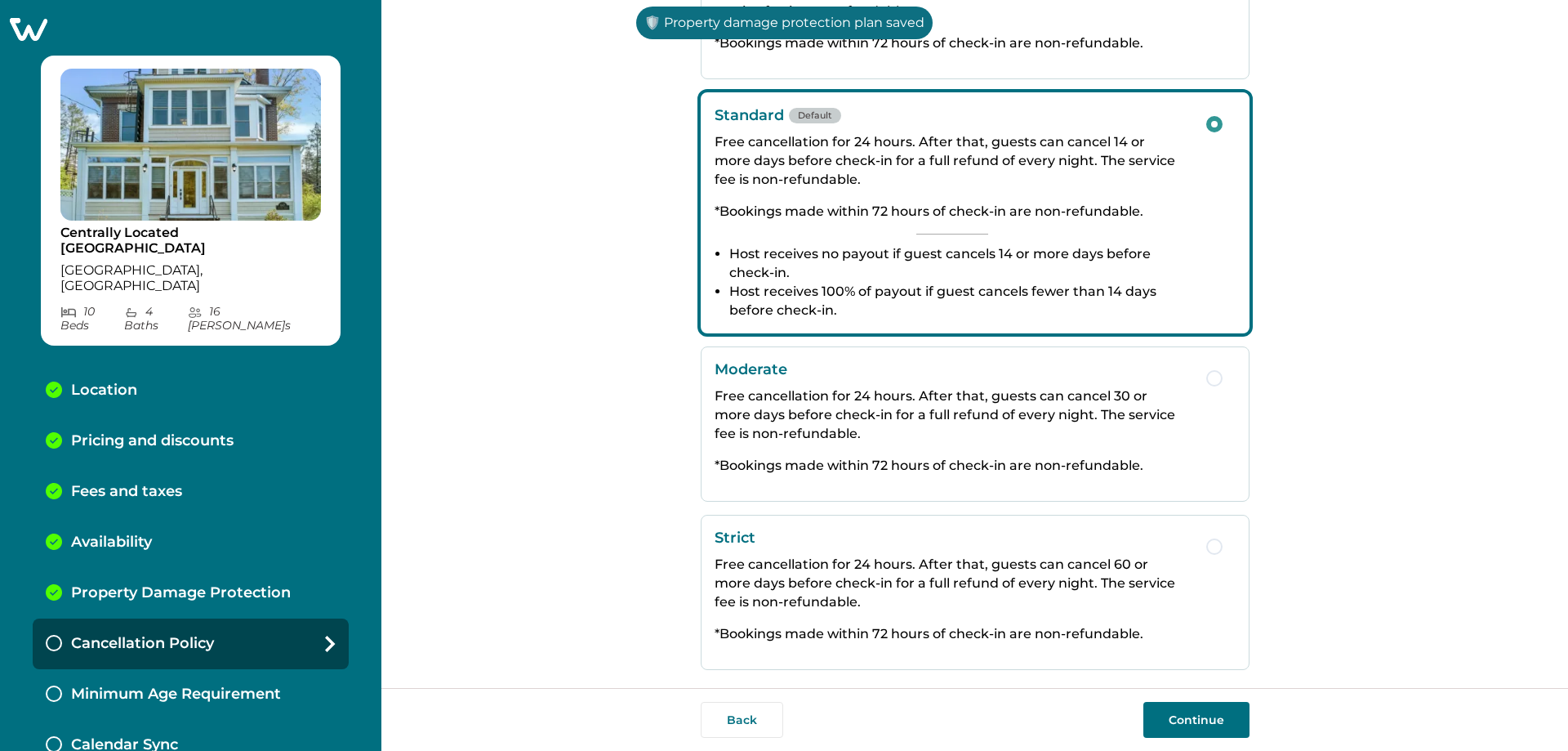
scroll to position [206, 0]
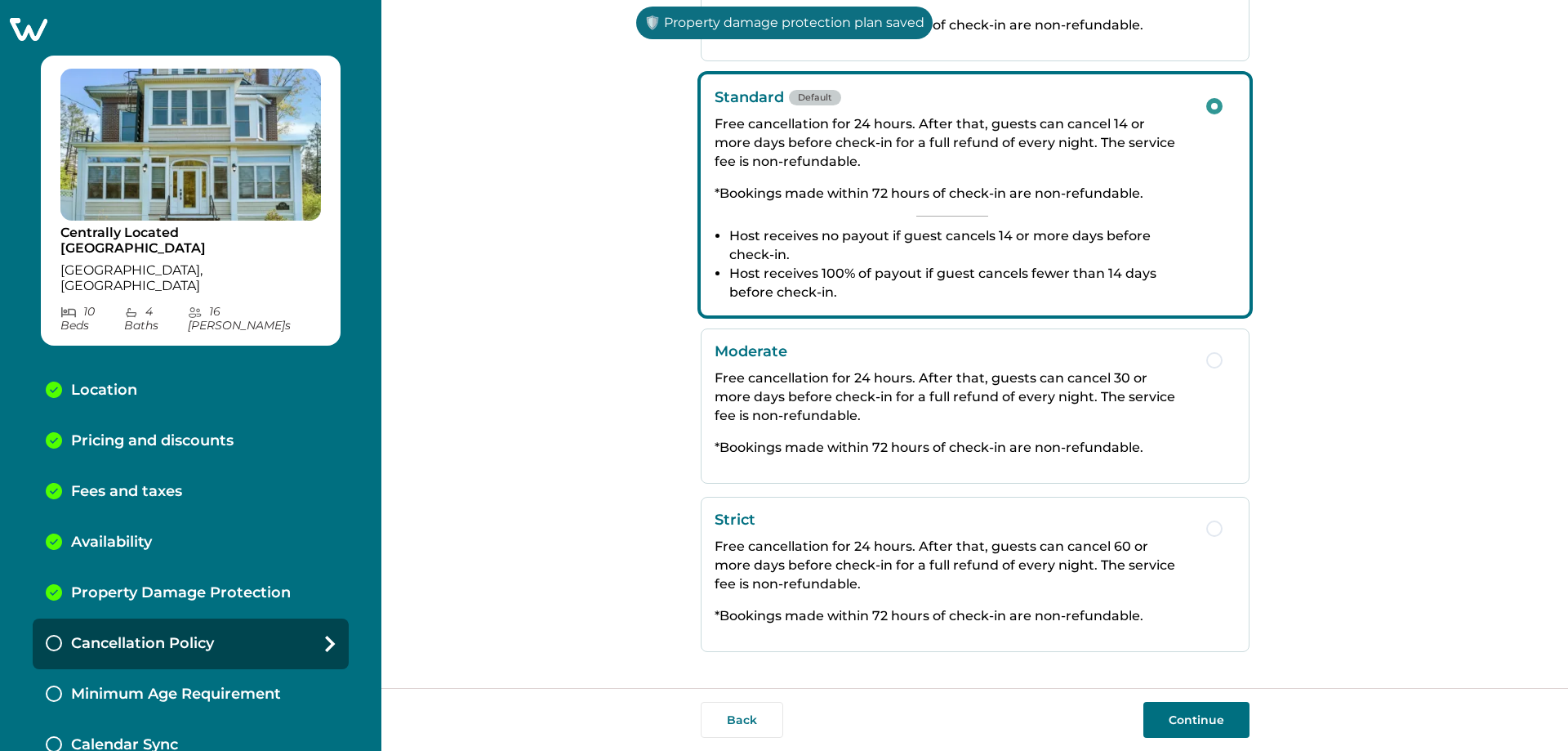
click at [778, 721] on button "Continue" at bounding box center [1196, 720] width 106 height 36
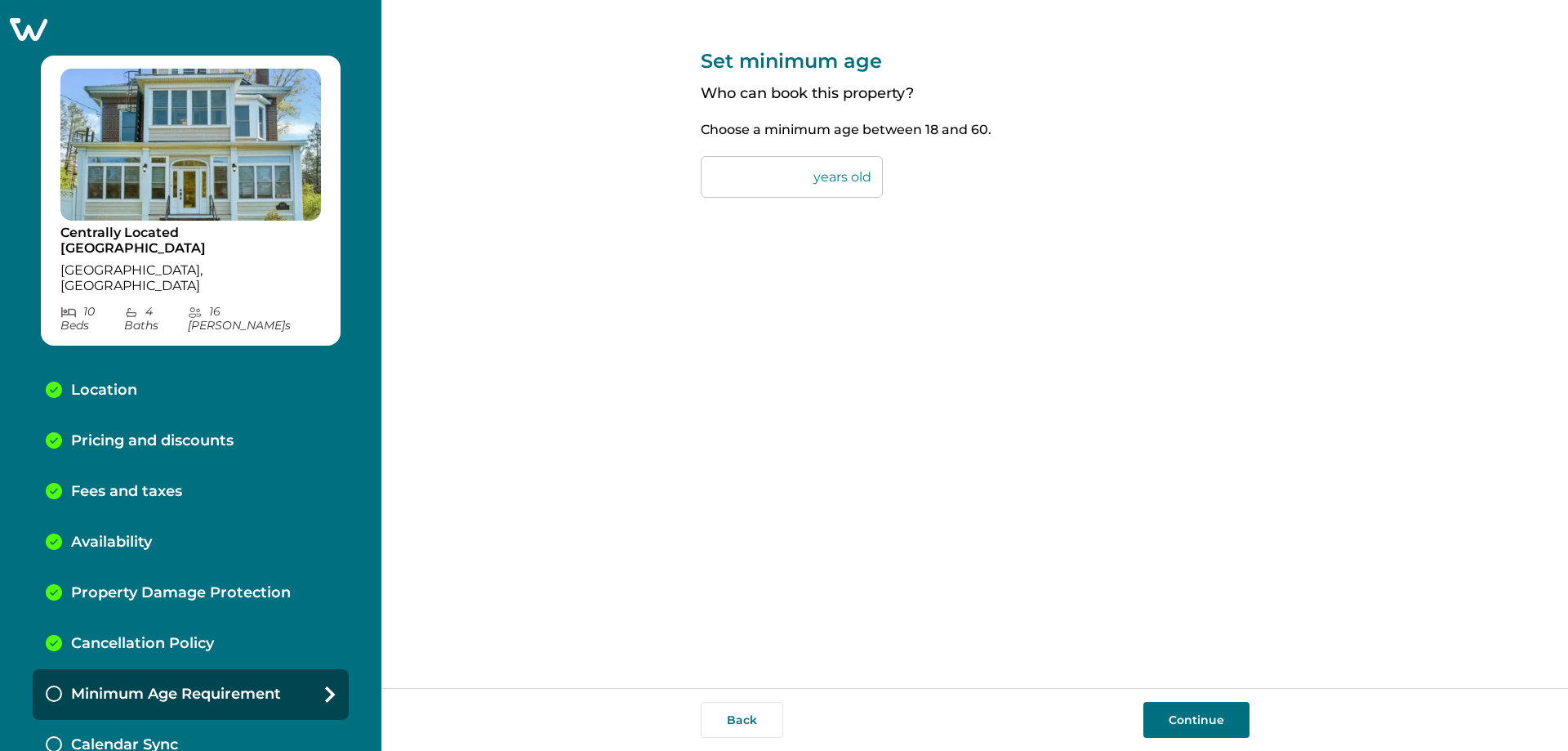
drag, startPoint x: 730, startPoint y: 182, endPoint x: 694, endPoint y: 188, distance: 36.5
click at [695, 188] on div "Set minimum age Who can book this property? Choose a minimum age between 18 and…" at bounding box center [974, 344] width 1186 height 688
type input "**"
click at [778, 729] on button "Continue" at bounding box center [1196, 720] width 106 height 36
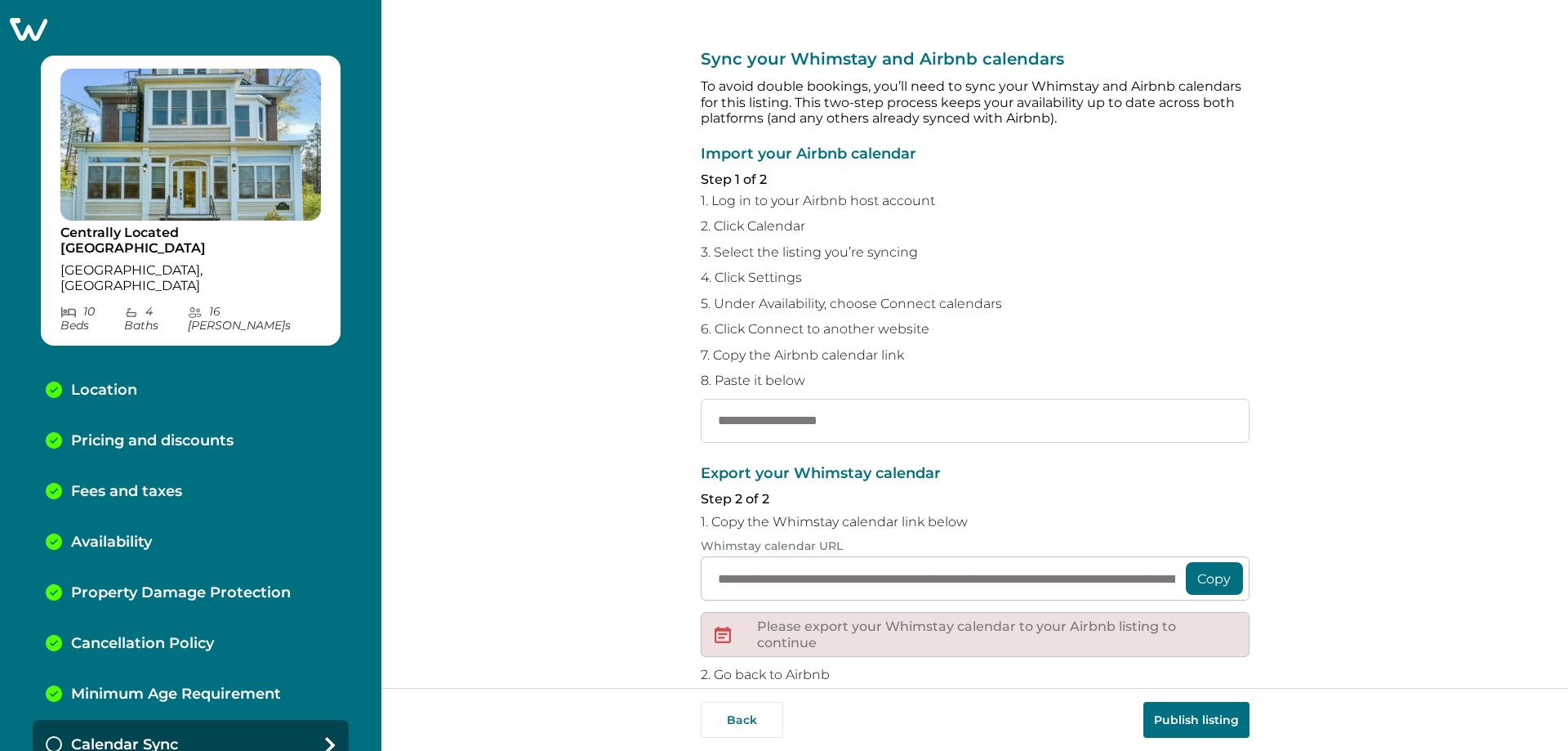
click at [778, 427] on input "text" at bounding box center [974, 420] width 549 height 44
paste input "**********"
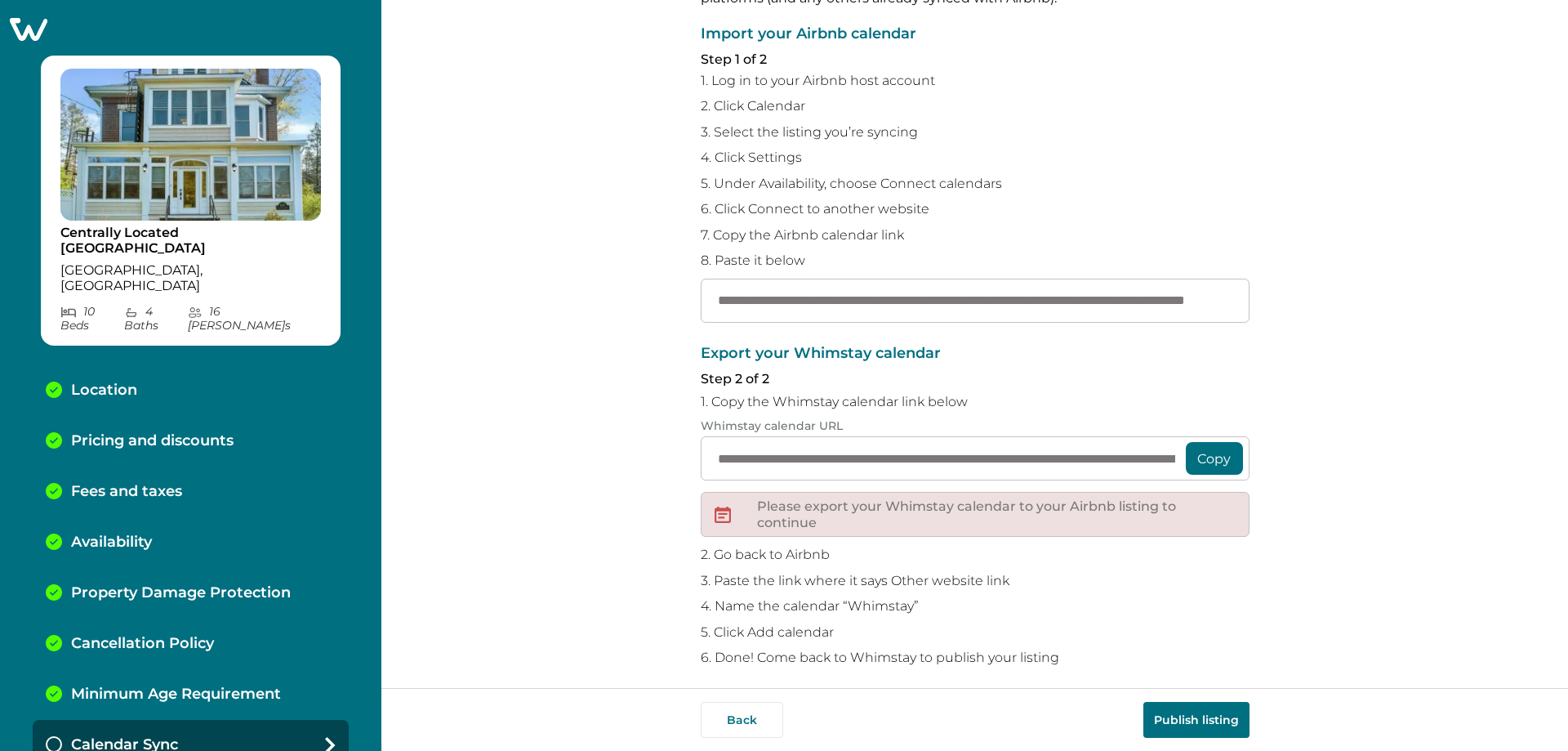
scroll to position [131, 0]
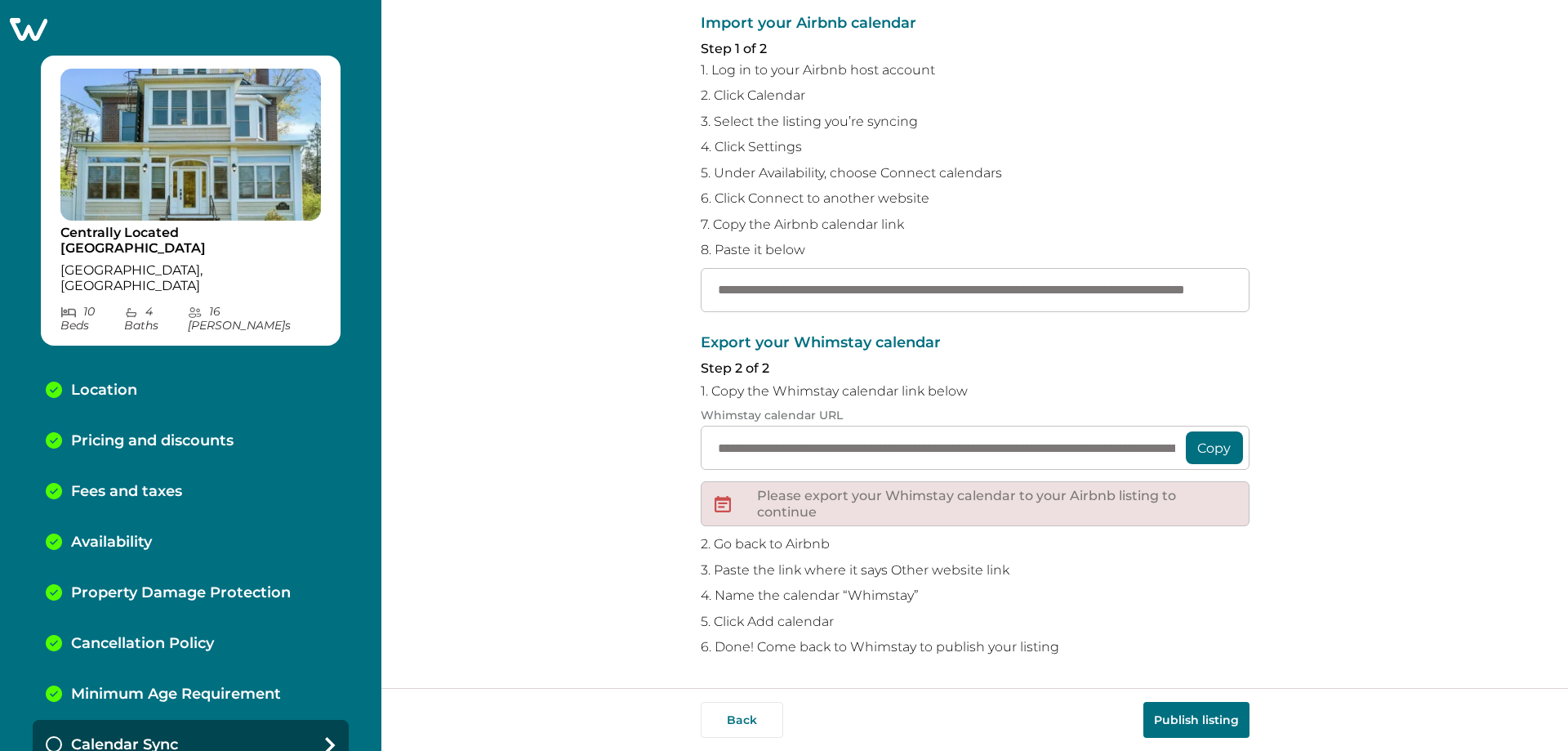
type input "**********"
click at [778, 441] on button "Copy" at bounding box center [1215, 448] width 57 height 32
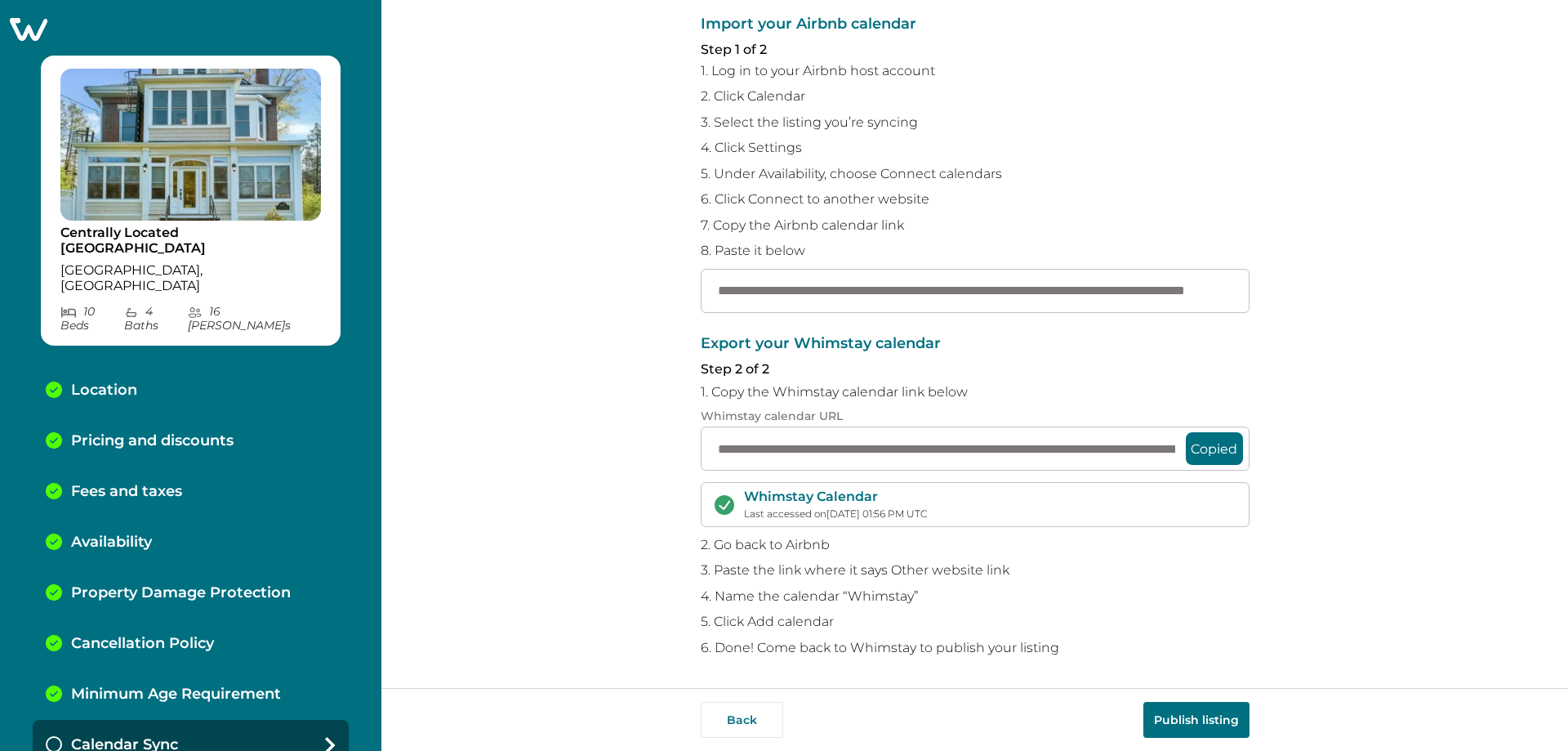
click at [778, 720] on button "Publish listing" at bounding box center [1196, 720] width 106 height 36
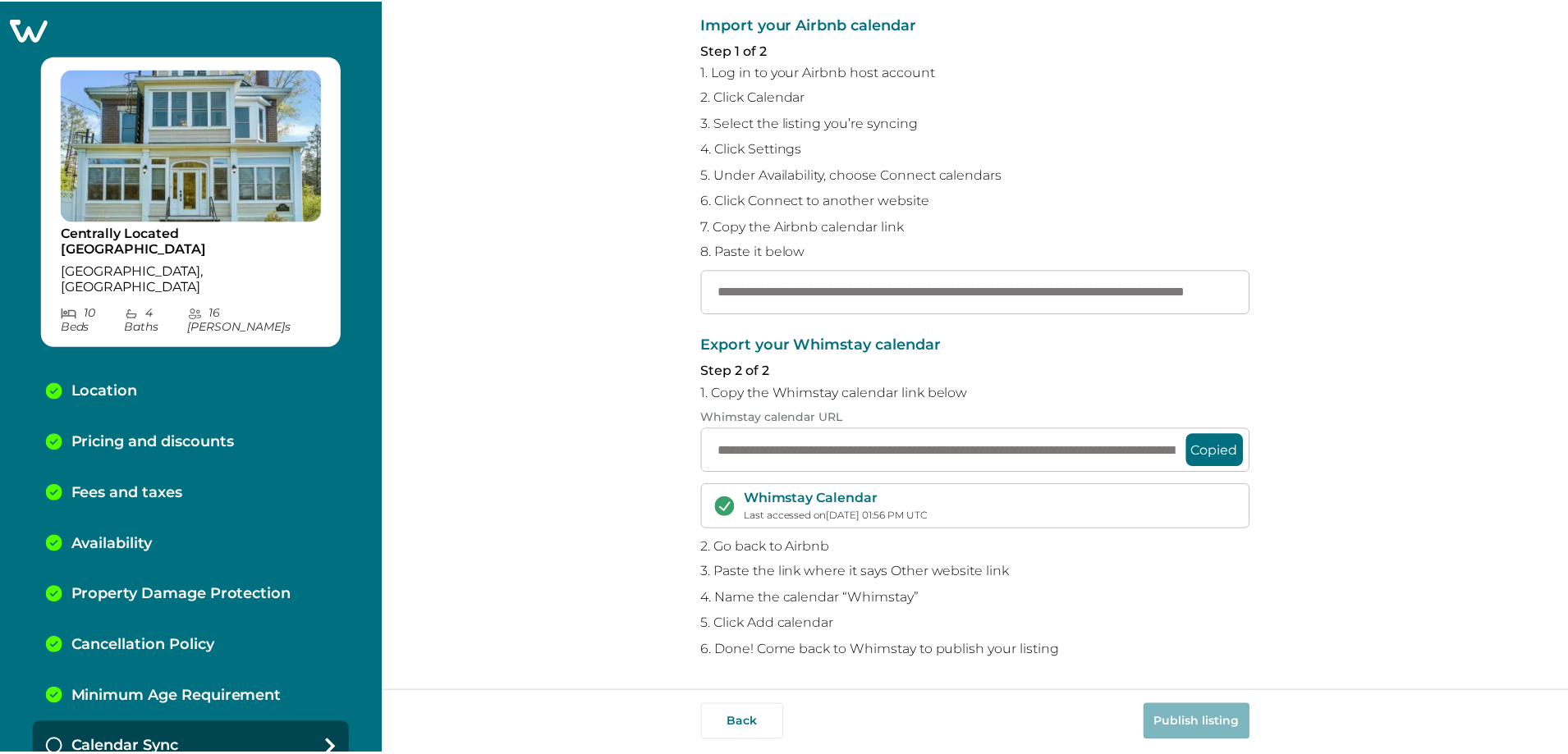
scroll to position [41, 0]
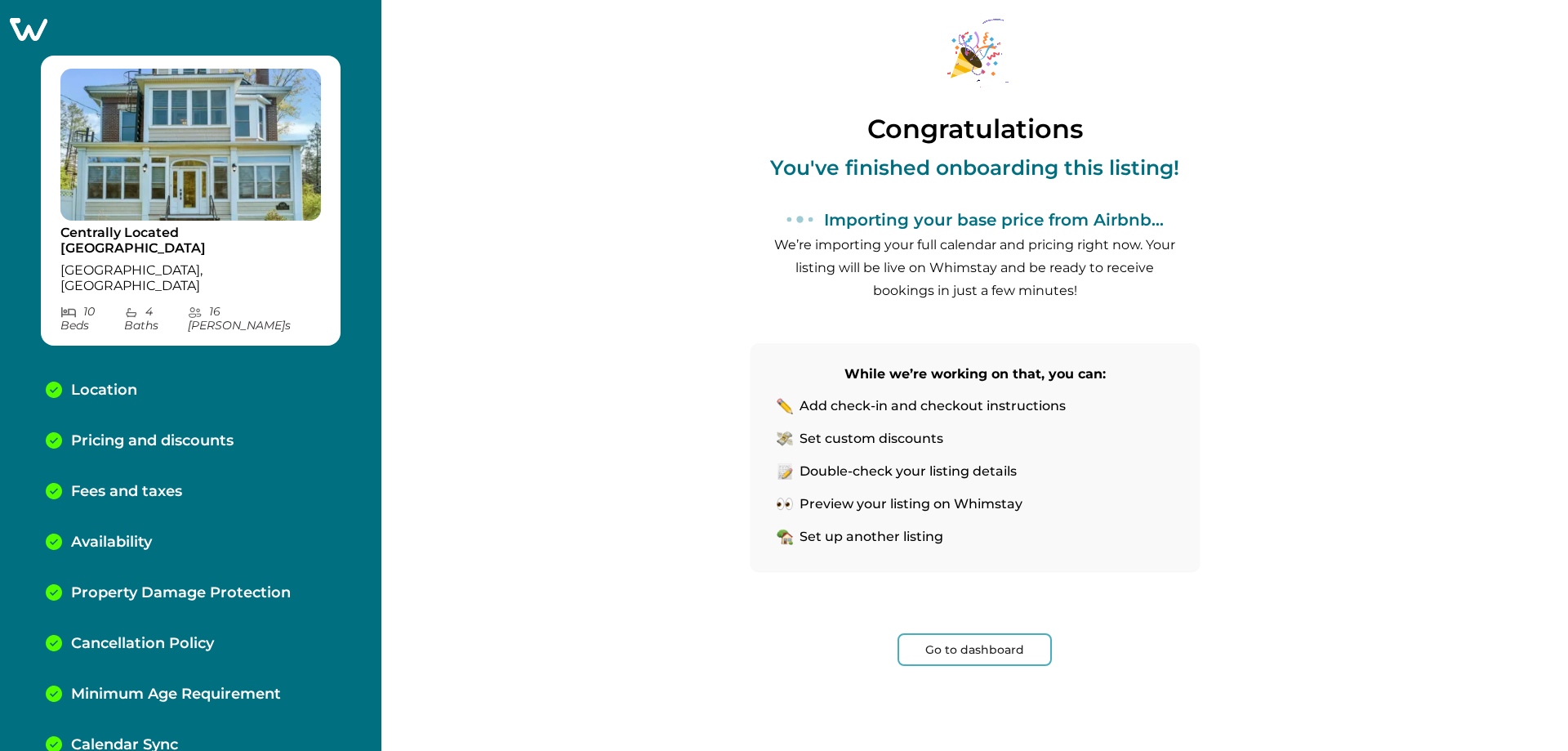
click at [778, 651] on button "Go to dashboard" at bounding box center [974, 649] width 154 height 32
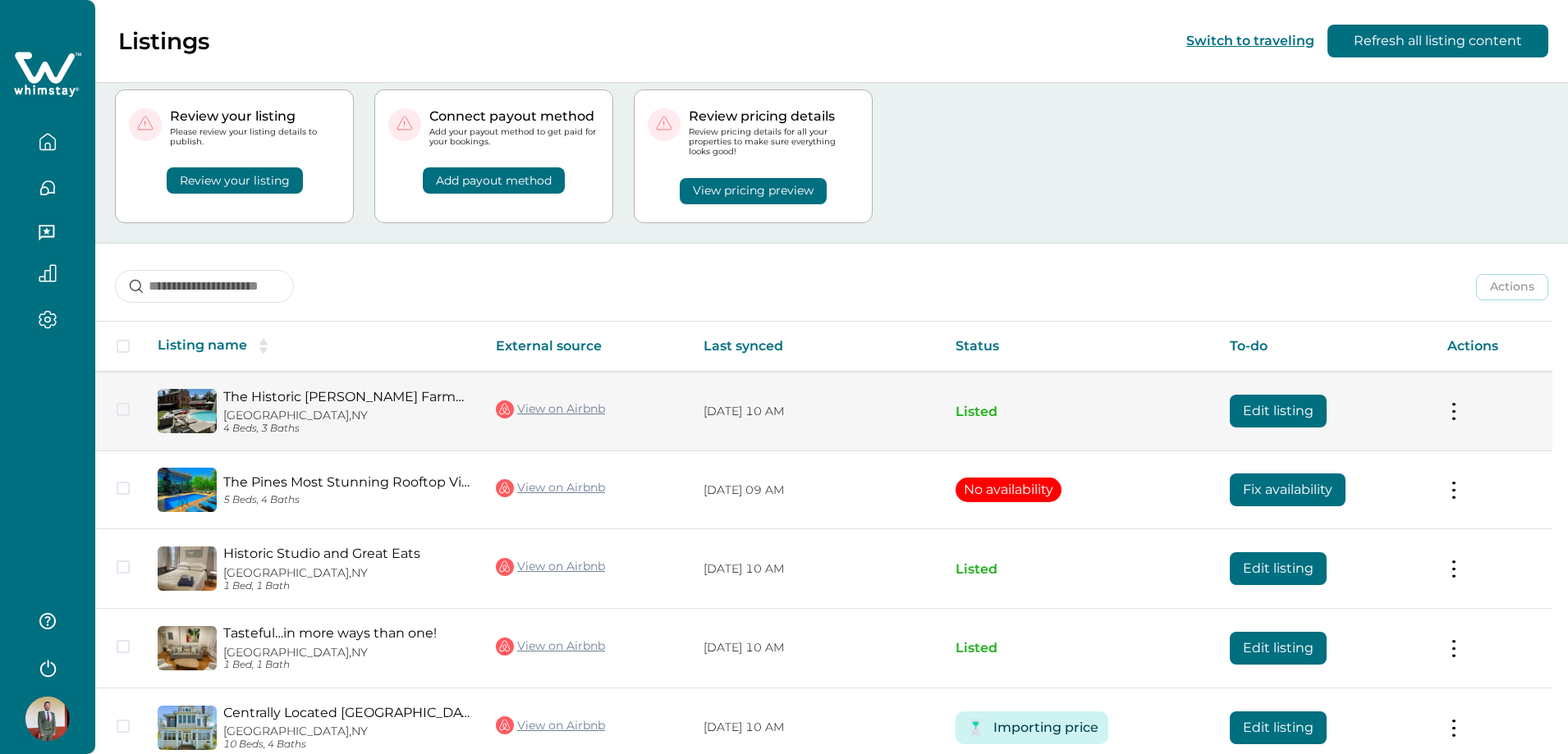
scroll to position [120, 0]
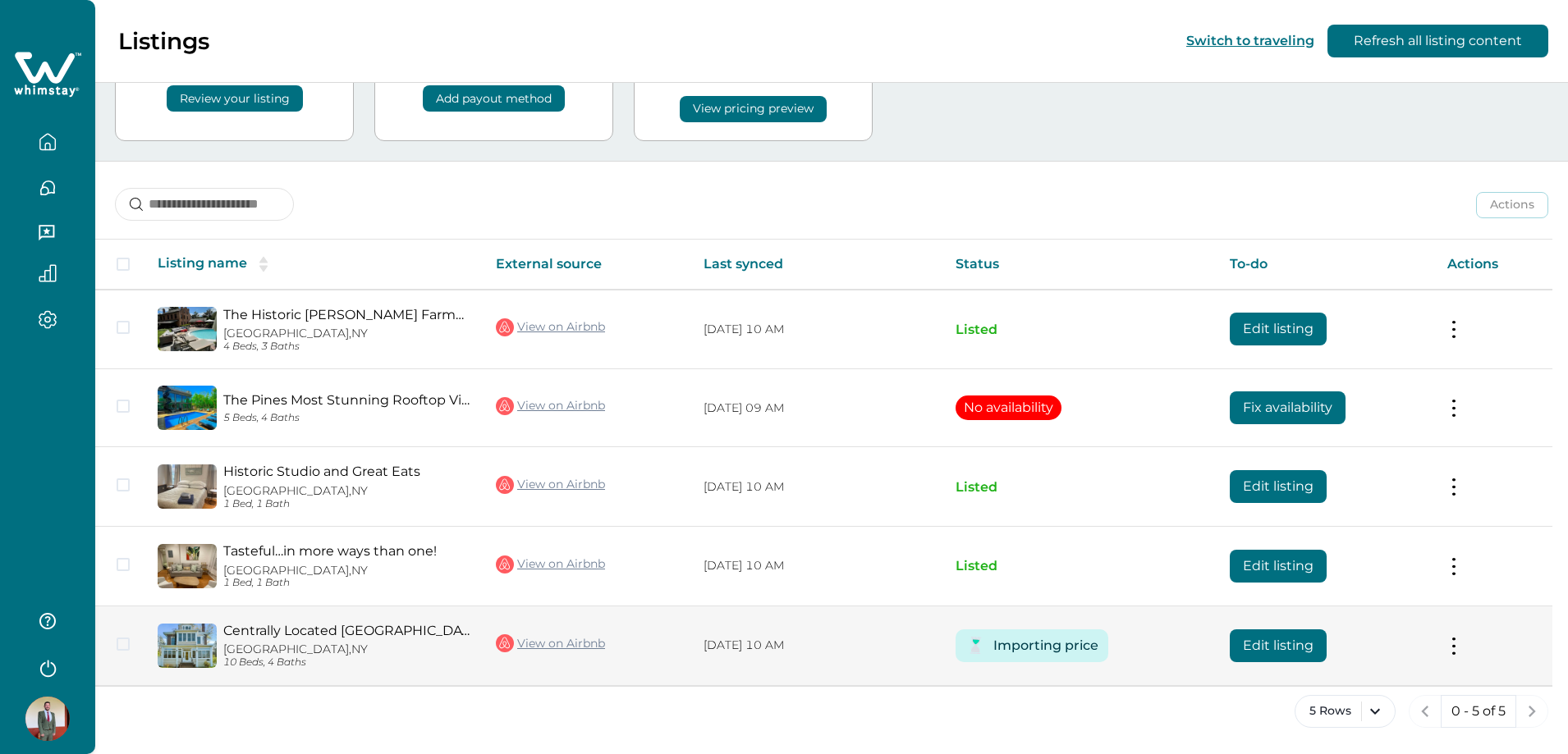
click at [782, 653] on td "Actions View listing on Whimstay Unlist listing View listing details" at bounding box center [1493, 646] width 118 height 80
click at [782, 646] on button "Edit listing" at bounding box center [1278, 645] width 97 height 33
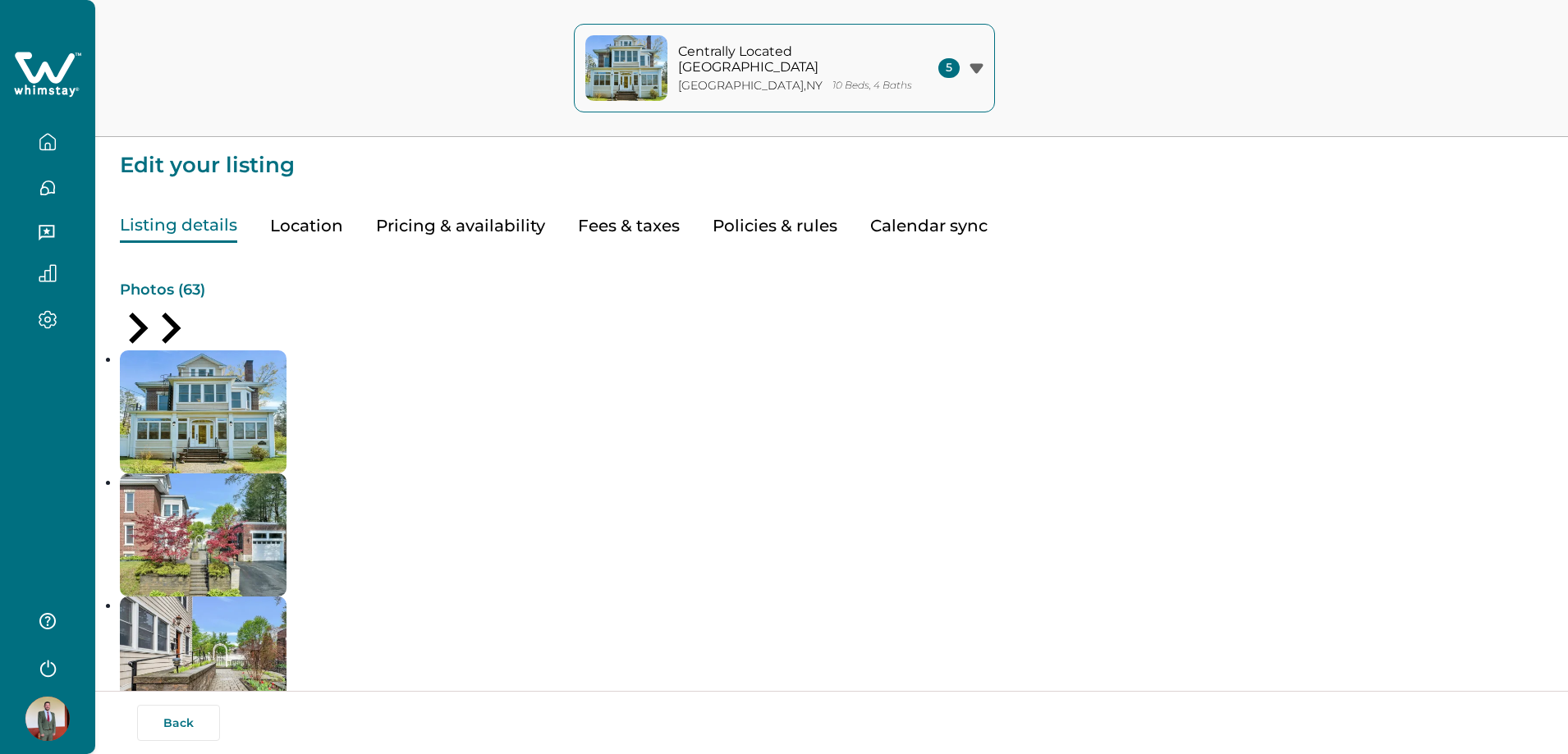
click at [480, 233] on button "Pricing & availability" at bounding box center [460, 226] width 169 height 34
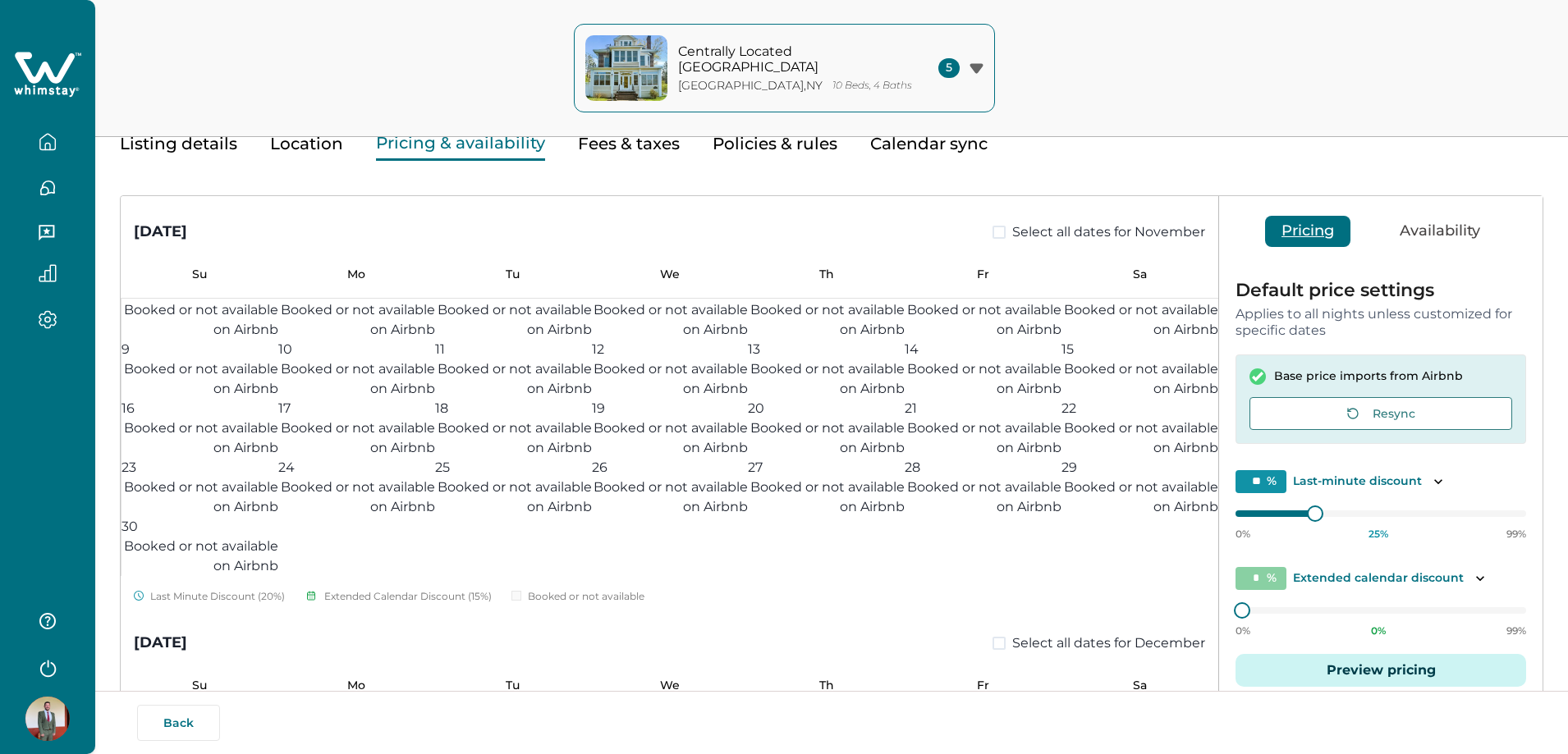
scroll to position [820, 0]
click at [782, 413] on button "Resync" at bounding box center [1381, 413] width 262 height 33
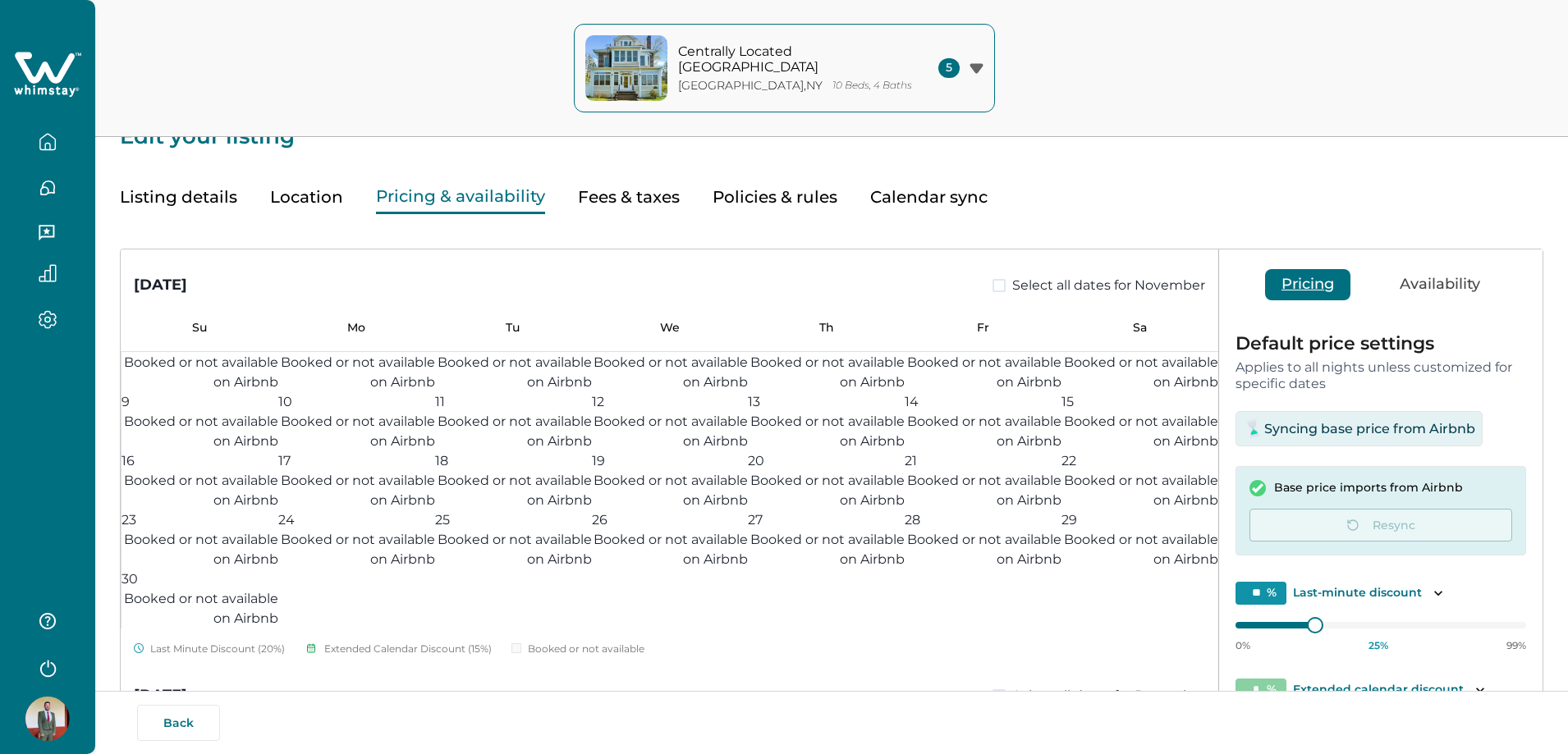
scroll to position [0, 0]
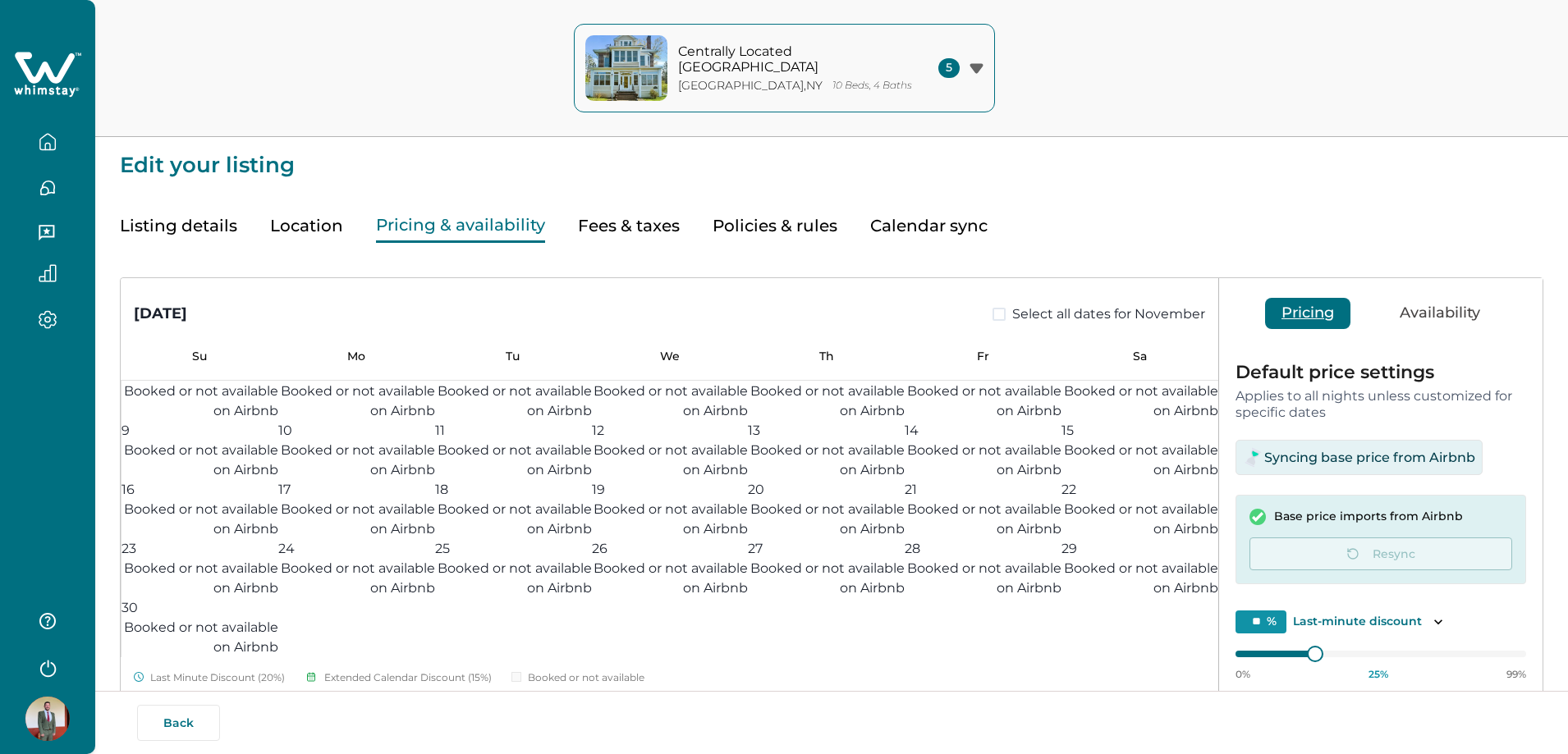
click at [782, 308] on button "Availability" at bounding box center [1440, 313] width 113 height 32
click at [782, 310] on button "Pricing" at bounding box center [1308, 313] width 86 height 32
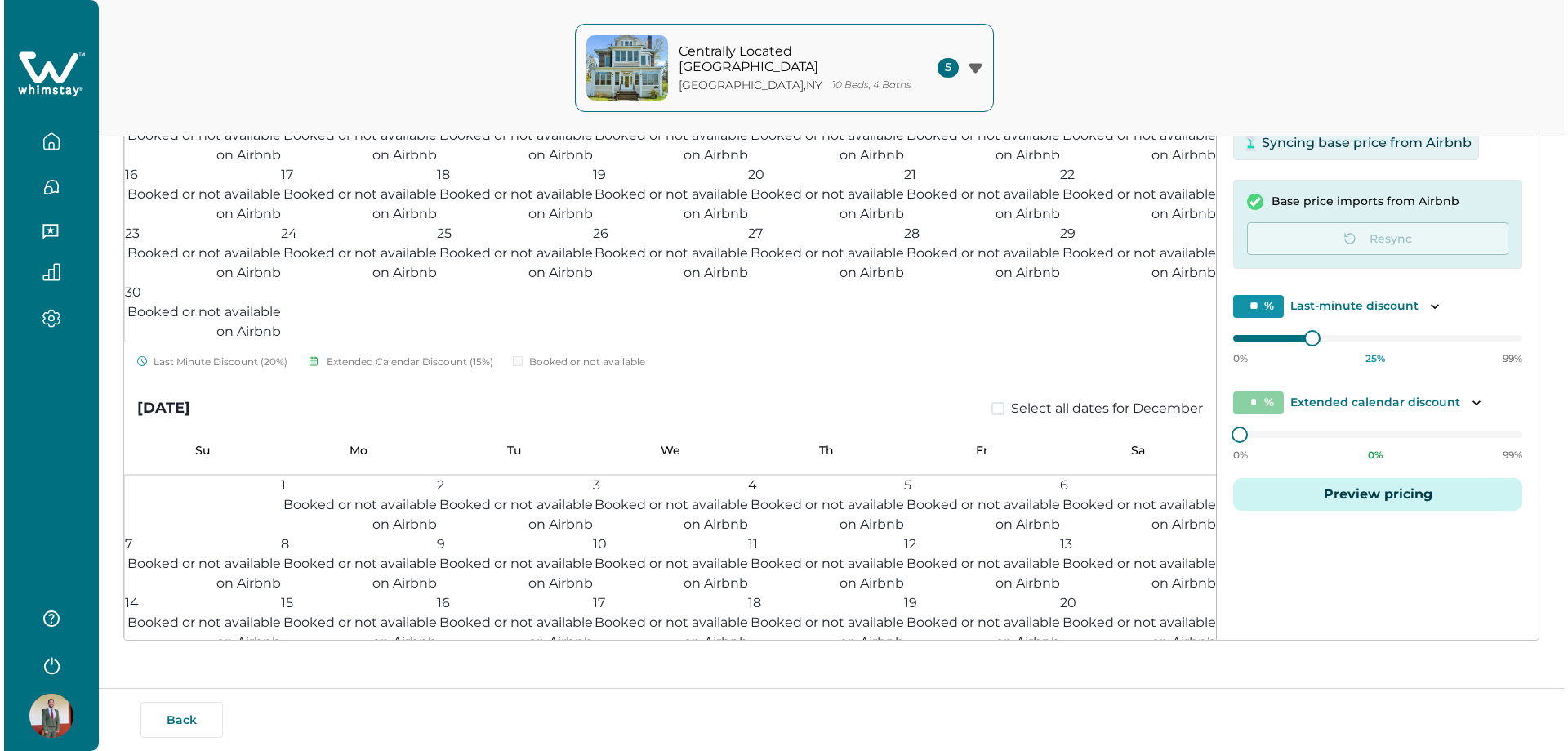
scroll to position [314, 0]
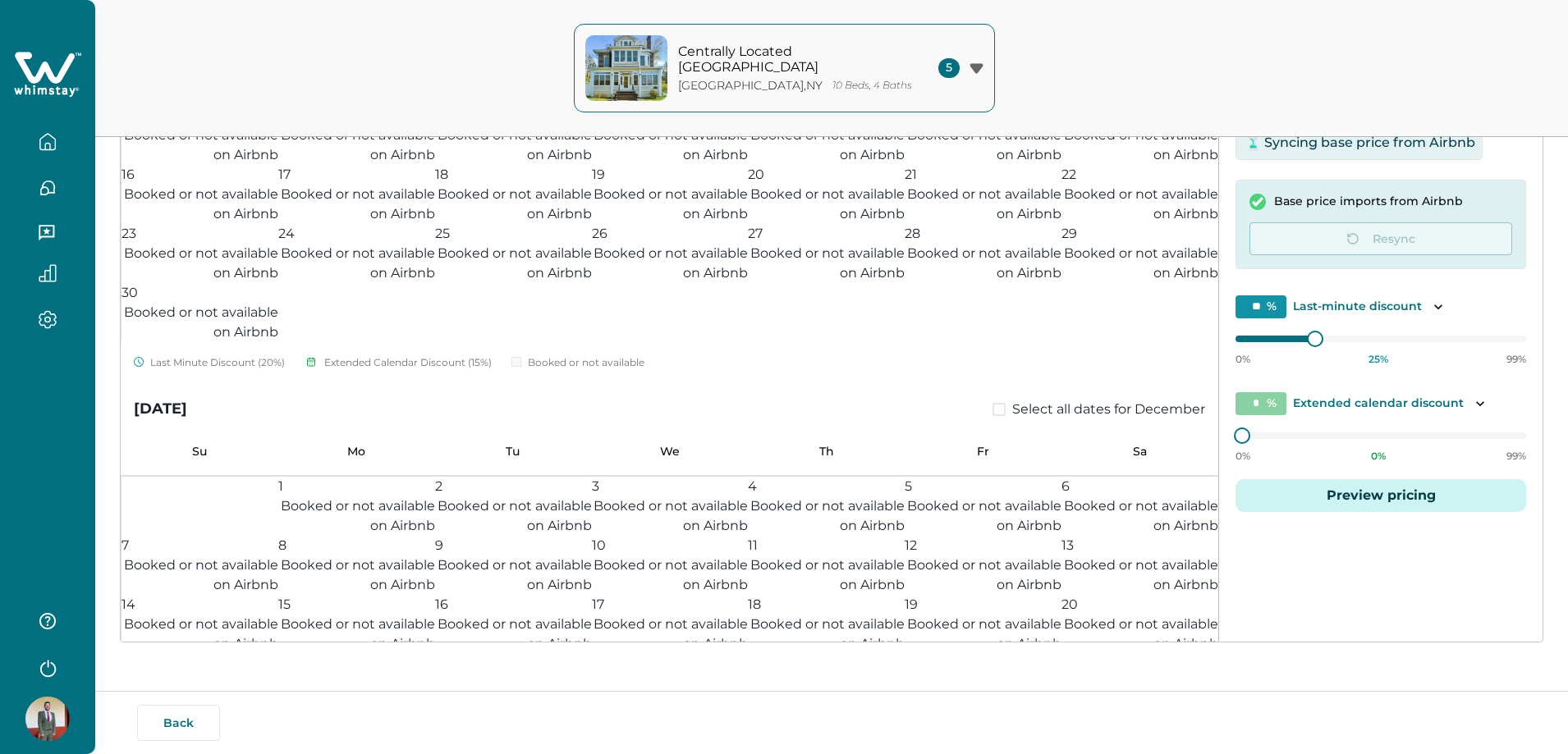
click at [782, 498] on button "Preview pricing" at bounding box center [1381, 495] width 291 height 33
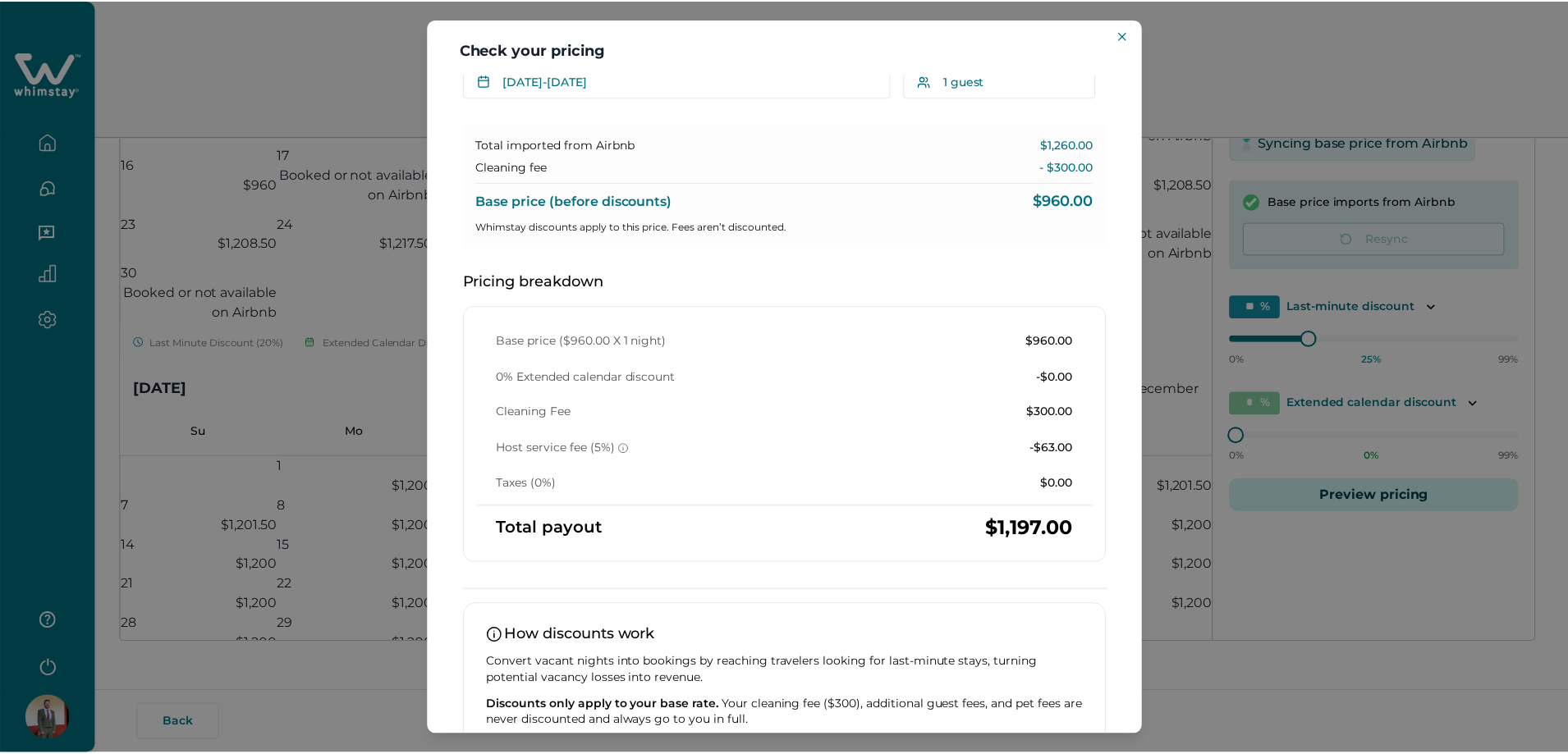
scroll to position [0, 0]
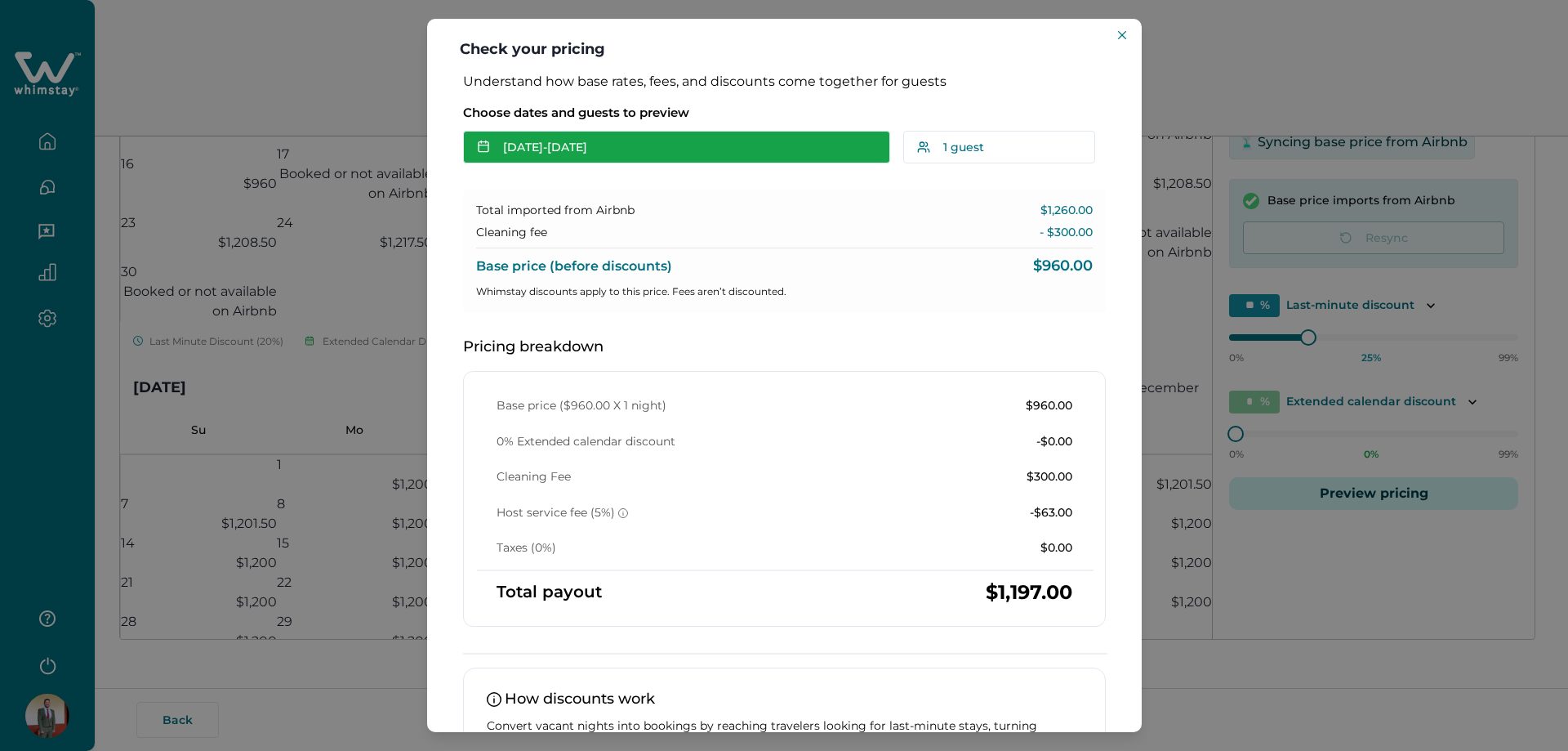
click at [718, 152] on button "Oct 26 - Oct 27" at bounding box center [676, 146] width 427 height 32
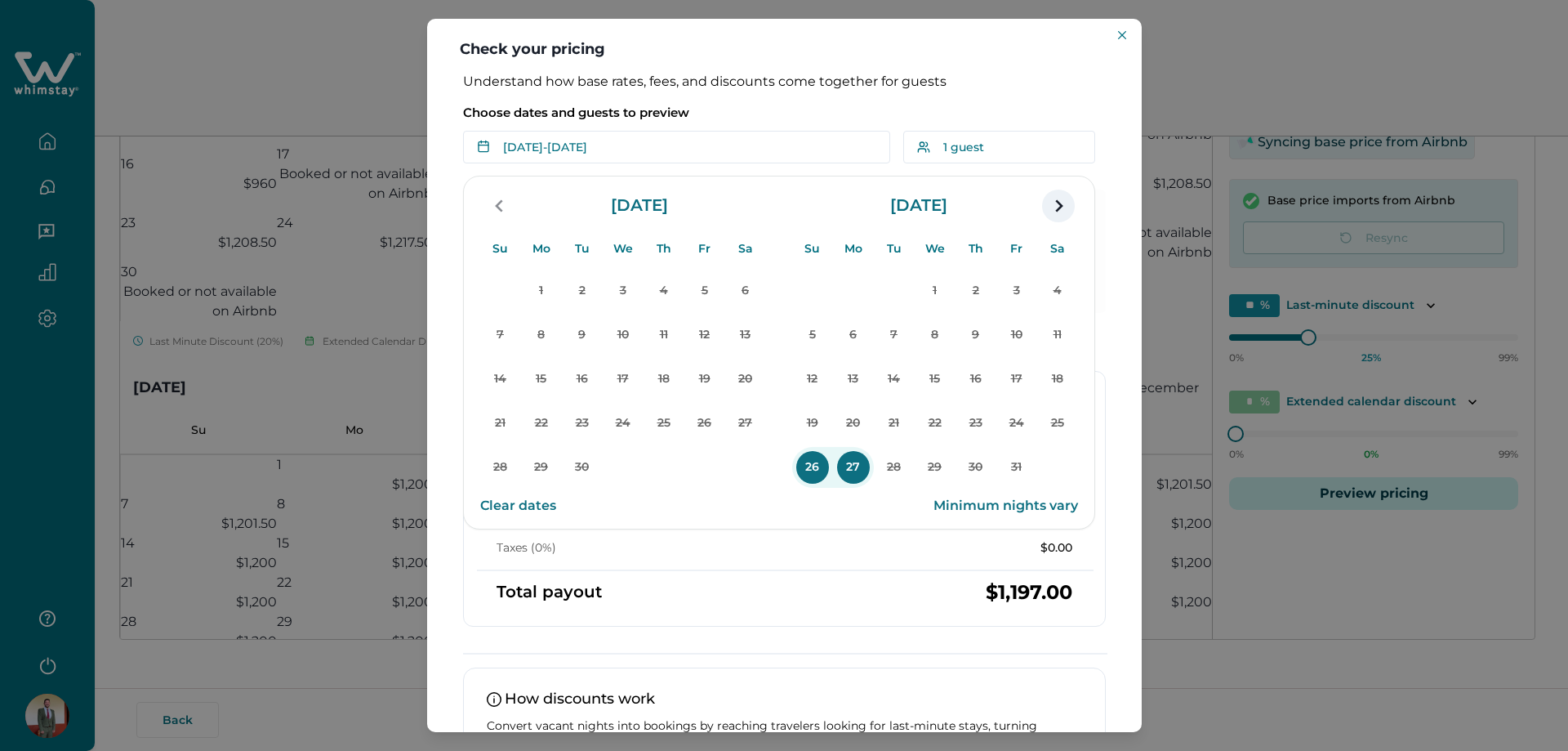
click at [778, 202] on icon "navigation button" at bounding box center [1058, 206] width 26 height 29
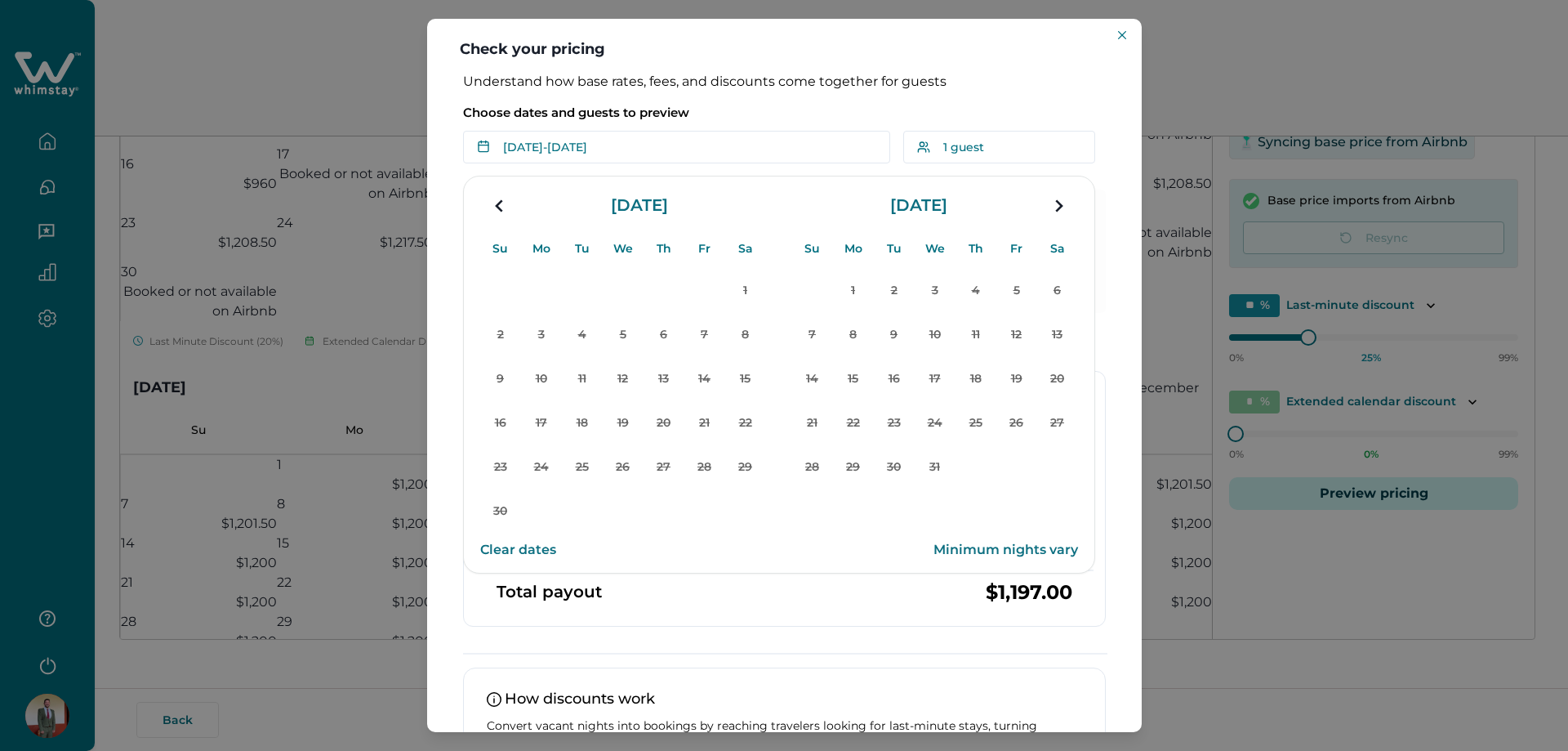
click at [547, 543] on button "Clear dates" at bounding box center [517, 550] width 76 height 32
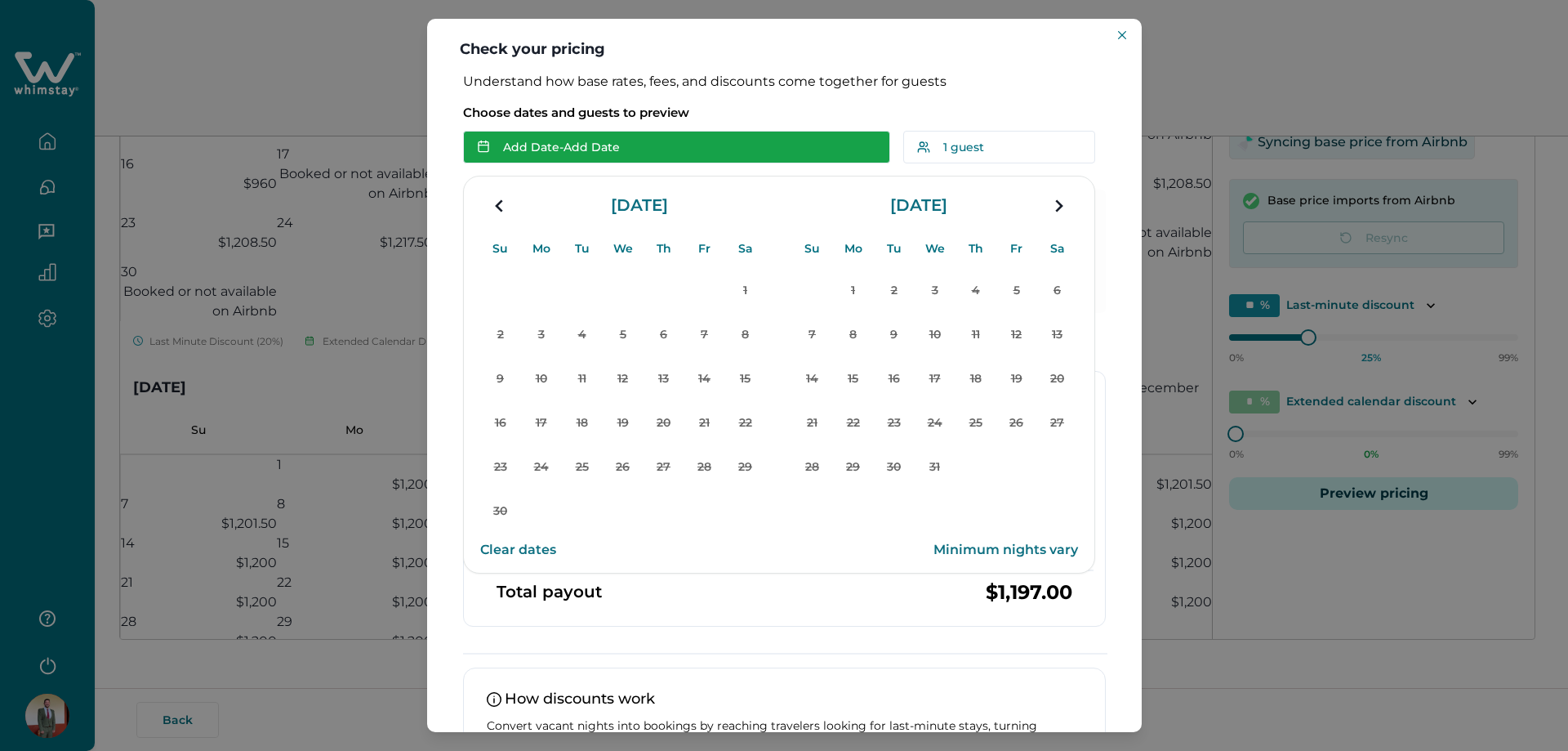
click at [554, 147] on button "Add Date - Add Date" at bounding box center [676, 146] width 427 height 32
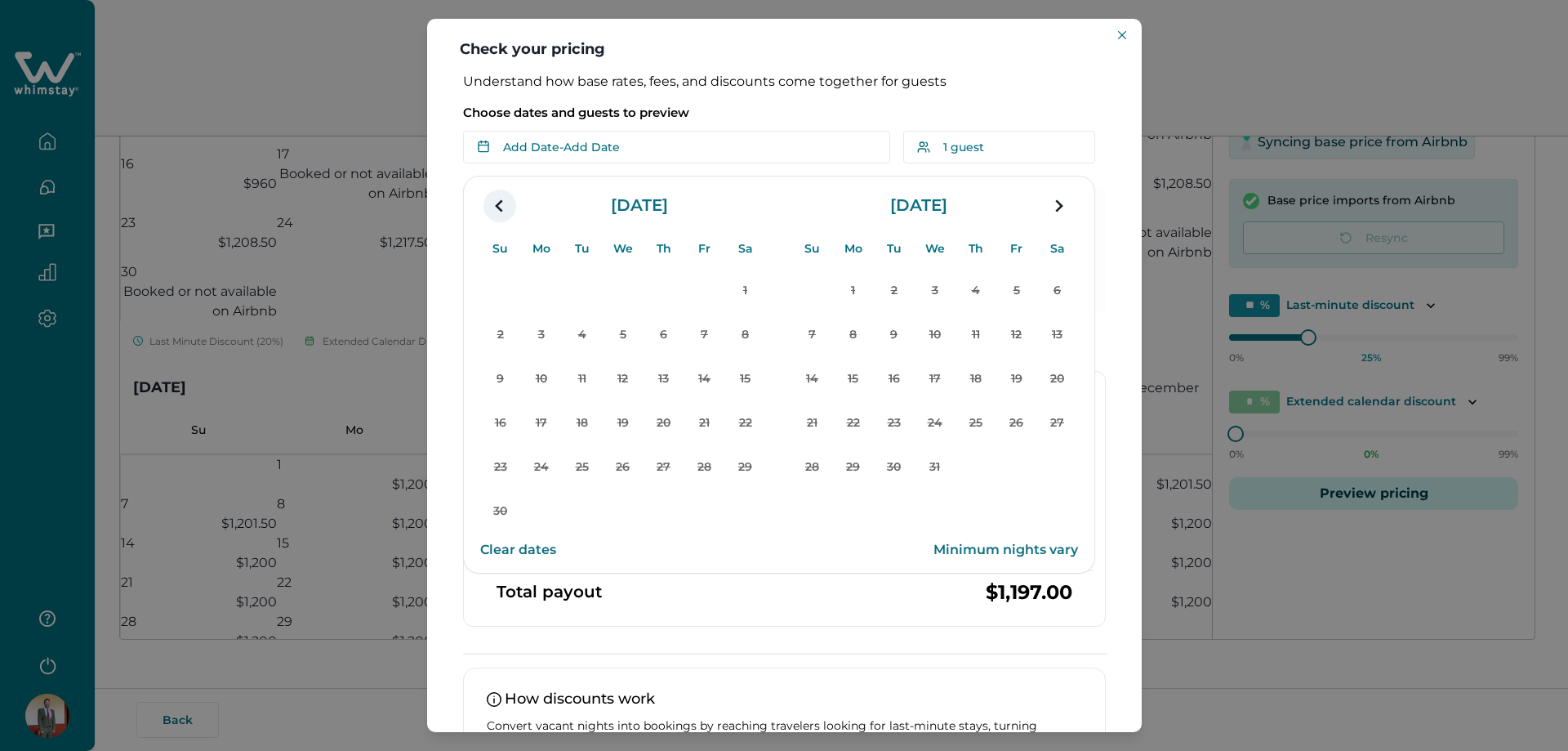
click at [492, 200] on icon "navigation button" at bounding box center [499, 206] width 26 height 29
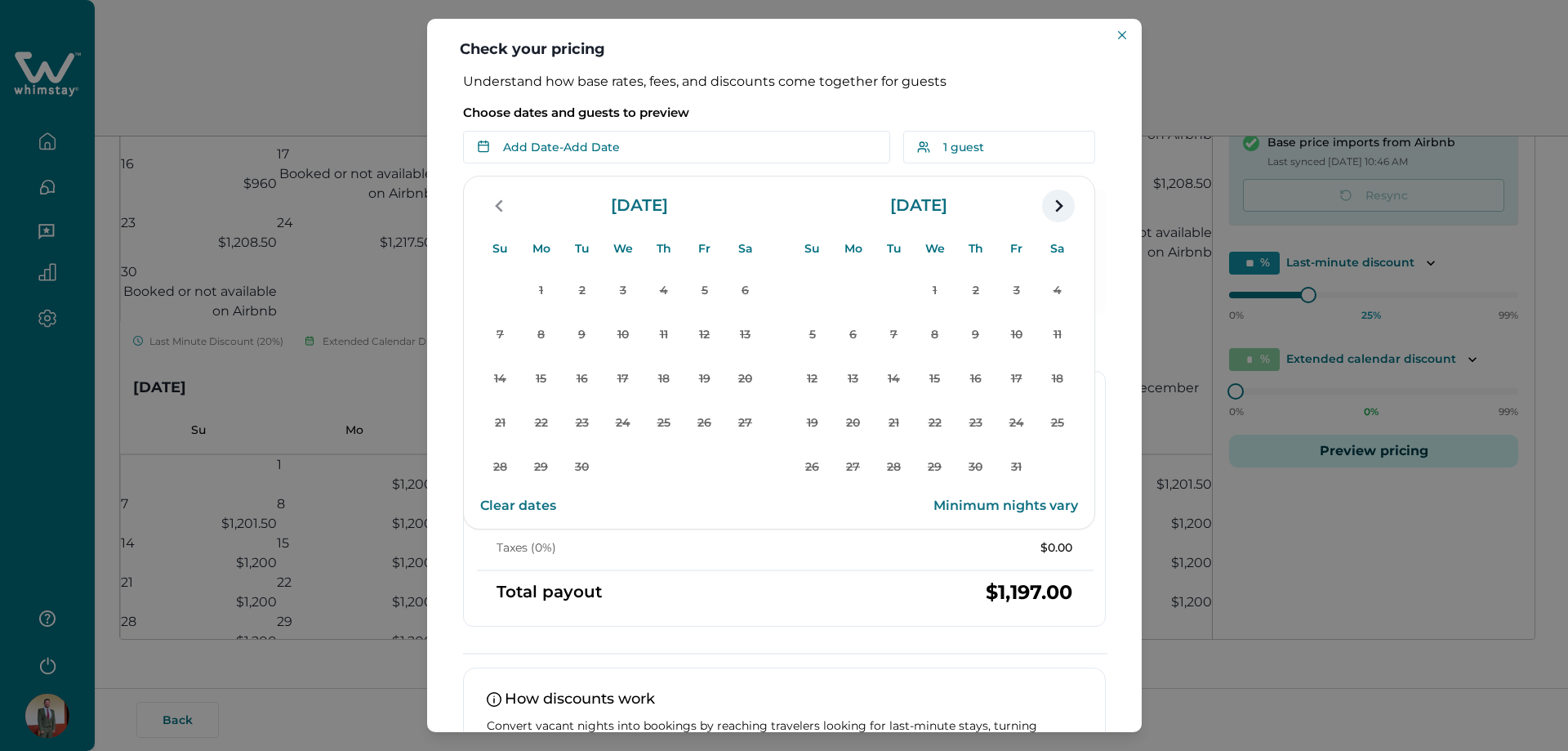
click at [778, 210] on icon "navigation button" at bounding box center [1058, 206] width 26 height 29
click at [778, 28] on button "Close" at bounding box center [1123, 35] width 20 height 20
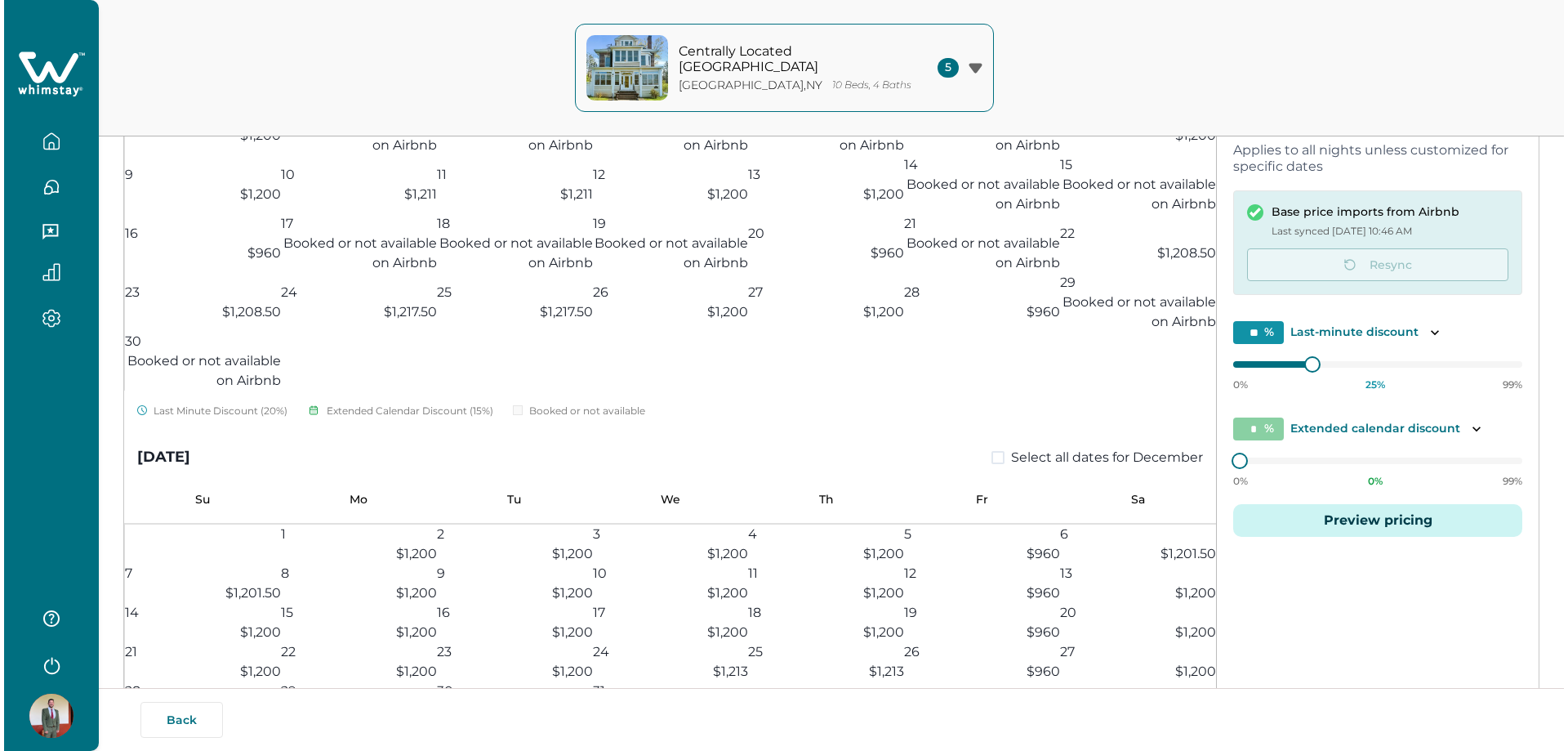
scroll to position [245, 0]
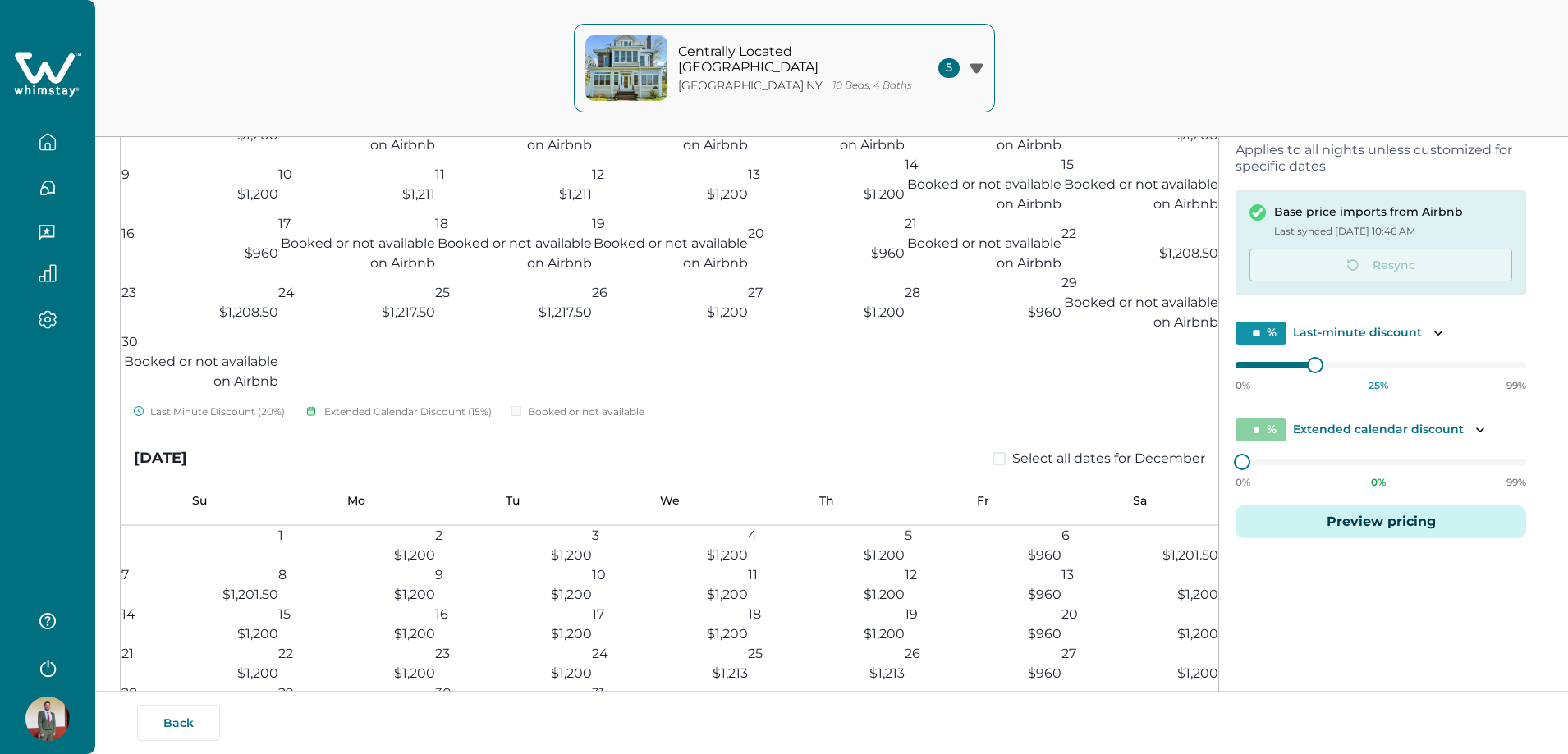
click at [782, 523] on button "Preview pricing" at bounding box center [1381, 521] width 291 height 33
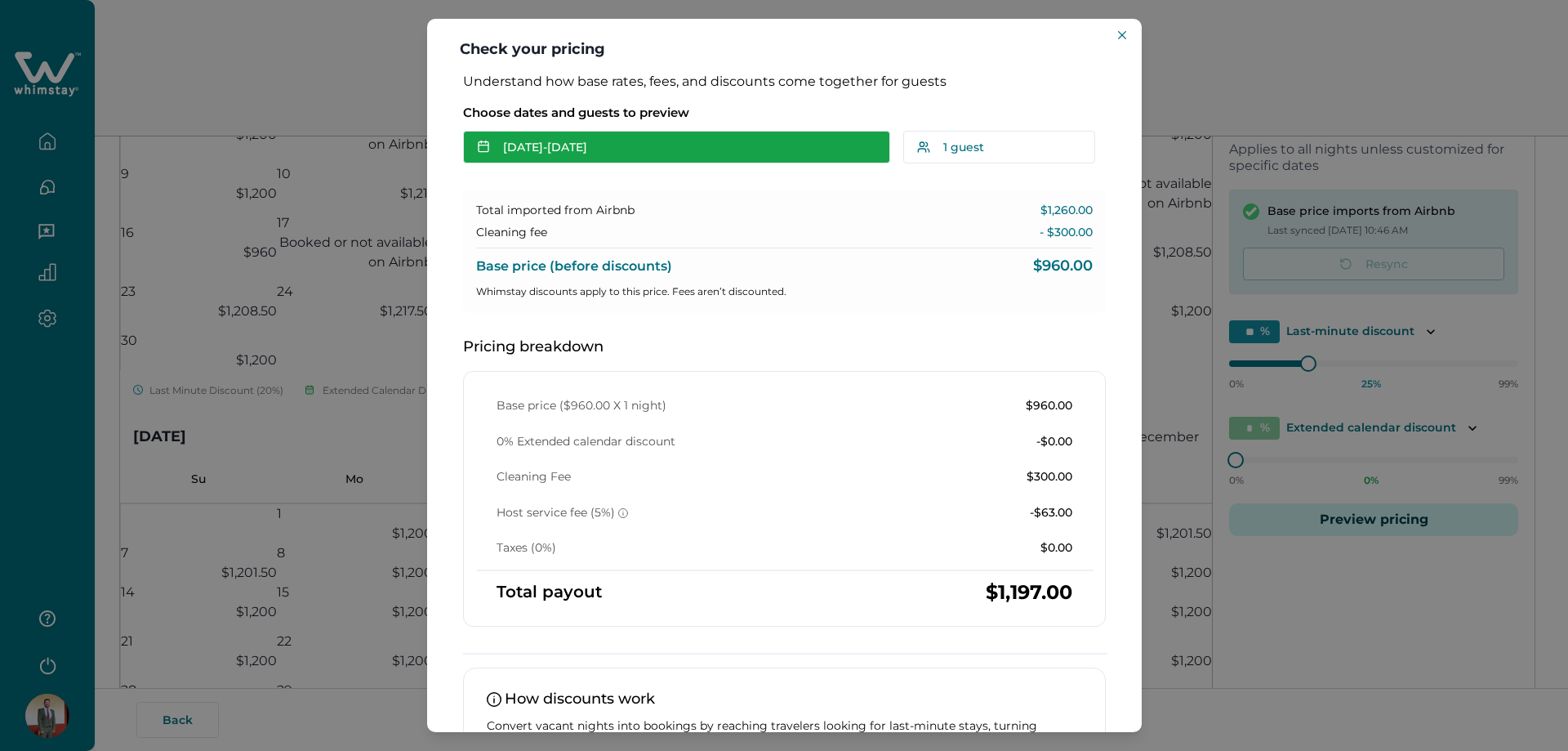
click at [558, 154] on button "Oct 26 - Oct 27" at bounding box center [676, 146] width 427 height 32
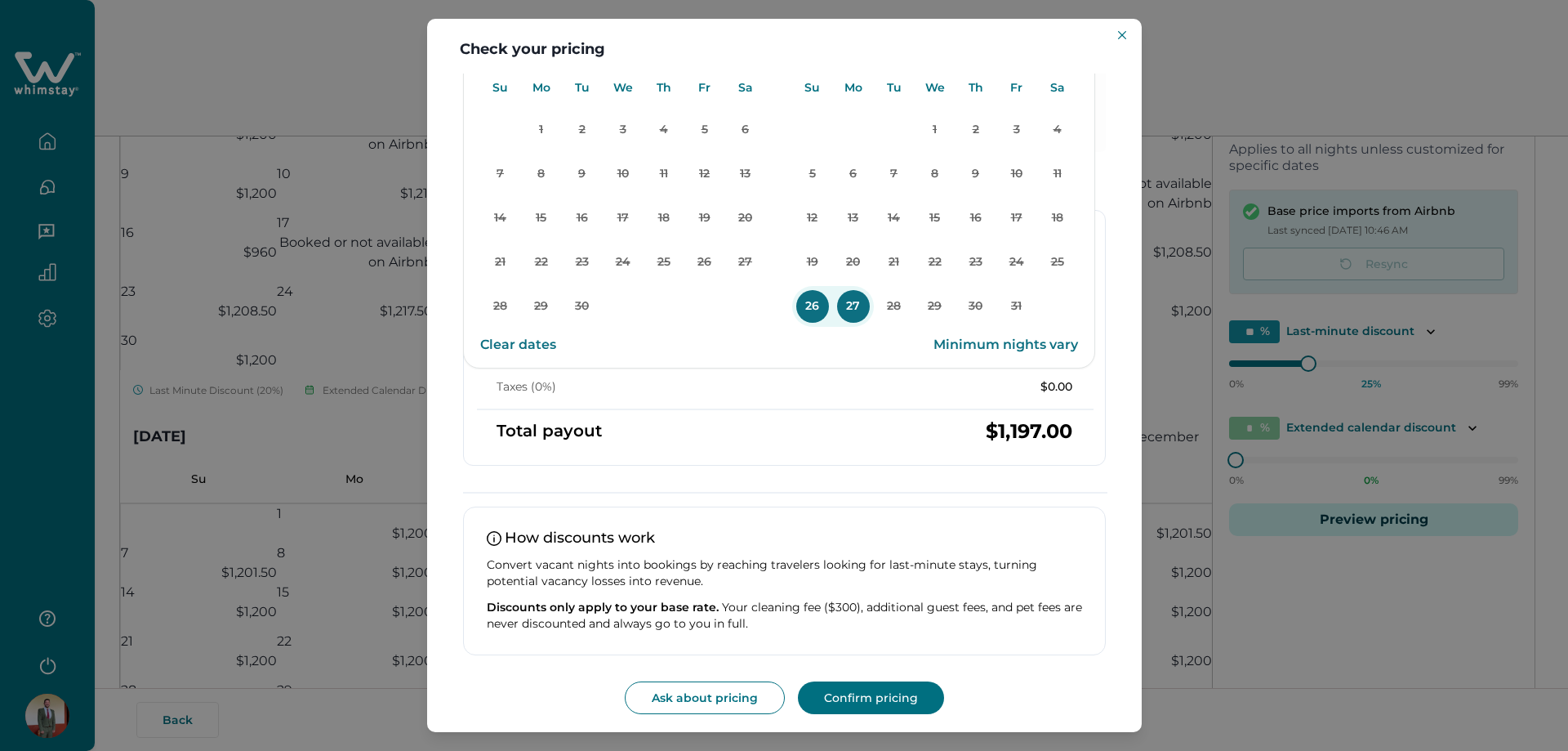
scroll to position [163, 0]
click at [778, 699] on button "Confirm pricing" at bounding box center [870, 696] width 146 height 32
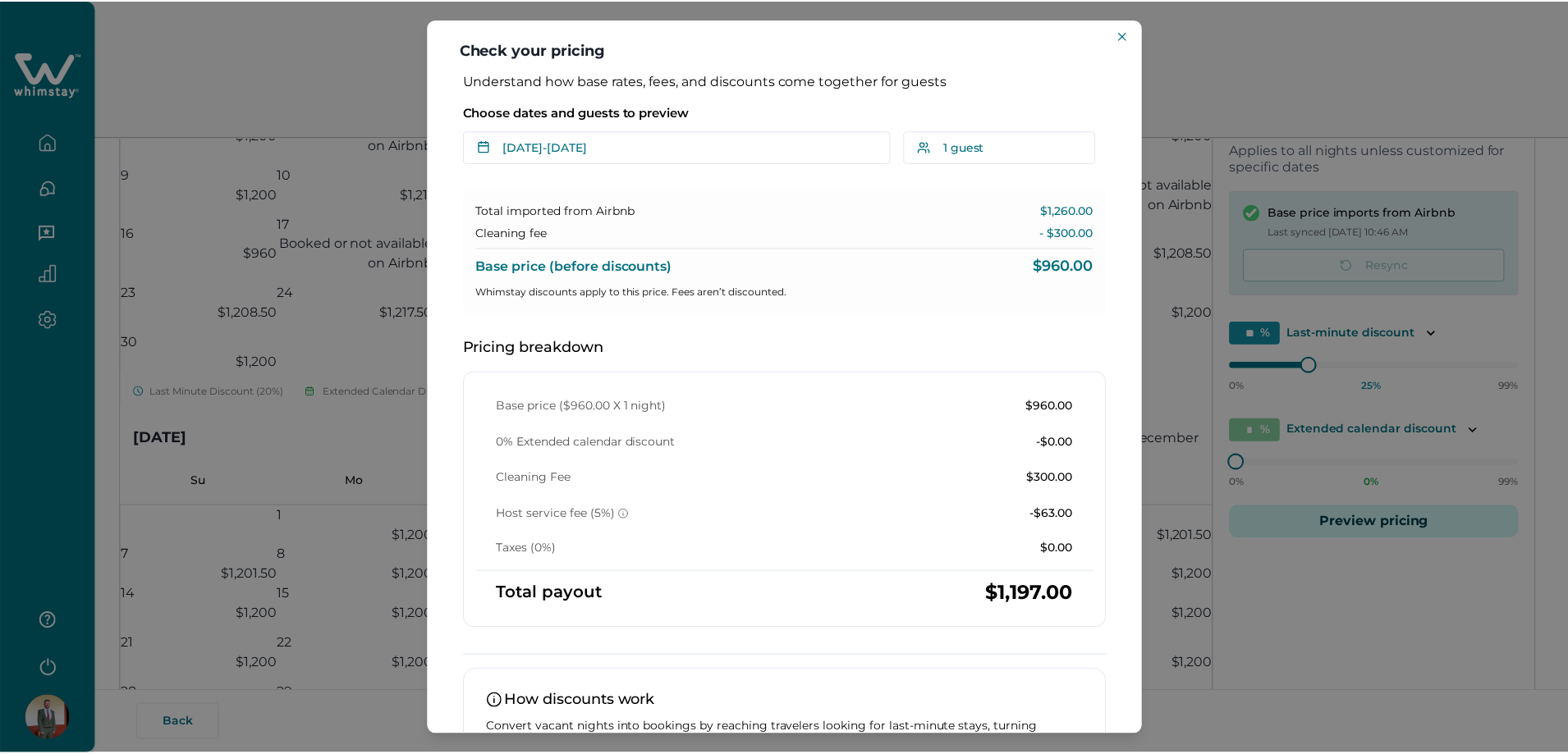
scroll to position [0, 0]
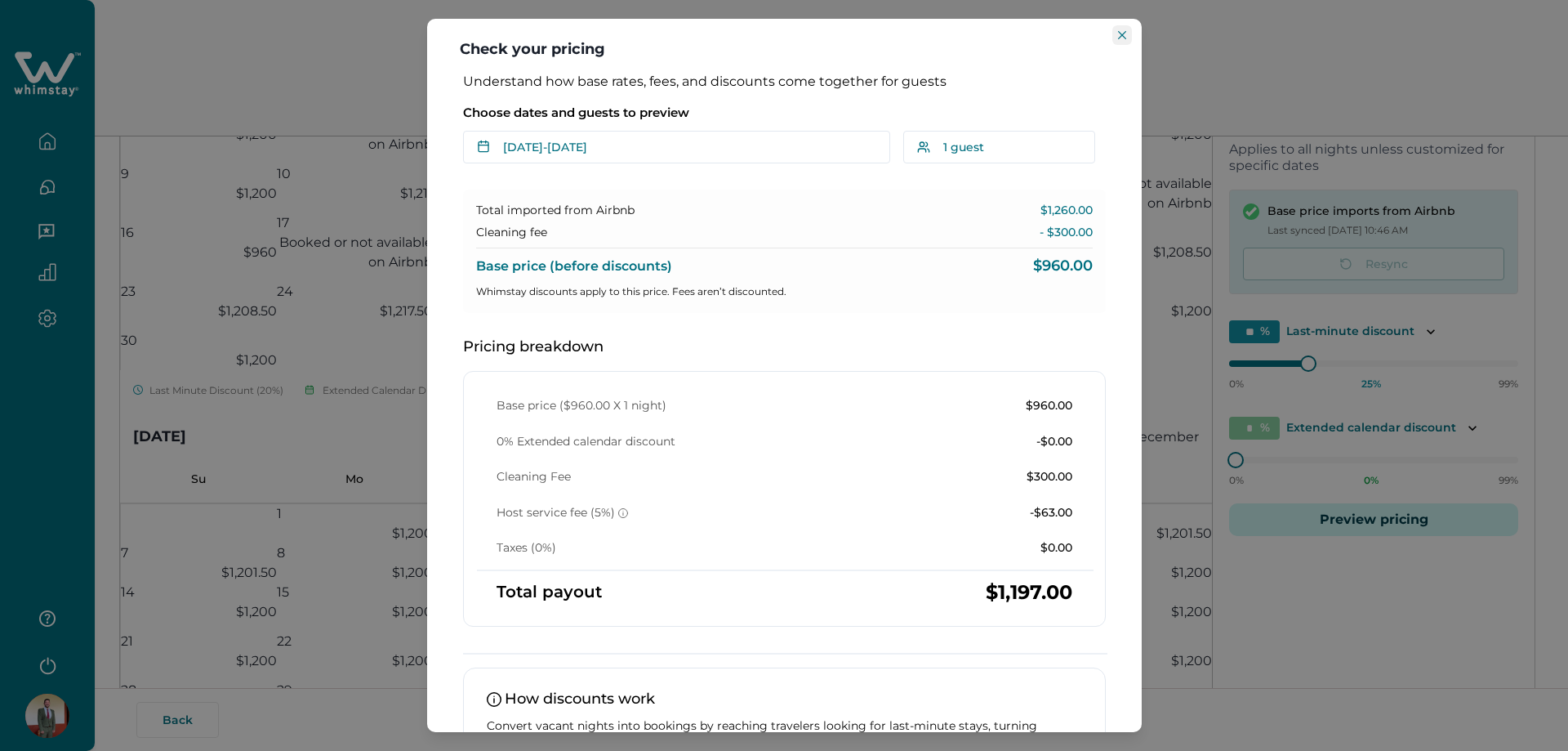
click at [778, 35] on button "Close" at bounding box center [1123, 35] width 20 height 20
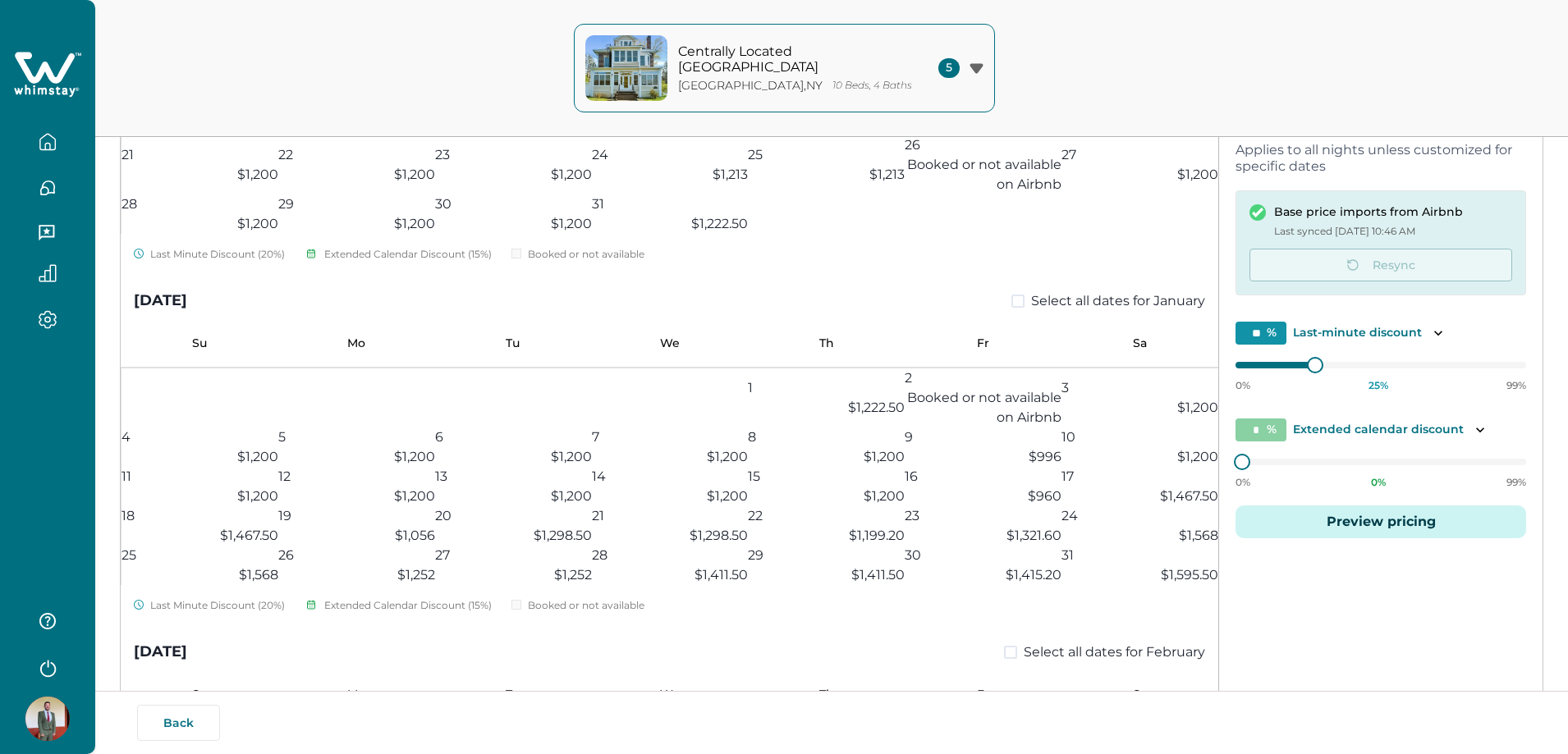
scroll to position [1476, 0]
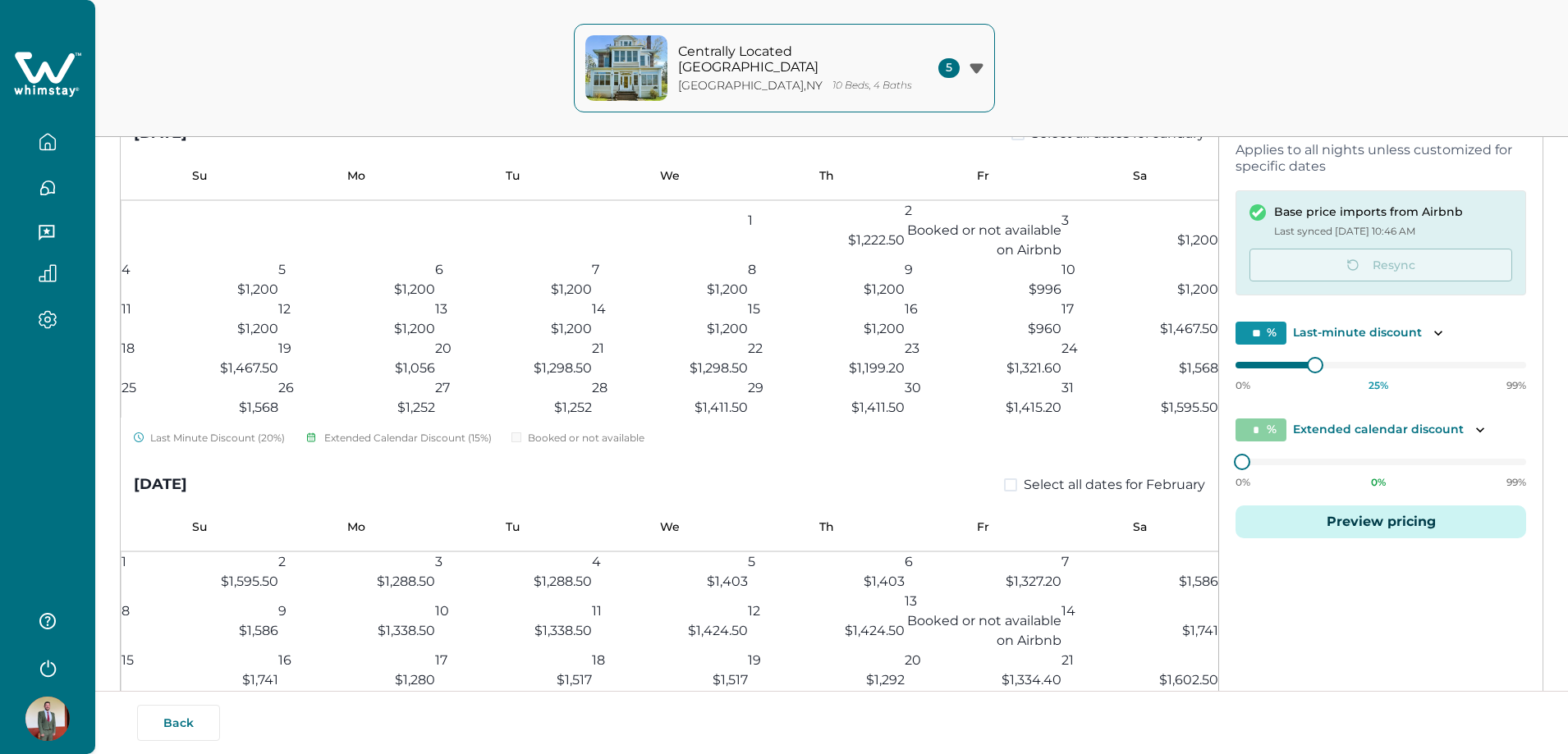
click at [47, 149] on icon "button" at bounding box center [47, 142] width 18 height 18
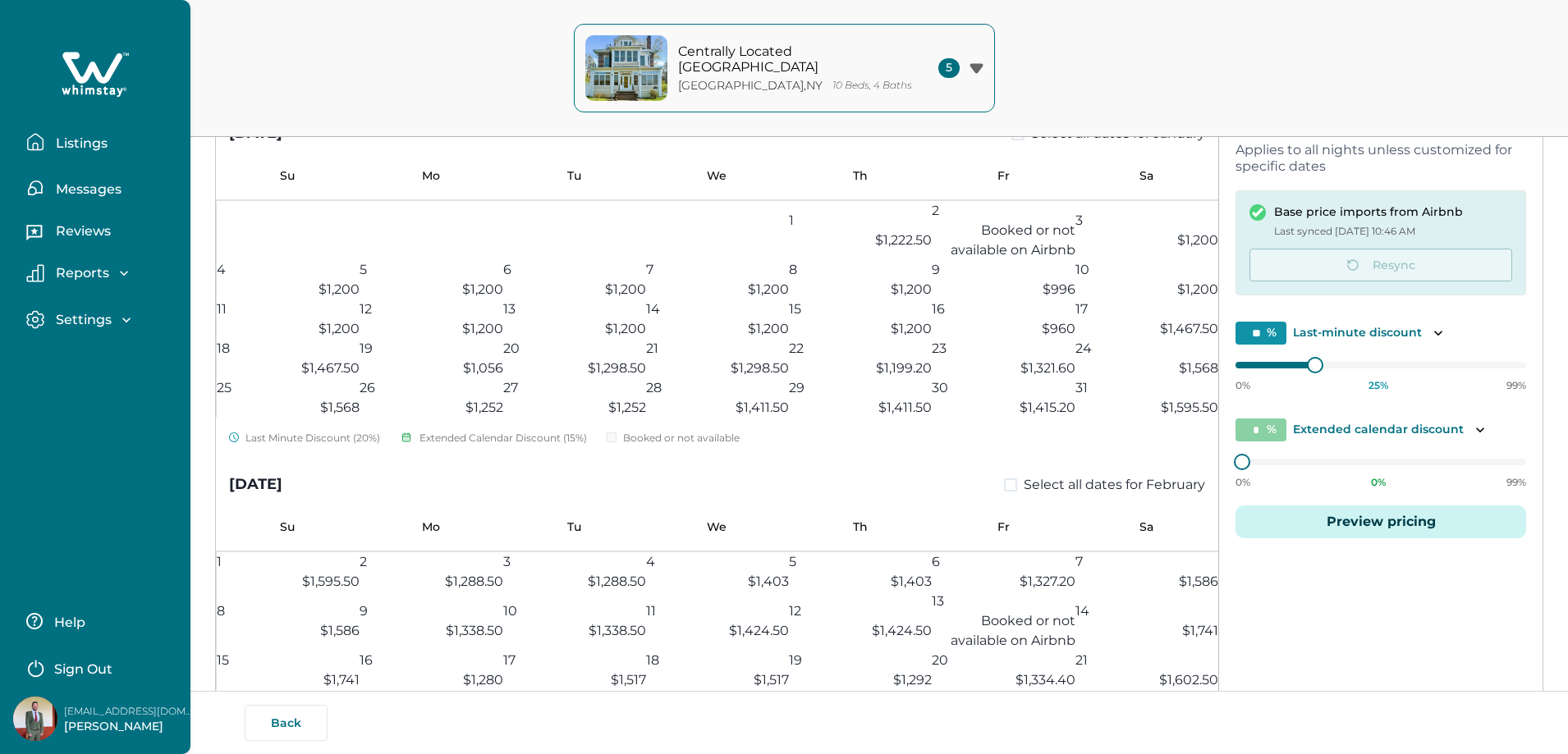
click at [96, 145] on p "Listings" at bounding box center [79, 143] width 56 height 17
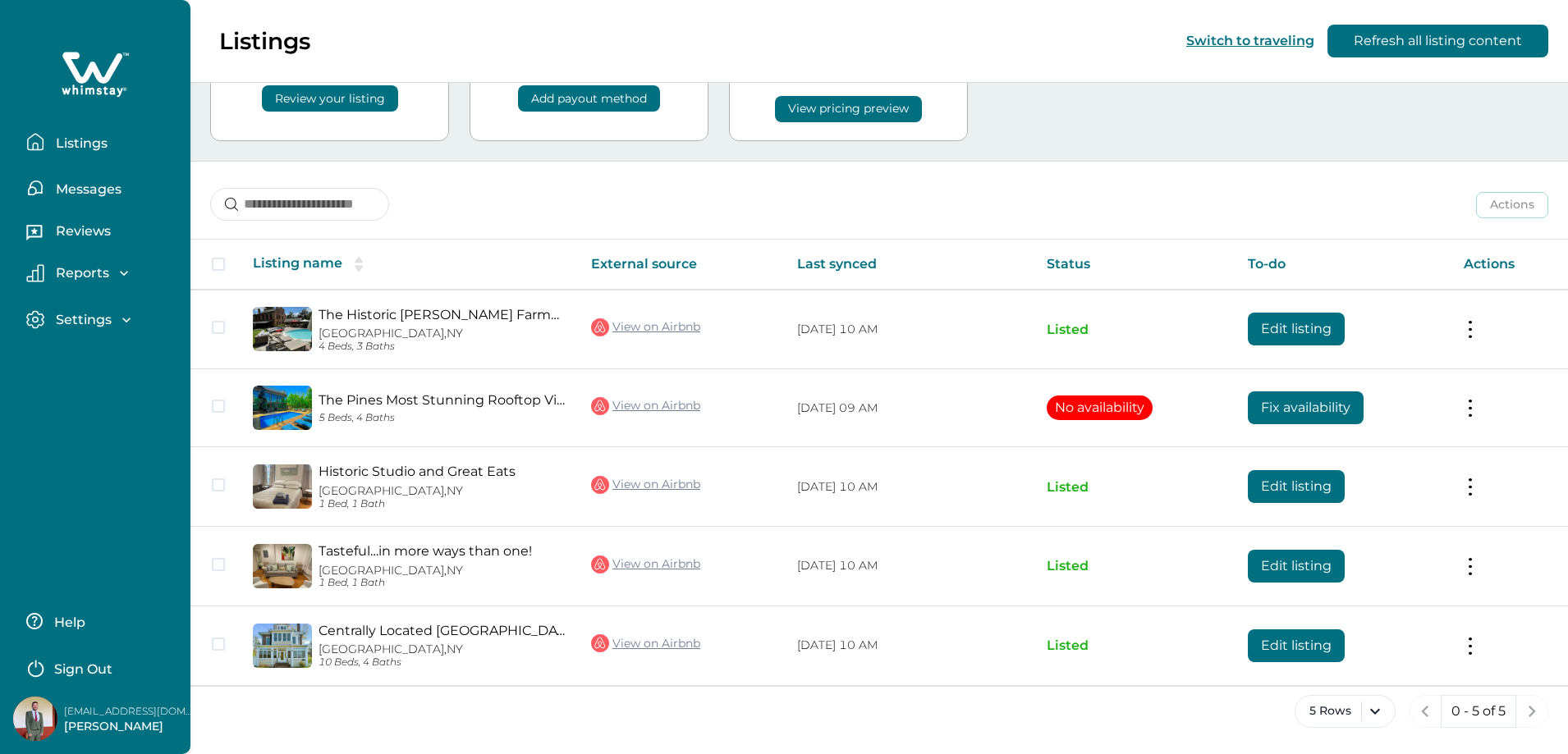
scroll to position [120, 0]
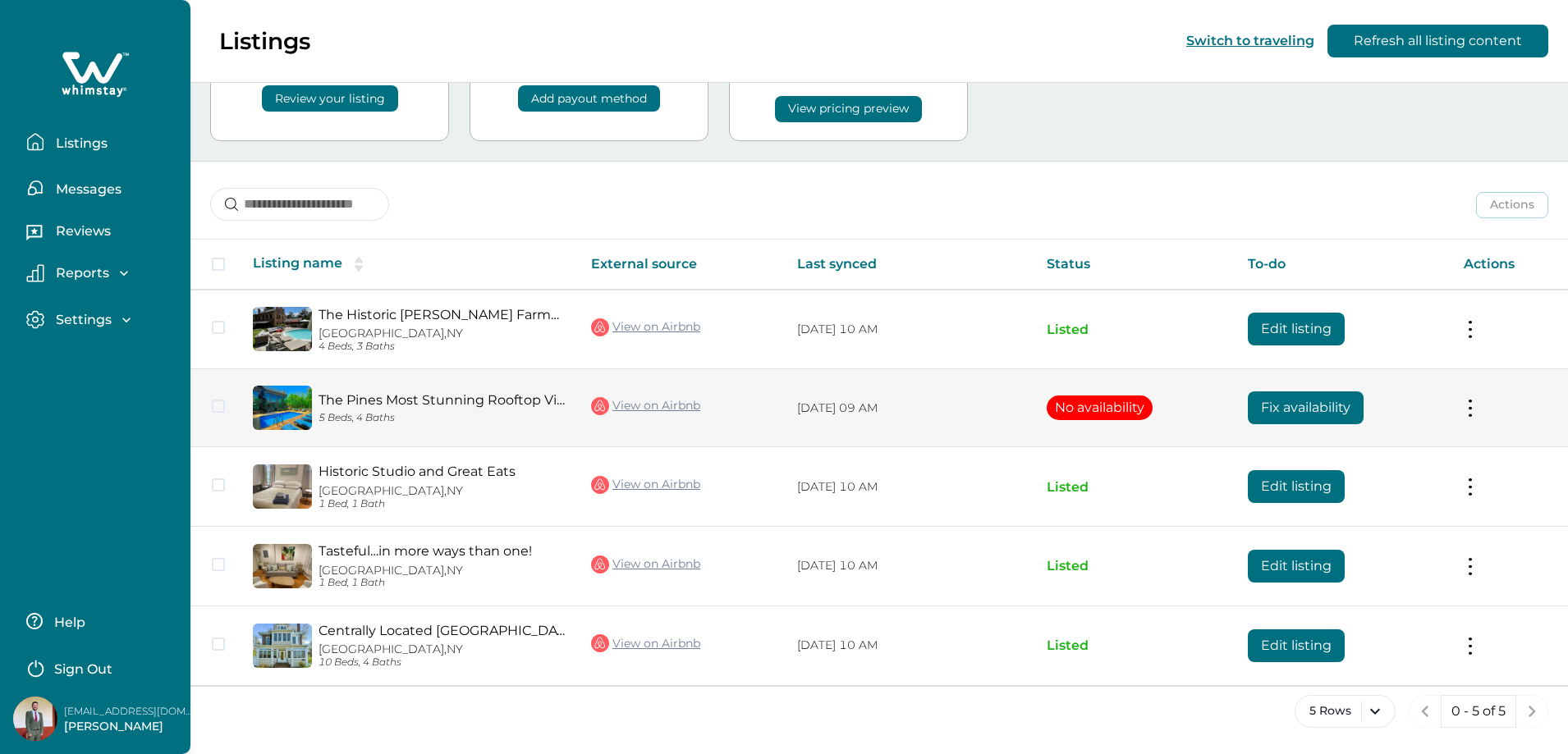
click at [782, 411] on button at bounding box center [1469, 407] width 13 height 17
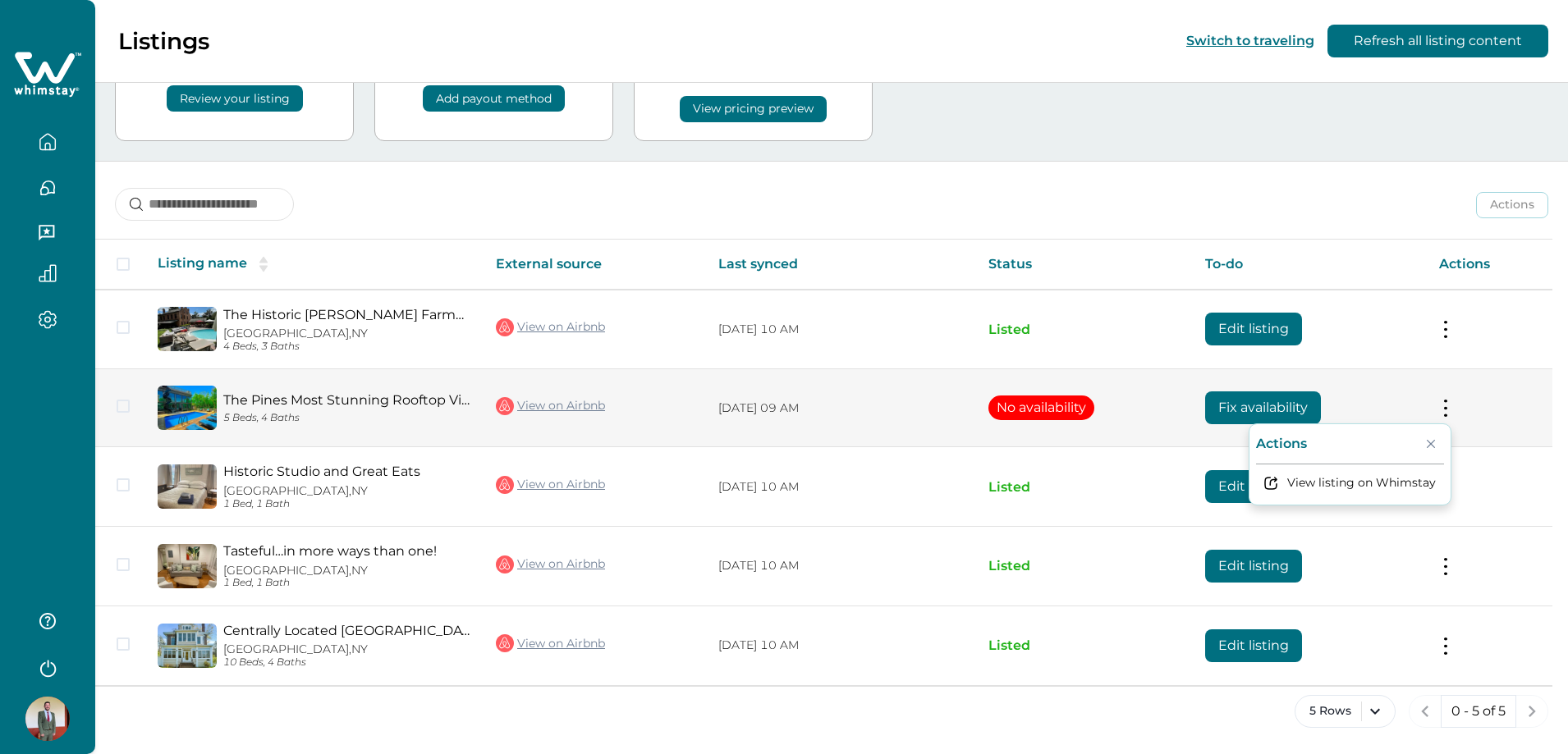
click at [117, 408] on span at bounding box center [122, 405] width 13 height 13
click at [115, 408] on td at bounding box center [120, 408] width 49 height 78
click at [121, 409] on polyline at bounding box center [123, 406] width 7 height 7
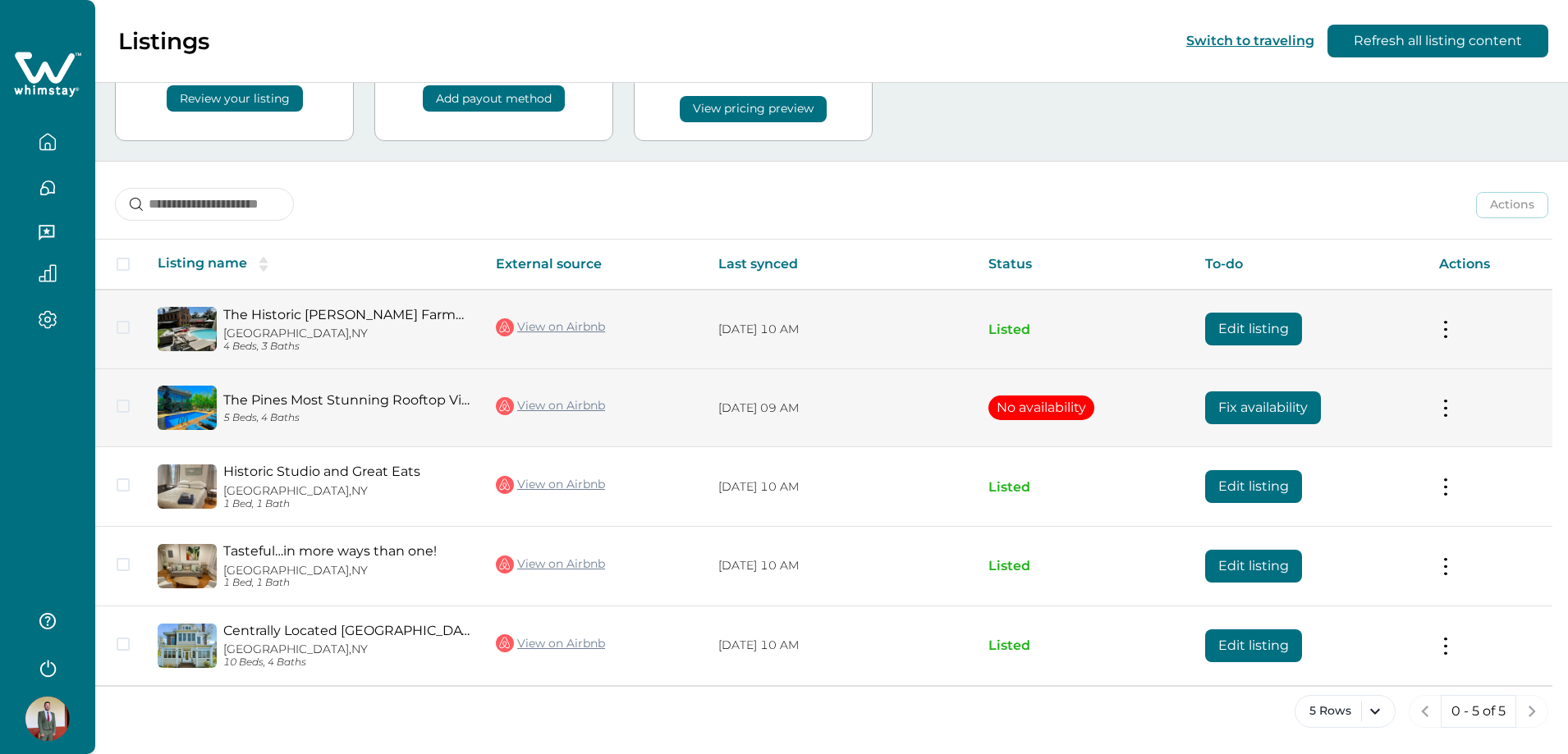
click at [782, 331] on button at bounding box center [1445, 328] width 13 height 17
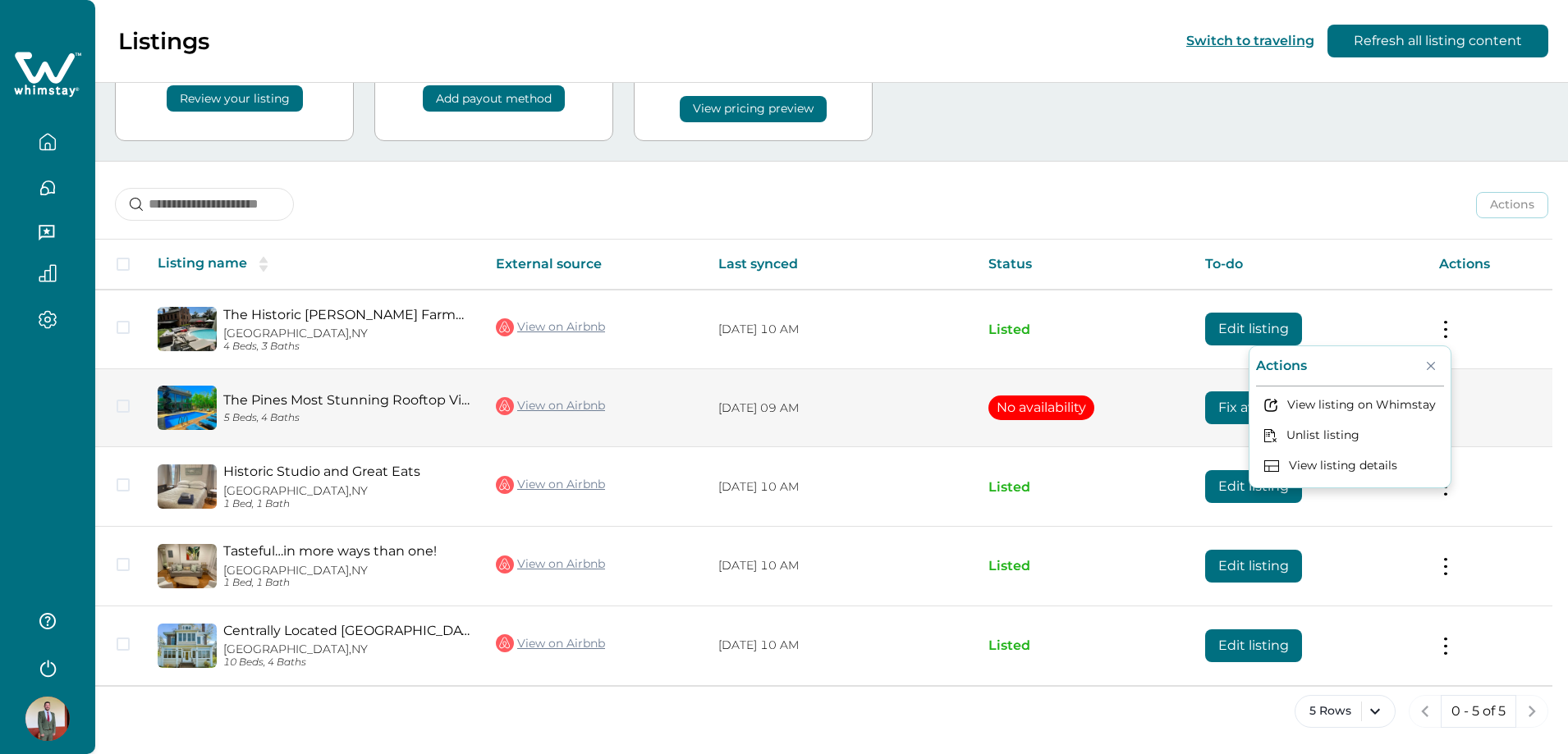
click at [688, 180] on div "Actions Actions Publish listing Unlist listing" at bounding box center [831, 192] width 1472 height 61
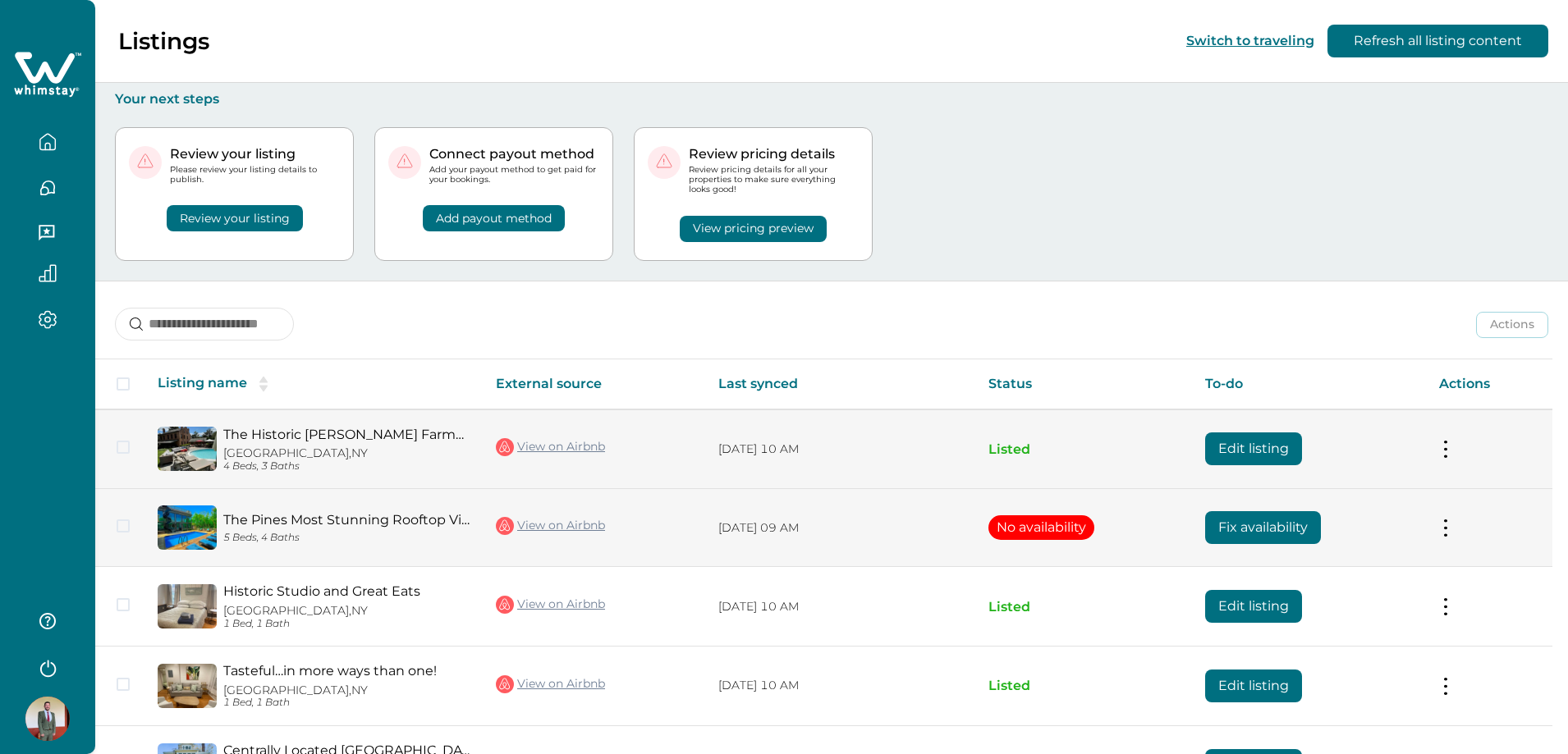
scroll to position [0, 0]
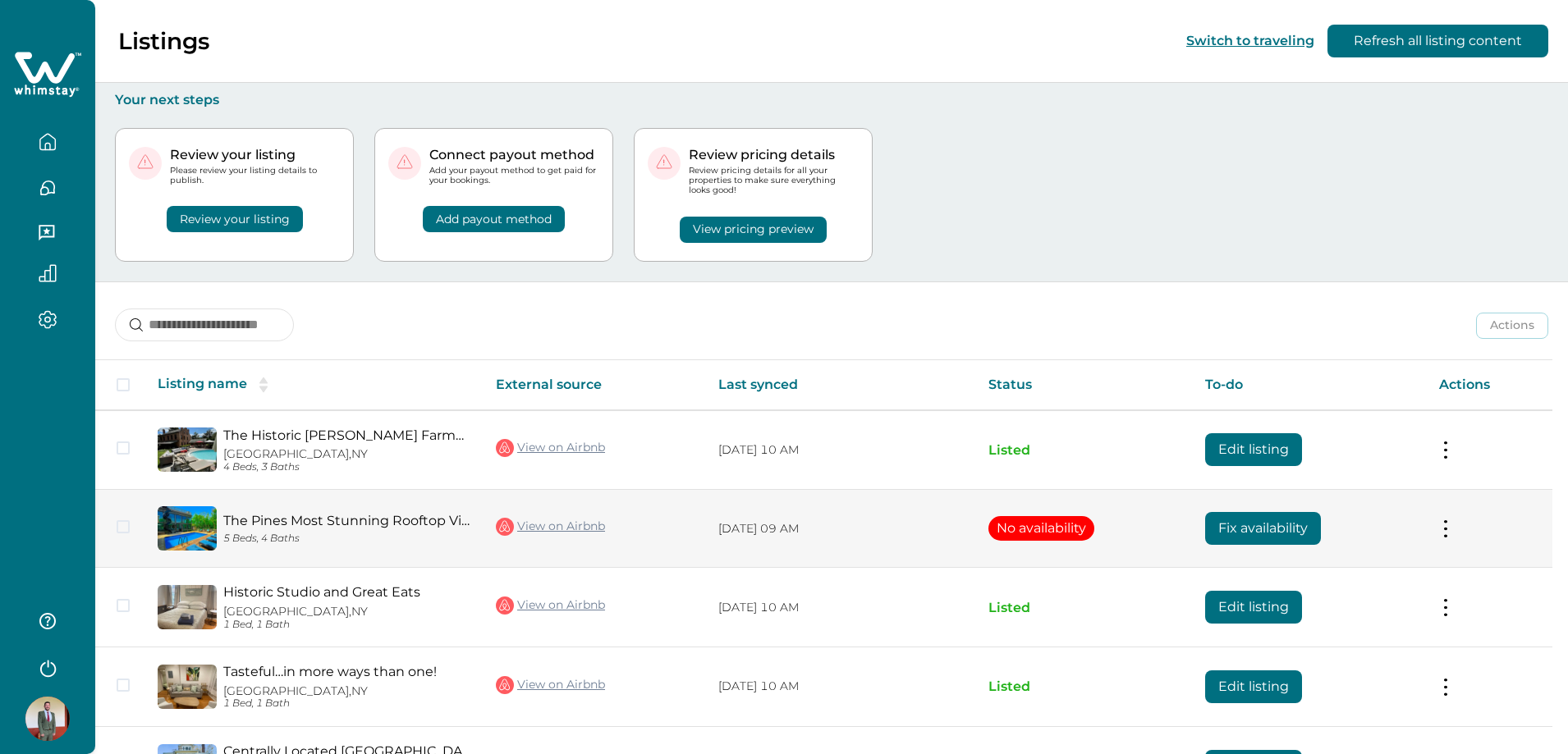
click at [243, 208] on button "Review your listing" at bounding box center [235, 219] width 136 height 27
click at [243, 218] on button "Review your listing" at bounding box center [235, 219] width 136 height 27
click at [233, 221] on button "Review your listing" at bounding box center [235, 219] width 136 height 27
click at [471, 218] on button "Add payout method" at bounding box center [494, 219] width 142 height 27
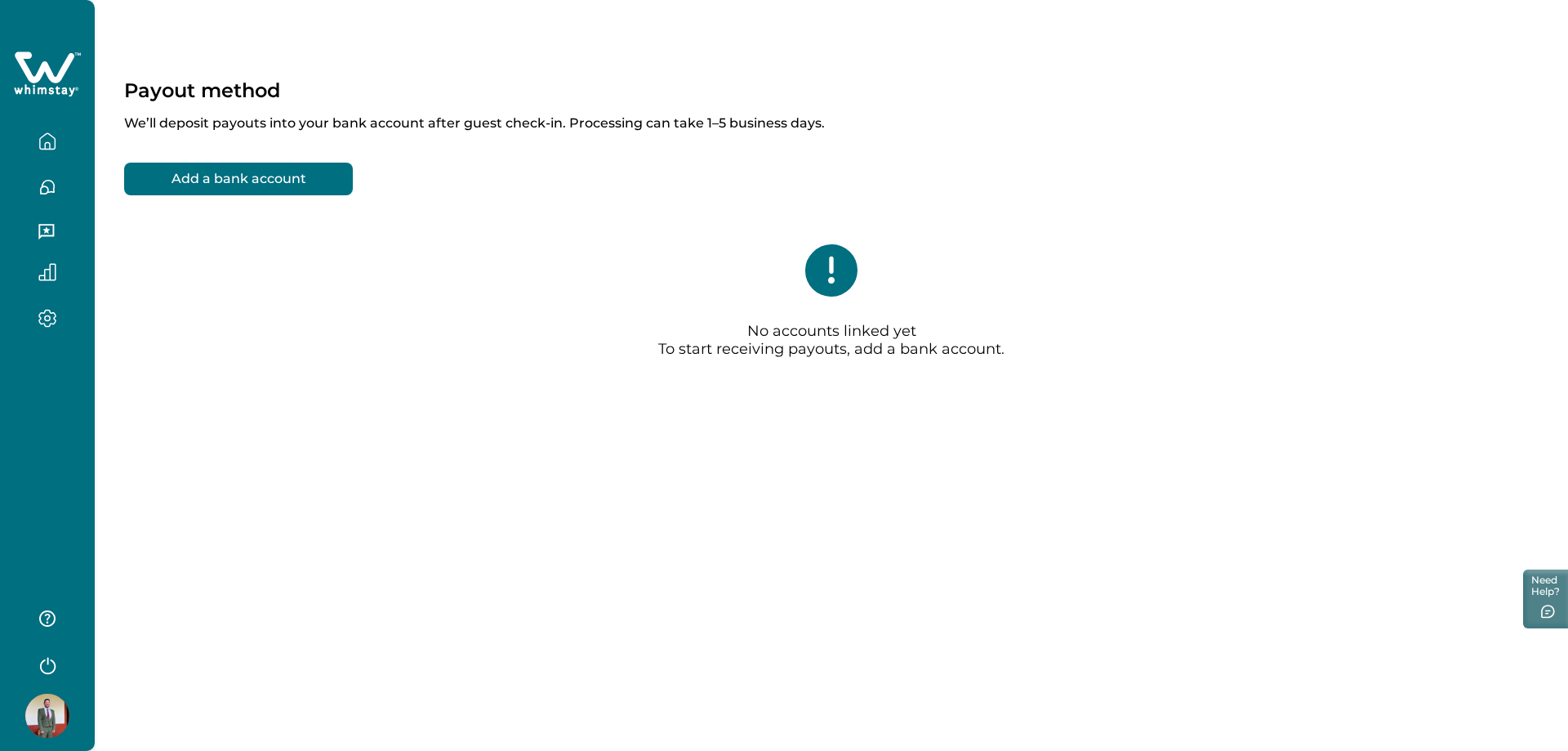
click at [319, 190] on button "Add a bank account" at bounding box center [238, 179] width 229 height 32
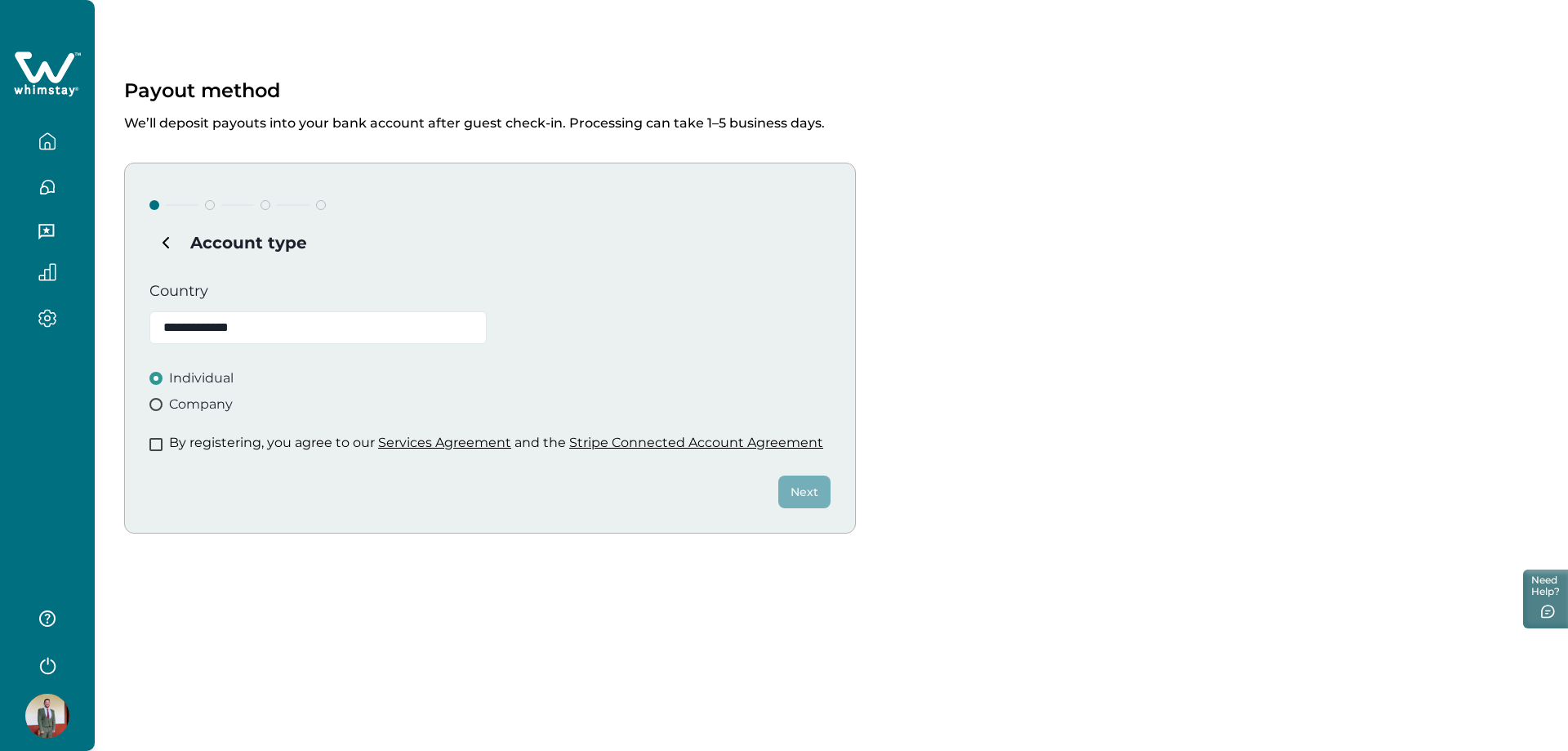
click at [162, 405] on span at bounding box center [155, 403] width 13 height 13
click at [158, 443] on span at bounding box center [155, 444] width 13 height 13
click at [797, 485] on button "Next" at bounding box center [804, 491] width 52 height 32
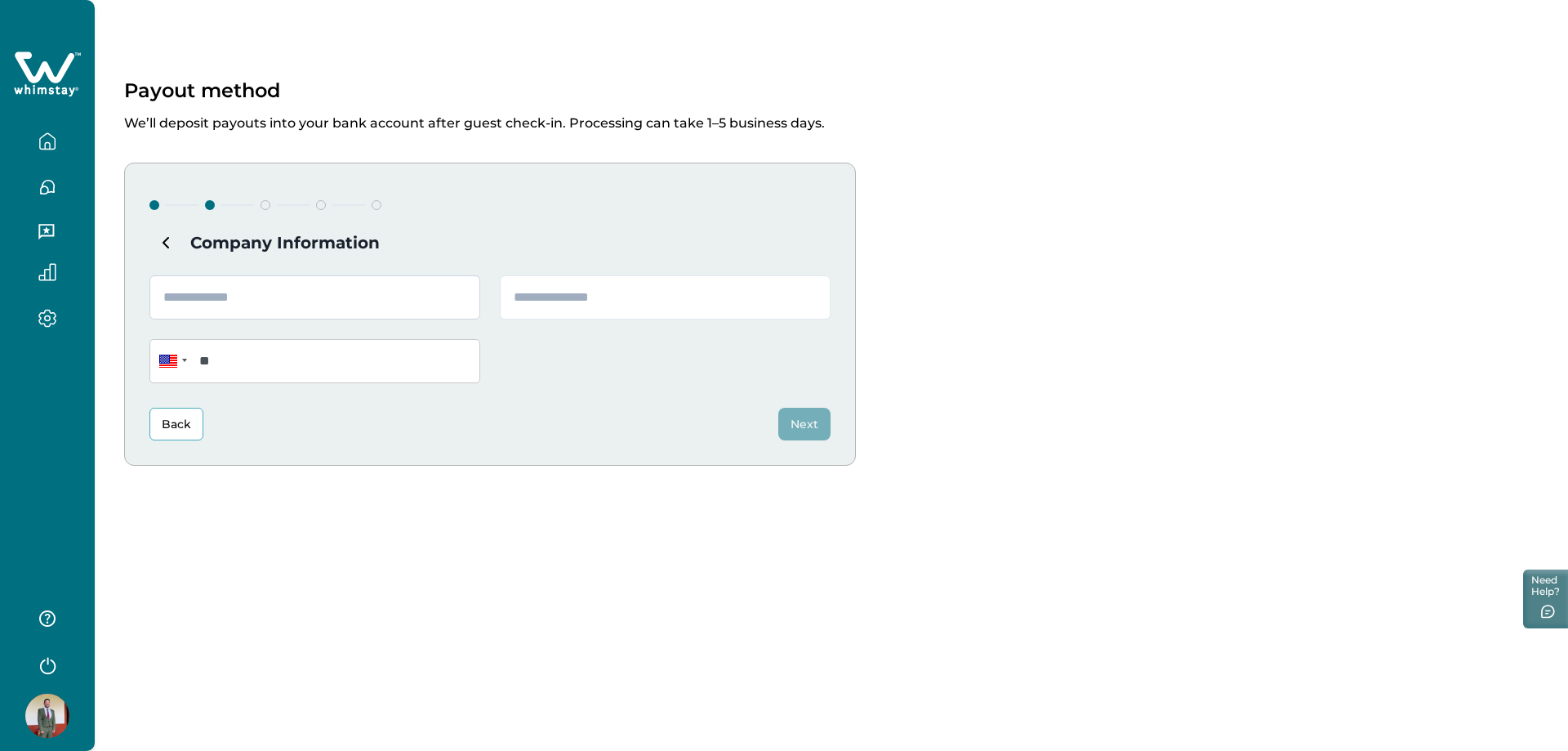
click at [363, 286] on input "text" at bounding box center [314, 297] width 331 height 44
type input "**********"
click at [545, 297] on input "text" at bounding box center [664, 297] width 331 height 44
type input "**********"
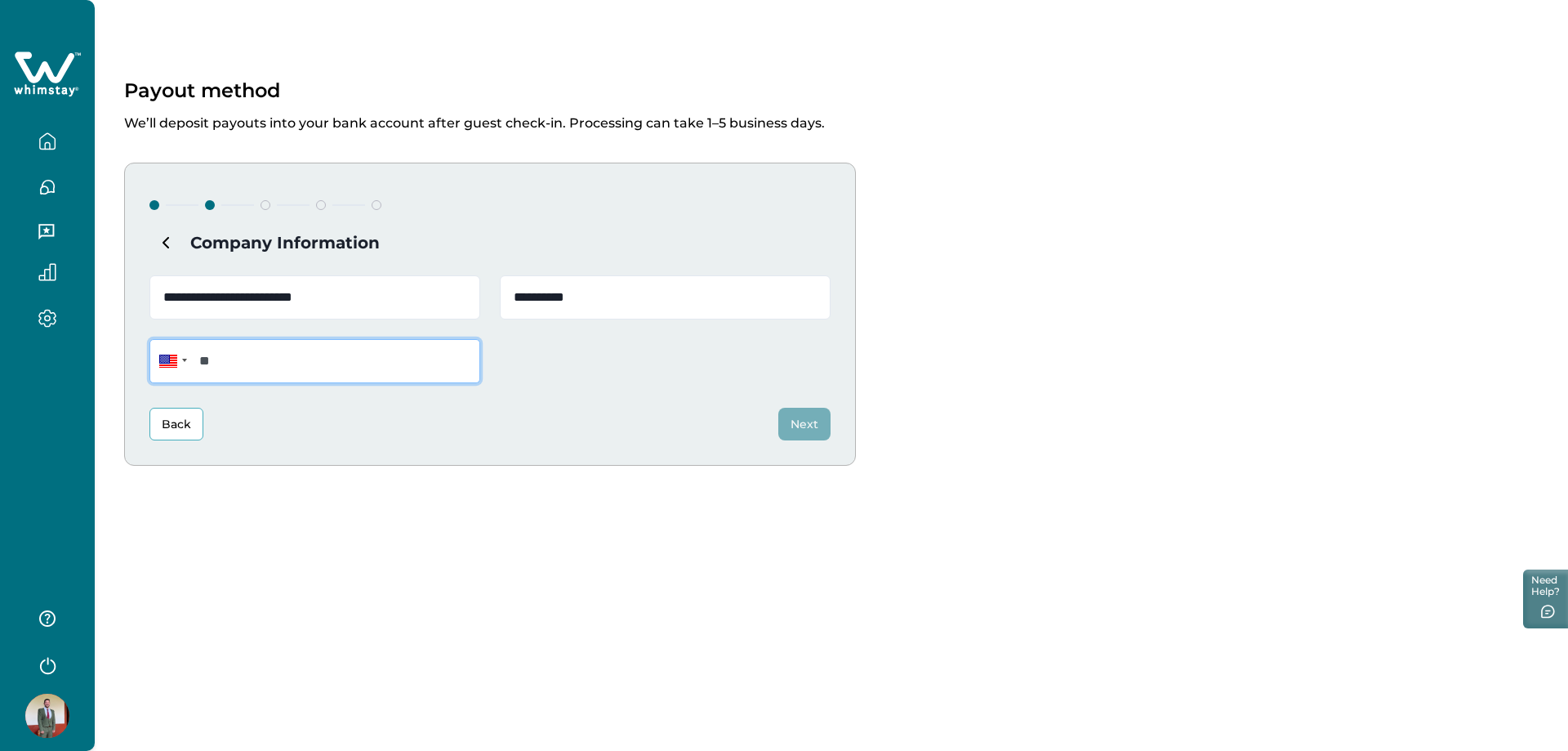
click at [355, 365] on input "**" at bounding box center [314, 360] width 331 height 44
type input "**********"
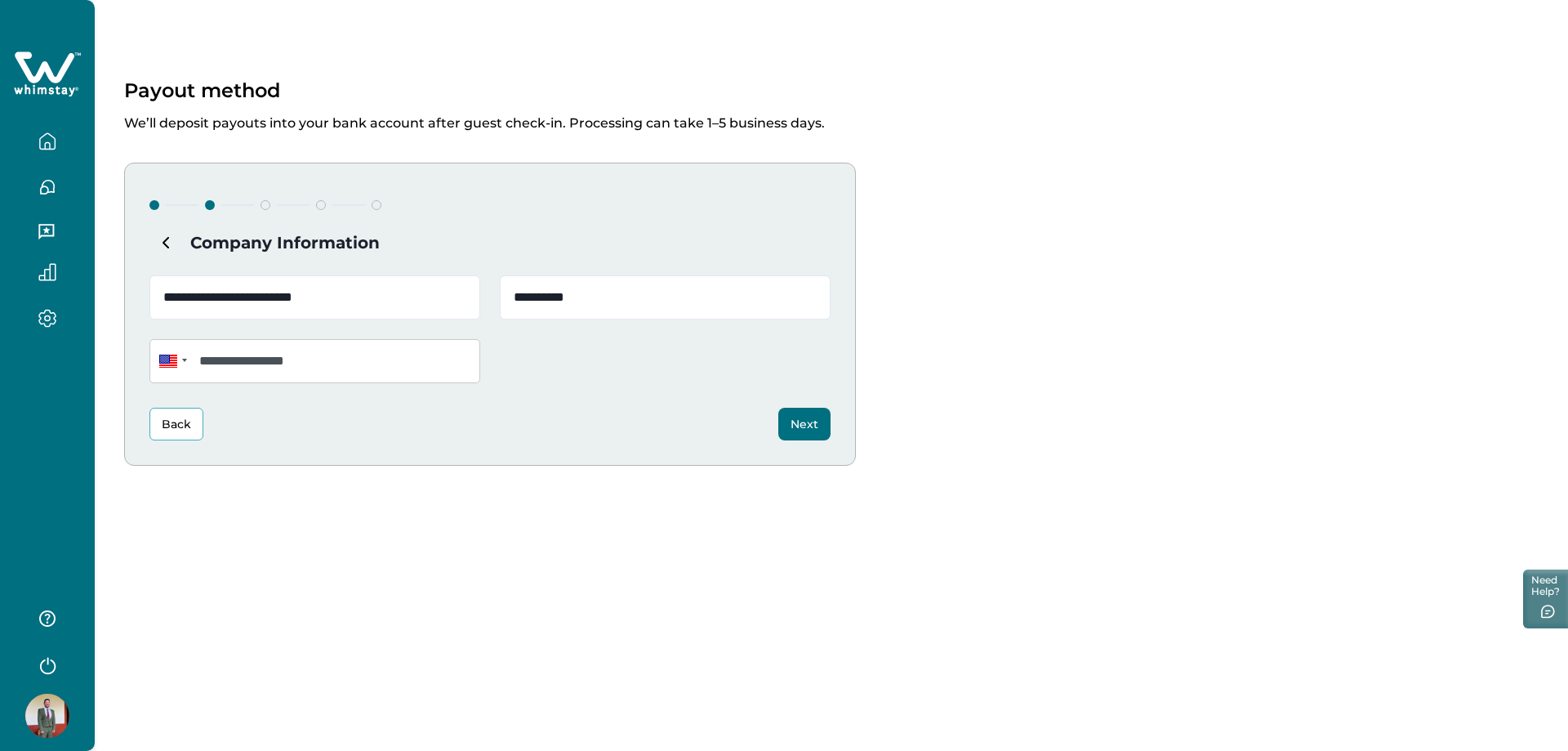
click at [799, 431] on button "Next" at bounding box center [804, 423] width 52 height 32
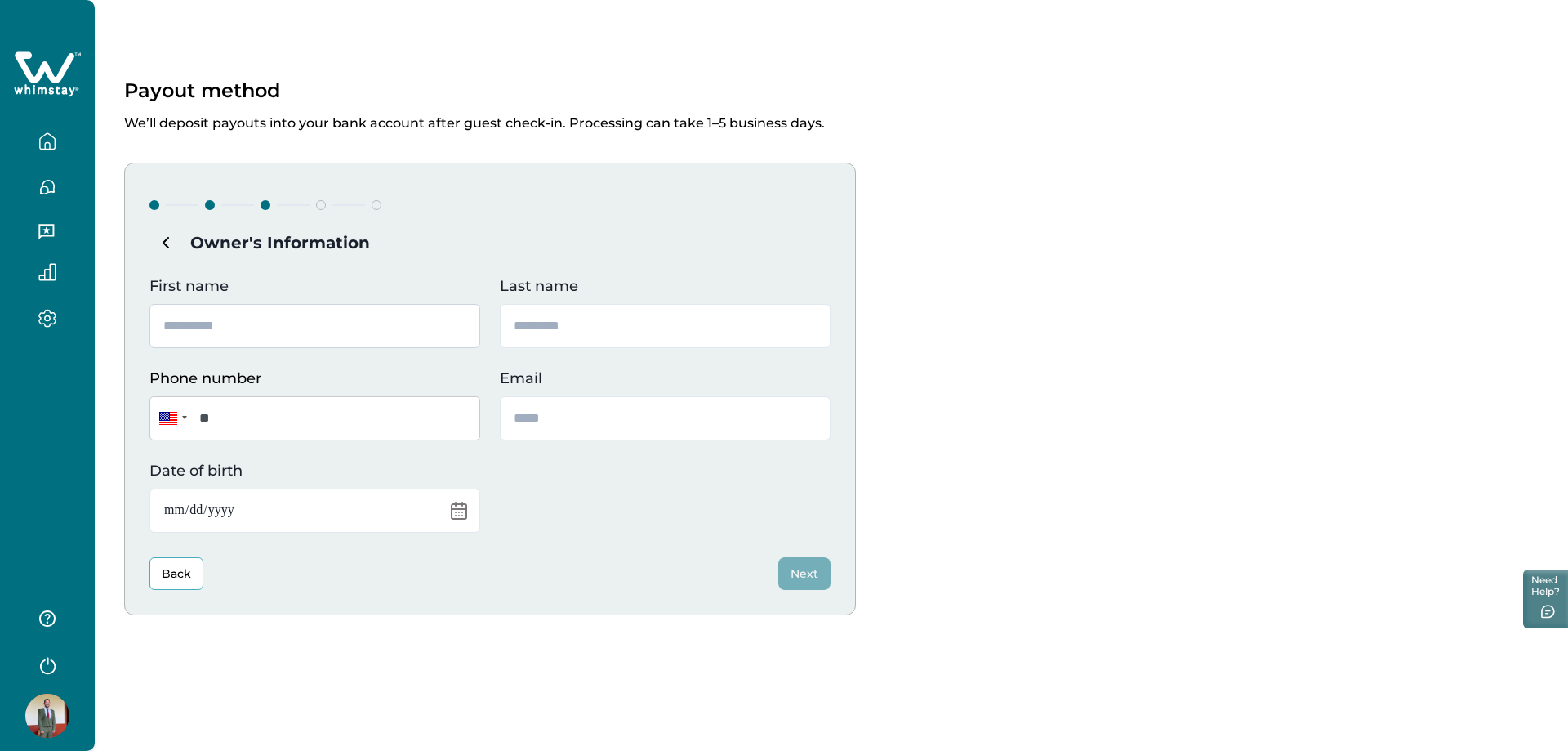
click at [276, 318] on input "First name" at bounding box center [314, 326] width 331 height 44
type input "******"
type input "*******"
type input "**********"
click at [294, 422] on input "**" at bounding box center [314, 418] width 331 height 44
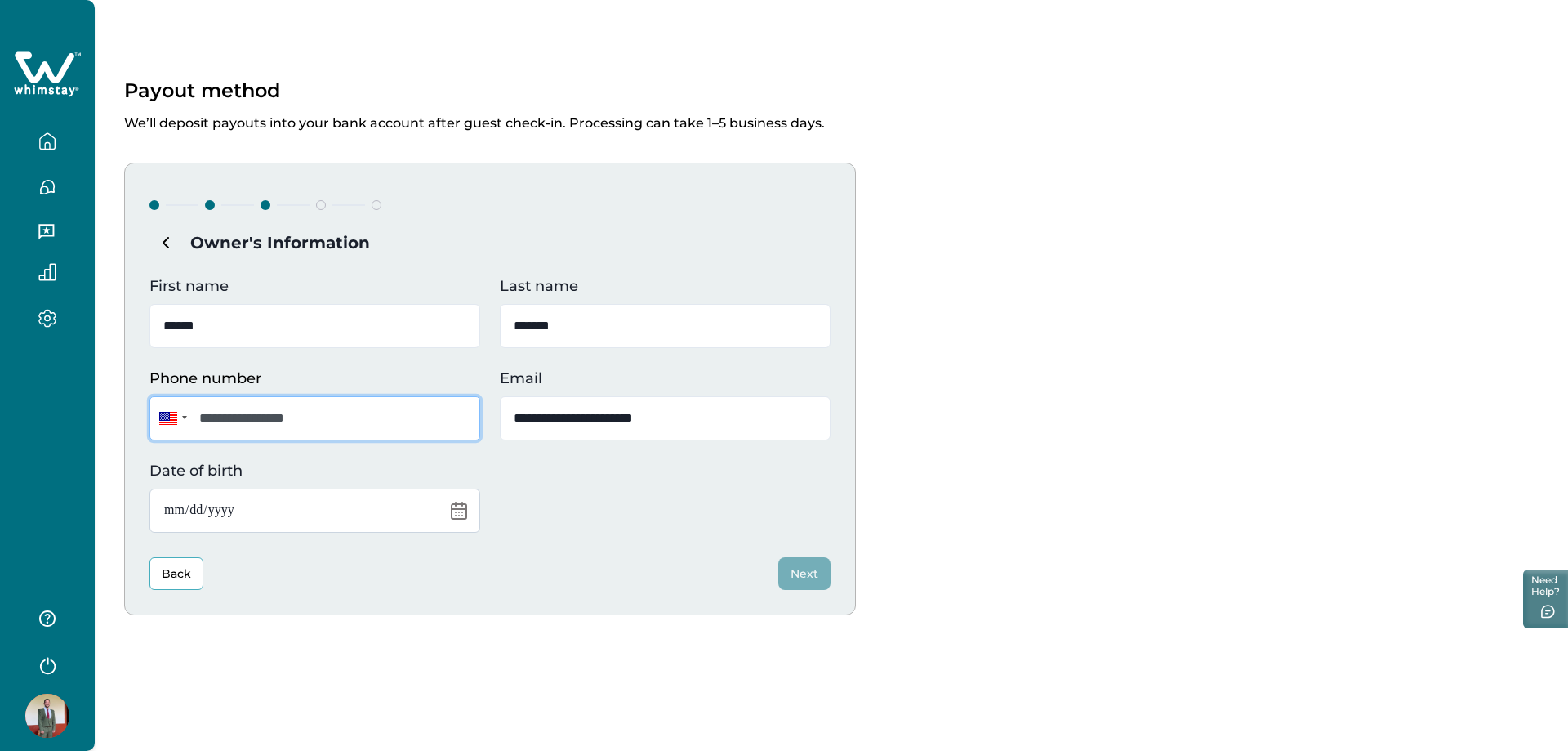
type input "**********"
click at [292, 508] on input "Date of birth" at bounding box center [314, 510] width 331 height 44
type input "**********"
click at [801, 573] on button "Next" at bounding box center [804, 573] width 52 height 32
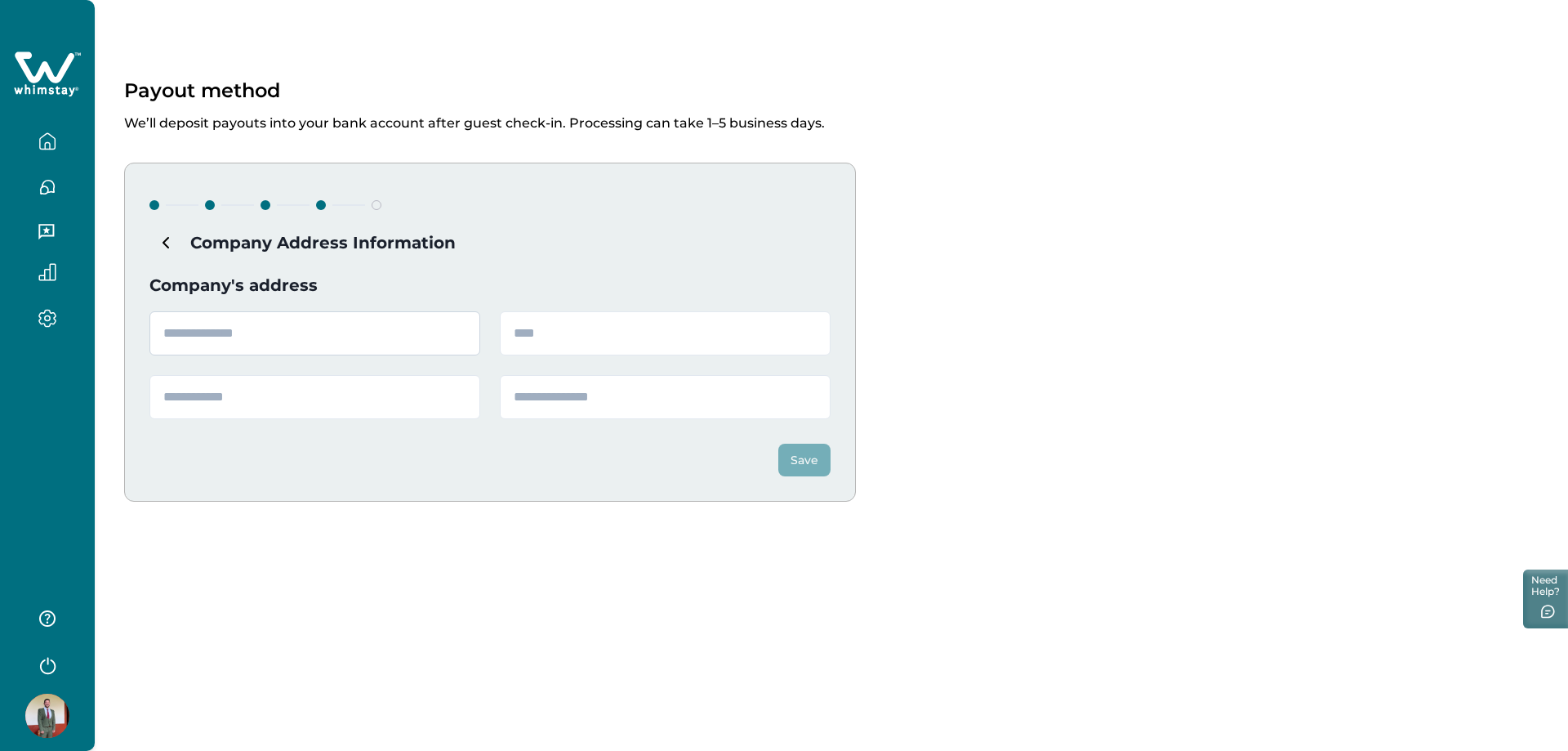
click at [291, 329] on input "text" at bounding box center [314, 333] width 331 height 44
type input "**********"
type input "******"
type input "**"
type input "*****"
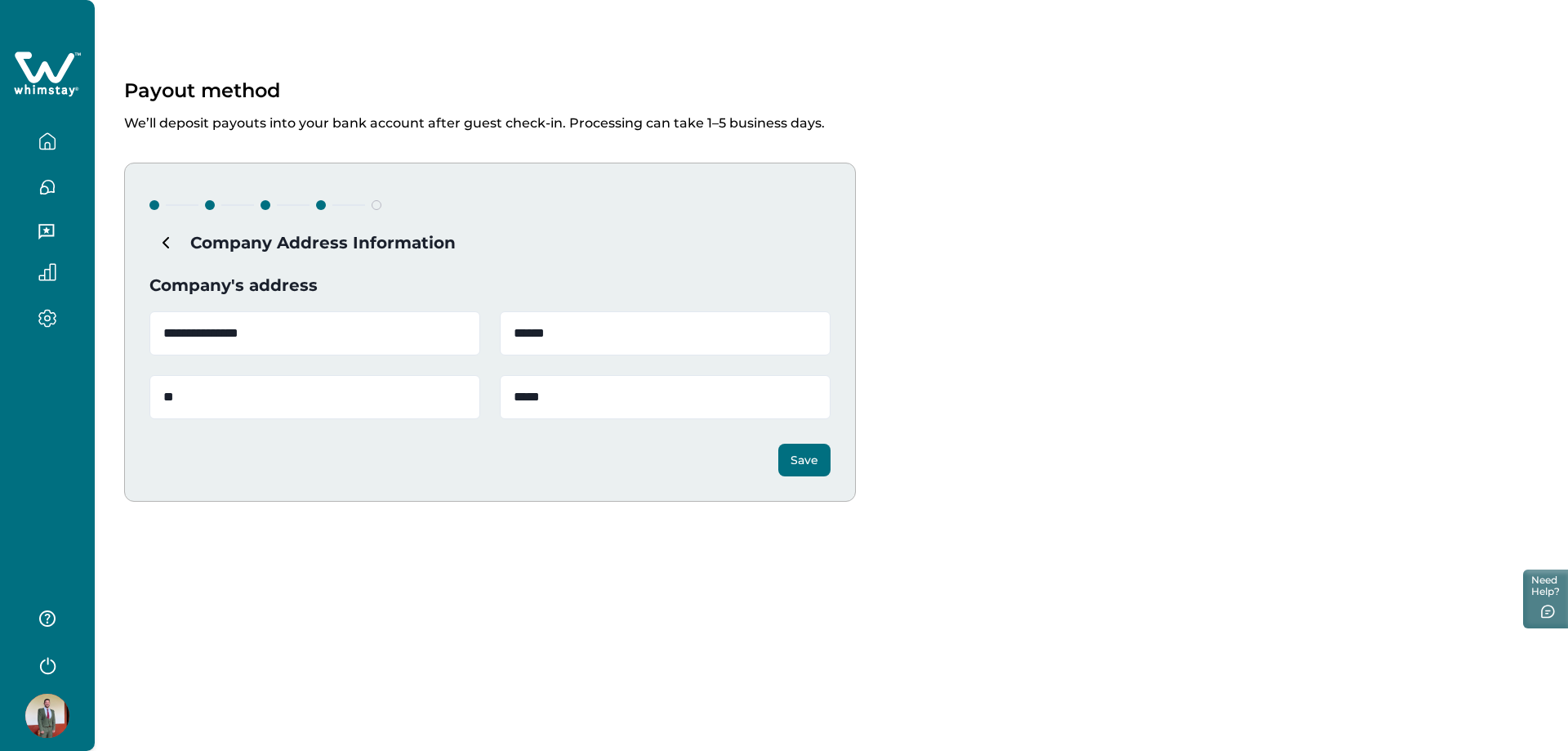
click at [809, 460] on button "Save" at bounding box center [804, 459] width 52 height 32
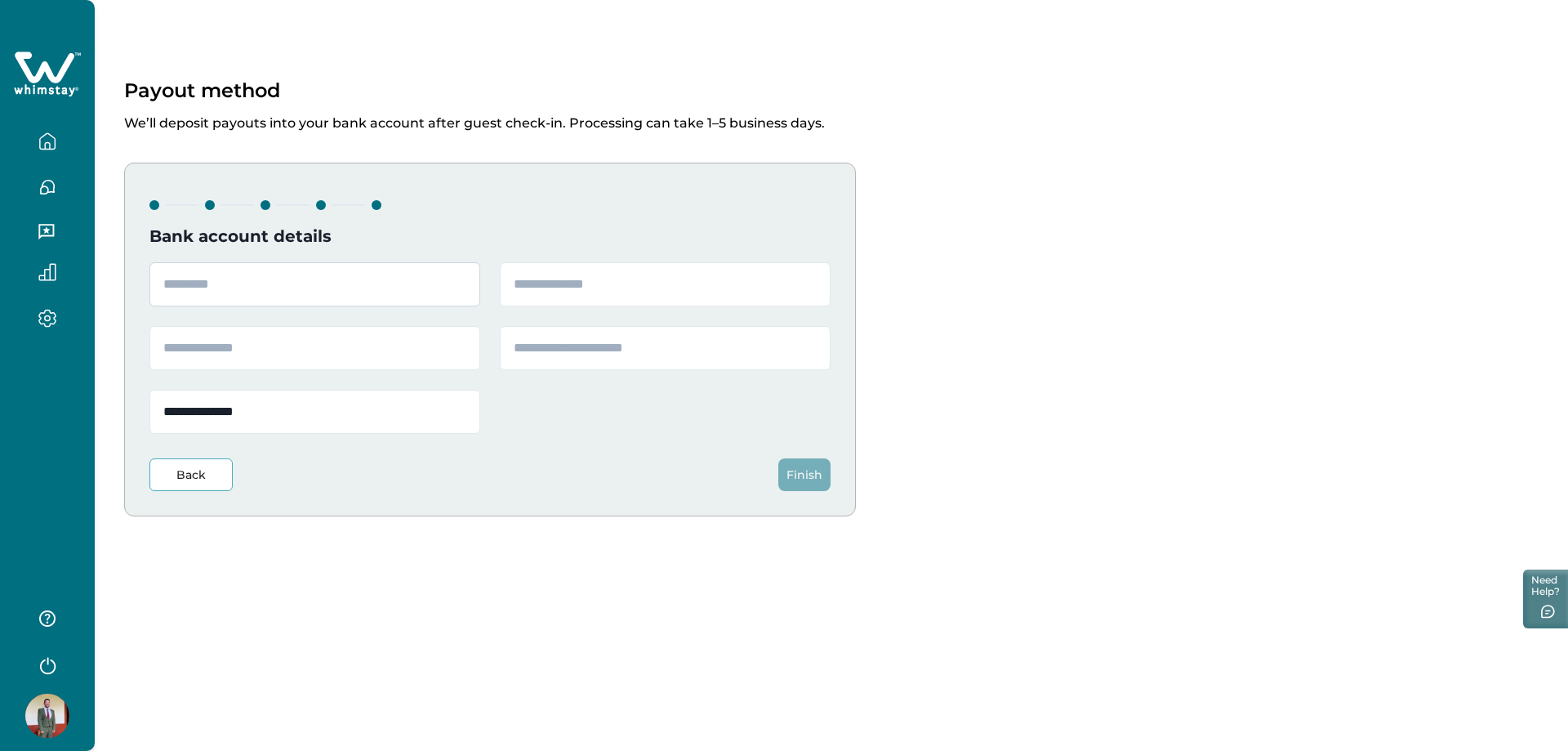
click at [264, 281] on input "text" at bounding box center [314, 284] width 331 height 44
type input "********"
click at [577, 300] on input "text" at bounding box center [664, 284] width 331 height 44
paste input "*********"
type input "*********"
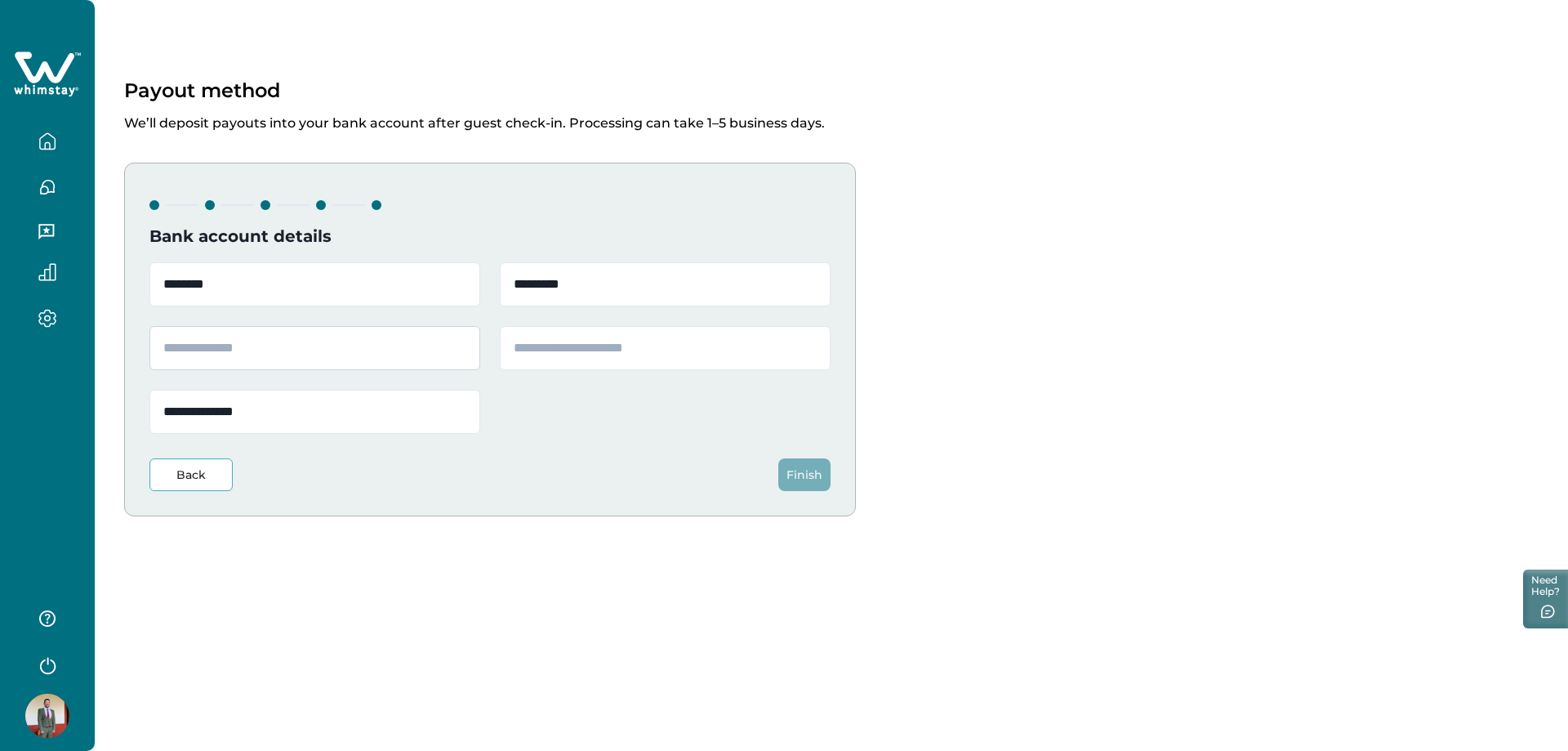
click at [378, 349] on input "text" at bounding box center [314, 348] width 331 height 44
paste input "**********"
type input "**********"
click at [580, 349] on input "text" at bounding box center [664, 348] width 331 height 44
paste input "**********"
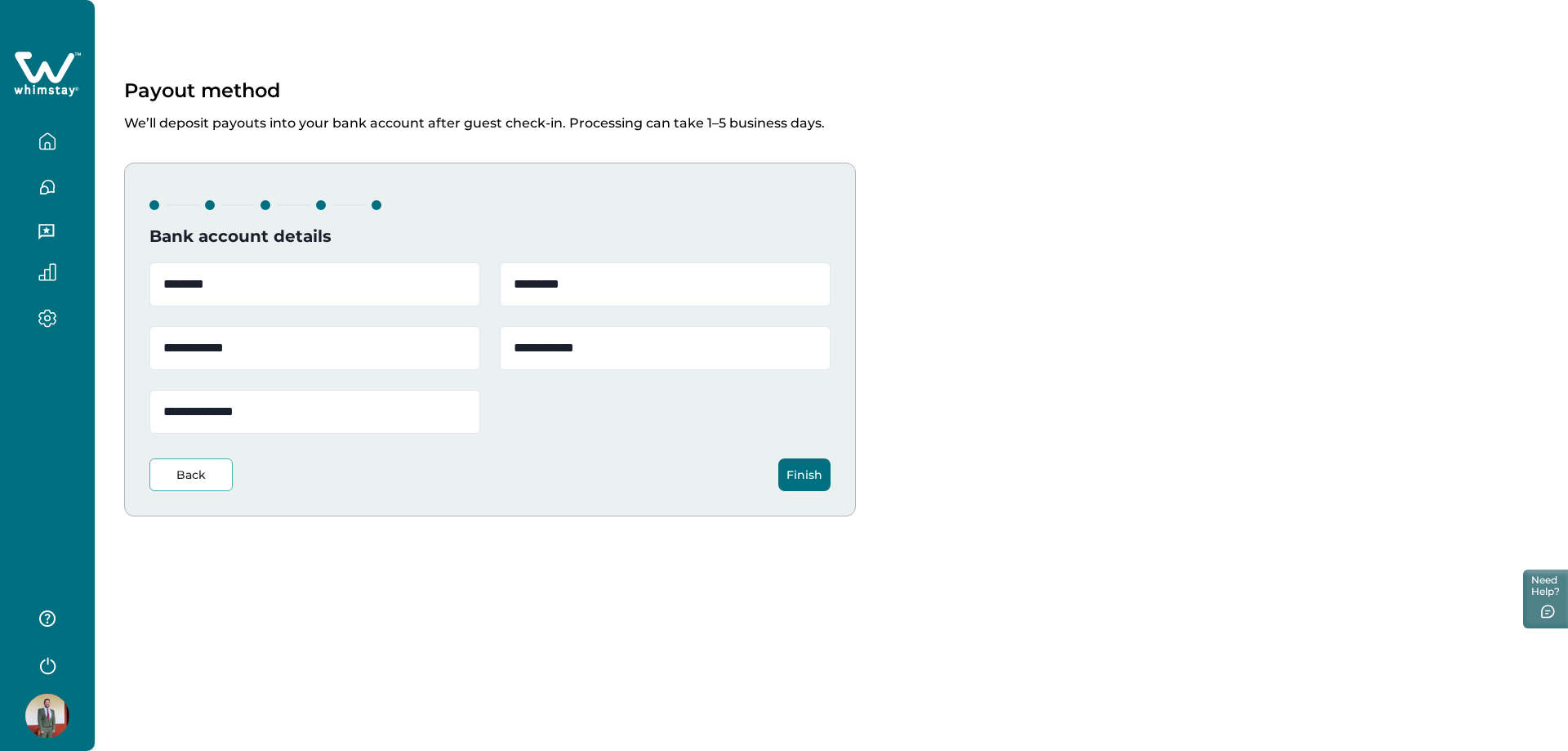
type input "**********"
click at [796, 480] on button "Finish" at bounding box center [804, 474] width 52 height 32
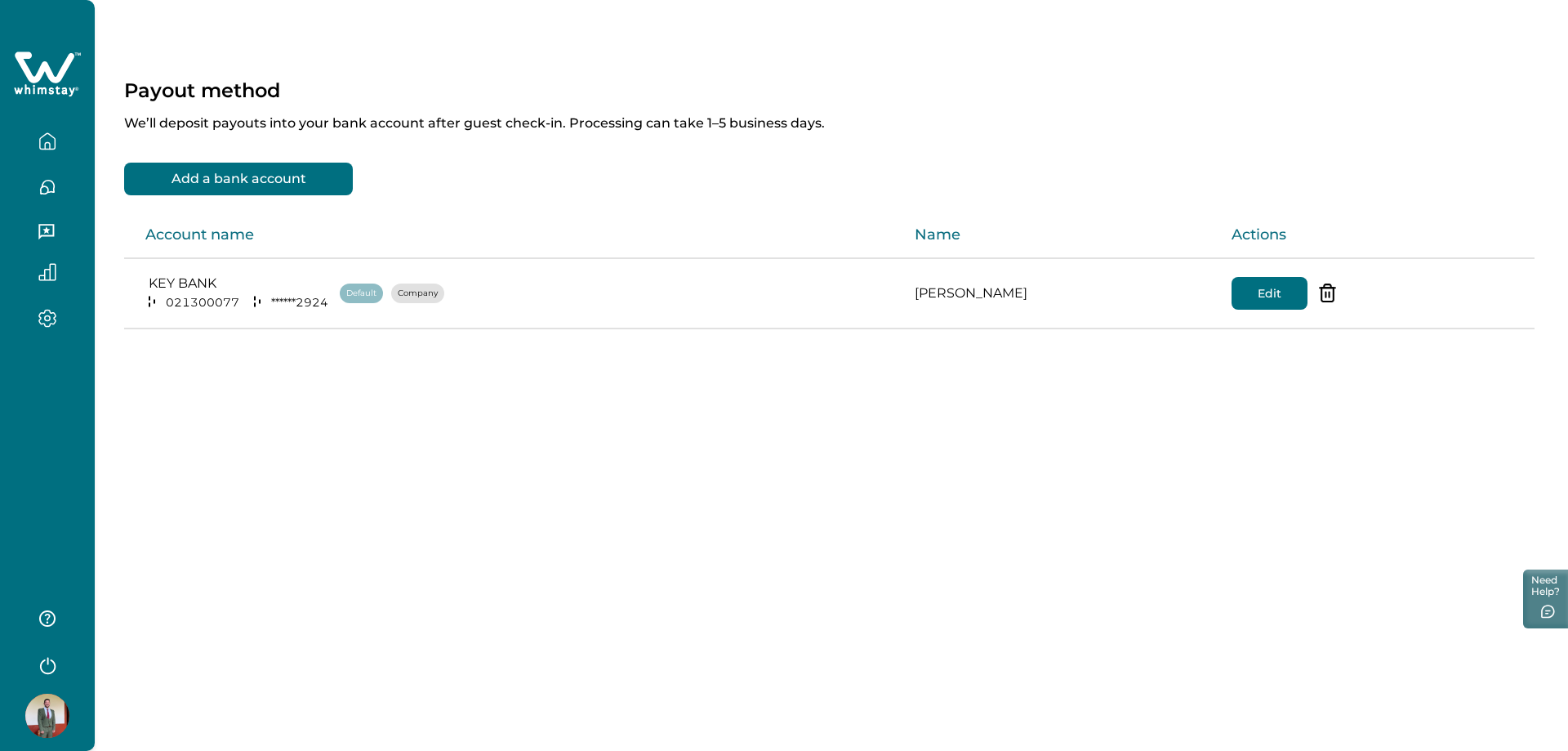
click at [55, 136] on icon "button" at bounding box center [47, 141] width 18 height 18
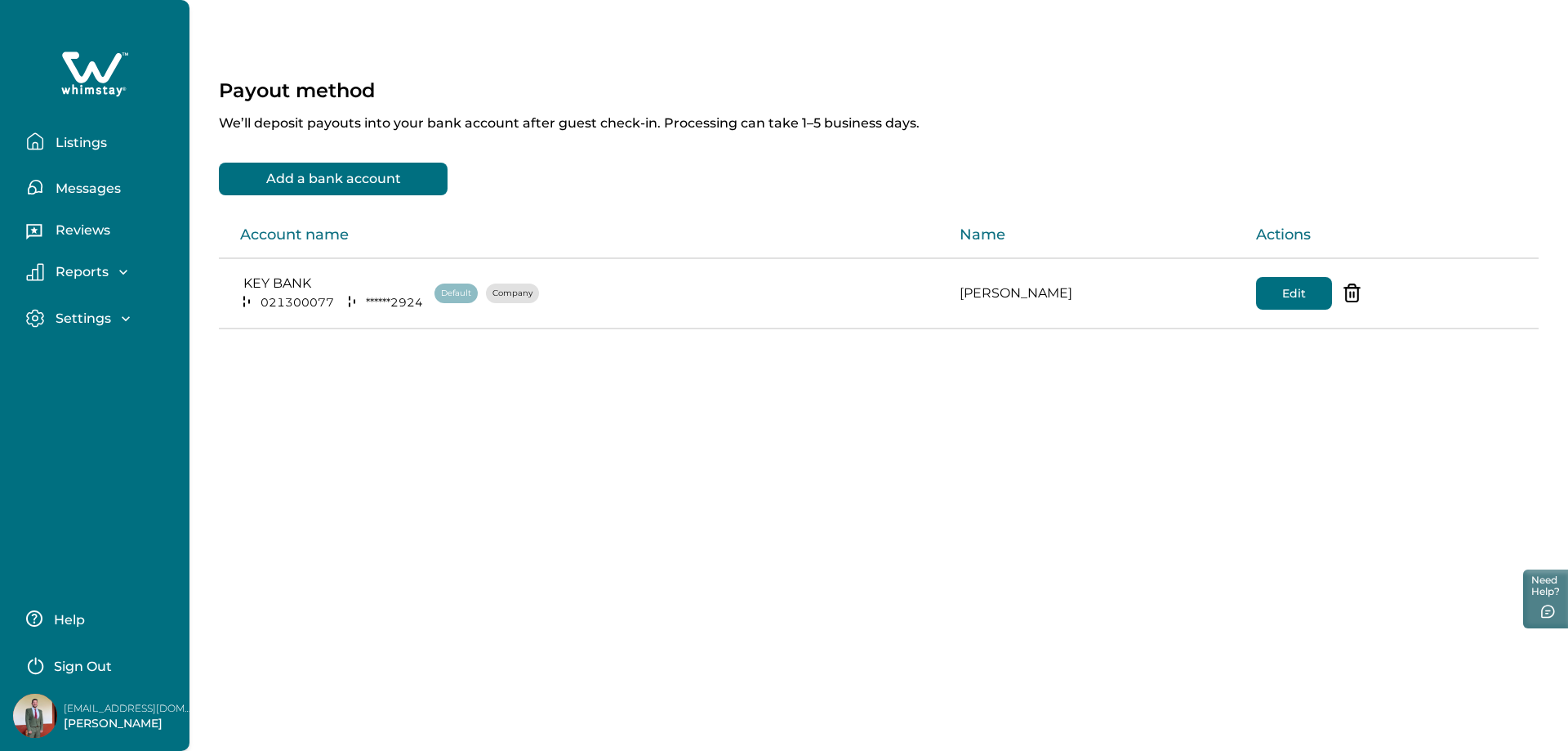
click at [541, 361] on div "Payout method We’ll deposit payouts into your bank account after guest check-in…" at bounding box center [878, 226] width 1379 height 452
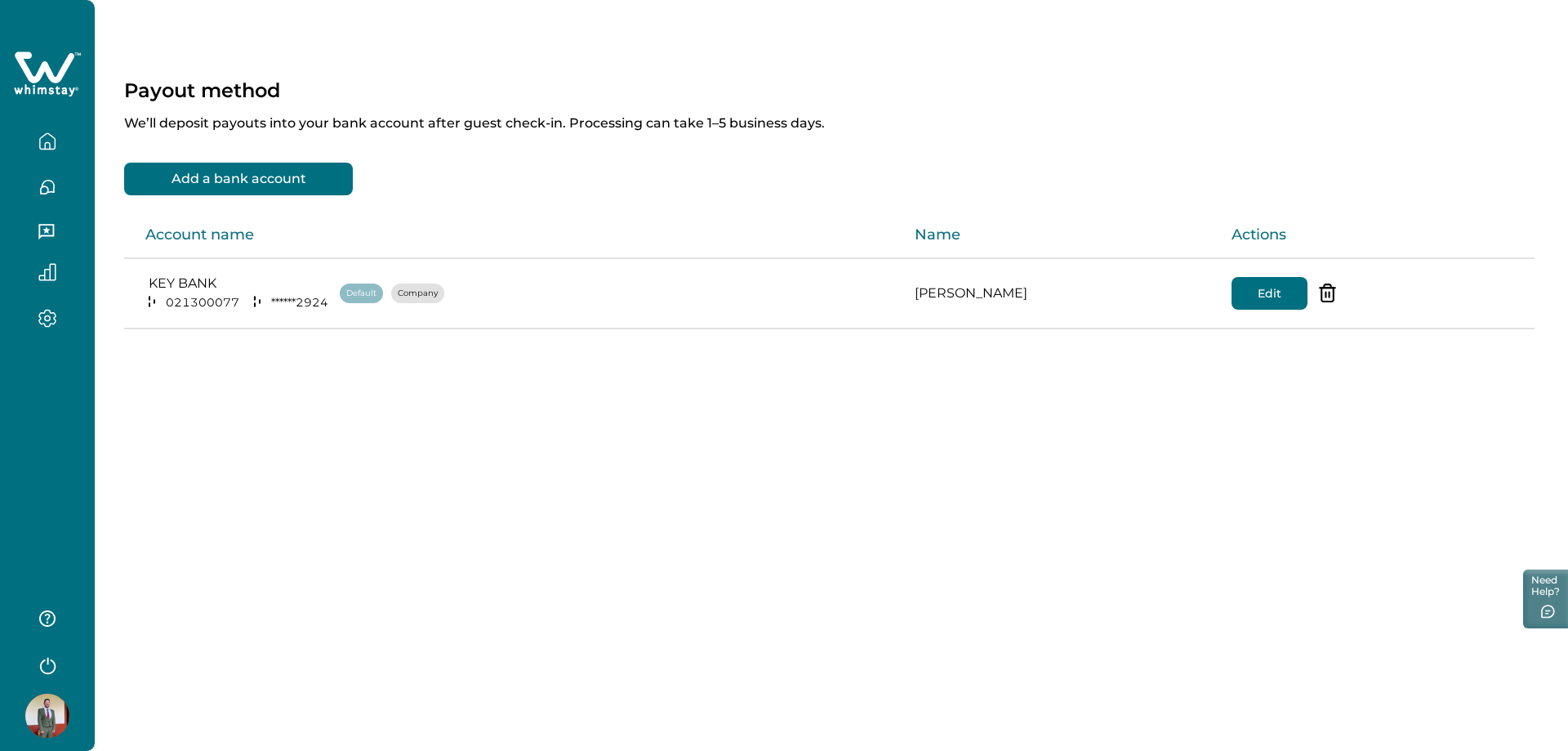
click at [36, 132] on button "button" at bounding box center [47, 140] width 69 height 32
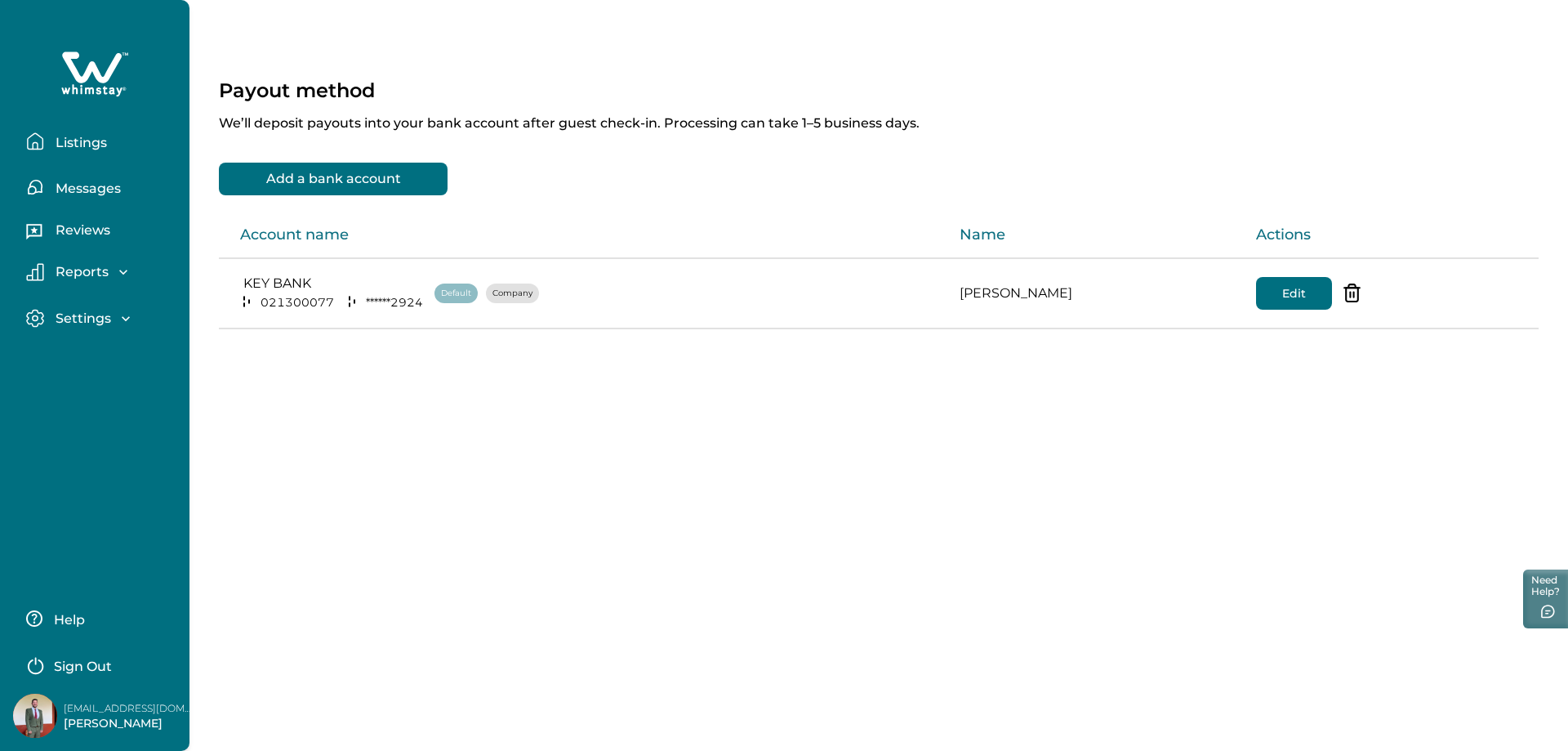
click at [83, 144] on p "Listings" at bounding box center [78, 142] width 56 height 17
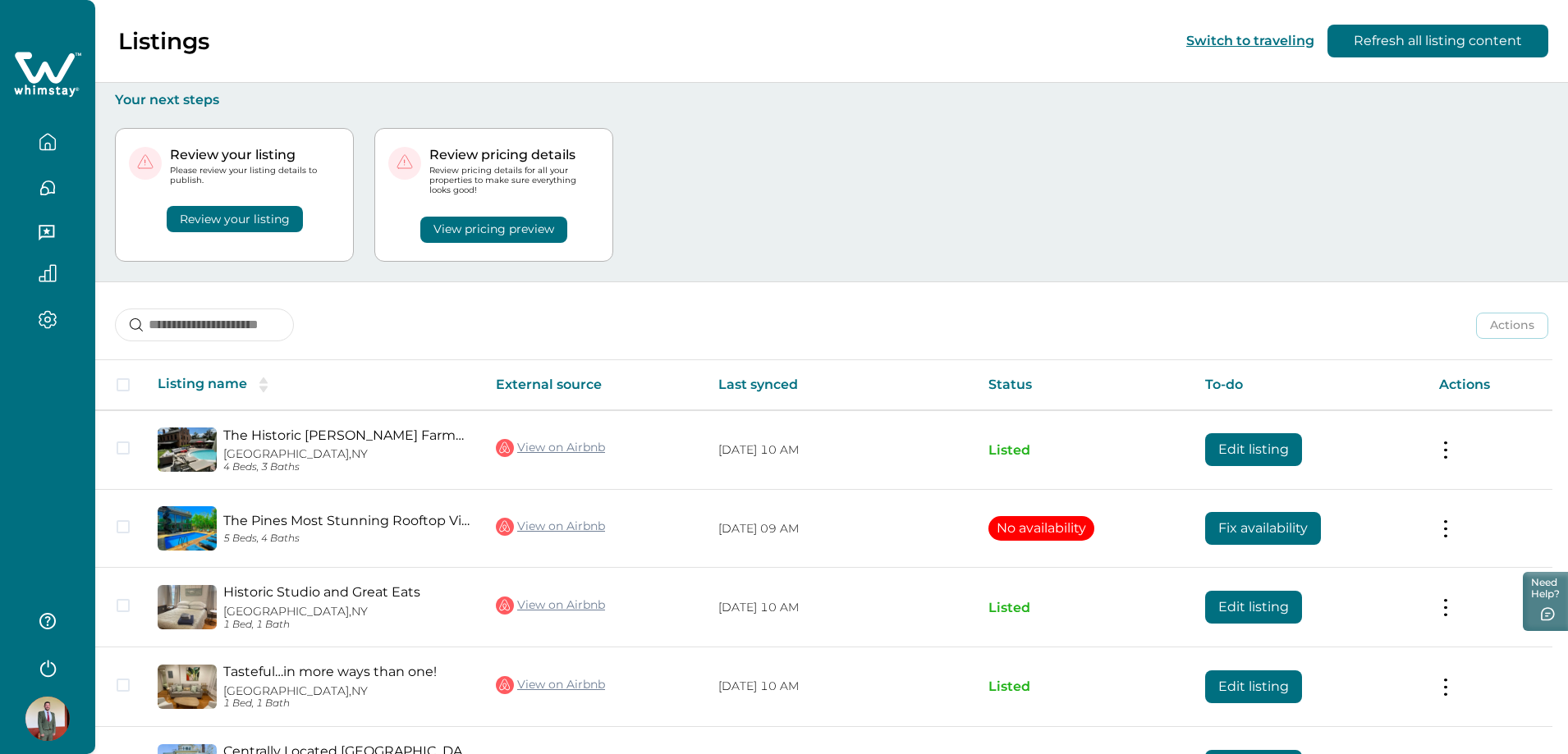
click at [567, 233] on button "View pricing preview" at bounding box center [493, 230] width 147 height 27
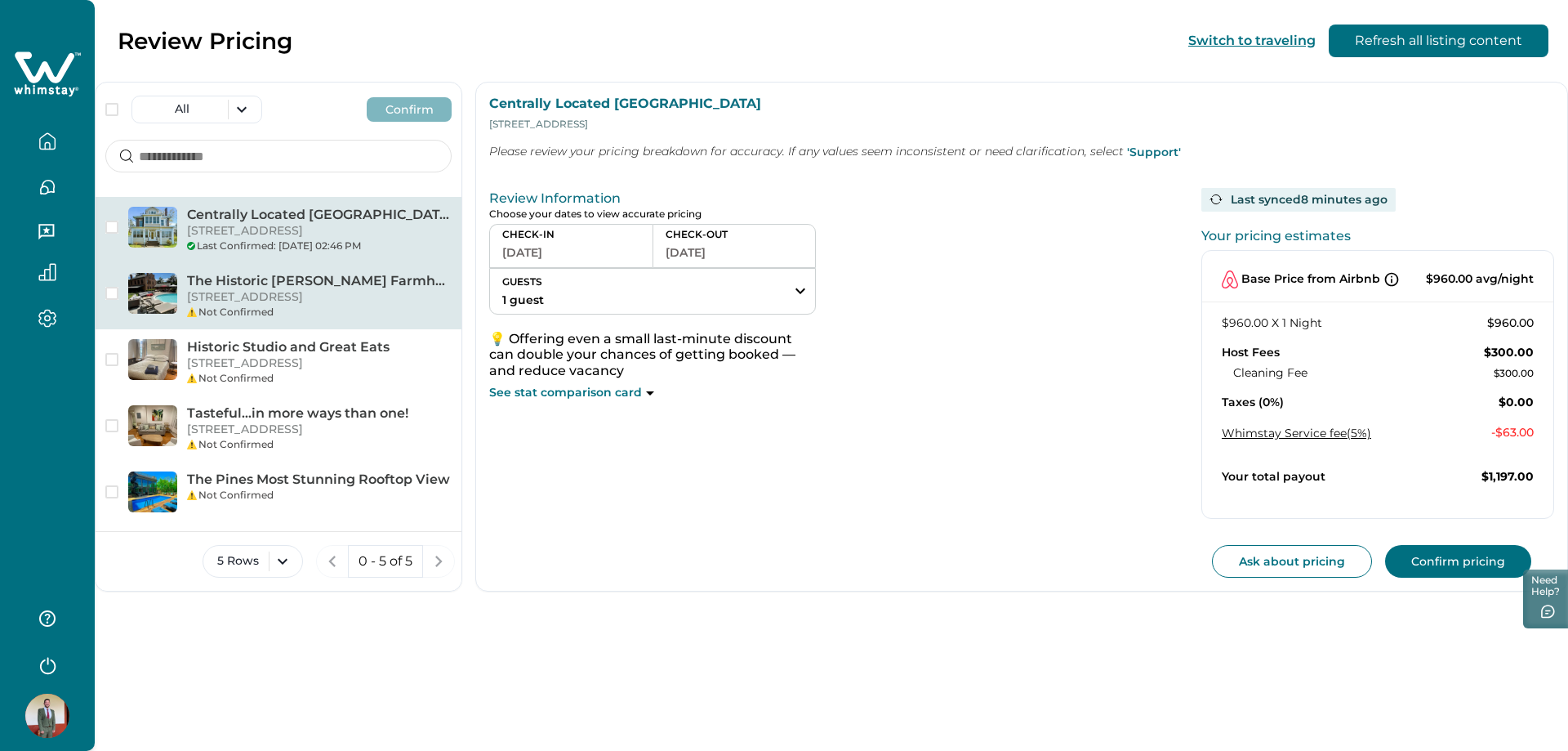
click at [234, 304] on div "Not Confirmed" at bounding box center [320, 311] width 265 height 15
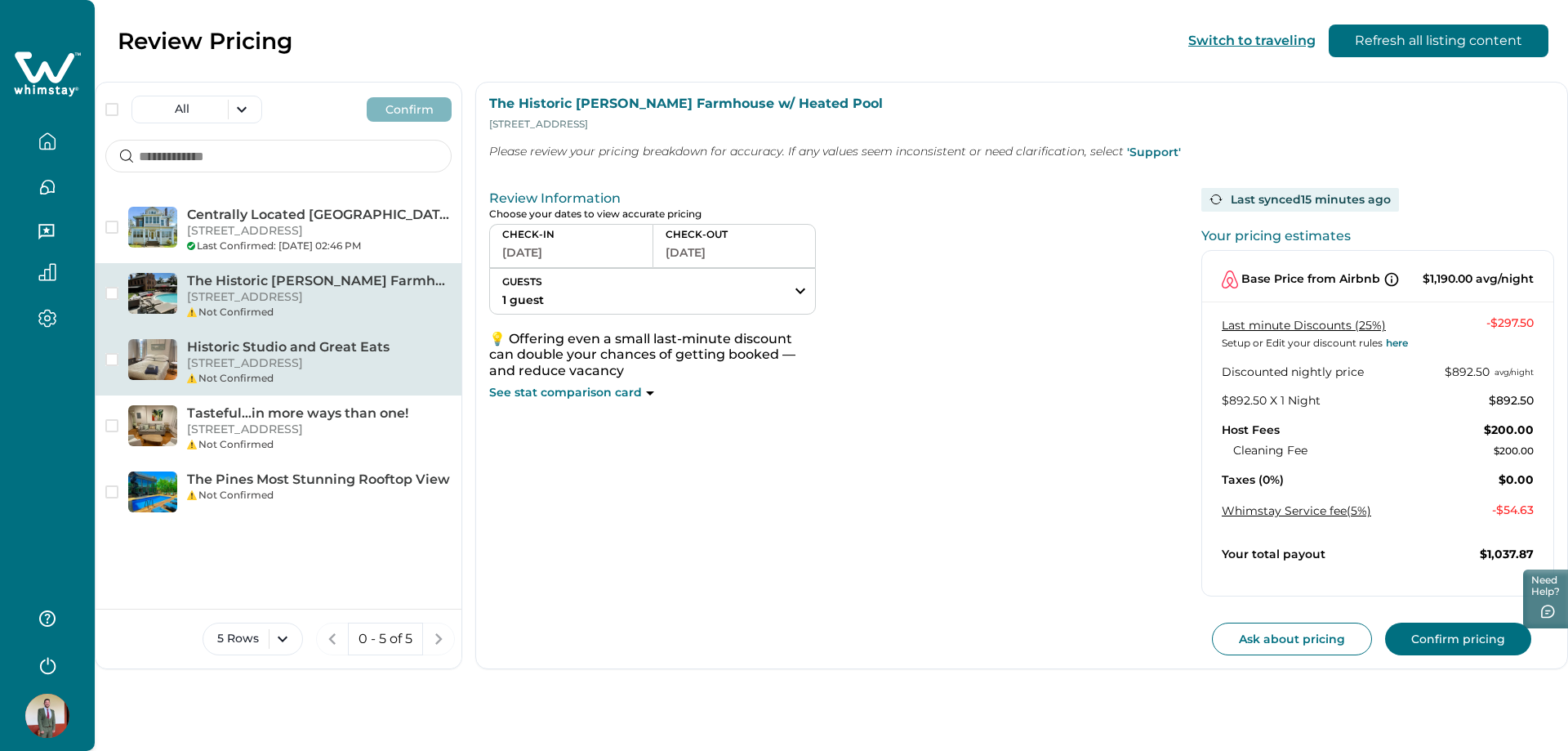
click at [300, 352] on p "Historic Studio and Great Eats" at bounding box center [320, 347] width 265 height 17
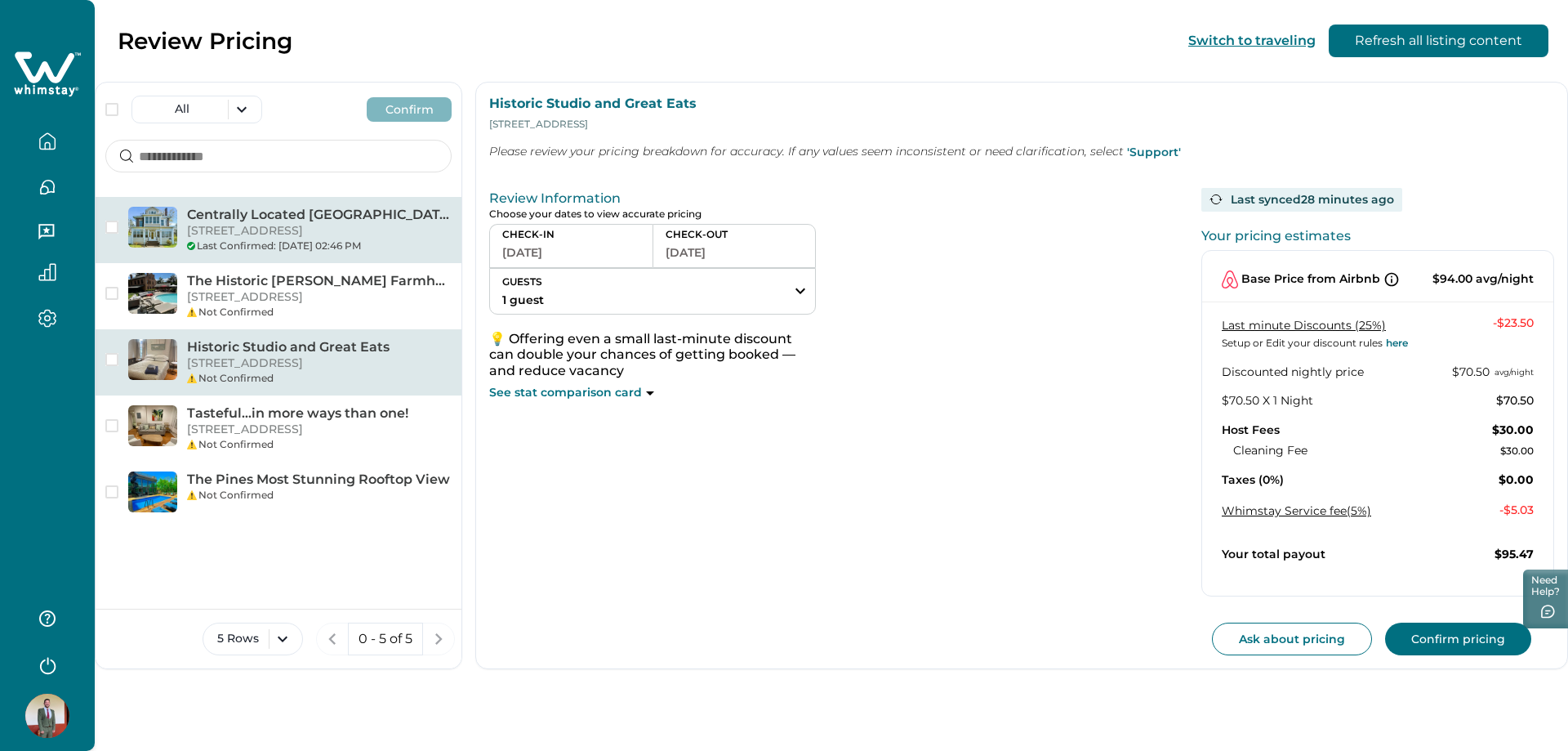
click at [378, 238] on p "[STREET_ADDRESS]" at bounding box center [320, 231] width 265 height 17
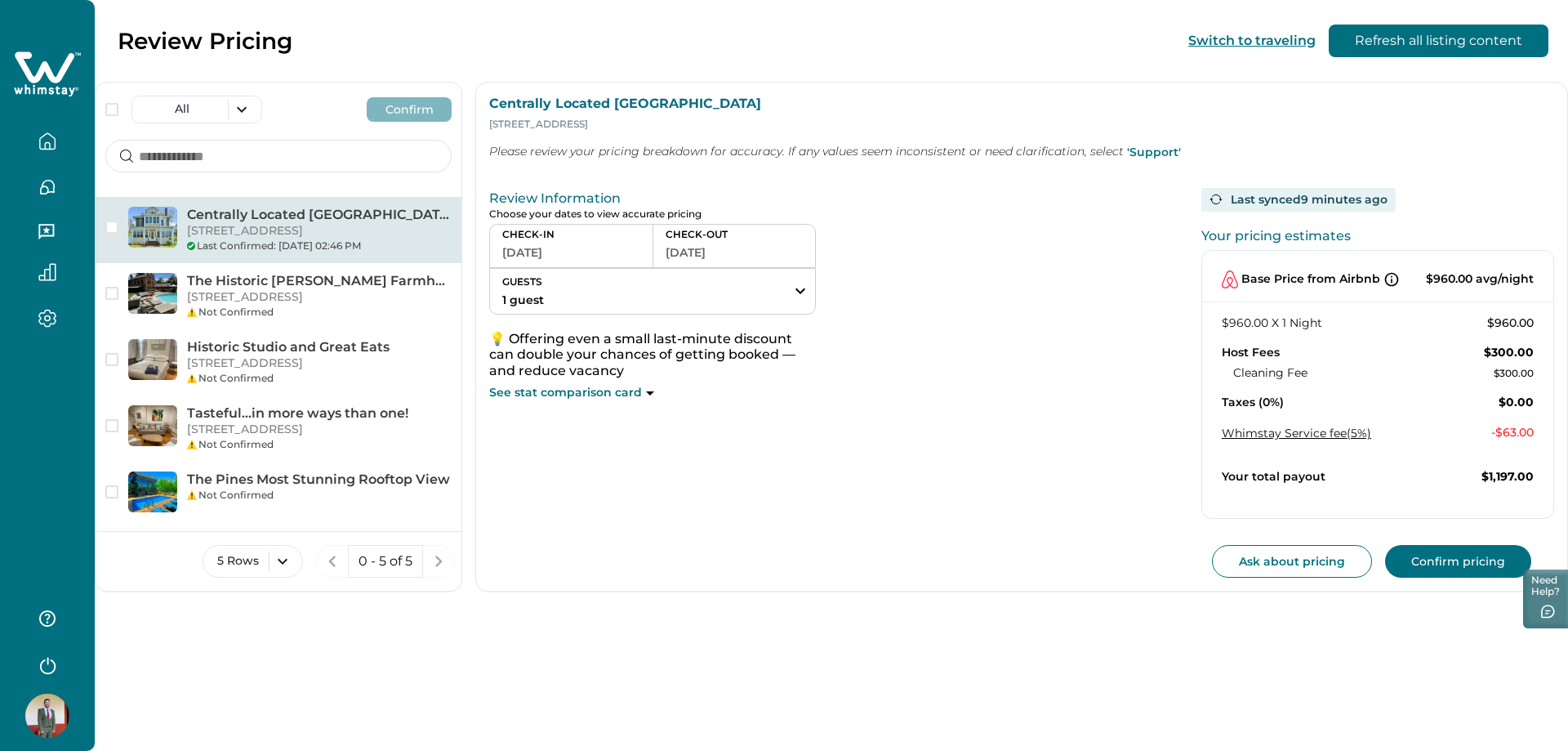
click at [1483, 563] on button "Confirm pricing" at bounding box center [1458, 561] width 146 height 32
click at [743, 288] on button "GUESTS 1 guest" at bounding box center [652, 292] width 325 height 45
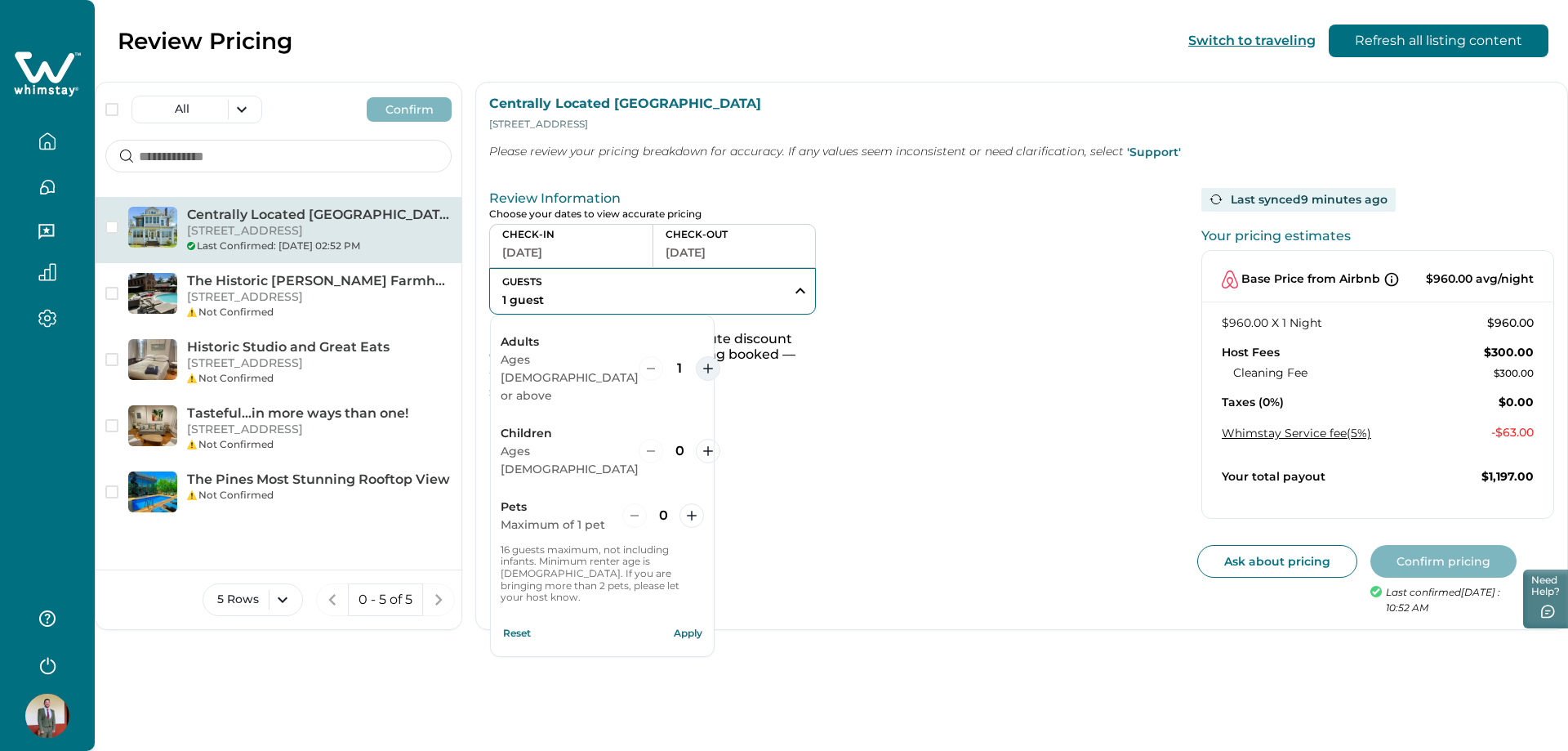
click at [696, 356] on button "increment" at bounding box center [707, 368] width 25 height 25
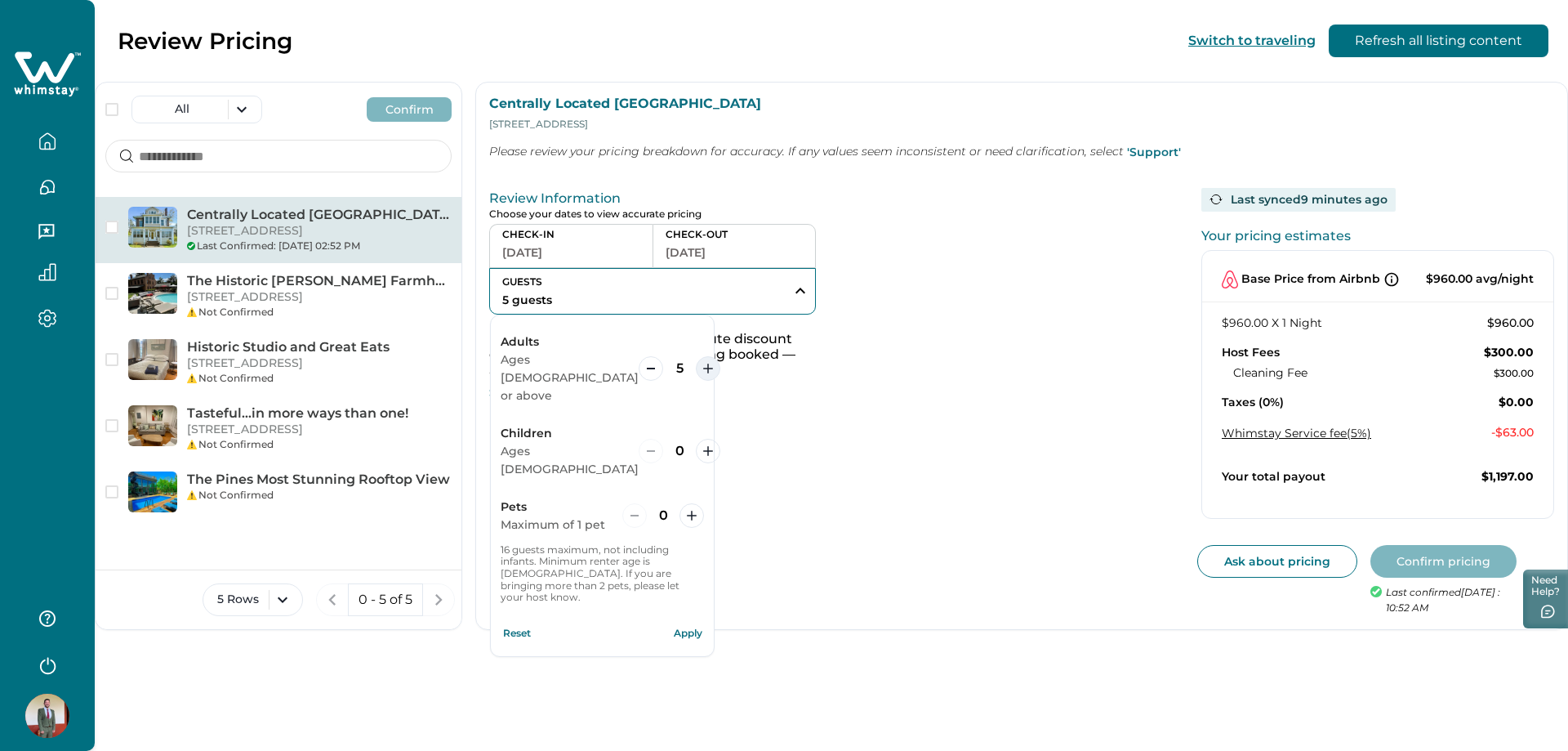
click at [696, 356] on button "increment" at bounding box center [707, 368] width 25 height 25
click at [697, 617] on button "Apply" at bounding box center [687, 632] width 32 height 32
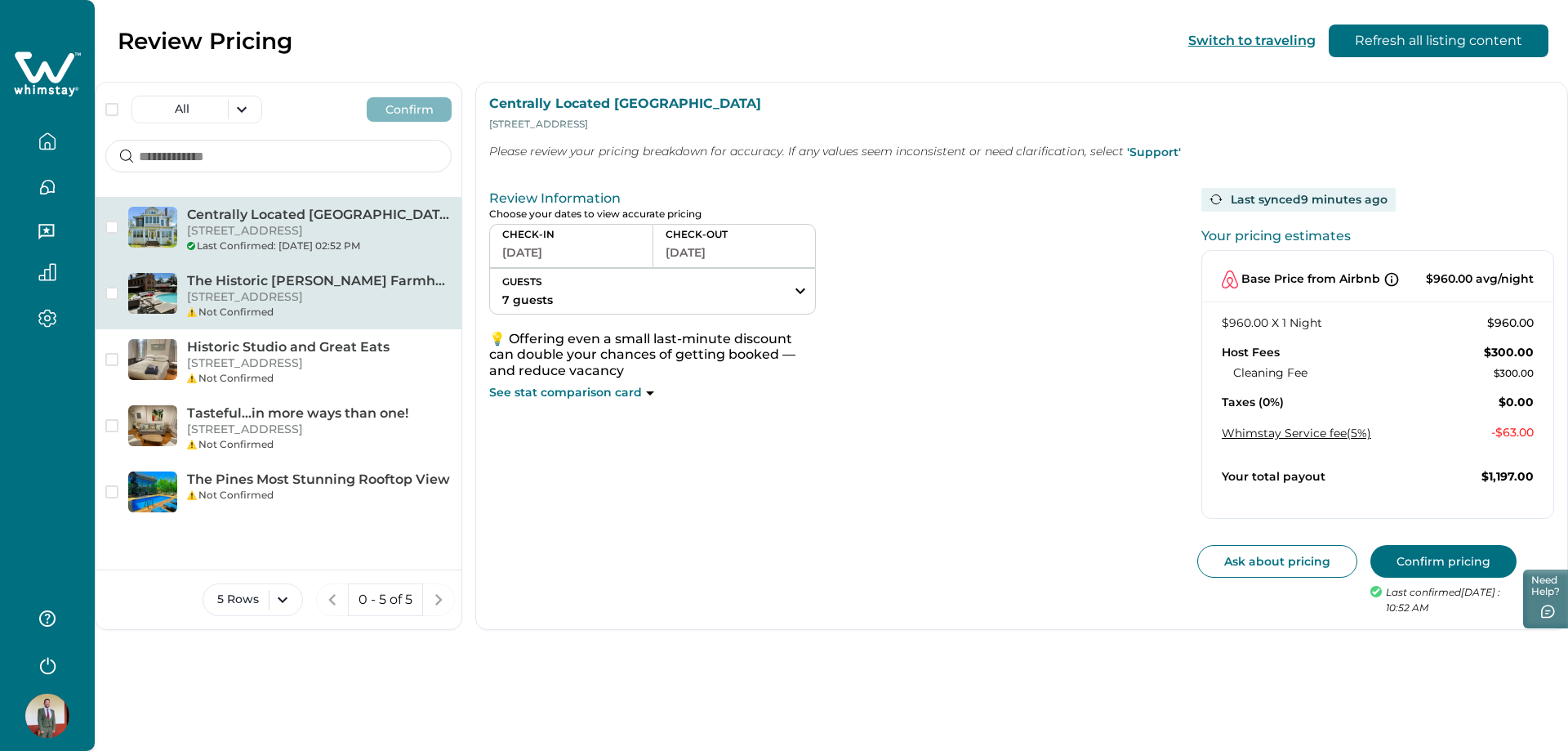
click at [384, 300] on p "[STREET_ADDRESS]" at bounding box center [320, 297] width 265 height 17
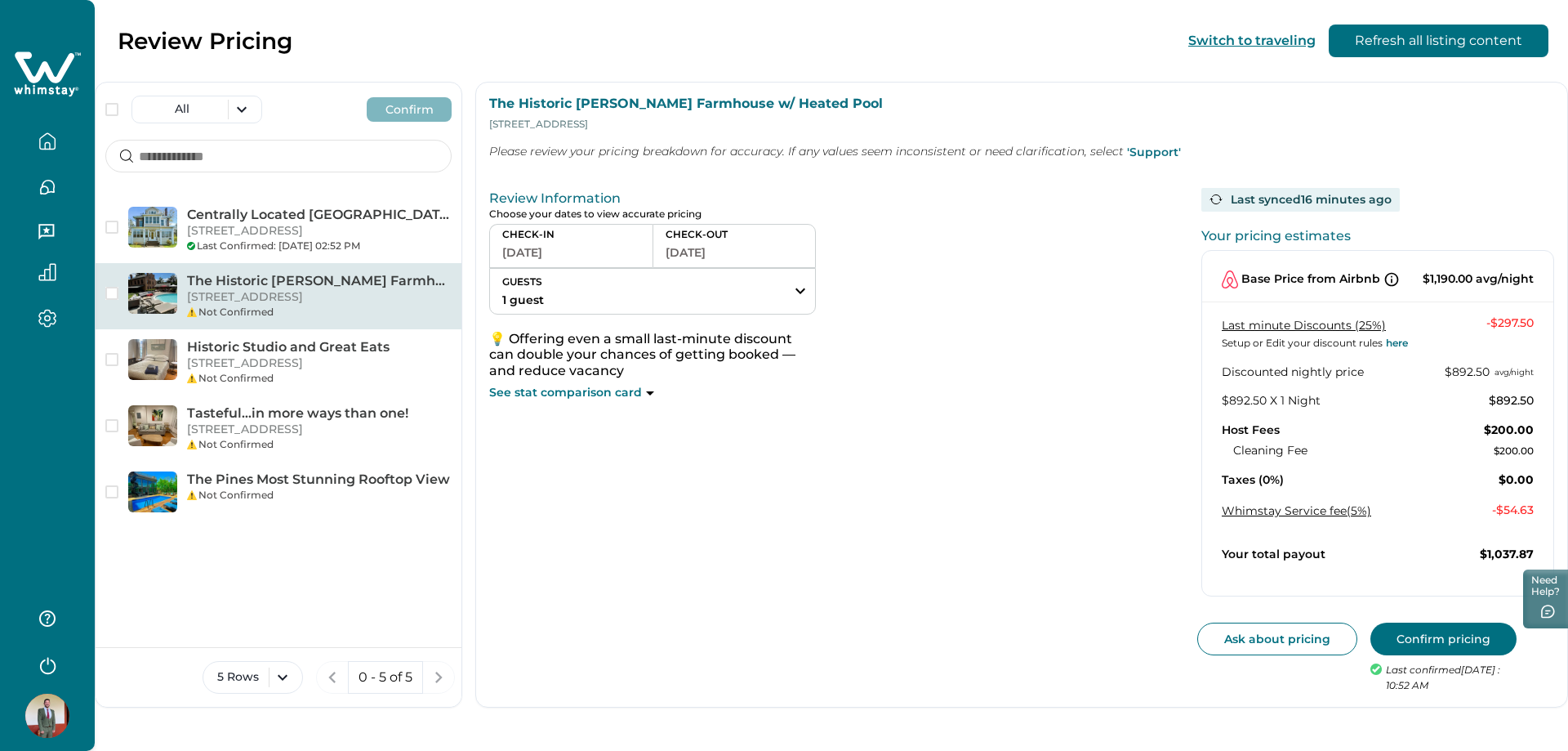
click at [712, 296] on button "GUESTS 1 guest" at bounding box center [652, 292] width 325 height 45
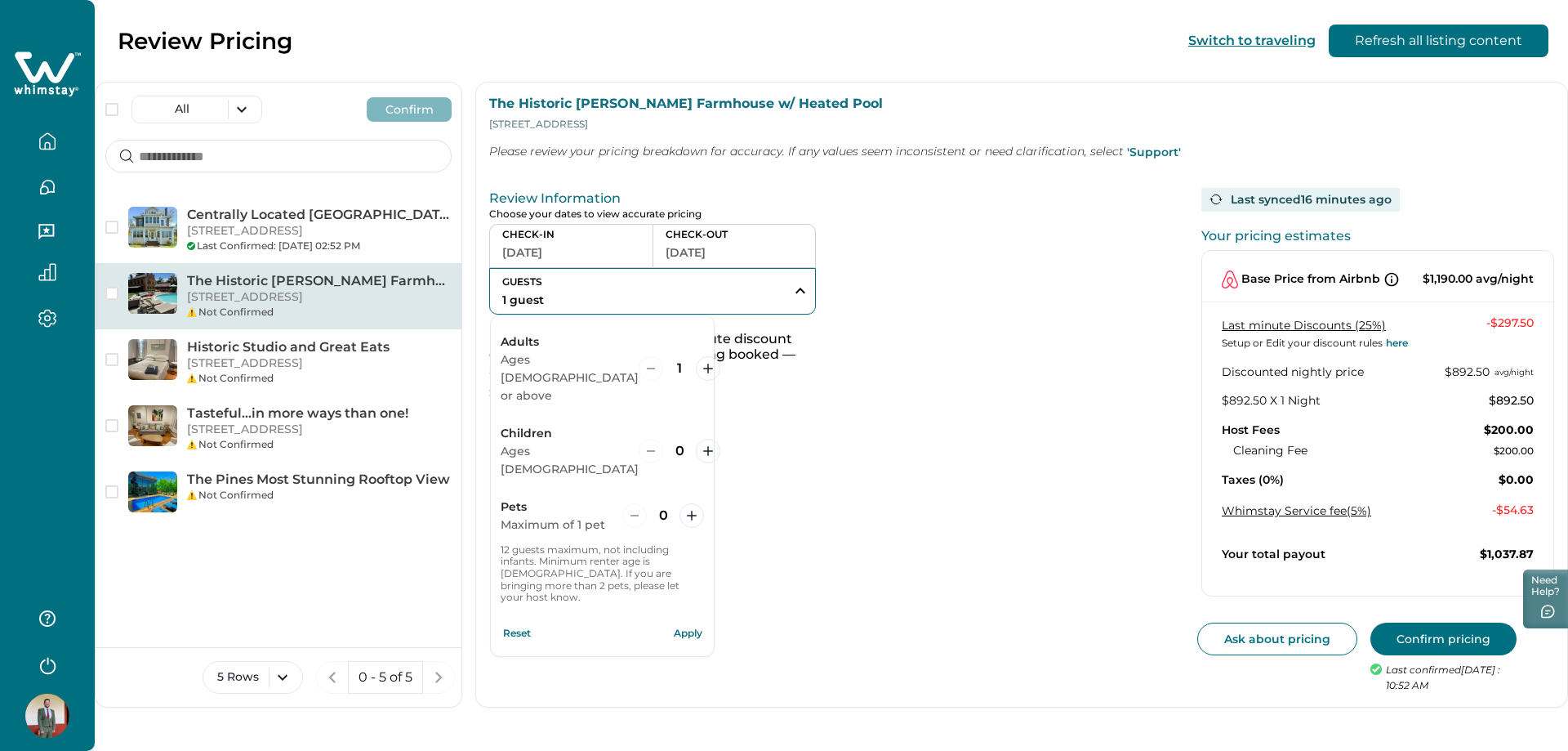
click at [691, 363] on div "Adults Ages [DEMOGRAPHIC_DATA] or above 1" at bounding box center [601, 368] width 203 height 93
click at [704, 363] on icon "increment" at bounding box center [708, 368] width 10 height 10
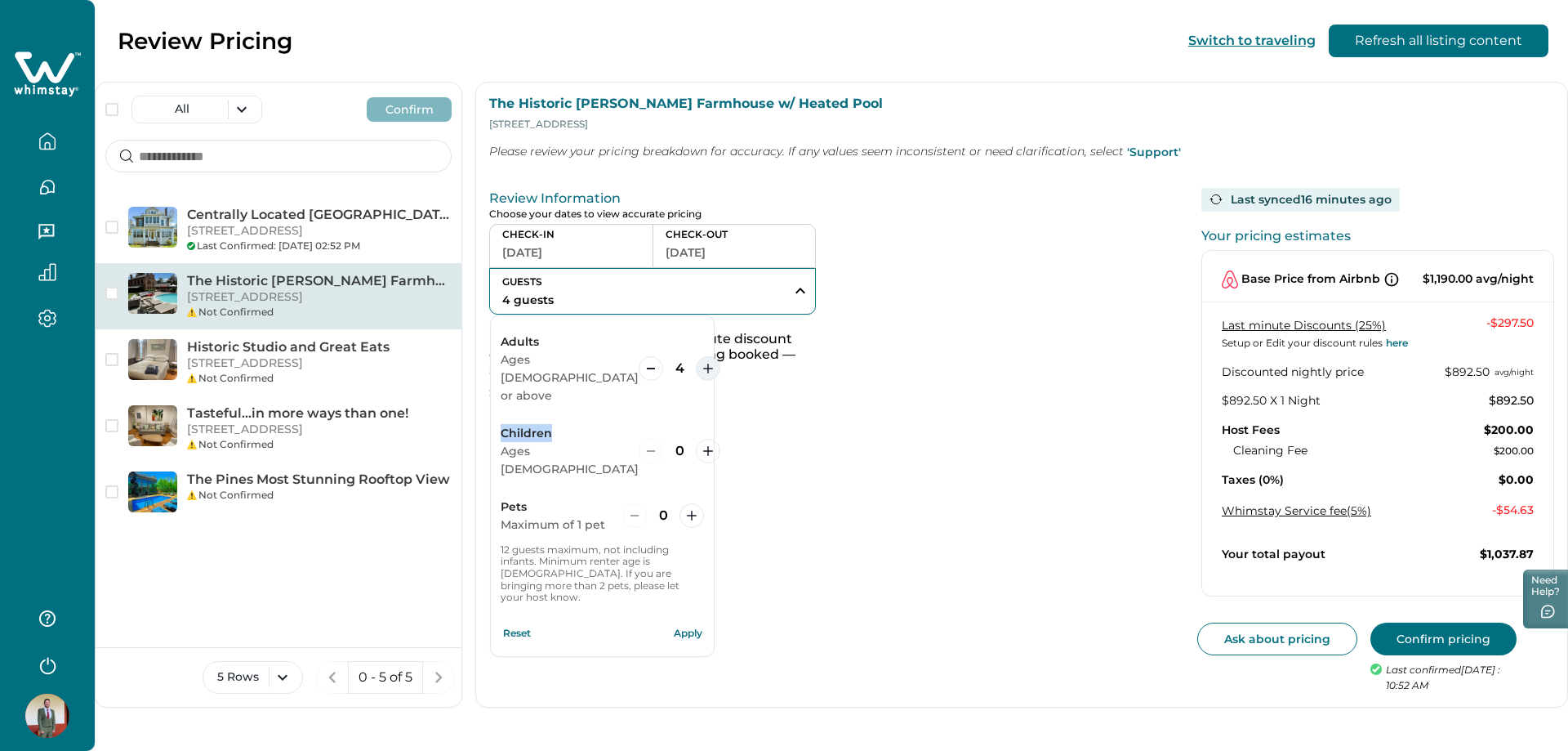
click at [704, 363] on icon "increment" at bounding box center [708, 368] width 10 height 10
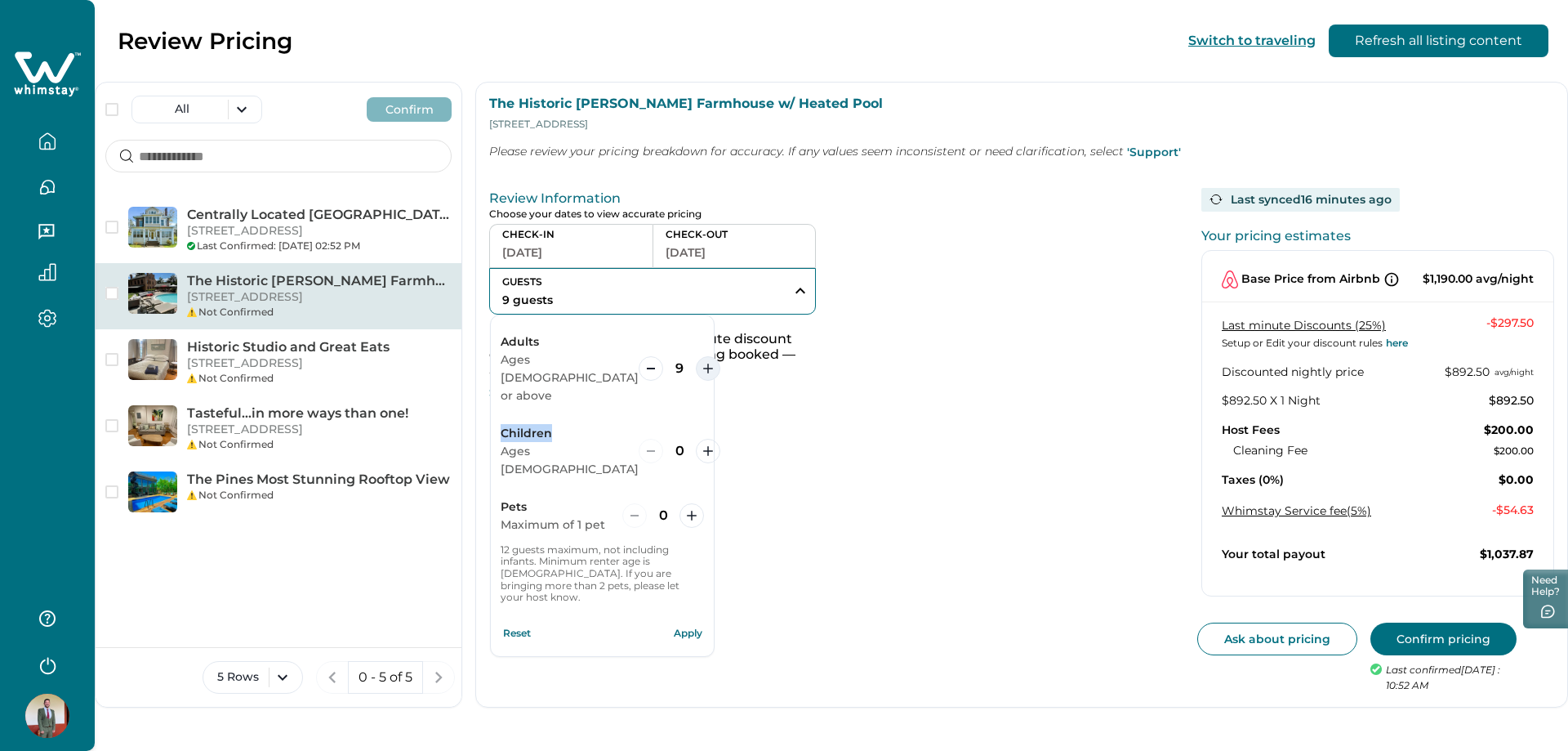
click at [704, 363] on icon "increment" at bounding box center [708, 368] width 10 height 10
click at [684, 617] on button "Apply" at bounding box center [687, 632] width 32 height 32
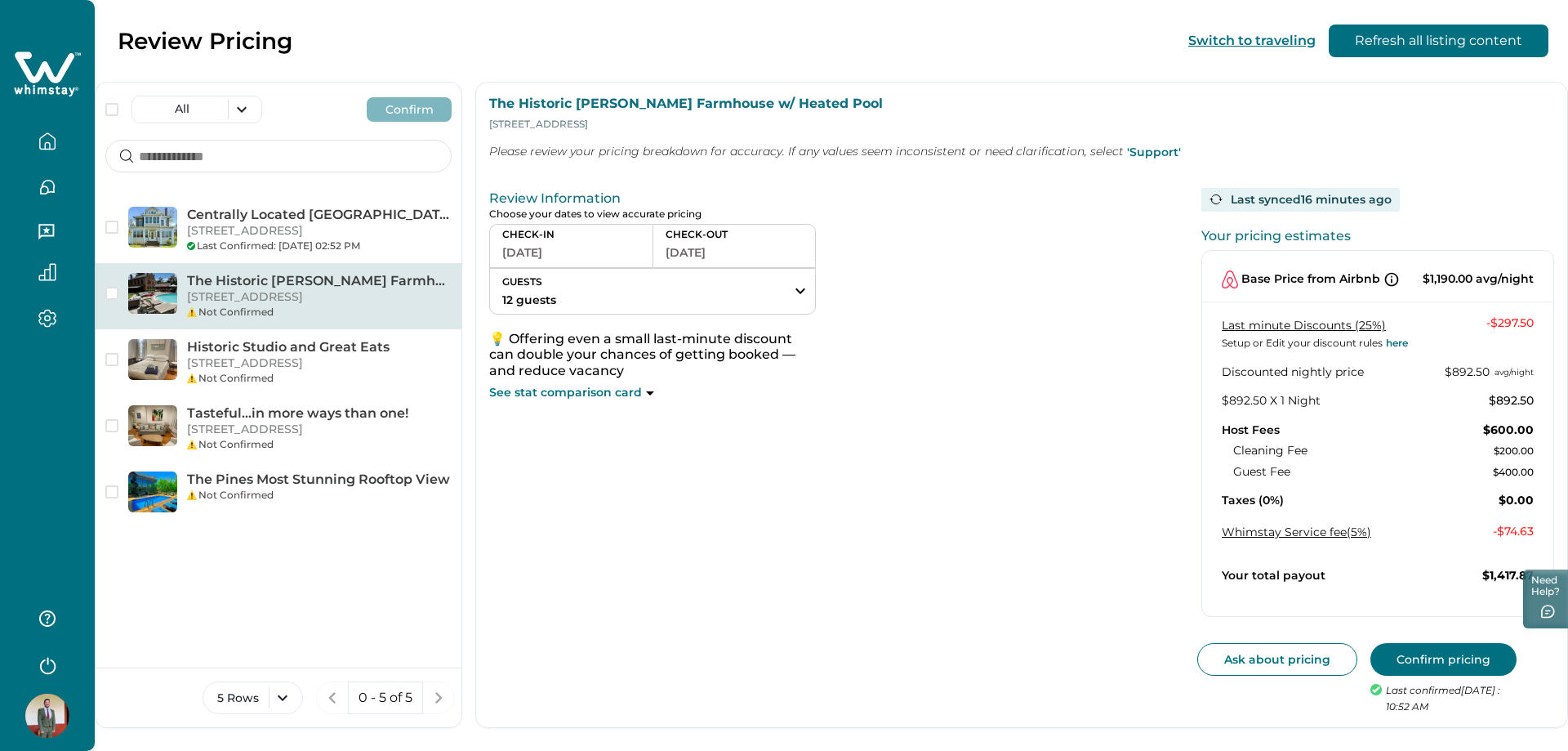
click at [1432, 664] on button "Confirm pricing" at bounding box center [1443, 659] width 146 height 32
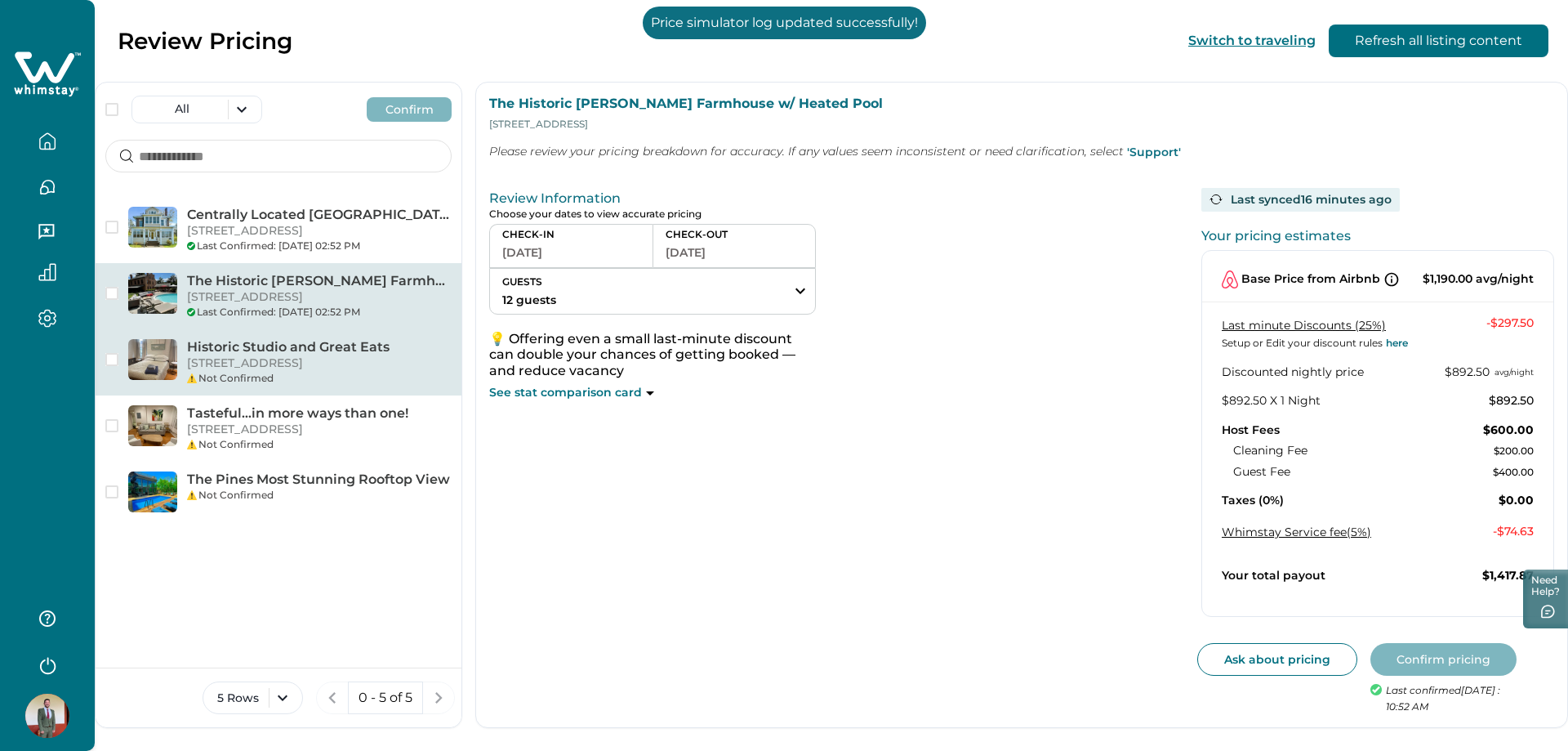
click at [254, 357] on p "[STREET_ADDRESS]" at bounding box center [320, 363] width 265 height 17
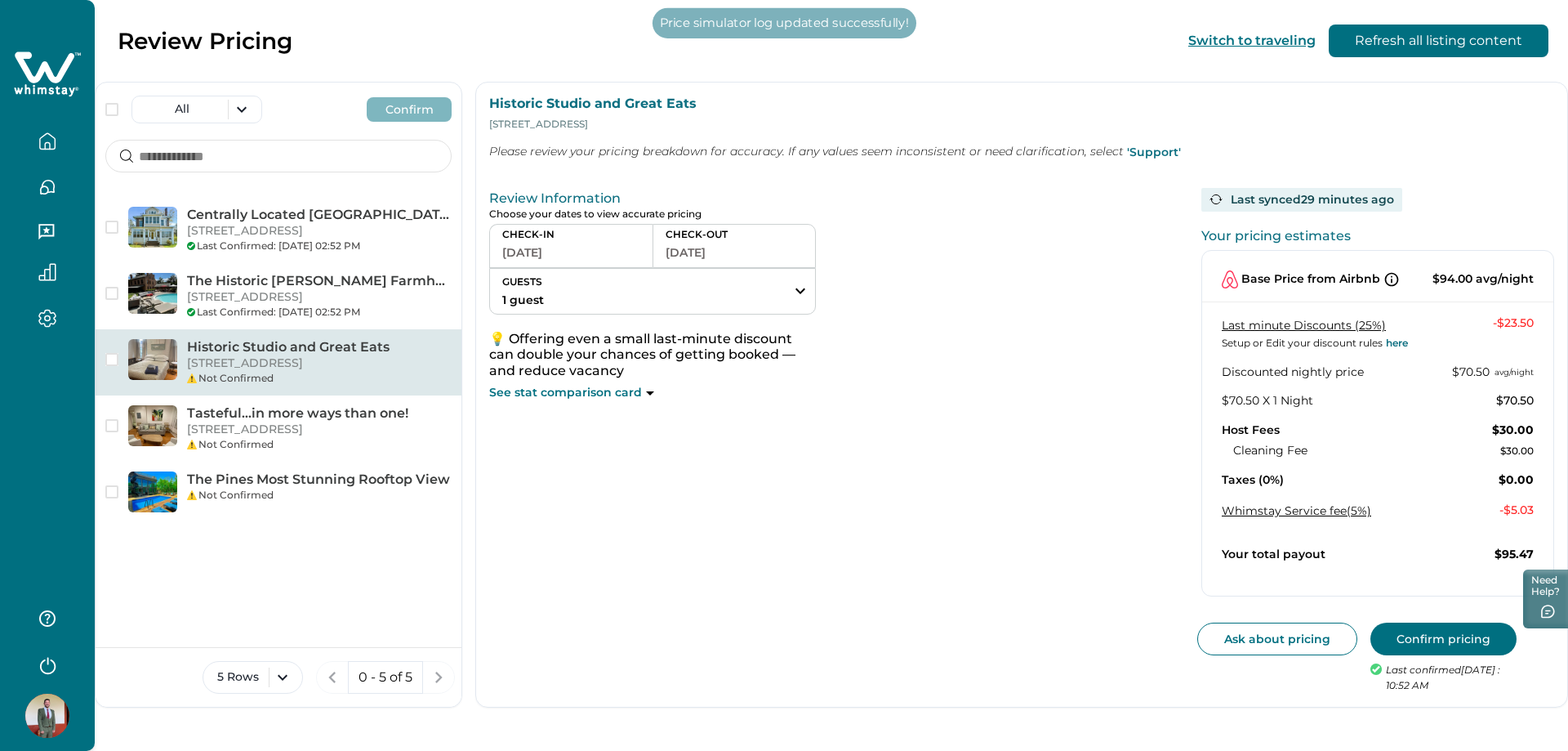
click at [1446, 643] on button "Confirm pricing" at bounding box center [1443, 638] width 146 height 32
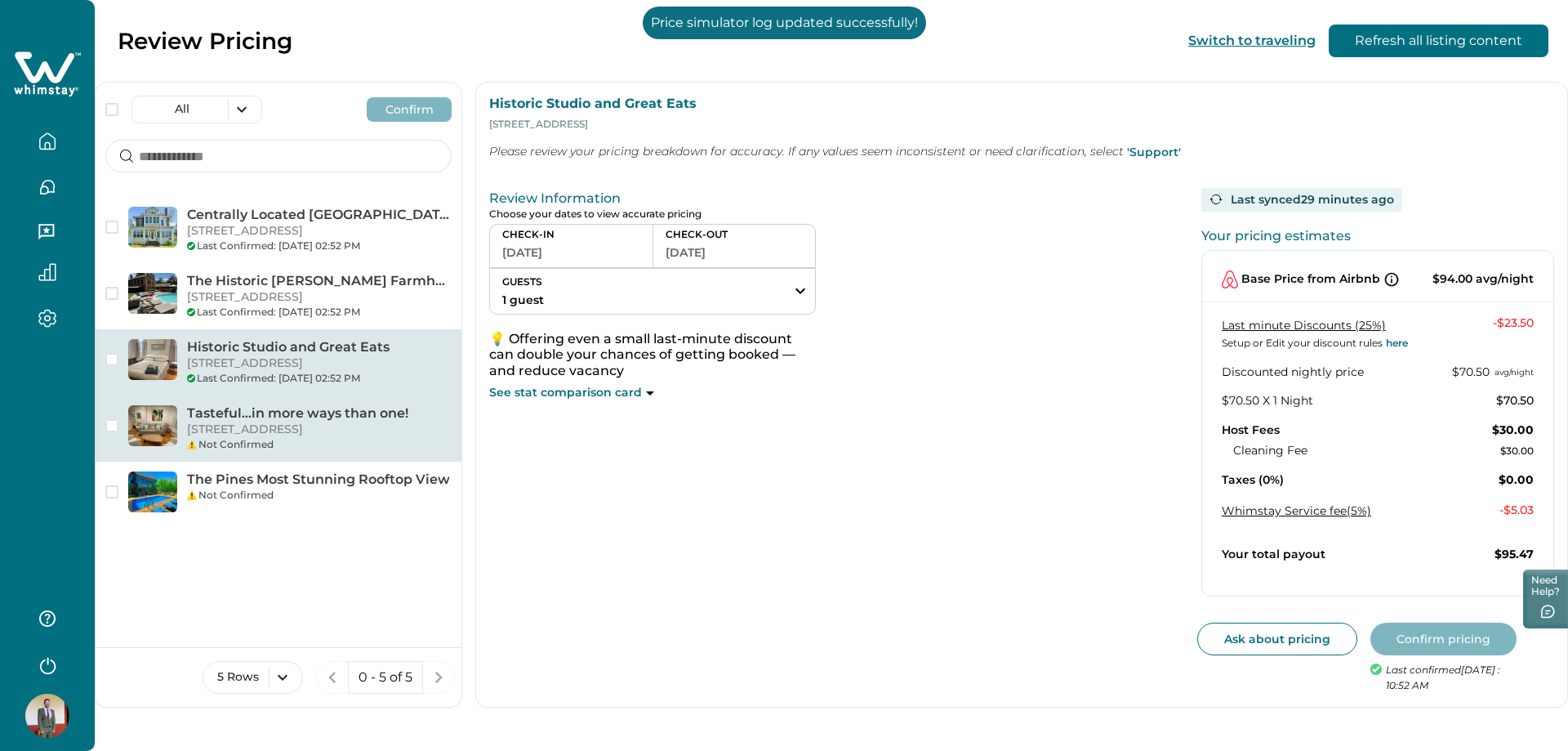
click at [266, 422] on p "[STREET_ADDRESS]" at bounding box center [320, 430] width 265 height 17
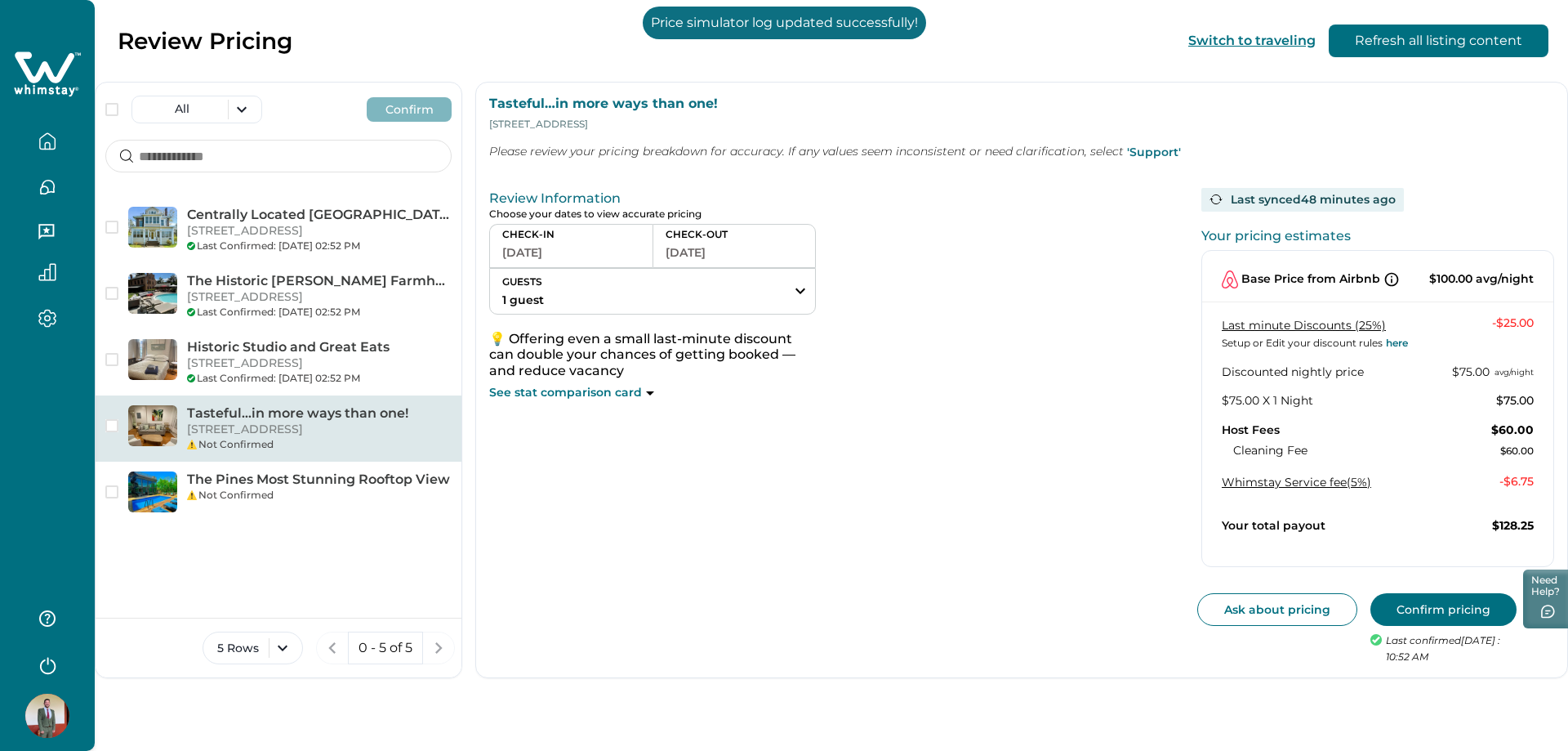
click at [1435, 612] on button "Confirm pricing" at bounding box center [1443, 609] width 146 height 32
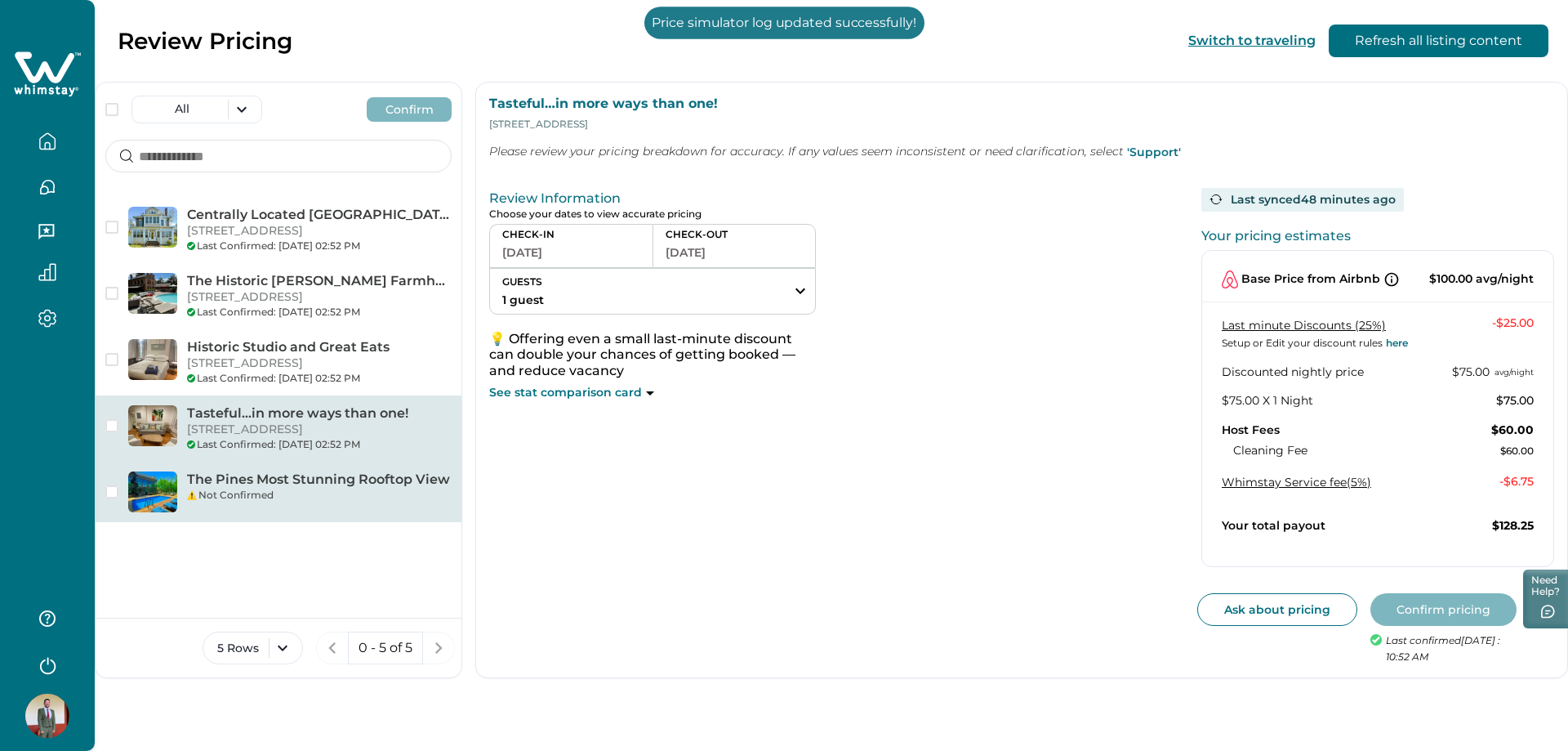
click at [339, 476] on p "The Pines Most Stunning Rooftop View" at bounding box center [320, 479] width 265 height 17
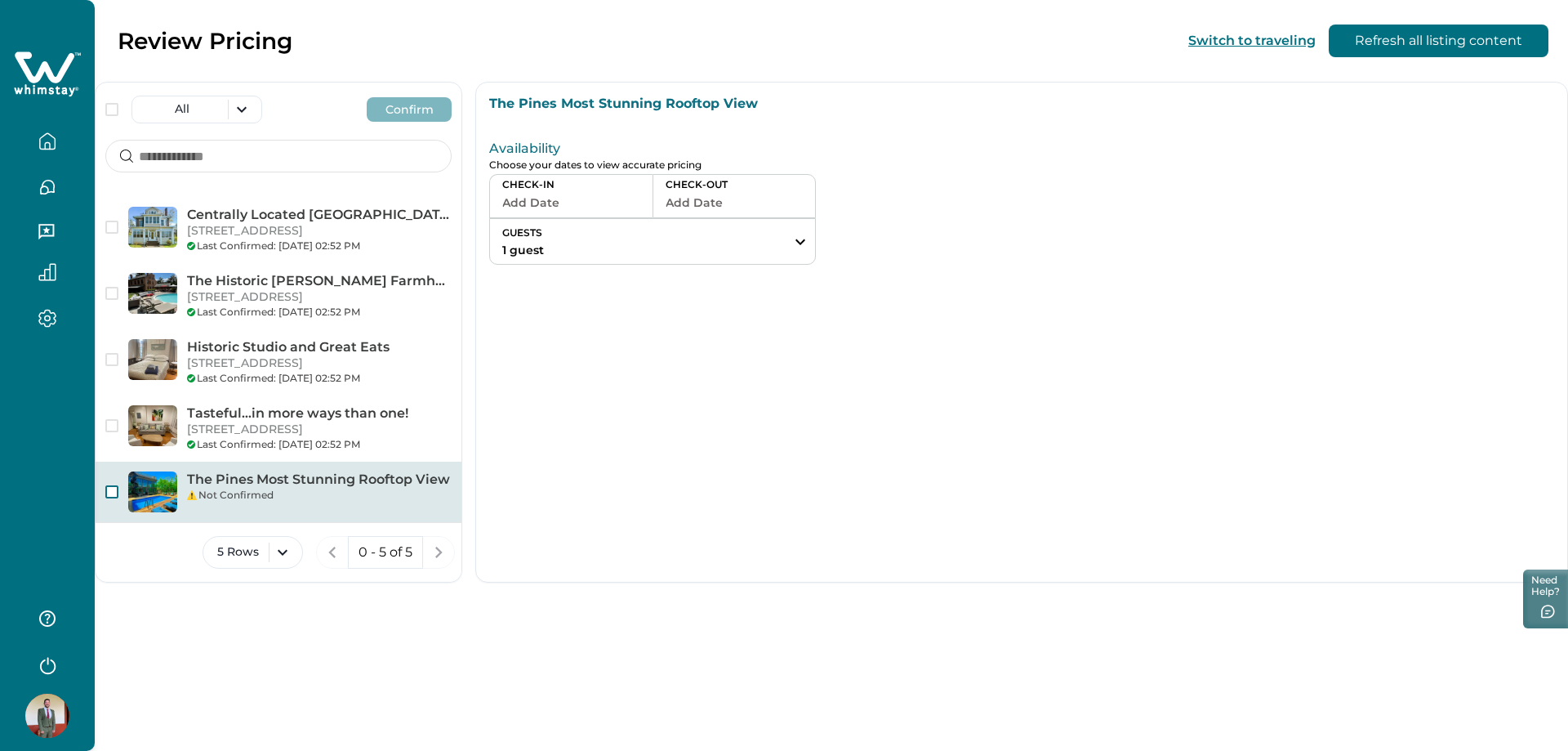
click at [115, 491] on span "button" at bounding box center [111, 491] width 13 height 13
click at [433, 110] on button "Confirm" at bounding box center [409, 109] width 85 height 25
click at [47, 134] on icon "button" at bounding box center [47, 141] width 15 height 16
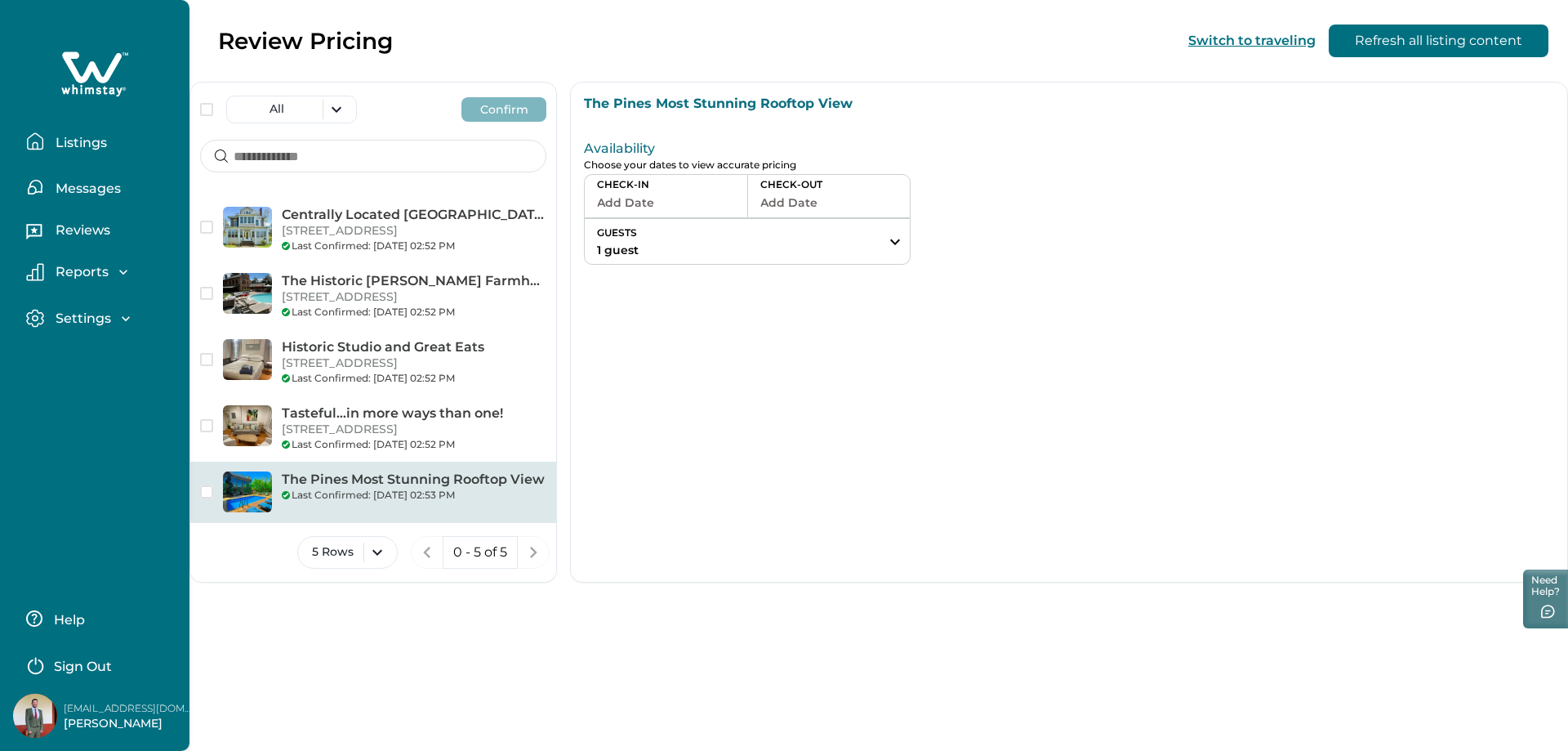
click at [52, 146] on p "Listings" at bounding box center [78, 142] width 56 height 17
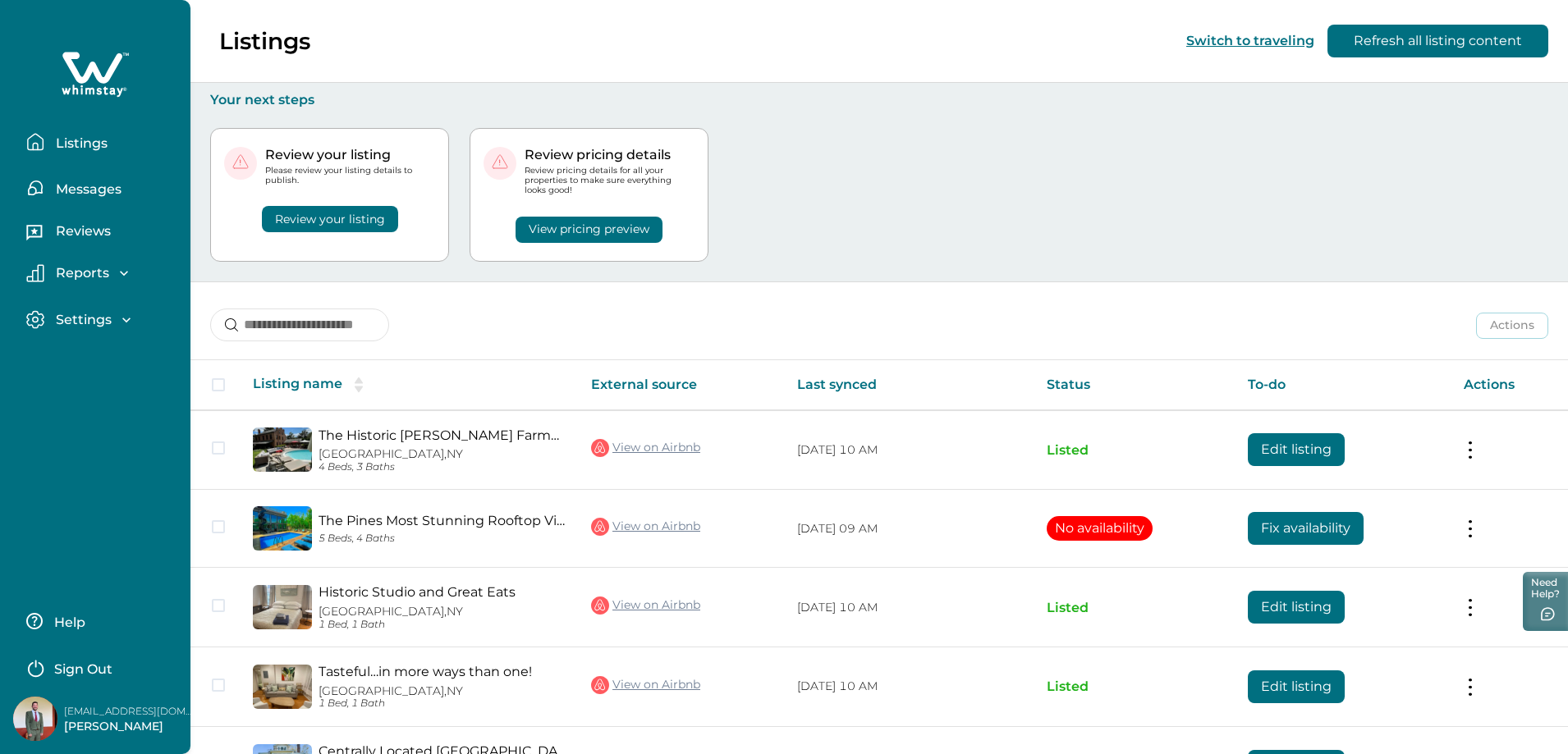
click at [1267, 46] on button "Switch to traveling" at bounding box center [1250, 40] width 128 height 16
